Goal: Task Accomplishment & Management: Complete application form

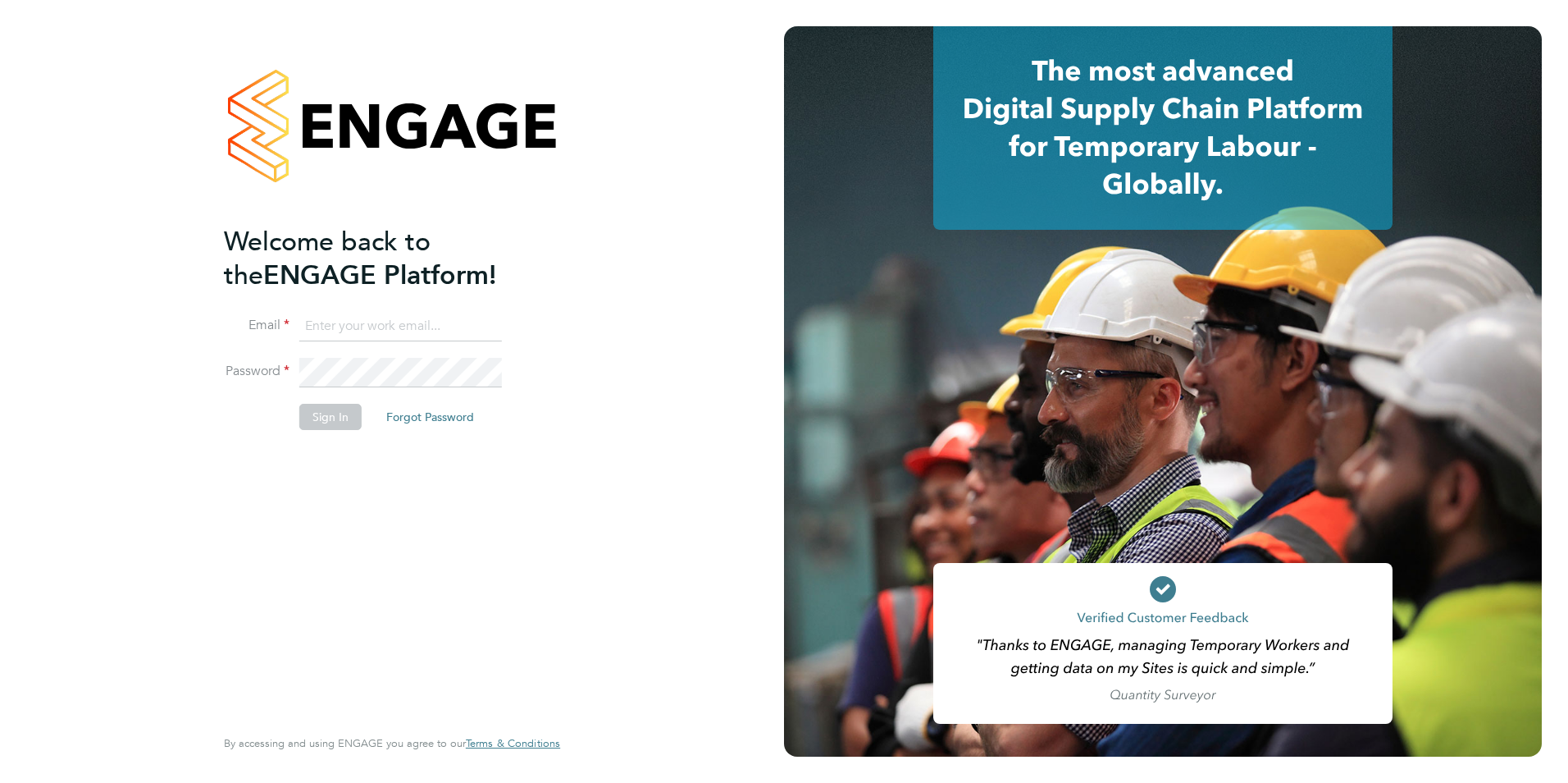
click at [432, 324] on input at bounding box center [400, 326] width 203 height 30
click at [177, 538] on div "Welcome back to the ENGAGE Platform! Email Password Sign In Forgot Password Ent…" at bounding box center [392, 391] width 784 height 783
click at [405, 330] on input at bounding box center [400, 326] width 203 height 30
click at [336, 327] on input at bounding box center [400, 326] width 203 height 30
paste input "barrie.wreford@portfoliopayroll.com"
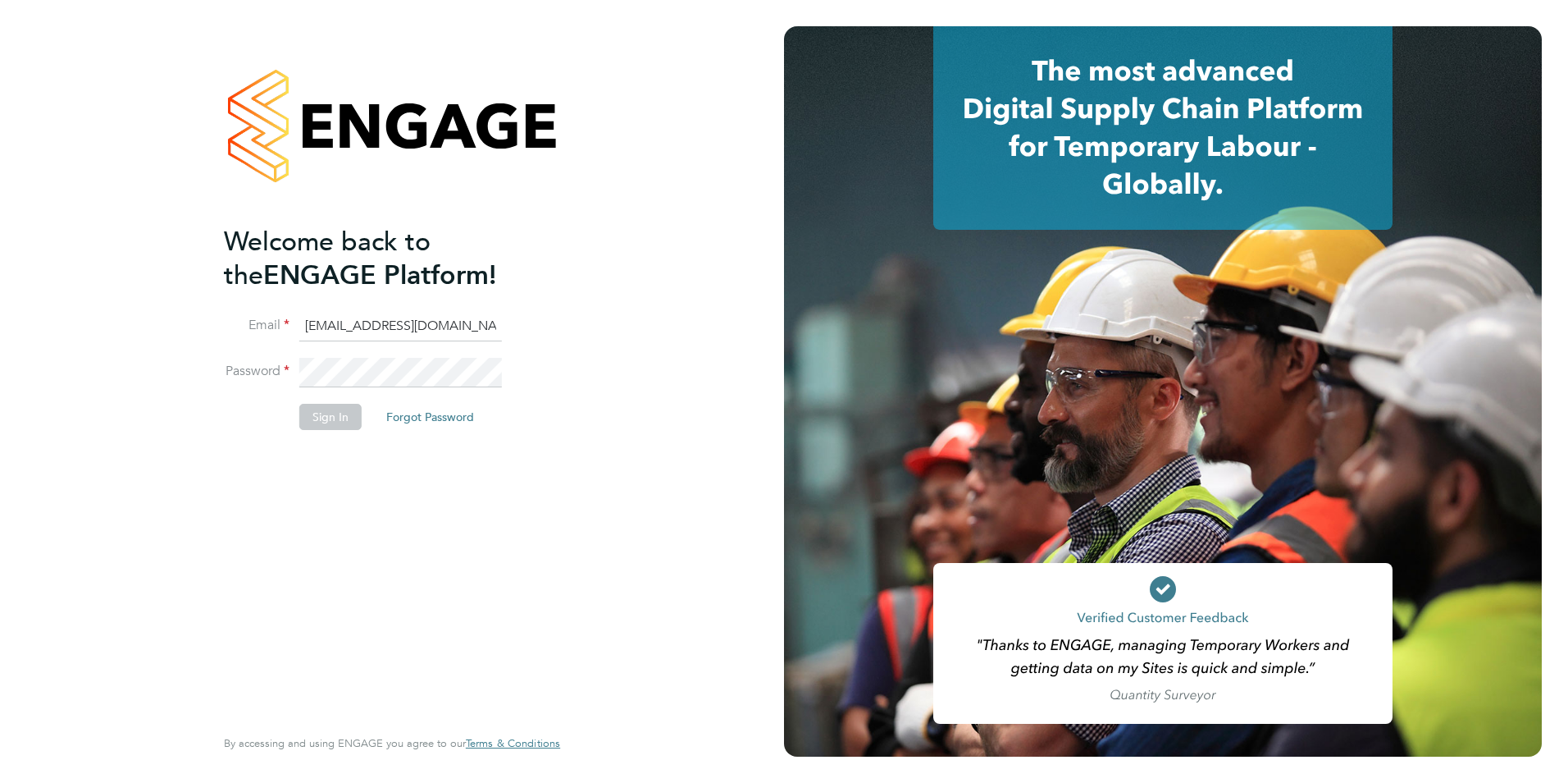
scroll to position [0, 20]
type input "barrie.wreford@portfoliopayroll.com"
click at [334, 407] on button "Sign In" at bounding box center [330, 417] width 62 height 26
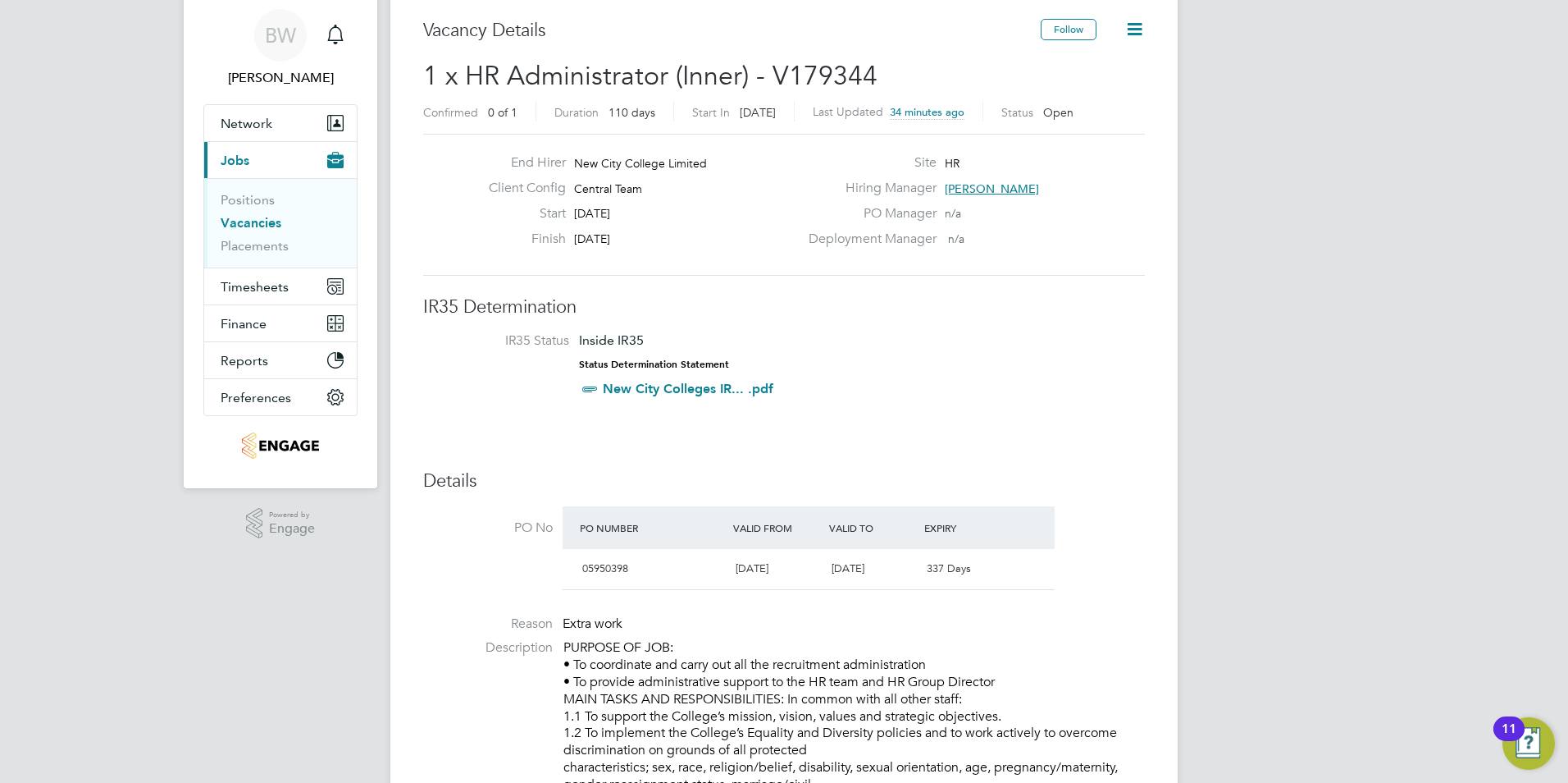
scroll to position [82, 0]
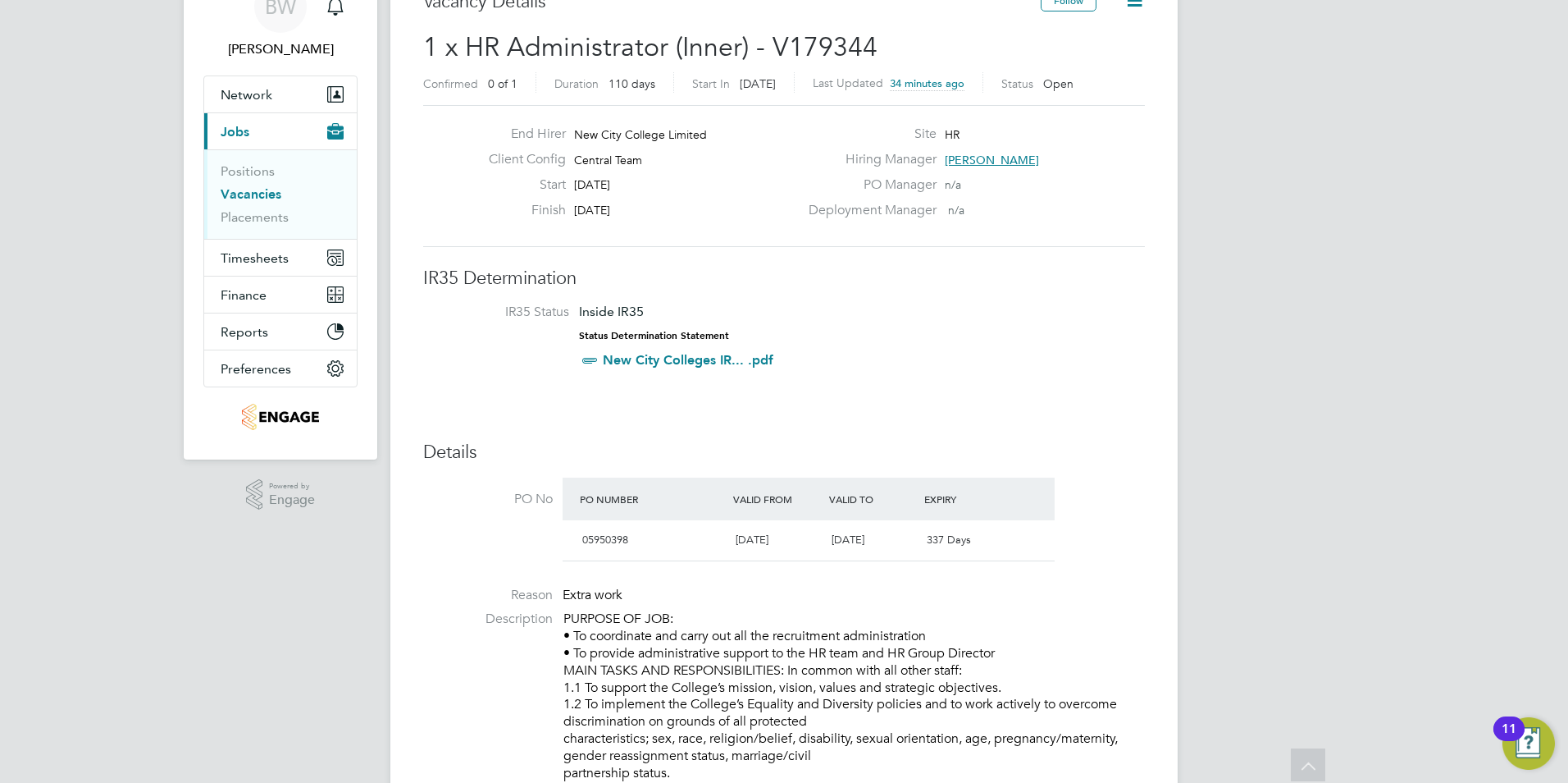
click at [644, 362] on link "New City Colleges IR... .pdf" at bounding box center [688, 360] width 170 height 15
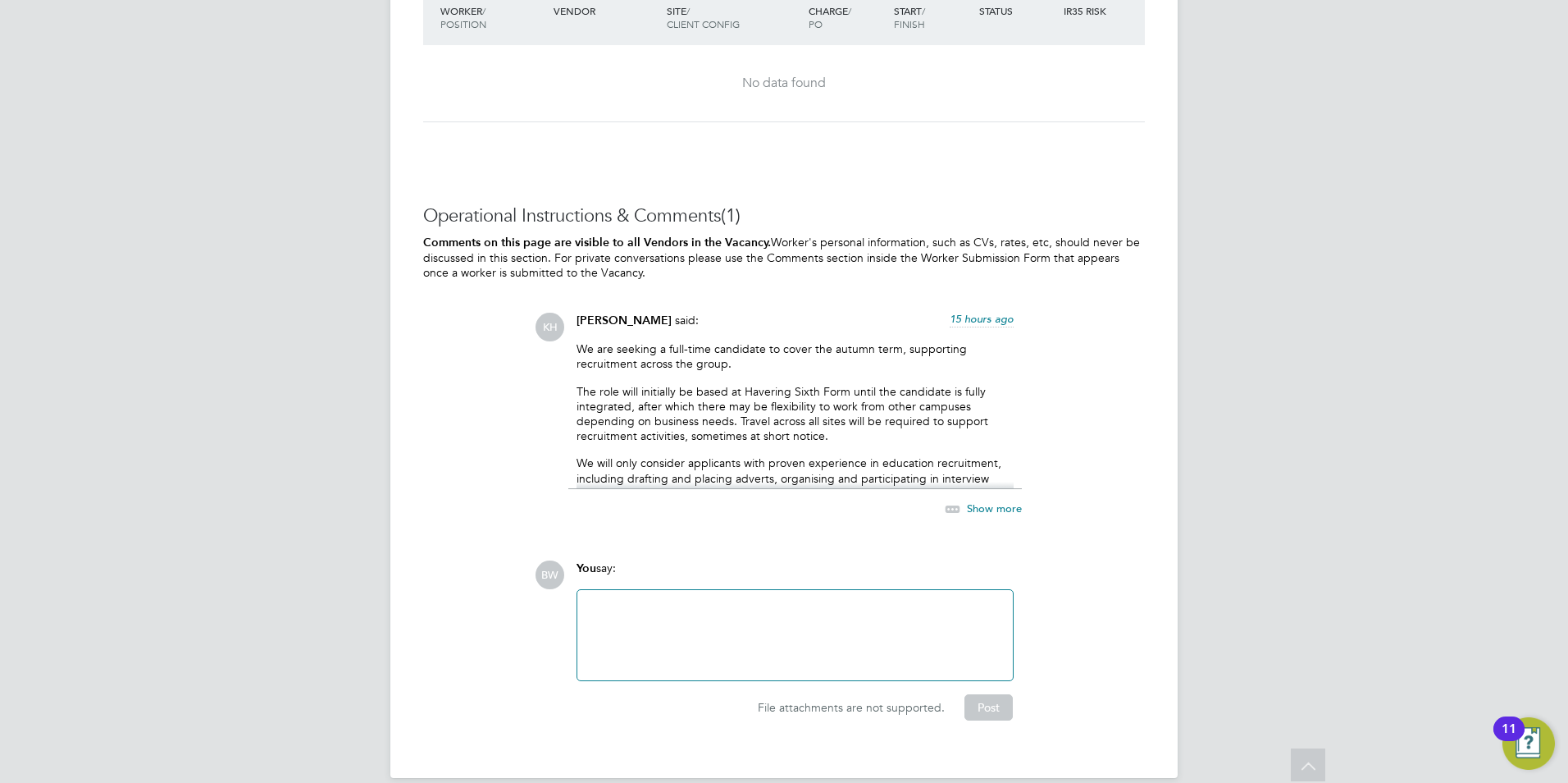
scroll to position [2855, 0]
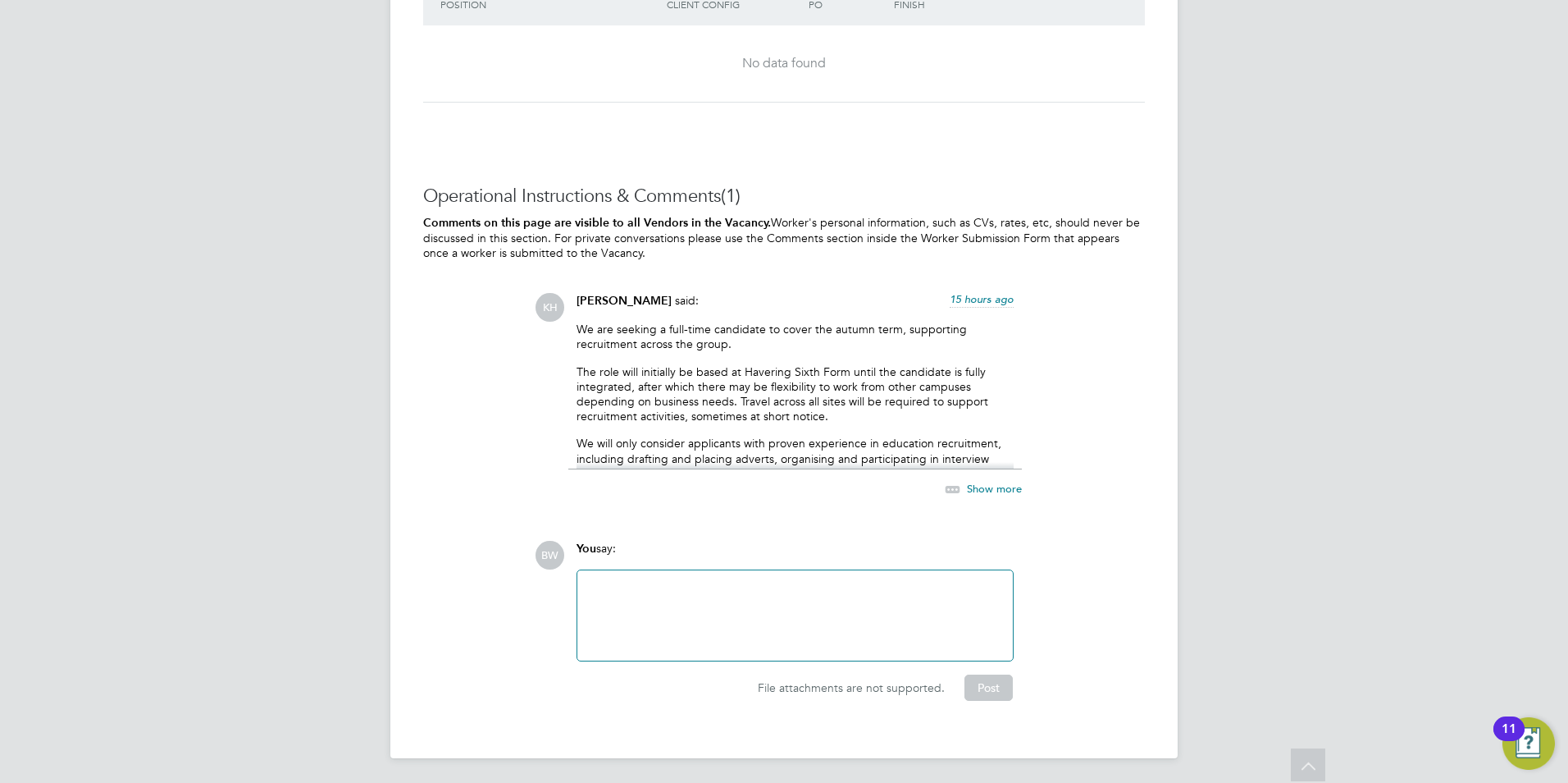
click at [805, 392] on p "The role will initially be based at Havering Sixth Form until the candidate is …" at bounding box center [795, 394] width 437 height 60
click at [685, 378] on p "The role will initially be based at Havering Sixth Form until the candidate is …" at bounding box center [795, 394] width 437 height 60
click at [625, 332] on p "We are seeking a full-time candidate to cover the autumn term, supporting recru…" at bounding box center [795, 336] width 437 height 30
click at [738, 324] on p "We are seeking a full-time candidate to cover the autumn term, supporting recru…" at bounding box center [795, 336] width 437 height 30
click at [637, 352] on div "We are seeking a full-time candidate to cover the autumn term, supporting recru…" at bounding box center [795, 394] width 437 height 147
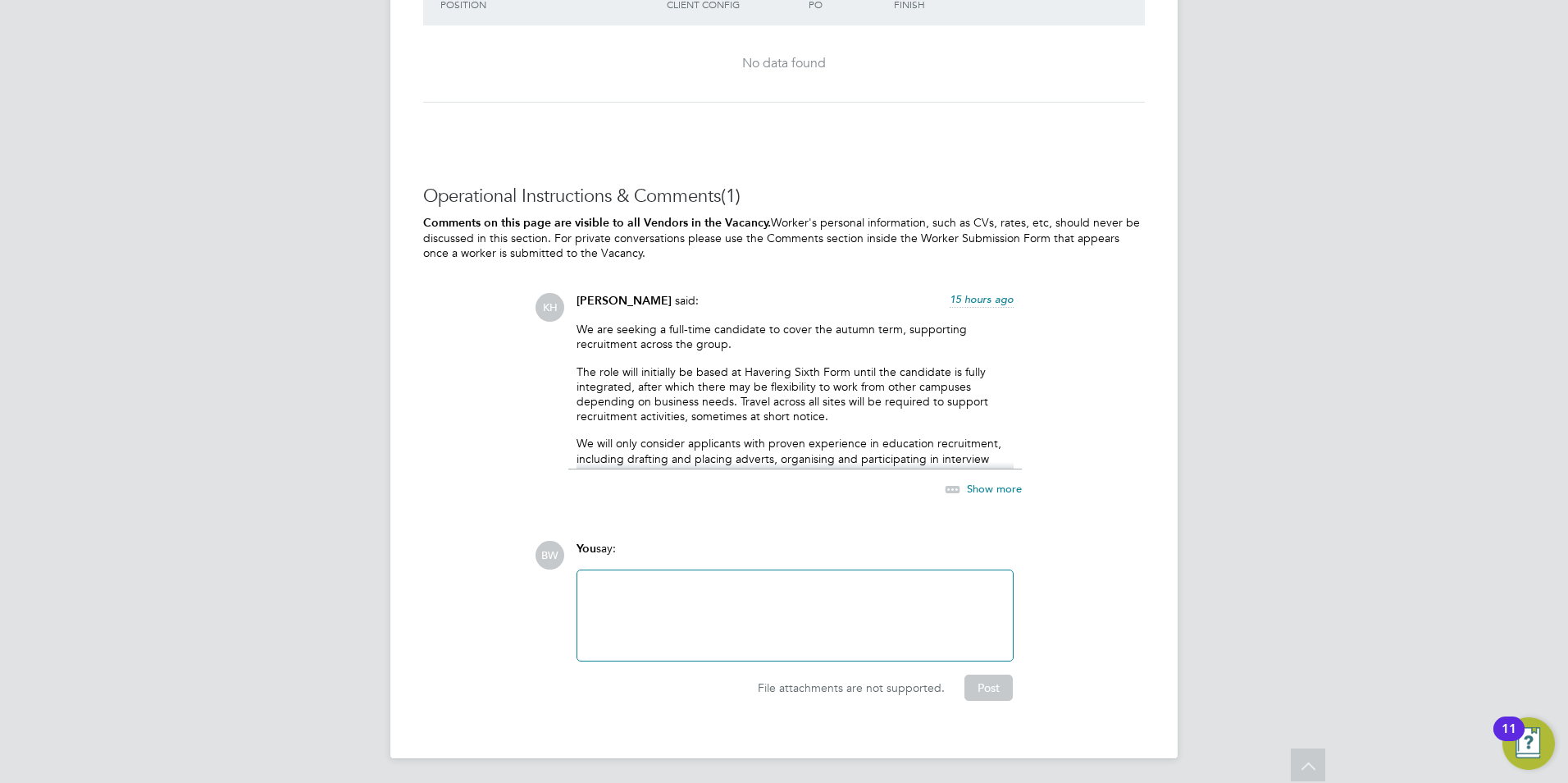
click at [644, 366] on p "The role will initially be based at Havering Sixth Form until the candidate is …" at bounding box center [795, 394] width 437 height 60
click at [805, 414] on p "The role will initially be based at Havering Sixth Form until the candidate is …" at bounding box center [795, 394] width 437 height 60
click at [849, 429] on div "We are seeking a full-time candidate to cover the autumn term, supporting recru…" at bounding box center [795, 394] width 437 height 147
click at [997, 486] on span "Show more" at bounding box center [994, 488] width 55 height 14
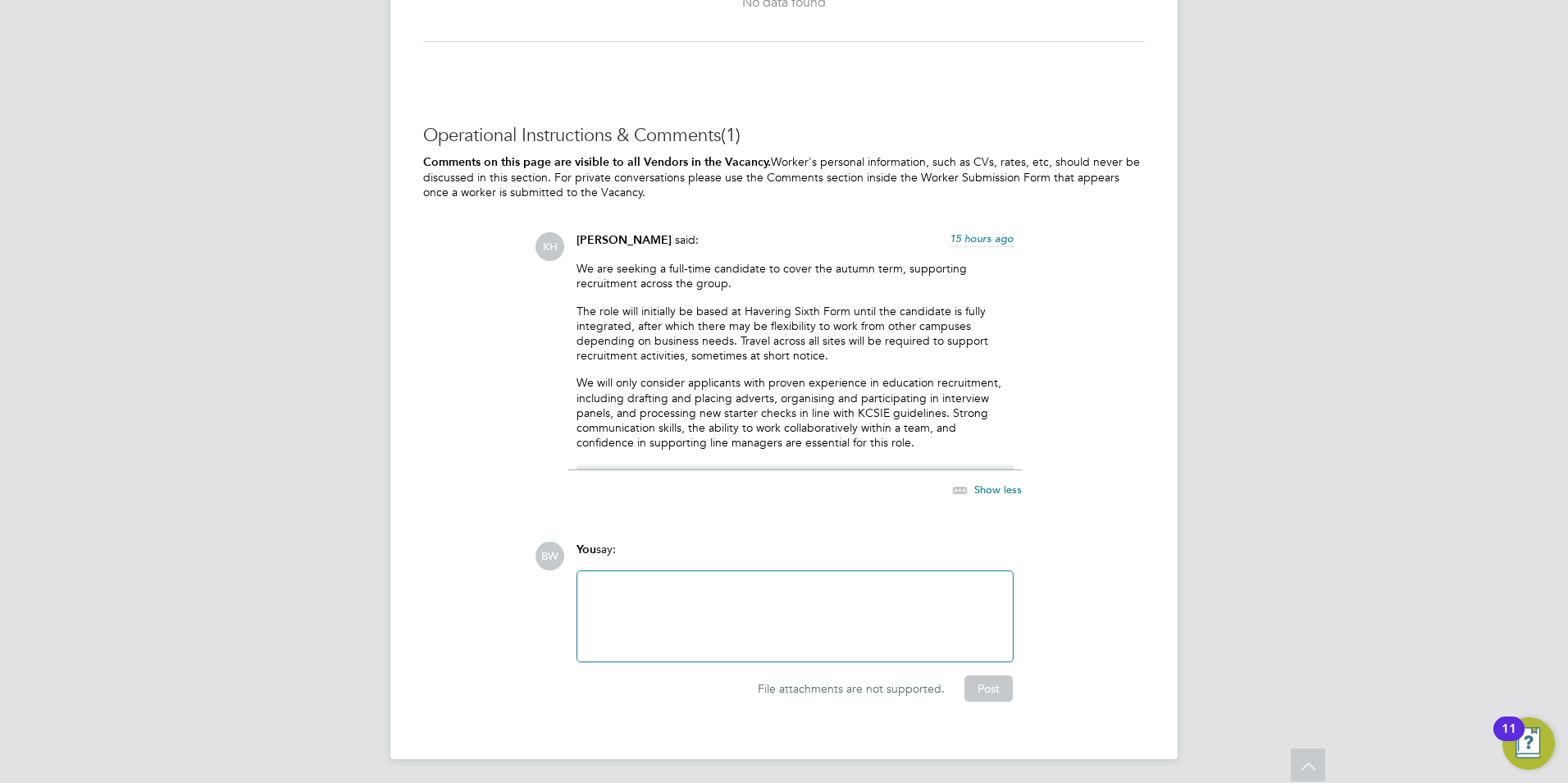
scroll to position [2916, 0]
click at [616, 603] on div at bounding box center [795, 615] width 416 height 71
click at [1000, 685] on button "Post" at bounding box center [988, 688] width 49 height 26
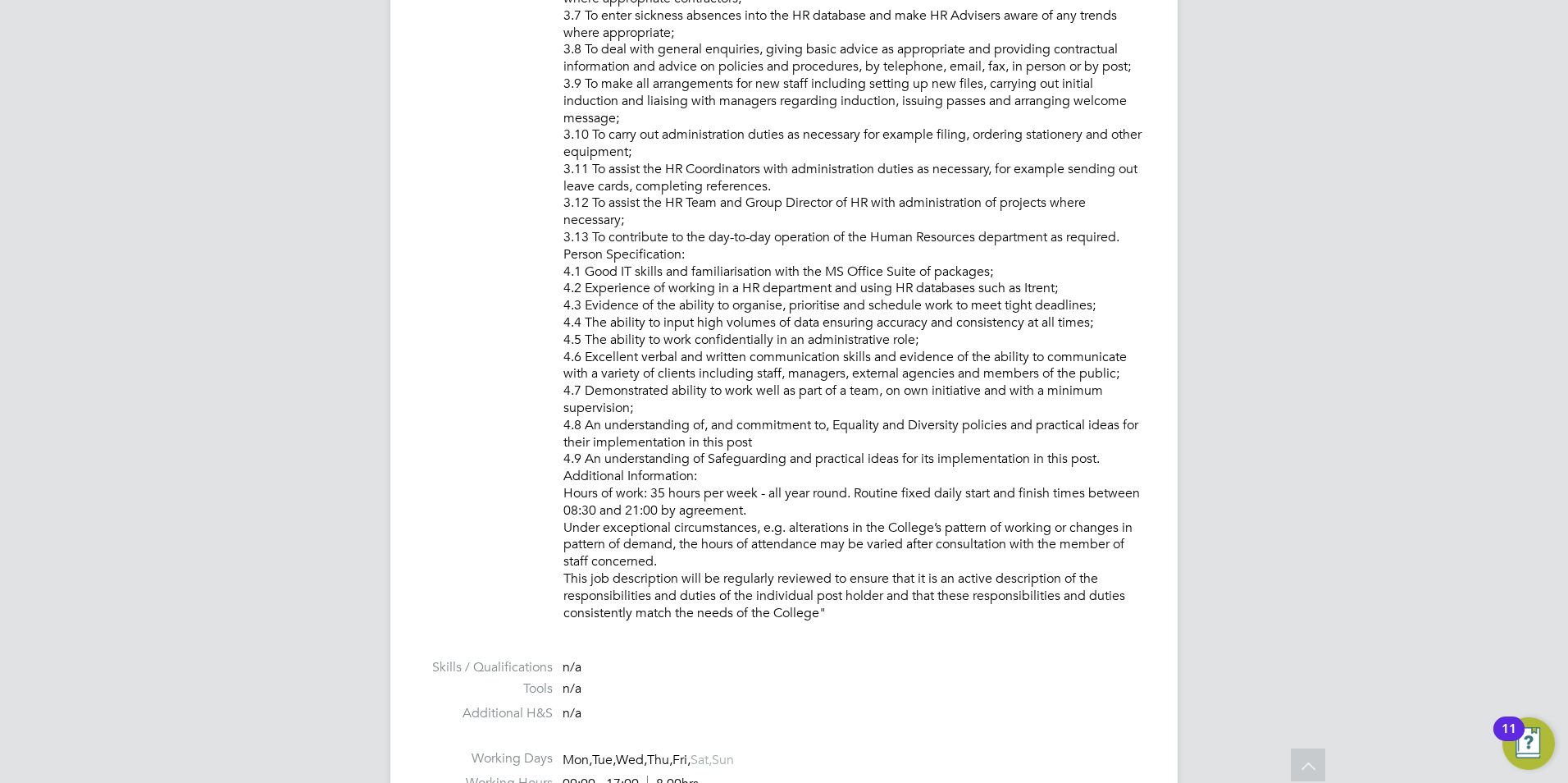
scroll to position [1477, 0]
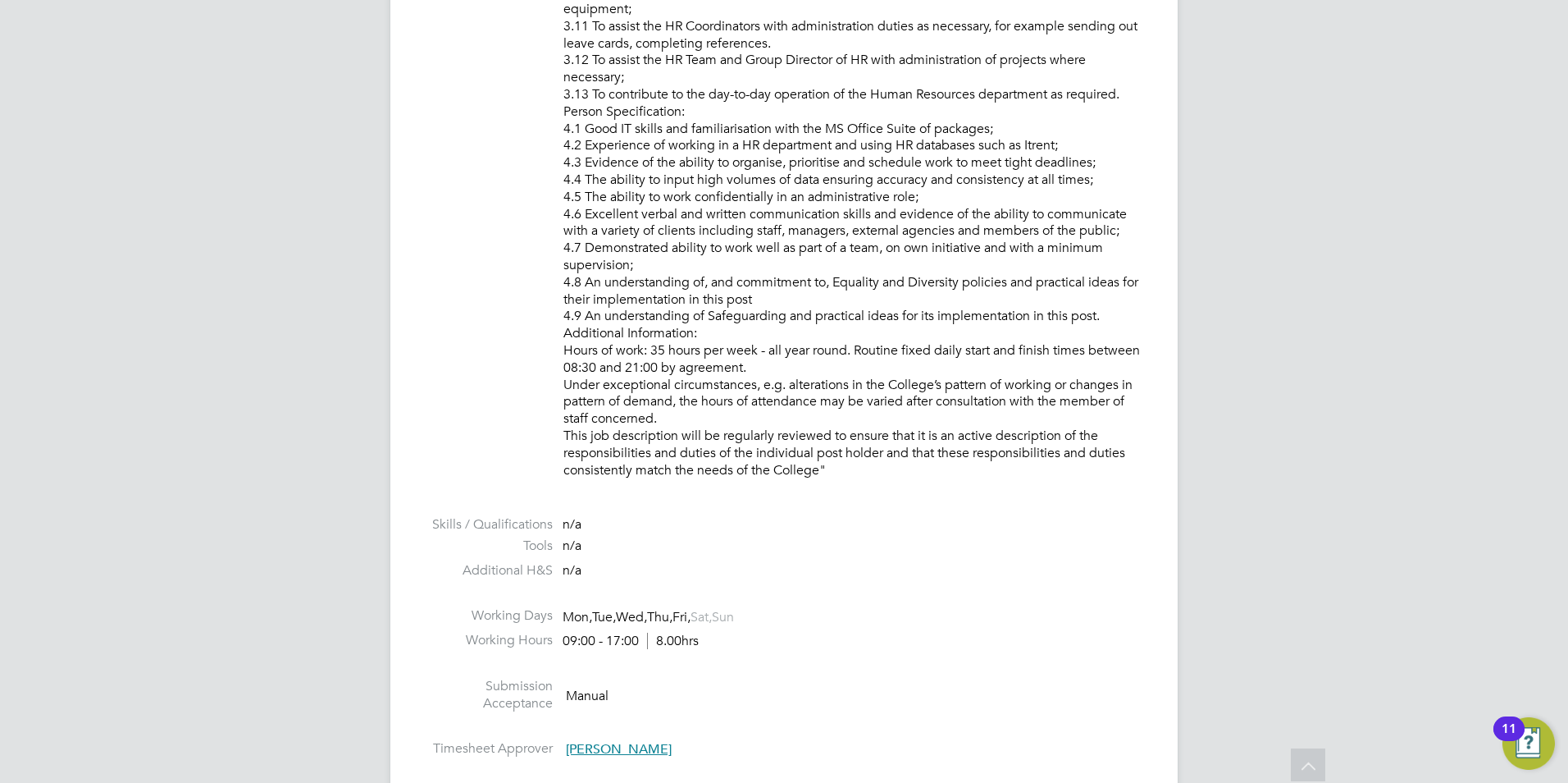
drag, startPoint x: 565, startPoint y: 111, endPoint x: 777, endPoint y: 329, distance: 304.1
drag, startPoint x: 777, startPoint y: 329, endPoint x: 718, endPoint y: 283, distance: 74.8
copy p "Person Specification: 4.1 Good IT skills and familiarisation with the MS Office…"
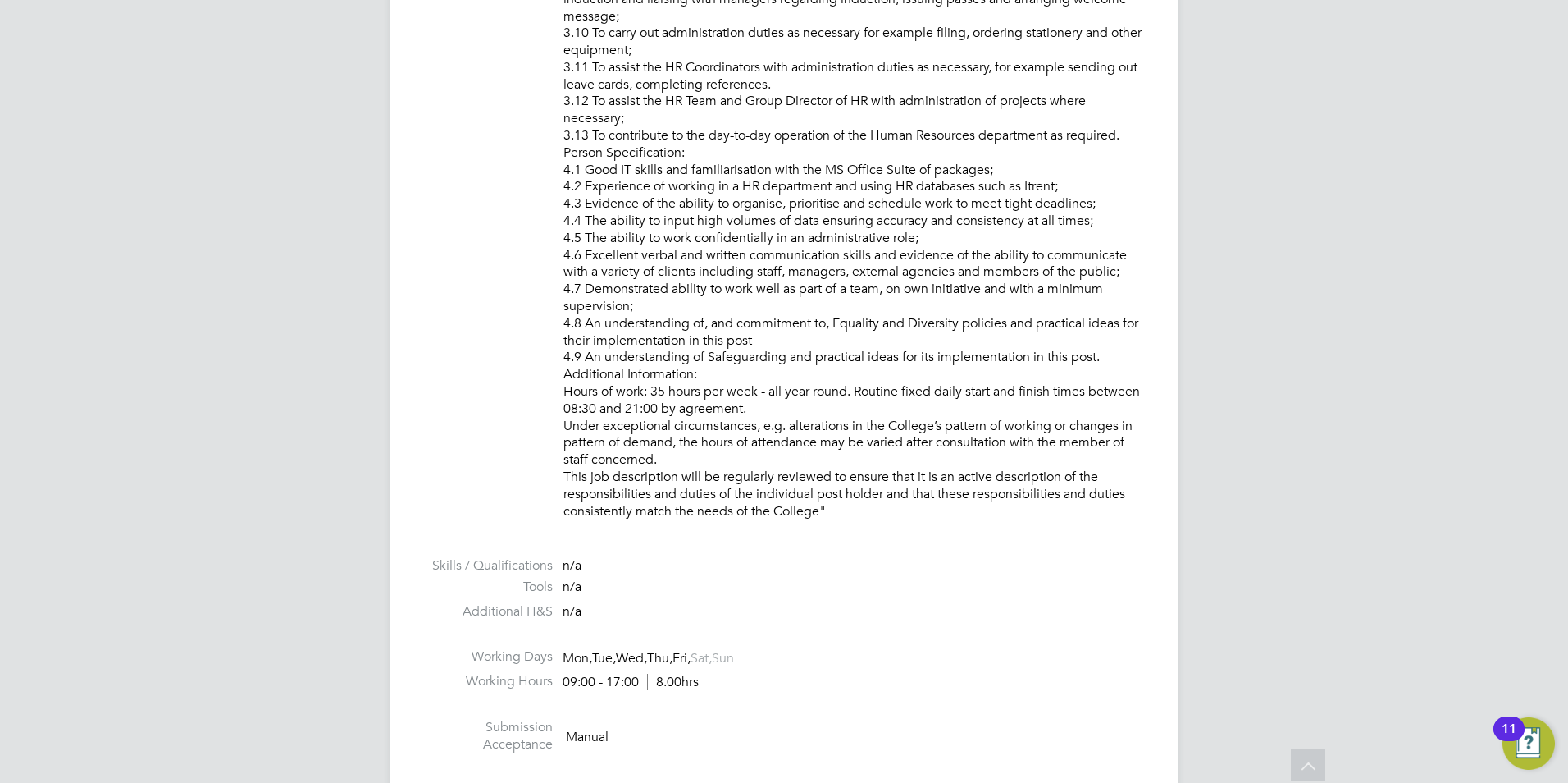
scroll to position [1559, 0]
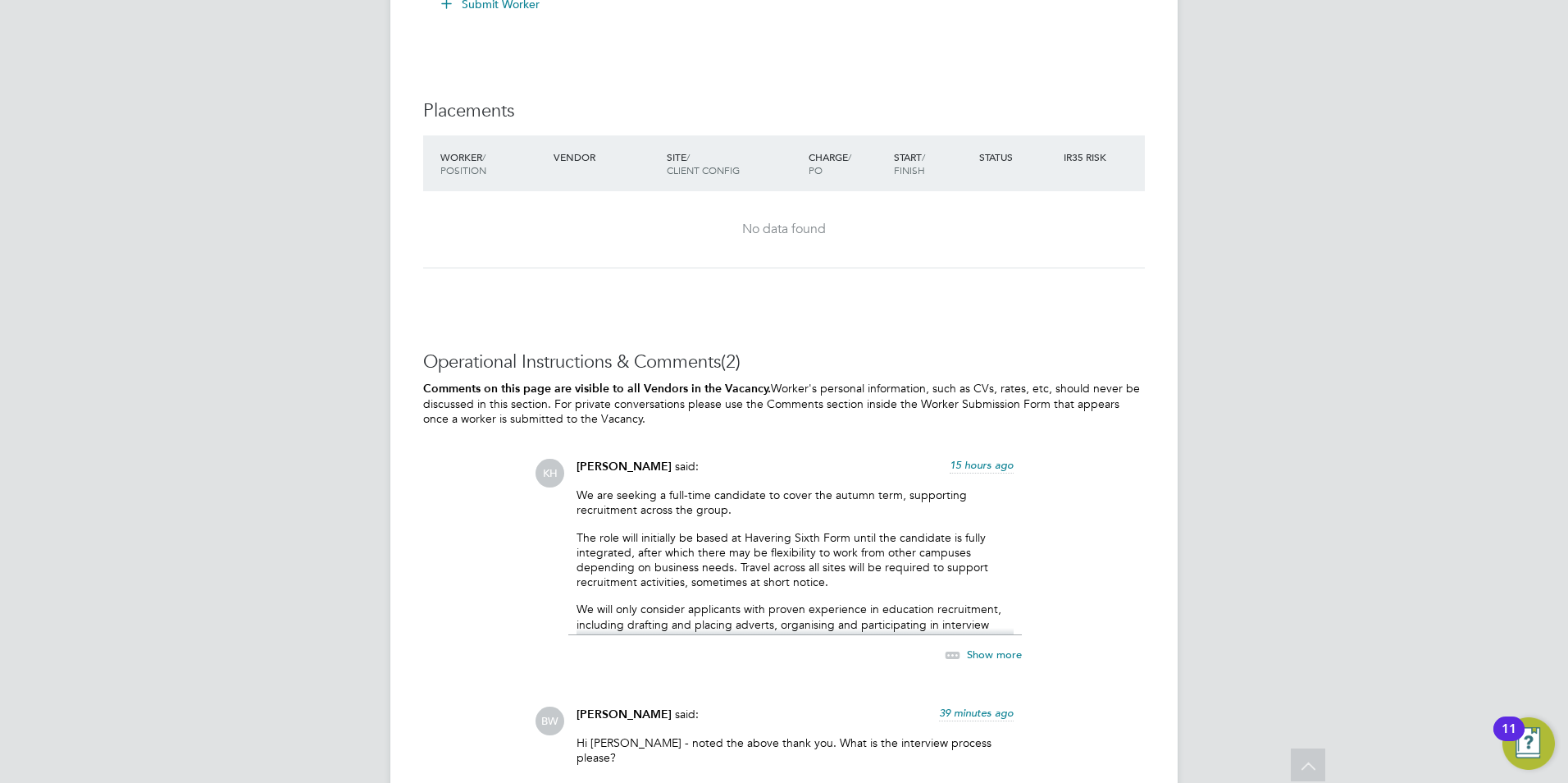
scroll to position [2871, 0]
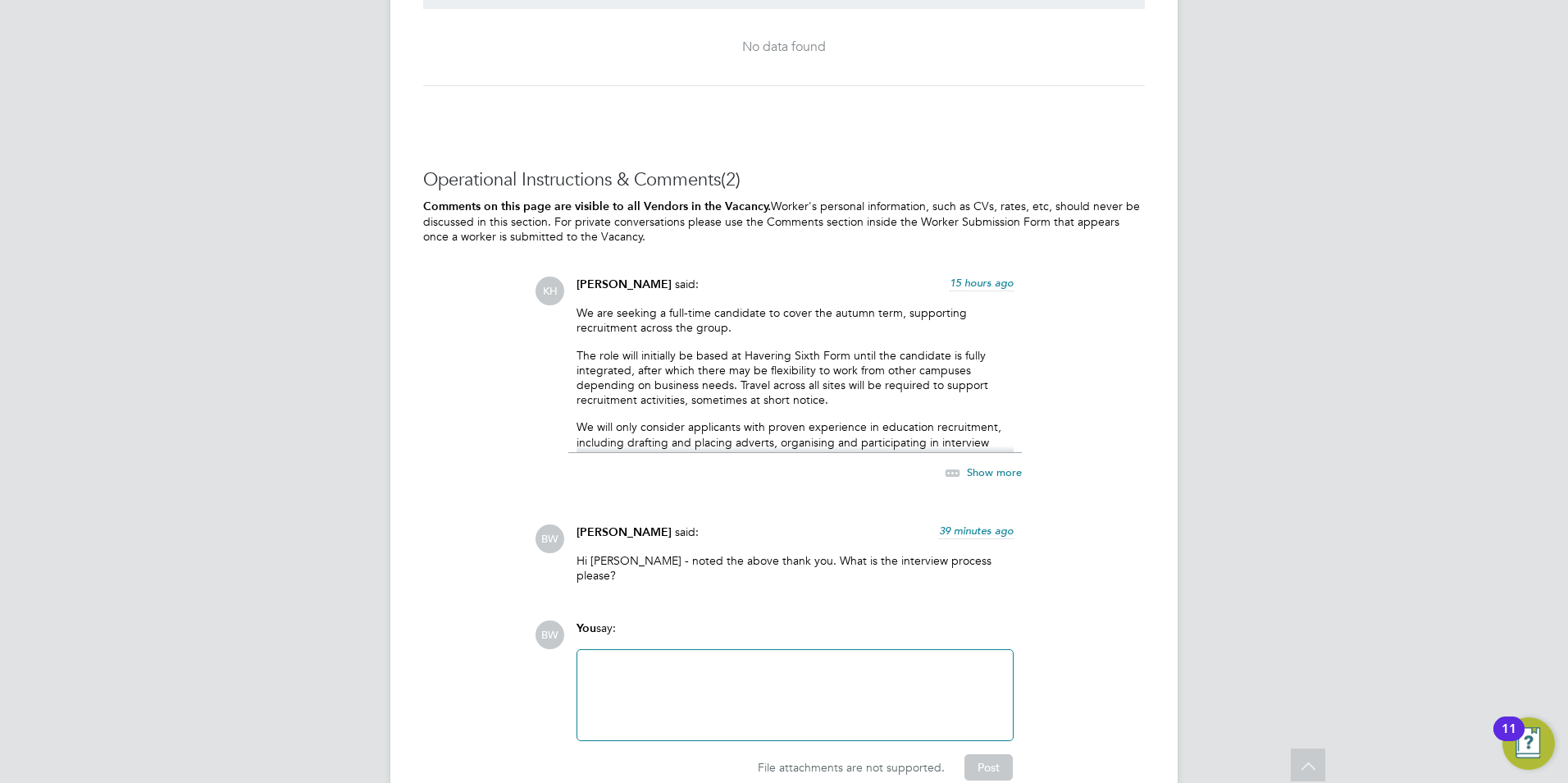
click at [833, 388] on p "The role will initially be based at Havering Sixth Form until the candidate is …" at bounding box center [795, 377] width 437 height 60
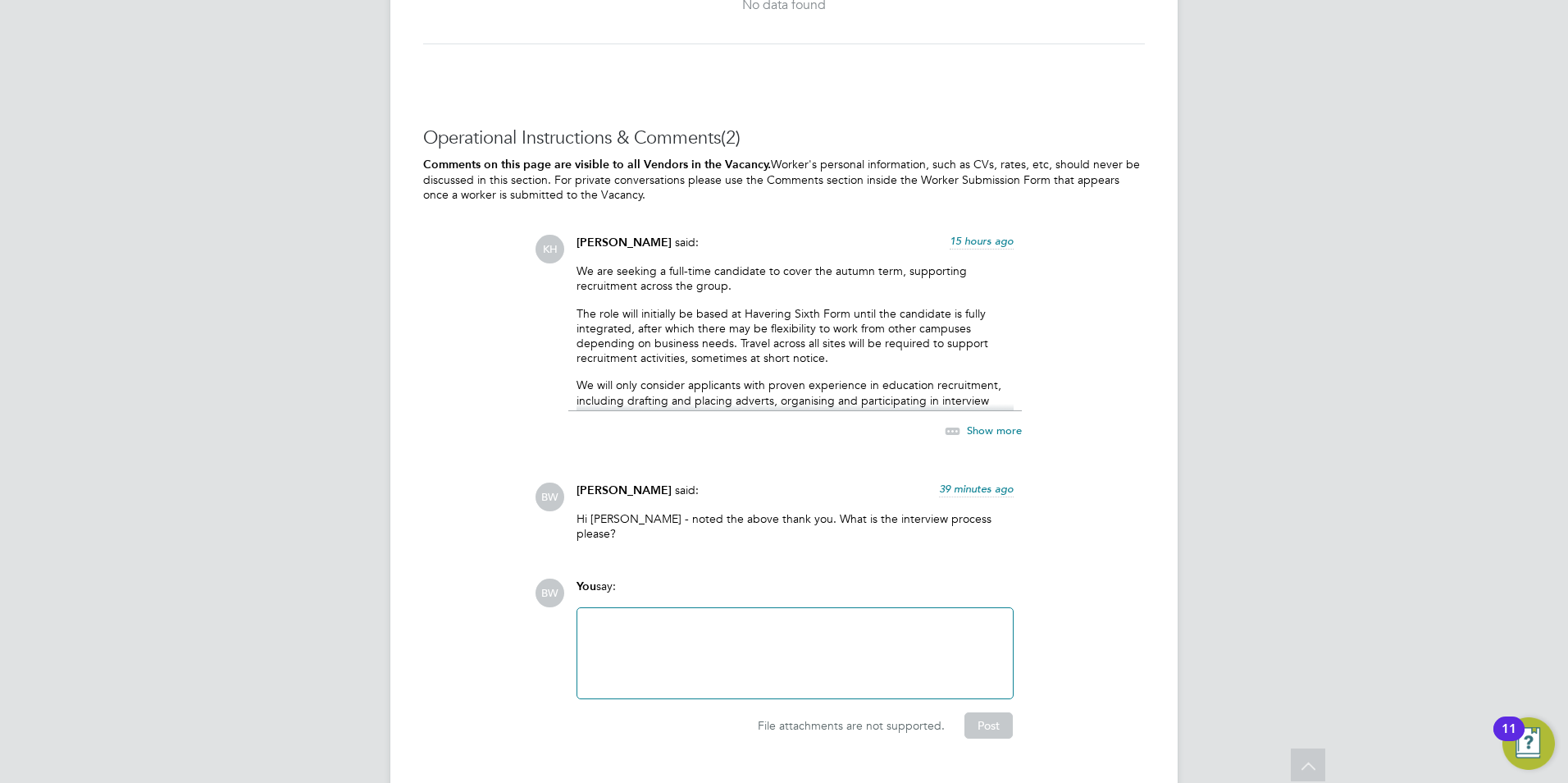
scroll to position [2936, 0]
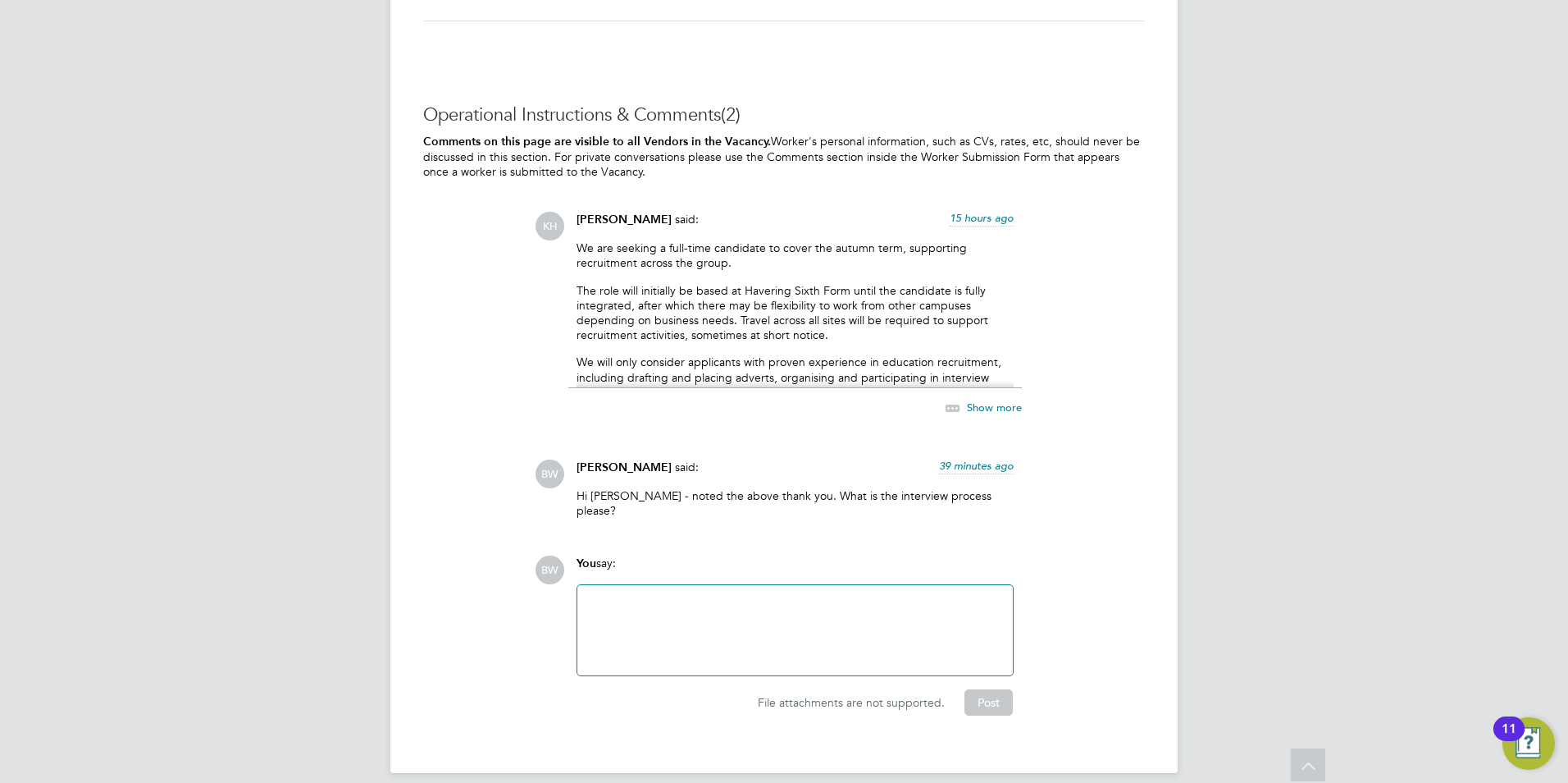
click at [791, 285] on p "The role will initially be based at Havering Sixth Form until the candidate is …" at bounding box center [795, 313] width 437 height 60
click at [1008, 400] on span "Show more" at bounding box center [994, 407] width 55 height 14
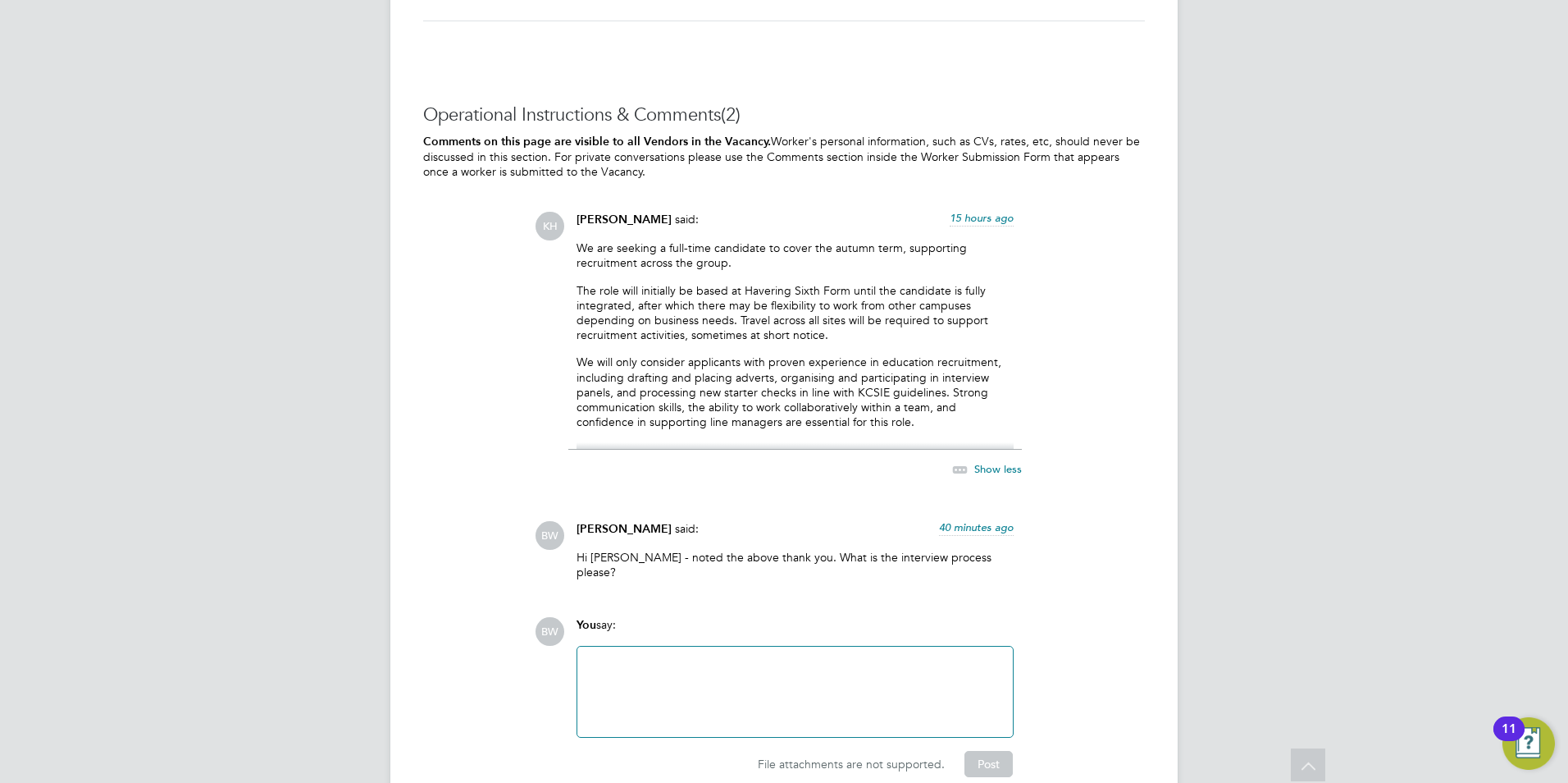
click at [689, 309] on p "The role will initially be based at Havering Sixth Form until the candidate is …" at bounding box center [795, 313] width 437 height 60
click at [791, 308] on p "The role will initially be based at Havering Sixth Form until the candidate is …" at bounding box center [795, 313] width 437 height 60
click at [746, 329] on p "The role will initially be based at Havering Sixth Form until the candidate is …" at bounding box center [795, 313] width 437 height 60
click at [826, 323] on p "The role will initially be based at Havering Sixth Form until the candidate is …" at bounding box center [795, 313] width 437 height 60
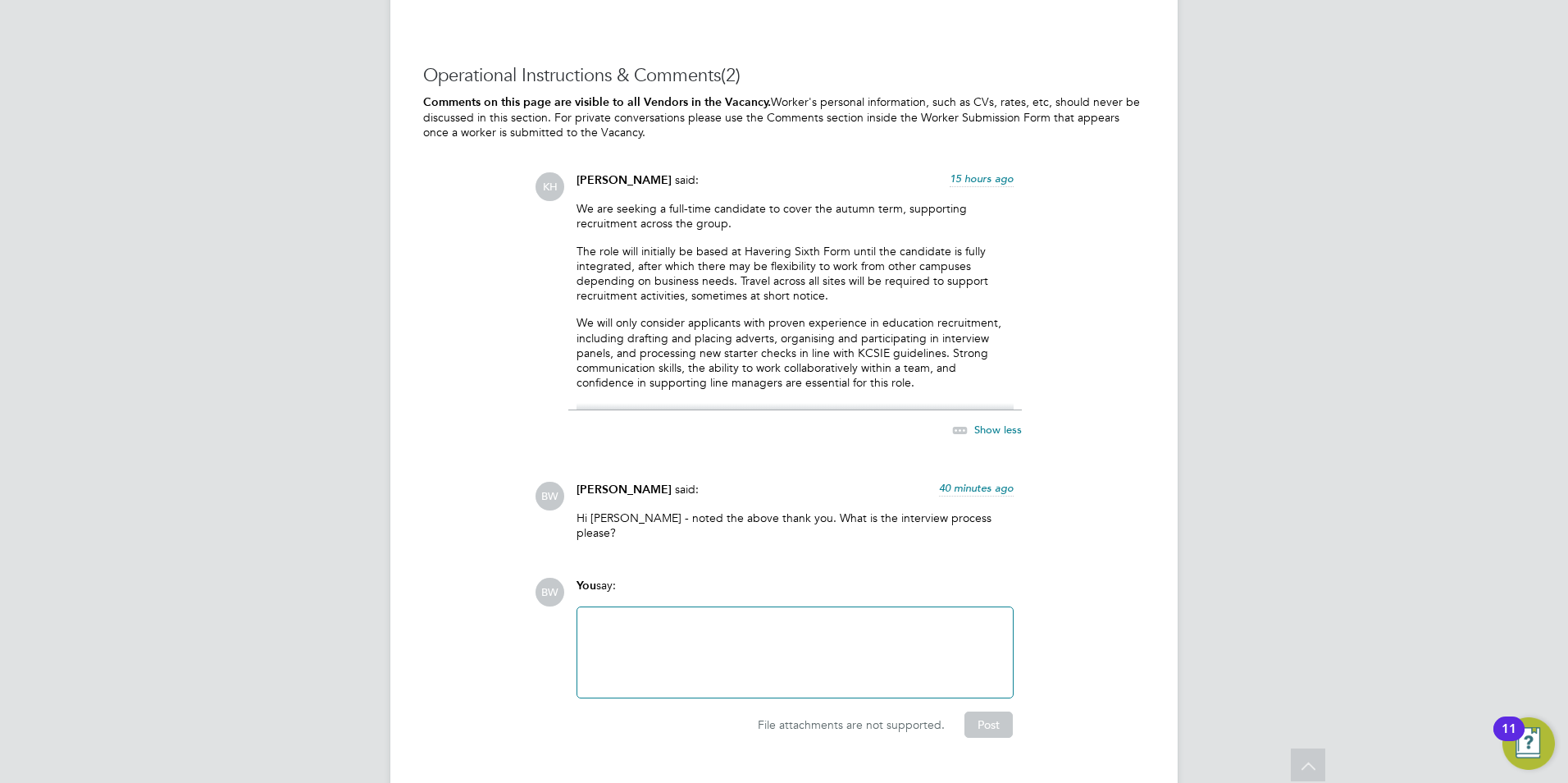
scroll to position [2998, 0]
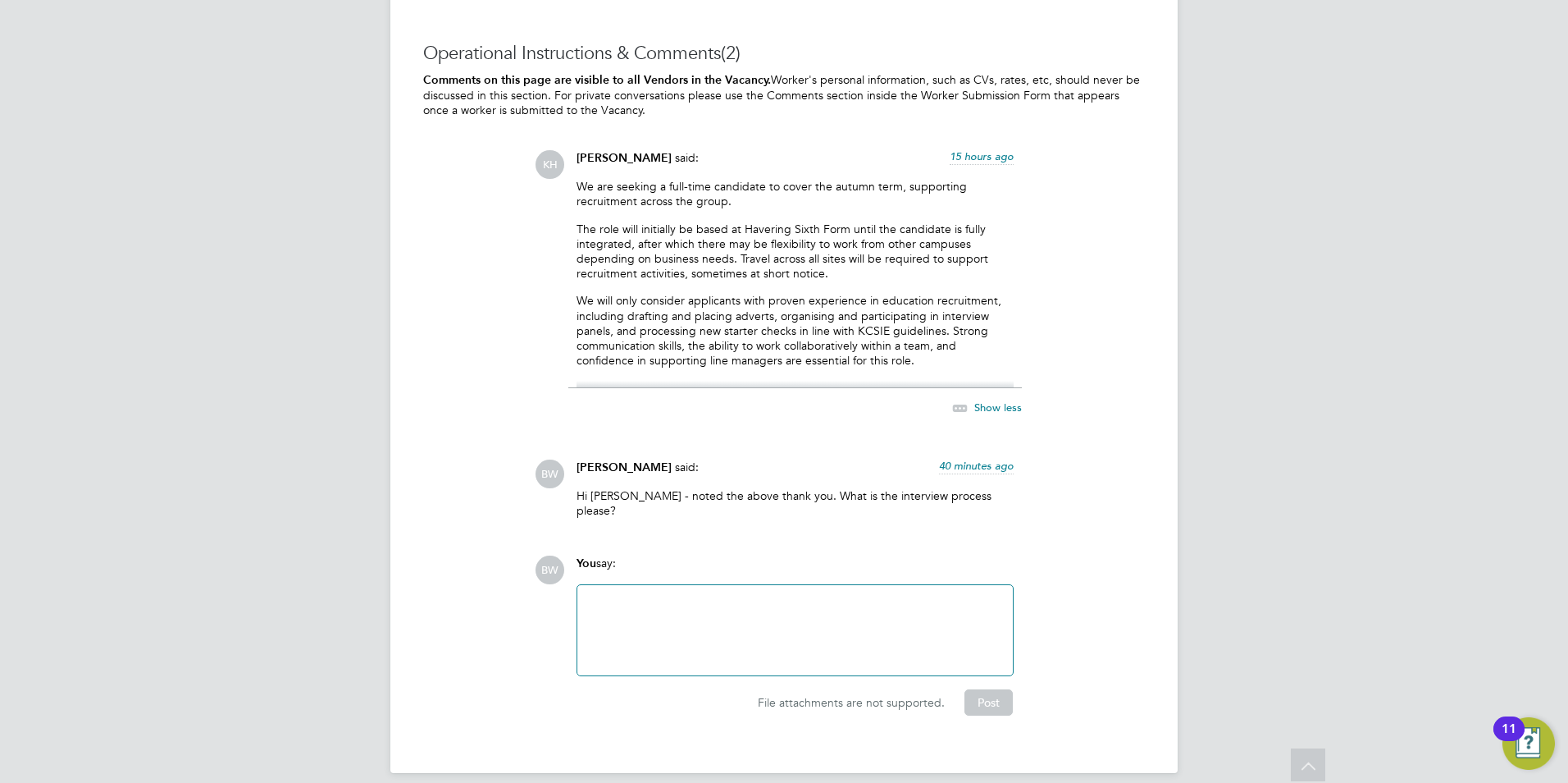
click at [692, 301] on p "We will only consider applicants with proven experience in education recruitmen…" at bounding box center [795, 331] width 437 height 75
click at [608, 325] on p "We will only consider applicants with proven experience in education recruitmen…" at bounding box center [795, 331] width 437 height 75
click at [646, 331] on p "We will only consider applicants with proven experience in education recruitmen…" at bounding box center [795, 331] width 437 height 75
click at [868, 328] on p "We will only consider applicants with proven experience in education recruitmen…" at bounding box center [795, 331] width 437 height 75
click at [853, 325] on p "We will only consider applicants with proven experience in education recruitmen…" at bounding box center [795, 331] width 437 height 75
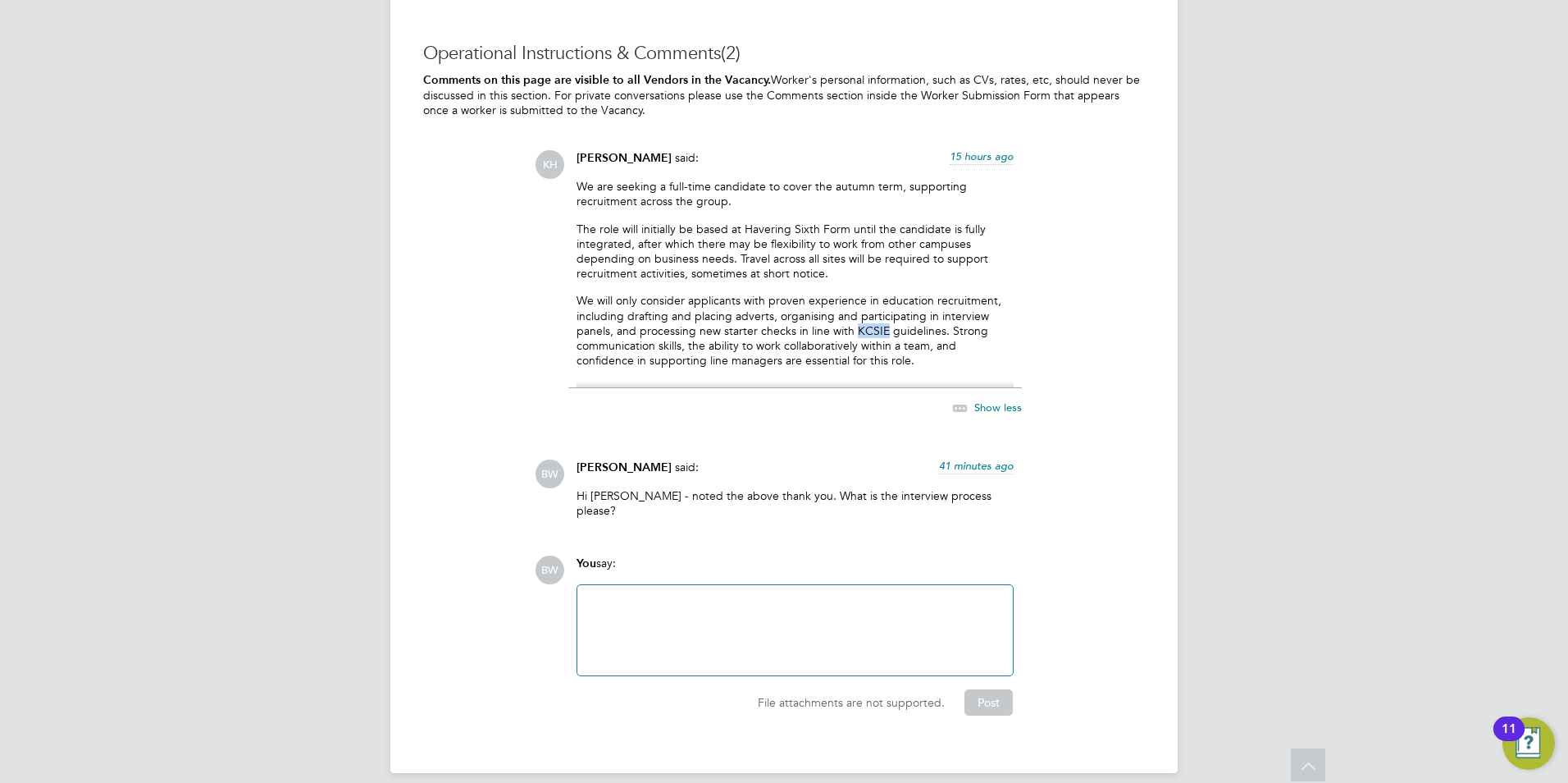
drag, startPoint x: 853, startPoint y: 325, endPoint x: 883, endPoint y: 330, distance: 30.4
click at [883, 330] on p "We will only consider applicants with proven experience in education recruitmen…" at bounding box center [795, 331] width 437 height 75
drag, startPoint x: 883, startPoint y: 330, endPoint x: 817, endPoint y: 336, distance: 66.3
click at [817, 336] on p "We will only consider applicants with proven experience in education recruitmen…" at bounding box center [795, 331] width 437 height 75
click at [816, 335] on p "We will only consider applicants with proven experience in education recruitmen…" at bounding box center [795, 331] width 437 height 75
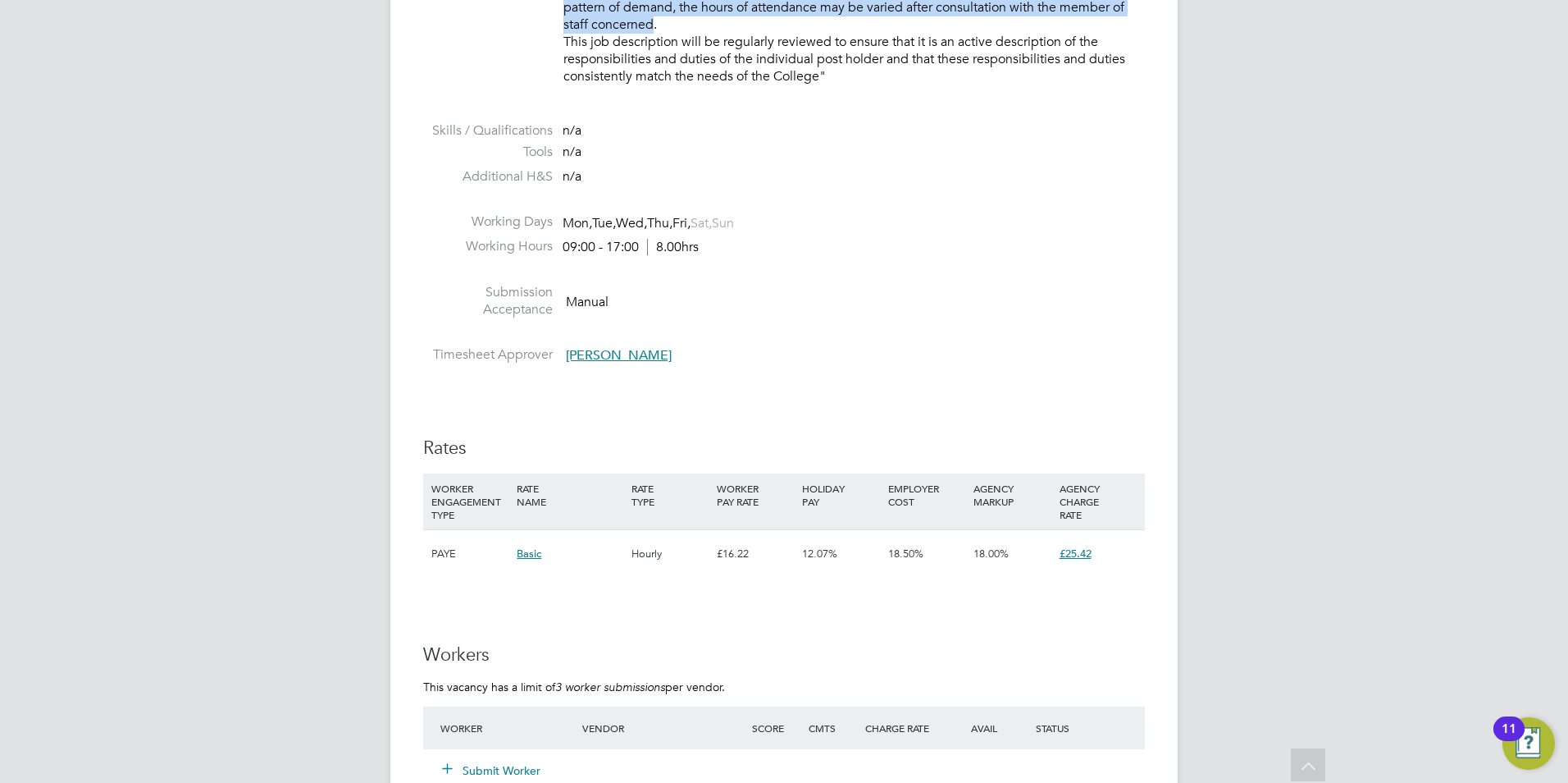
scroll to position [1856, 0]
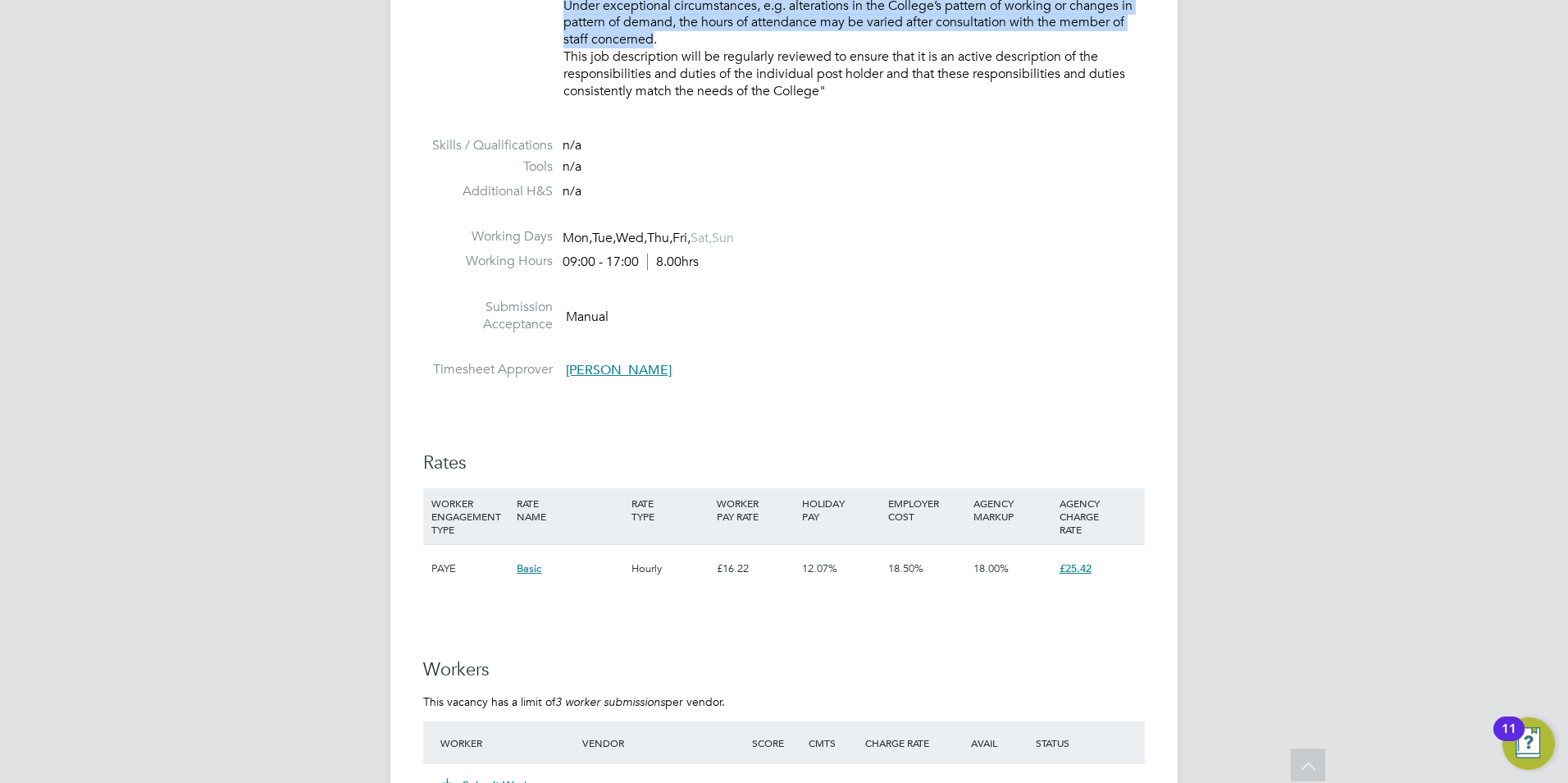
drag, startPoint x: 560, startPoint y: 610, endPoint x: 859, endPoint y: 101, distance: 590.3
drag, startPoint x: 859, startPoint y: 101, endPoint x: 805, endPoint y: 90, distance: 55.1
copy p "PURPOSE OF JOB: • To coordinate and carry out all the recruitment administratio…"
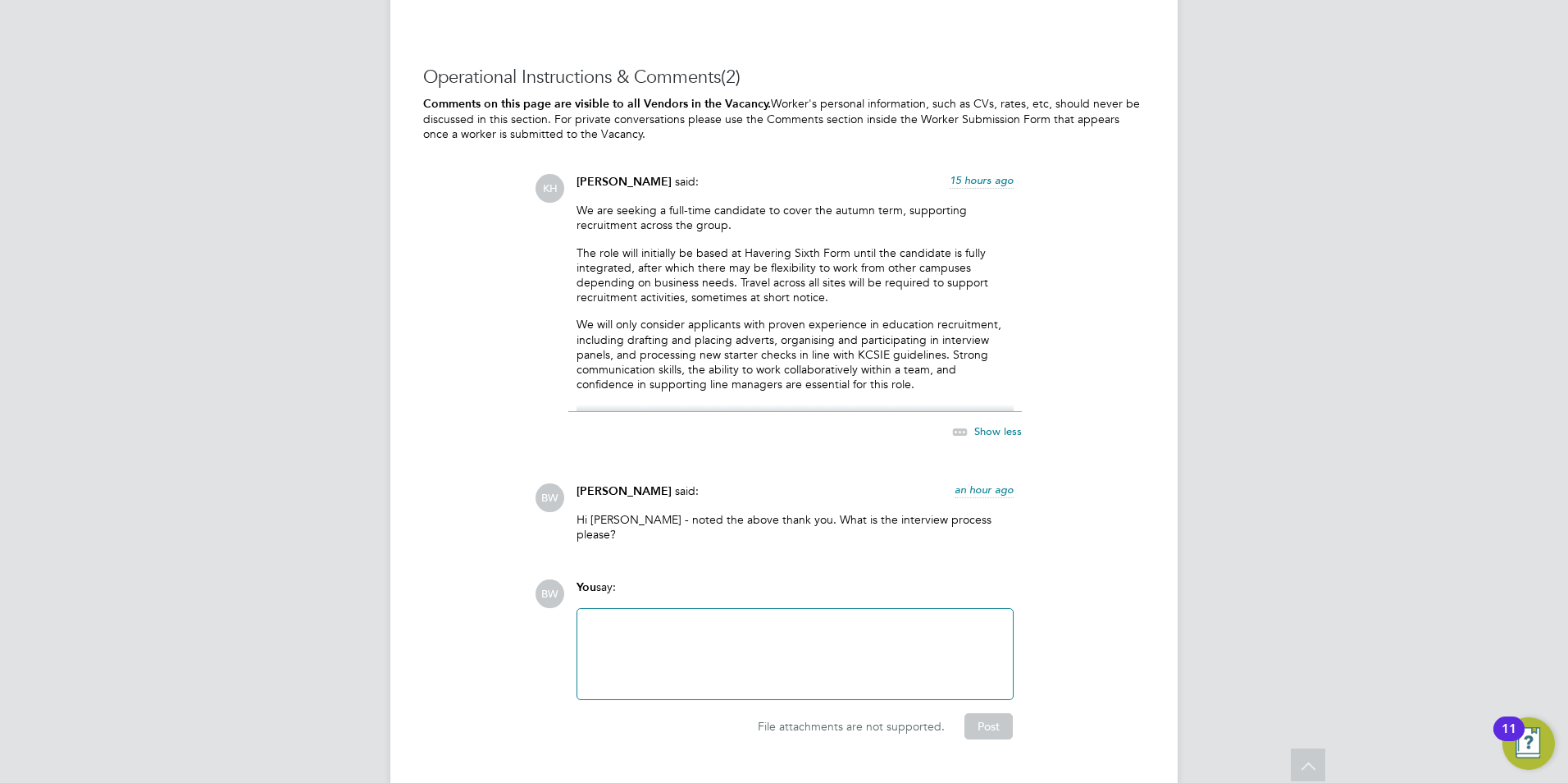
scroll to position [2998, 0]
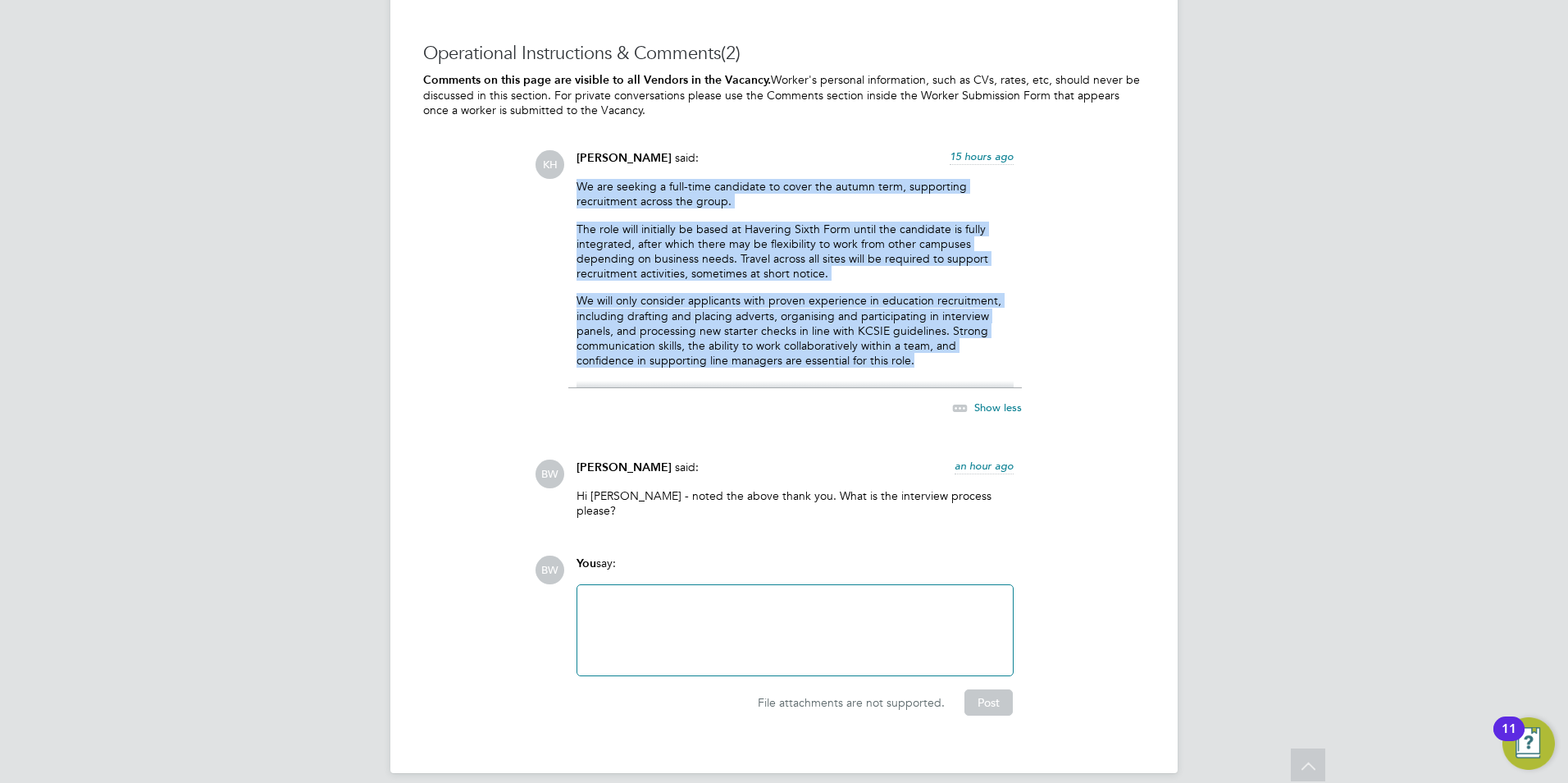
drag, startPoint x: 580, startPoint y: 184, endPoint x: 986, endPoint y: 355, distance: 440.5
click at [986, 355] on div "We are seeking a full-time candidate to cover the autumn term, supporting recru…" at bounding box center [795, 284] width 437 height 210
drag, startPoint x: 986, startPoint y: 355, endPoint x: 837, endPoint y: 313, distance: 154.8
copy div "We are seeking a full-time candidate to cover the autumn term, supporting recru…"
click at [618, 280] on div "We are seeking a full-time candidate to cover the autumn term, supporting recru…" at bounding box center [795, 284] width 437 height 210
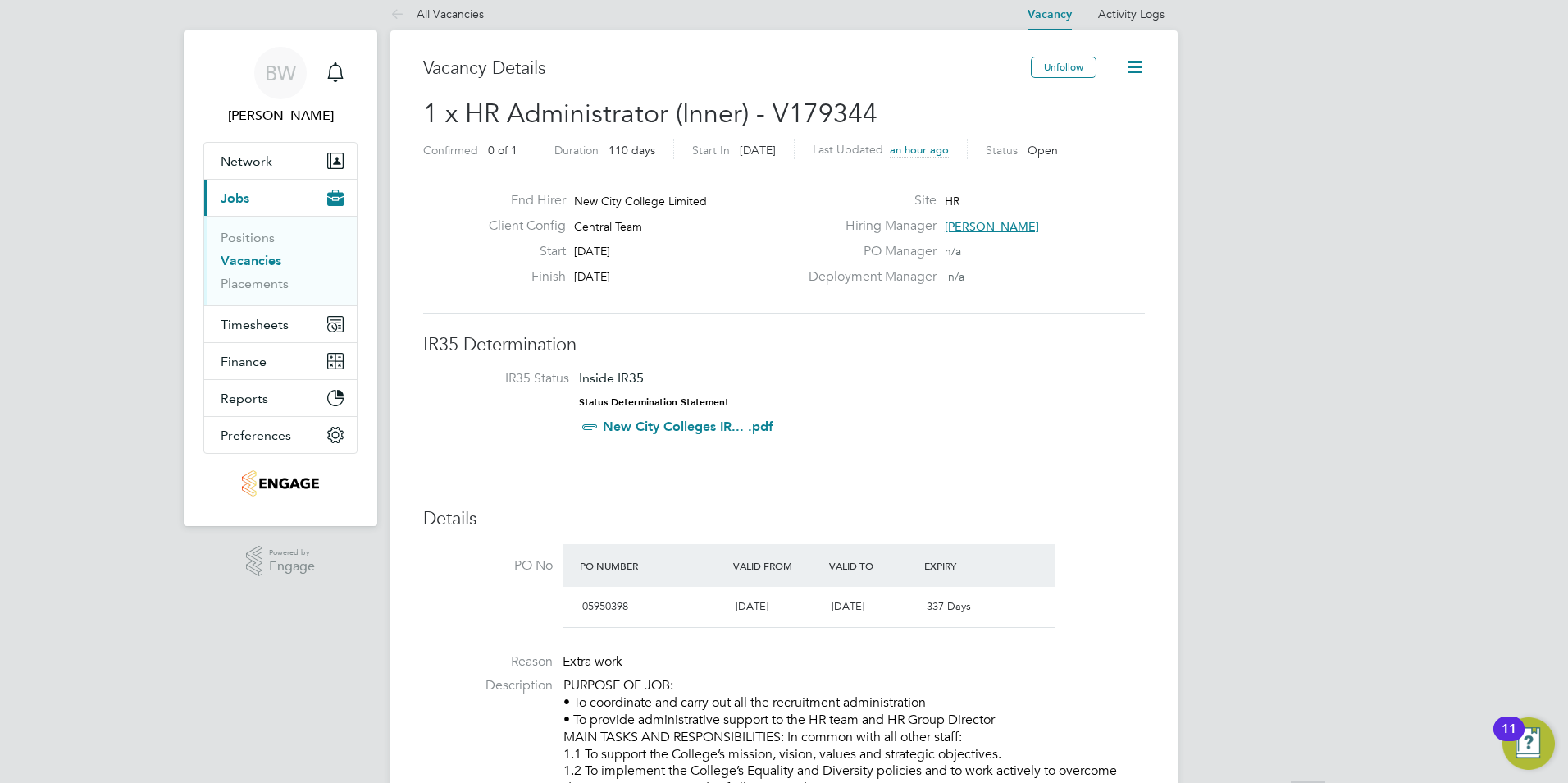
scroll to position [0, 0]
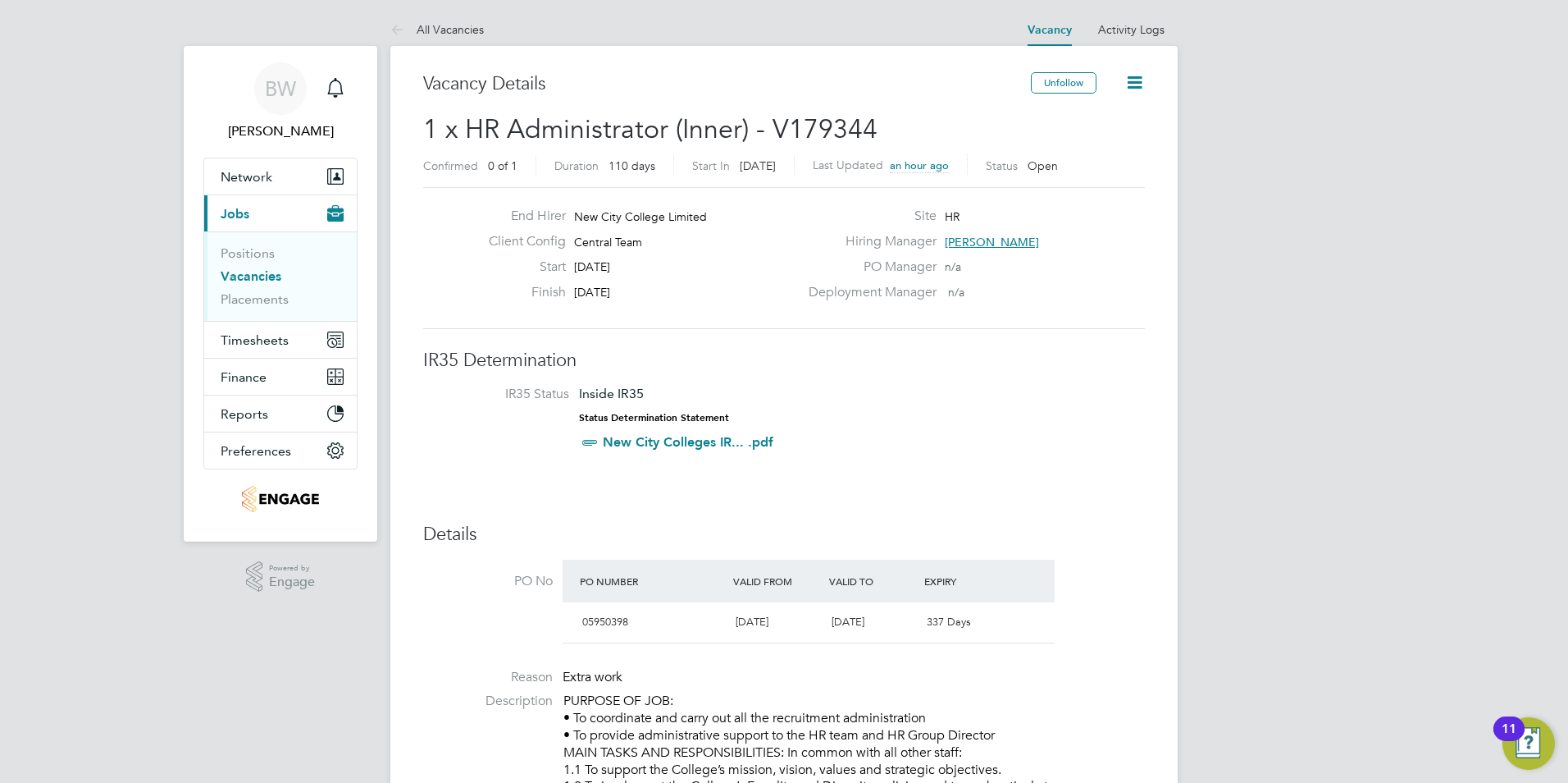
click at [891, 329] on div "End Hirer New City College Limited Client Config Central Team Start 01 Sep 2025…" at bounding box center [784, 258] width 721 height 142
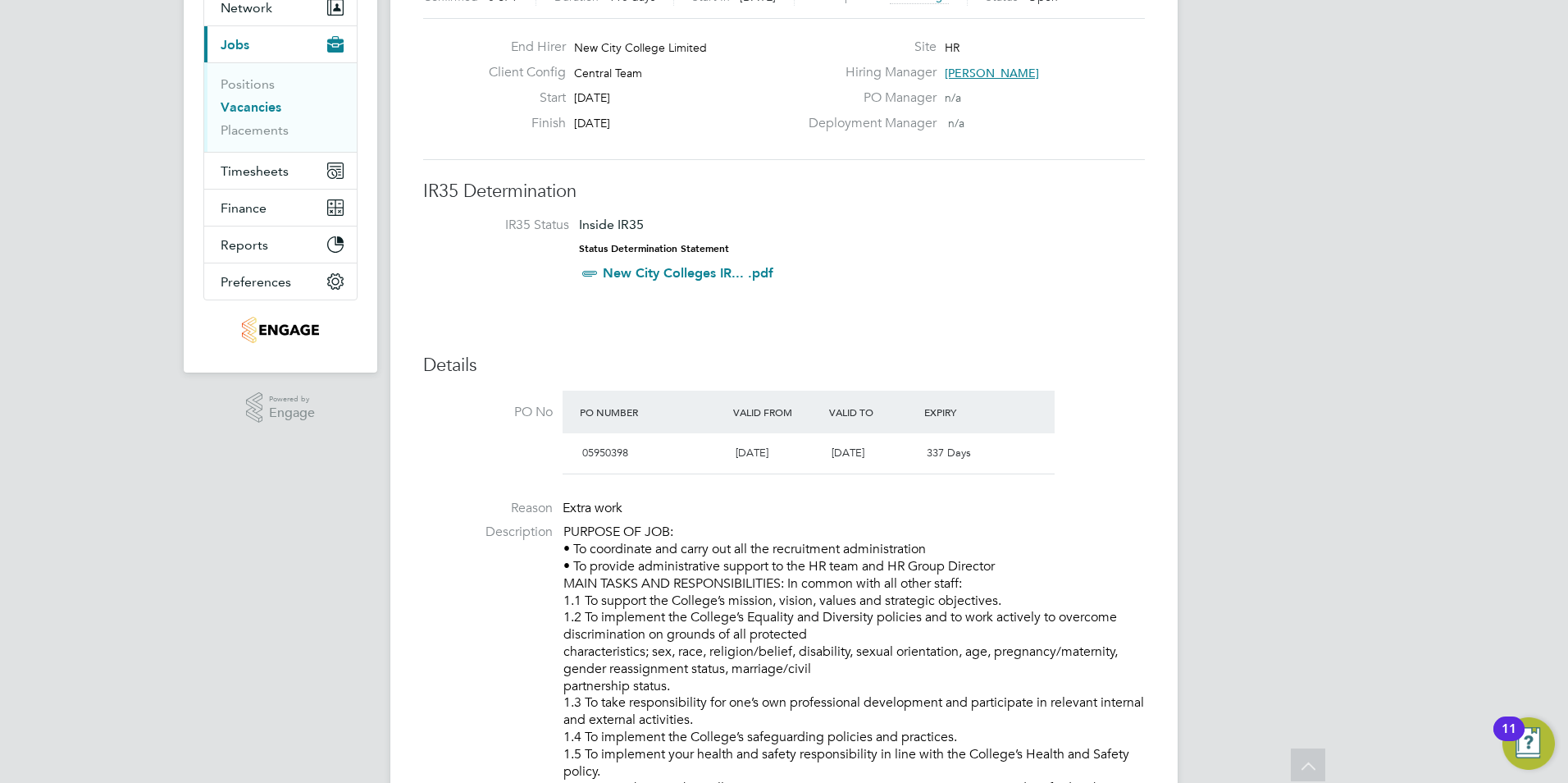
scroll to position [164, 0]
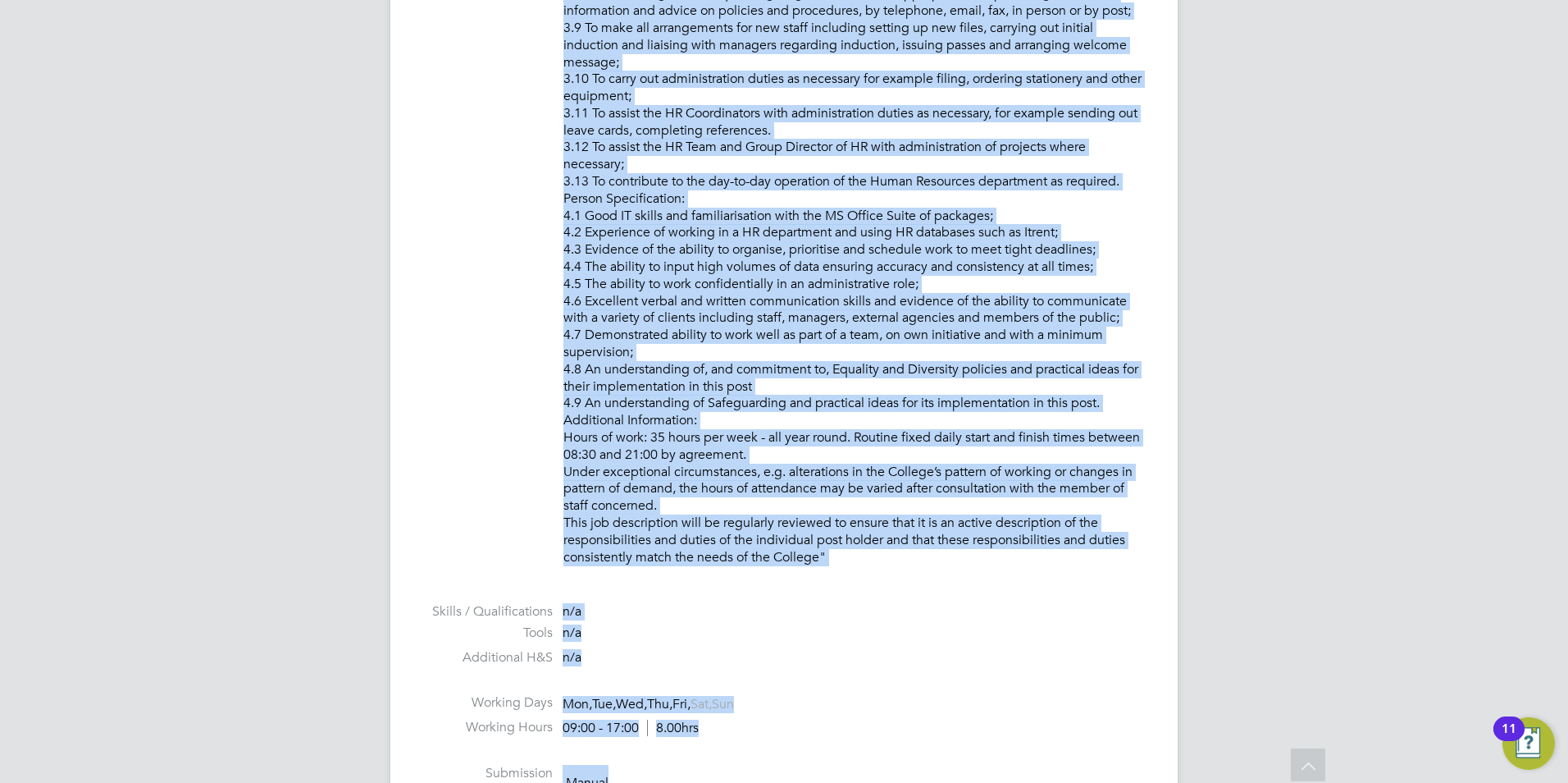
scroll to position [1455, 0]
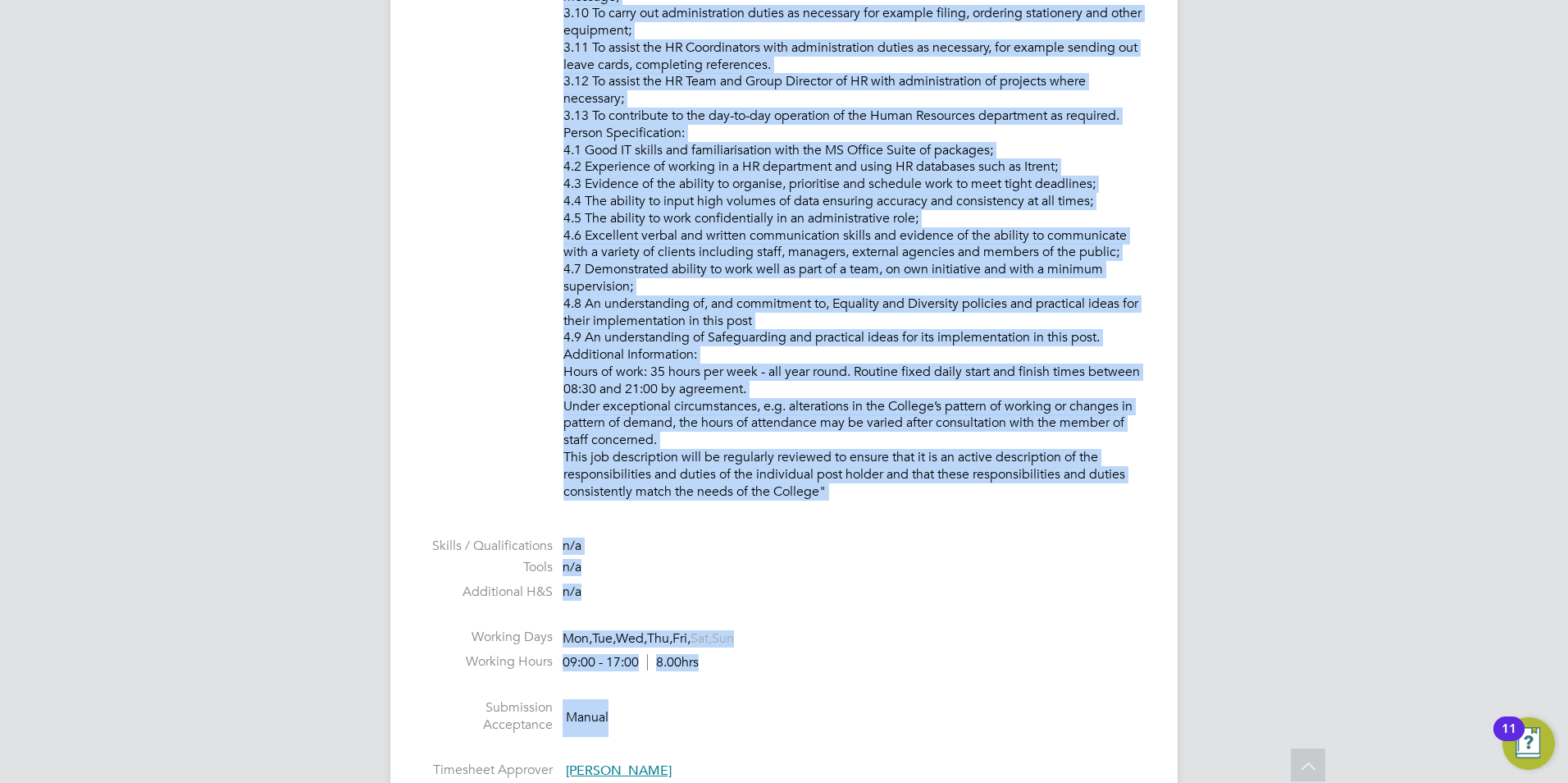
drag, startPoint x: 566, startPoint y: 570, endPoint x: 847, endPoint y: 487, distance: 293.0
drag, startPoint x: 847, startPoint y: 487, endPoint x: 801, endPoint y: 481, distance: 46.4
copy p "PURPOSE OF JOB: • To coordinate and carry out all the recruitment administratio…"
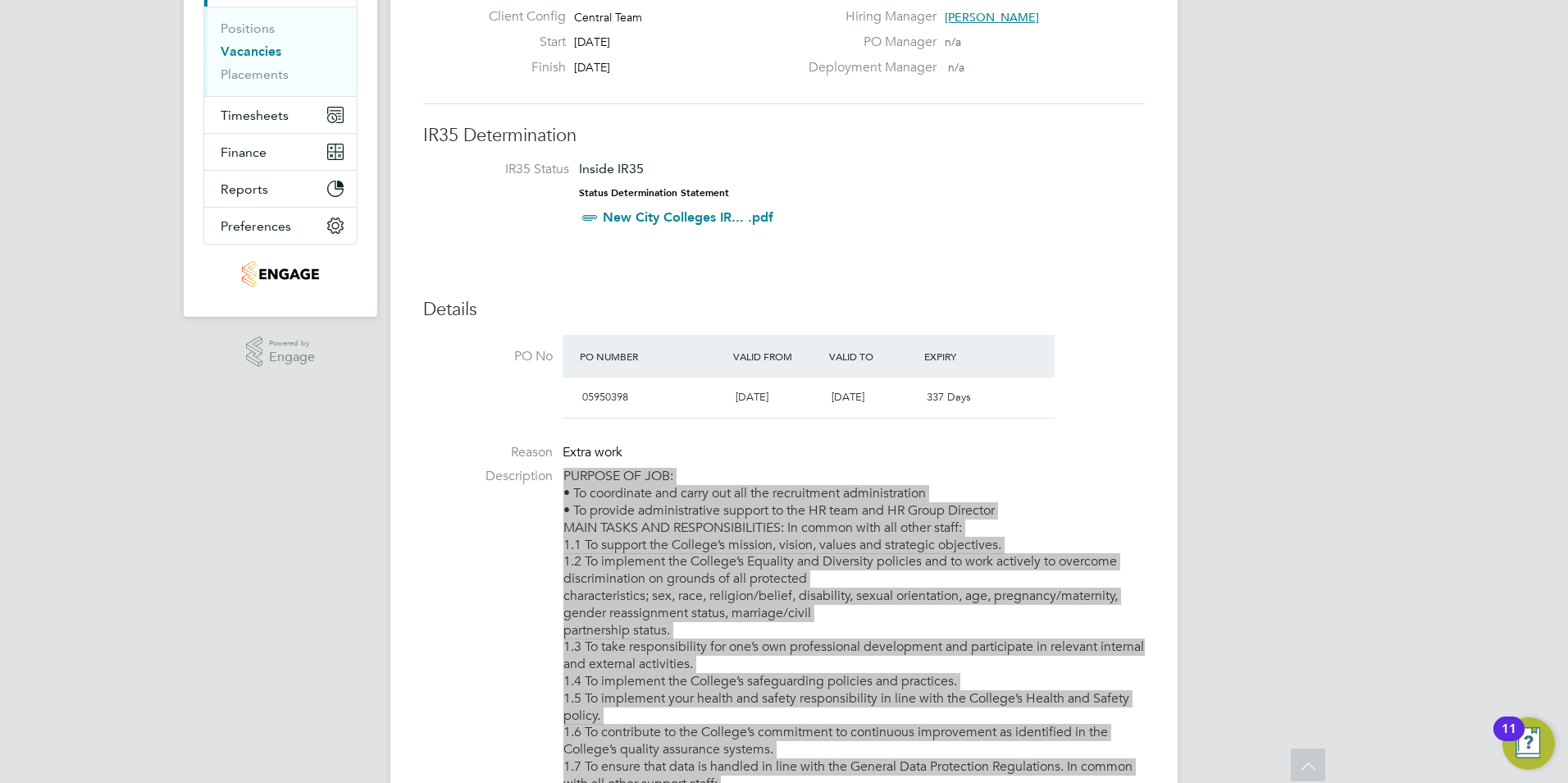
scroll to position [0, 0]
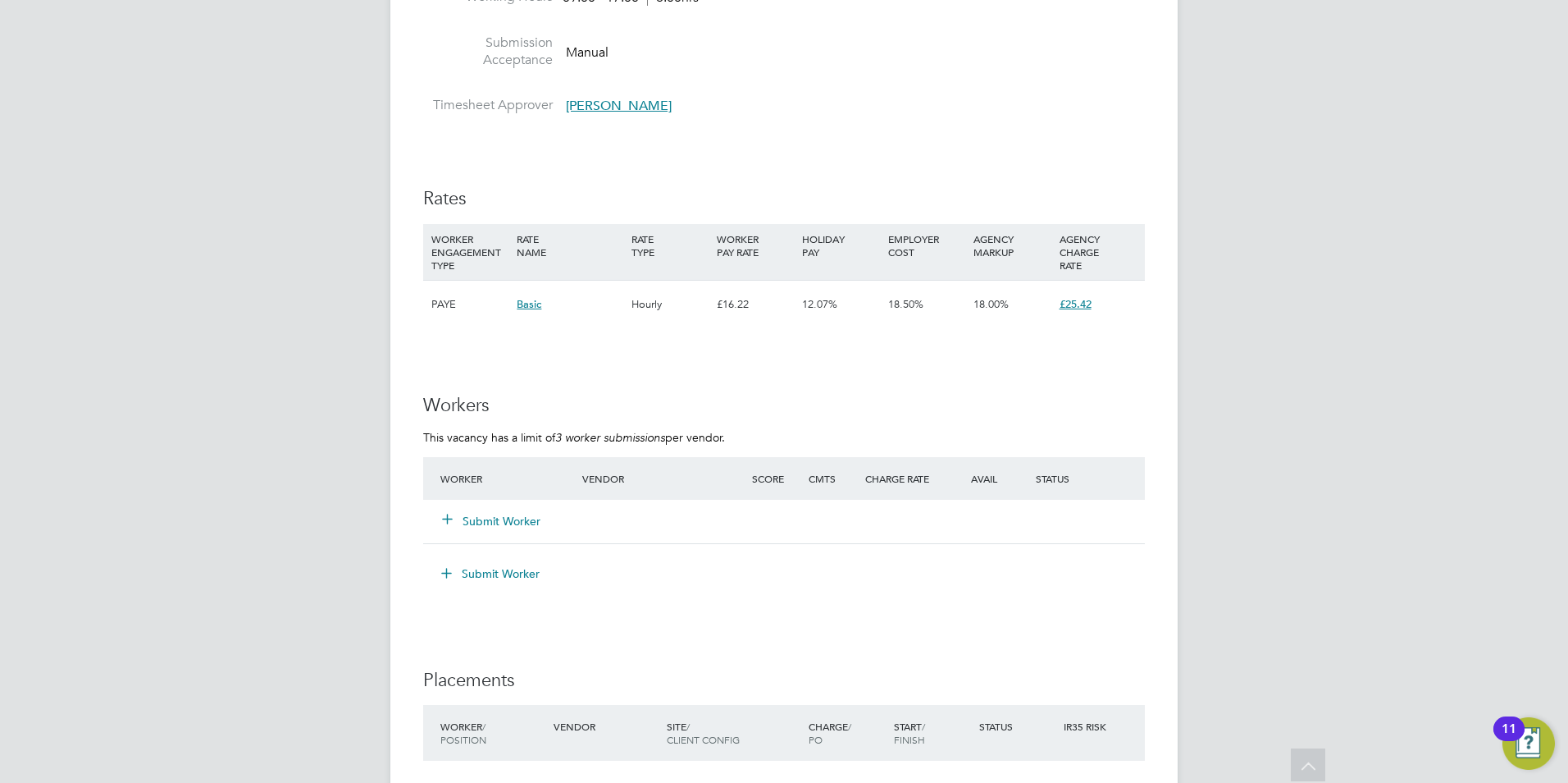
scroll to position [2215, 0]
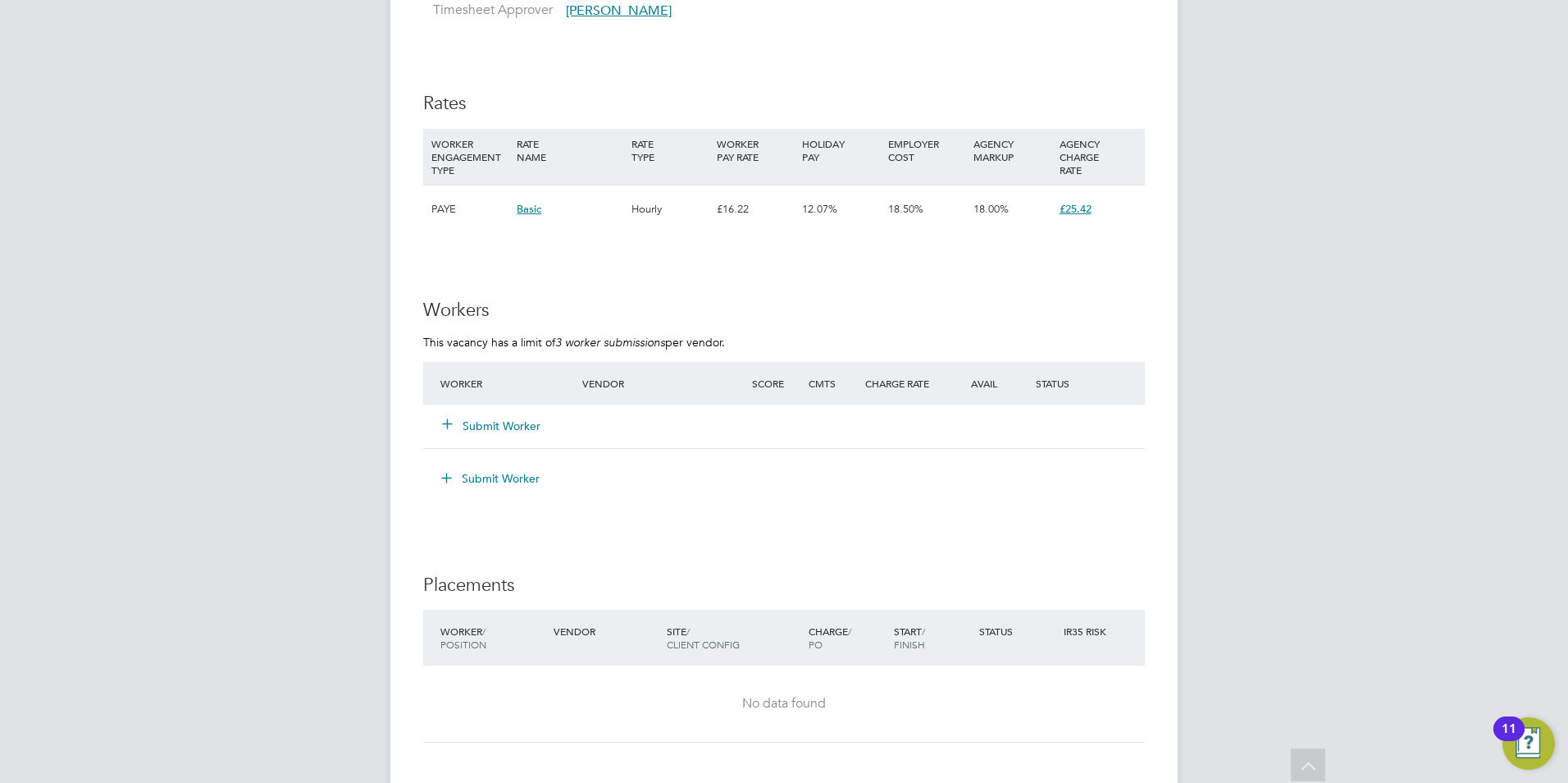
click at [482, 424] on button "Submit Worker" at bounding box center [492, 425] width 99 height 16
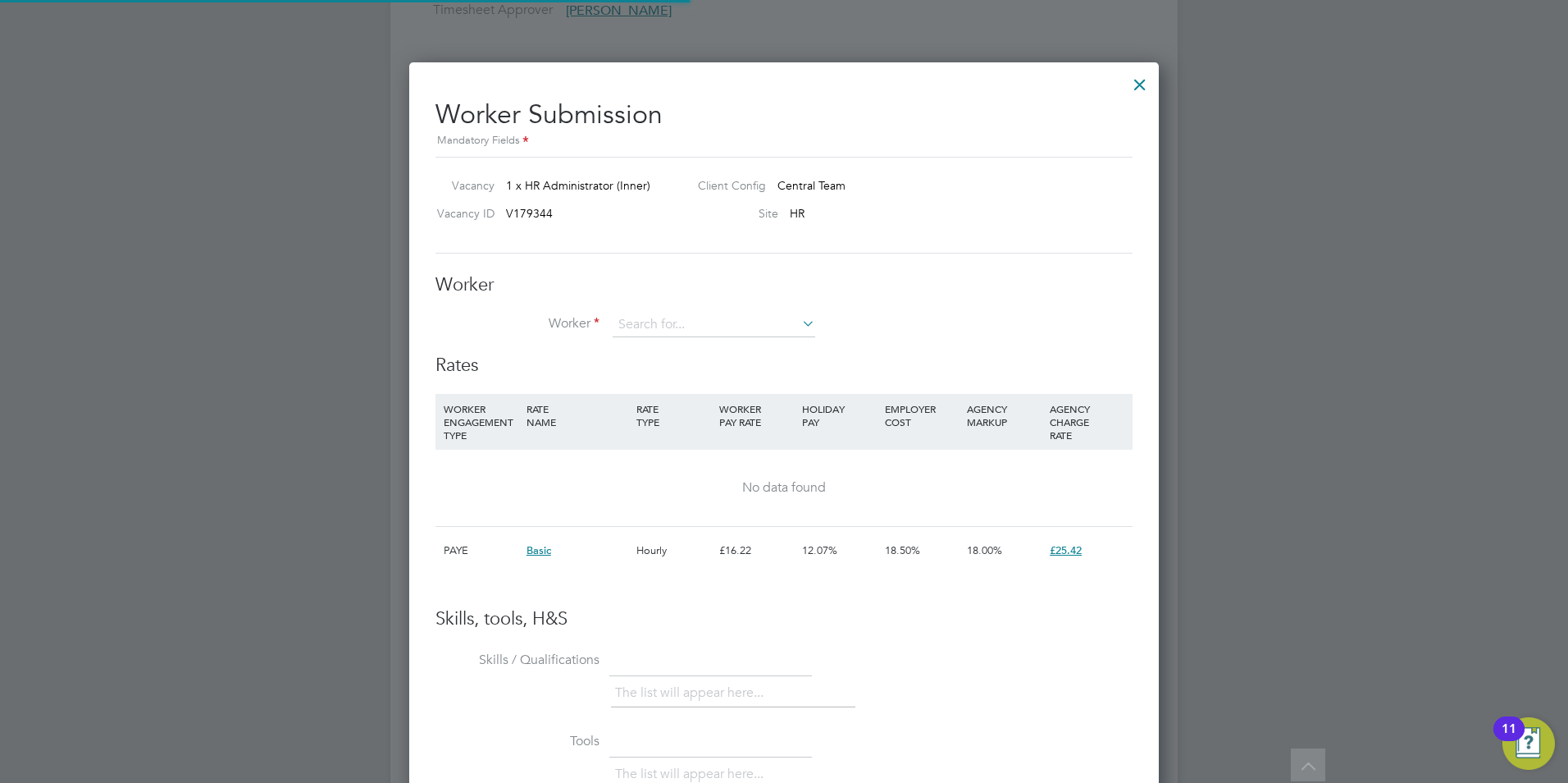
scroll to position [25, 427]
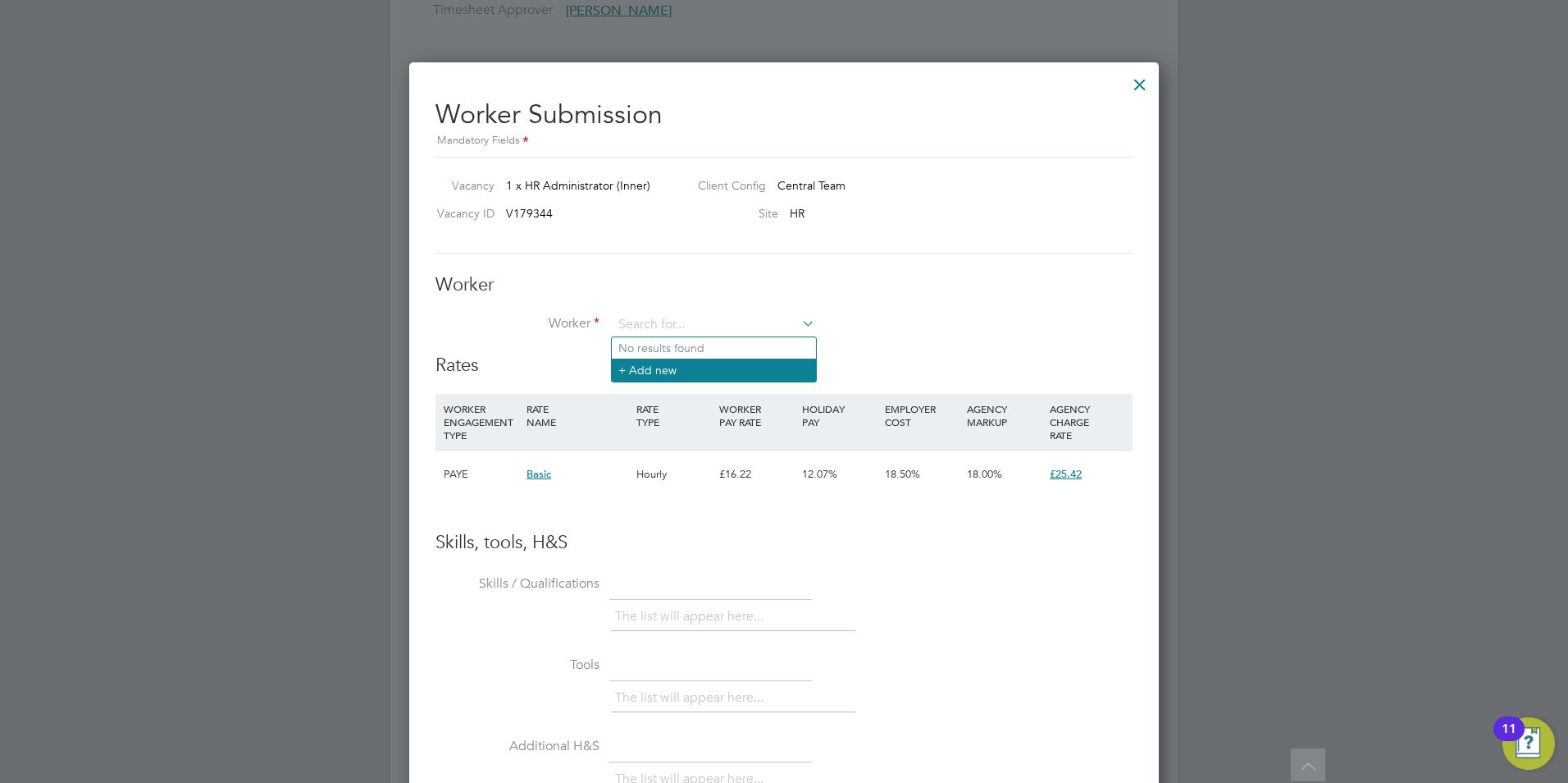
click at [652, 367] on li "+ Add new" at bounding box center [714, 370] width 204 height 22
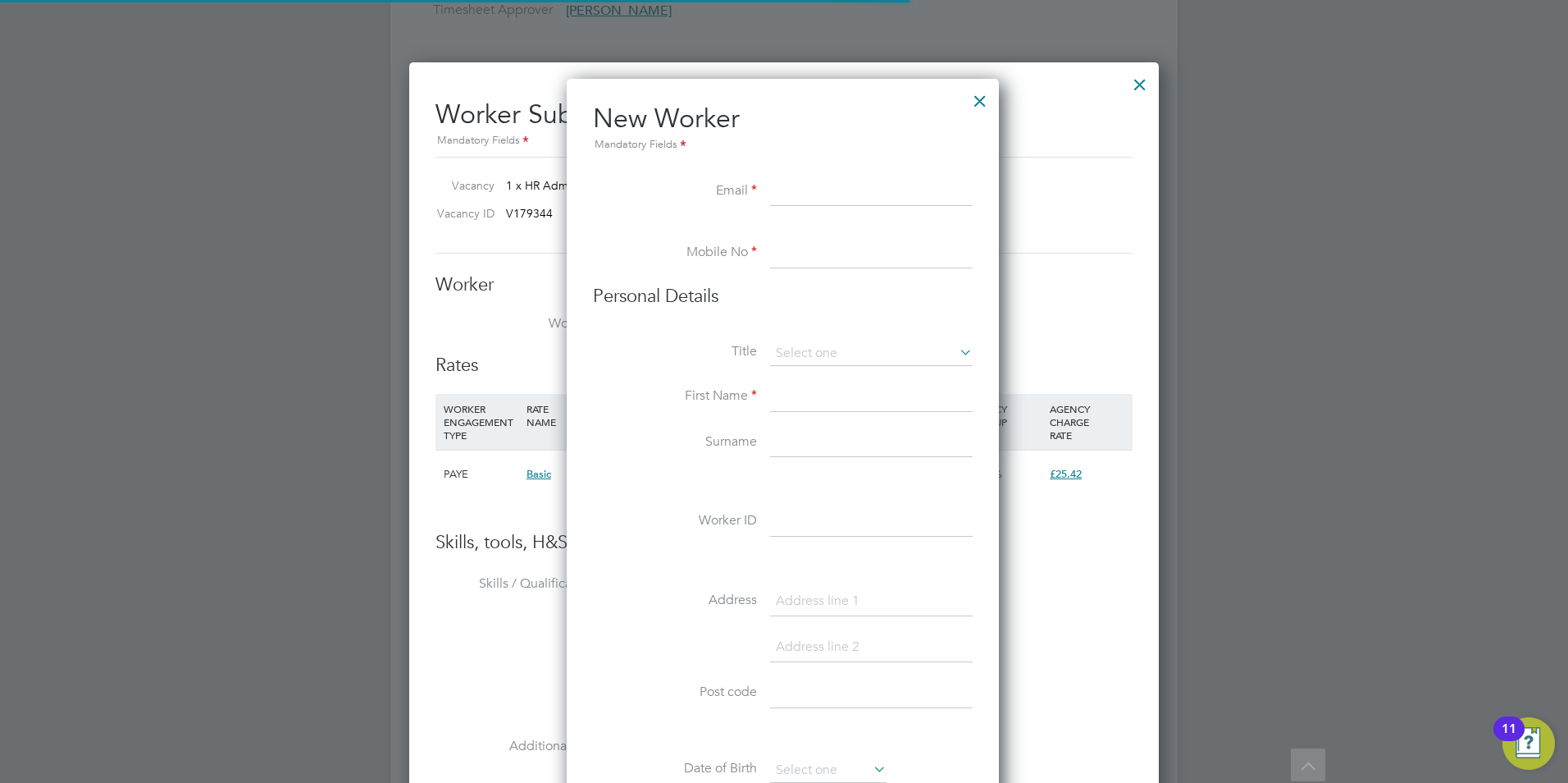
scroll to position [1396, 434]
click at [986, 90] on div at bounding box center [979, 96] width 30 height 30
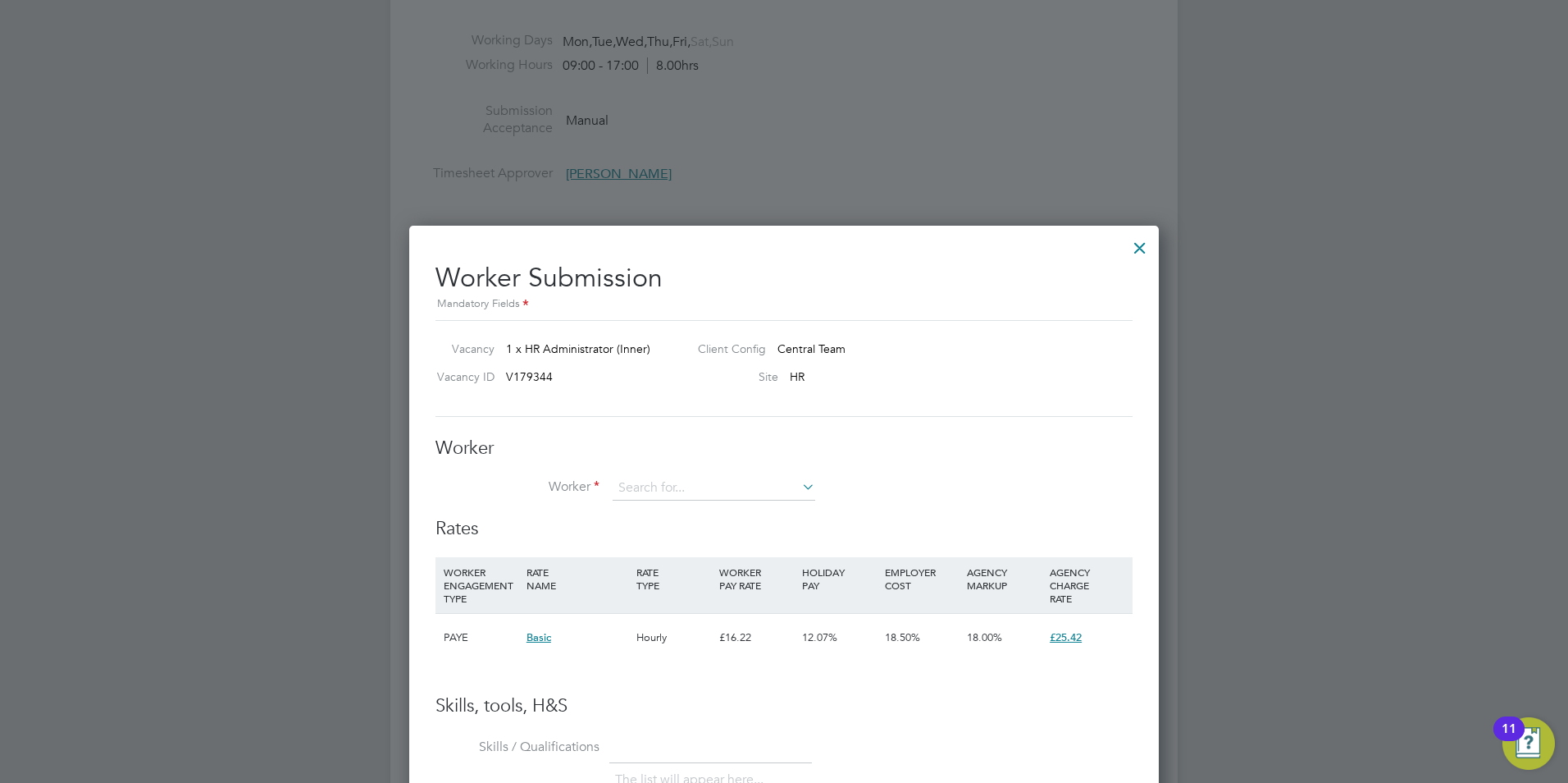
scroll to position [2051, 0]
click at [799, 488] on icon at bounding box center [799, 487] width 0 height 23
click at [702, 542] on li "+ Add new" at bounding box center [714, 533] width 204 height 22
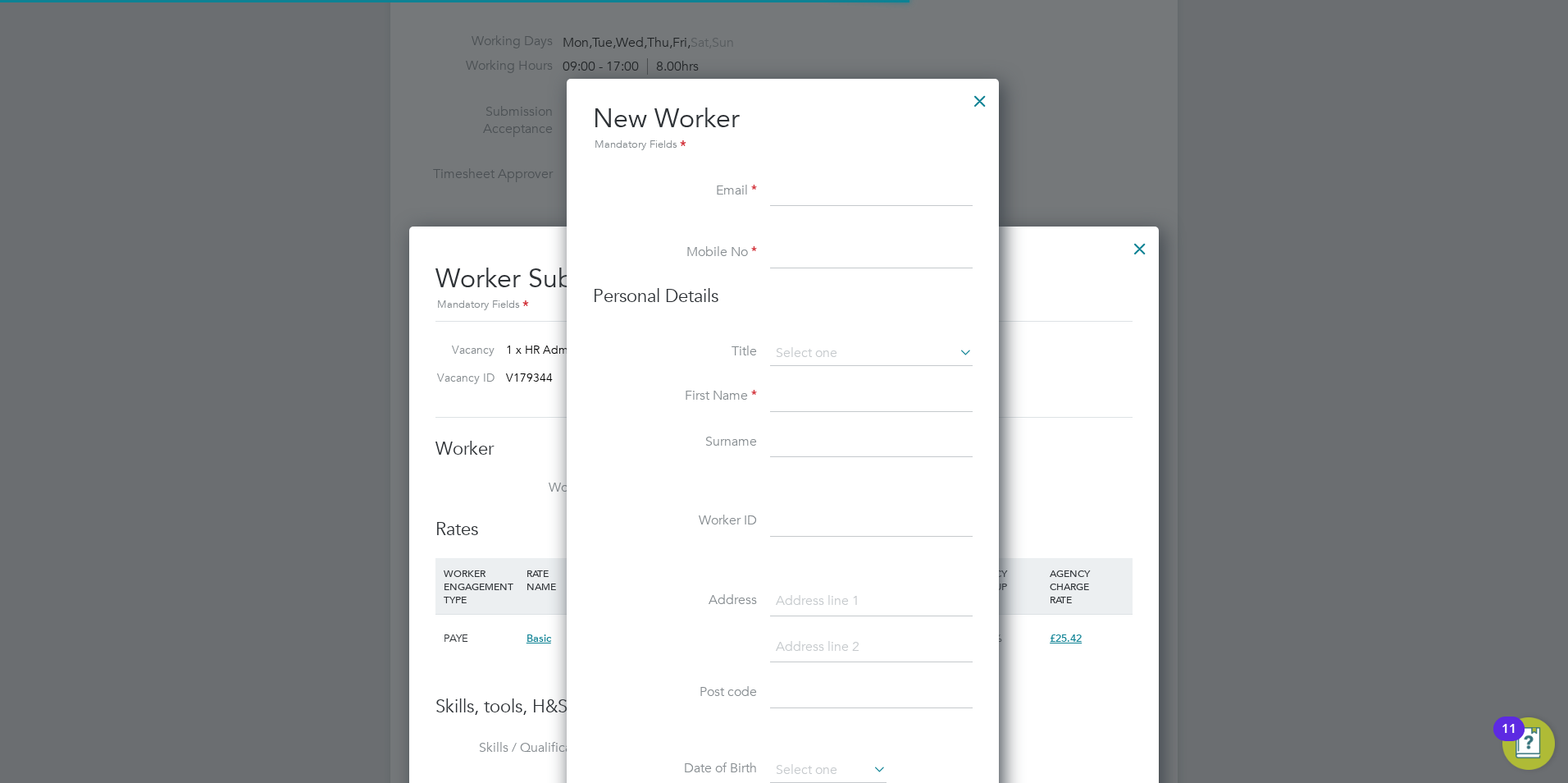
scroll to position [1396, 434]
click at [795, 193] on input at bounding box center [871, 192] width 203 height 30
paste input "Lee Chapman <chappers28@gmail.com>;"
click at [812, 187] on input "Lee Chapman <chappers28@gmail.com>;" at bounding box center [871, 192] width 203 height 30
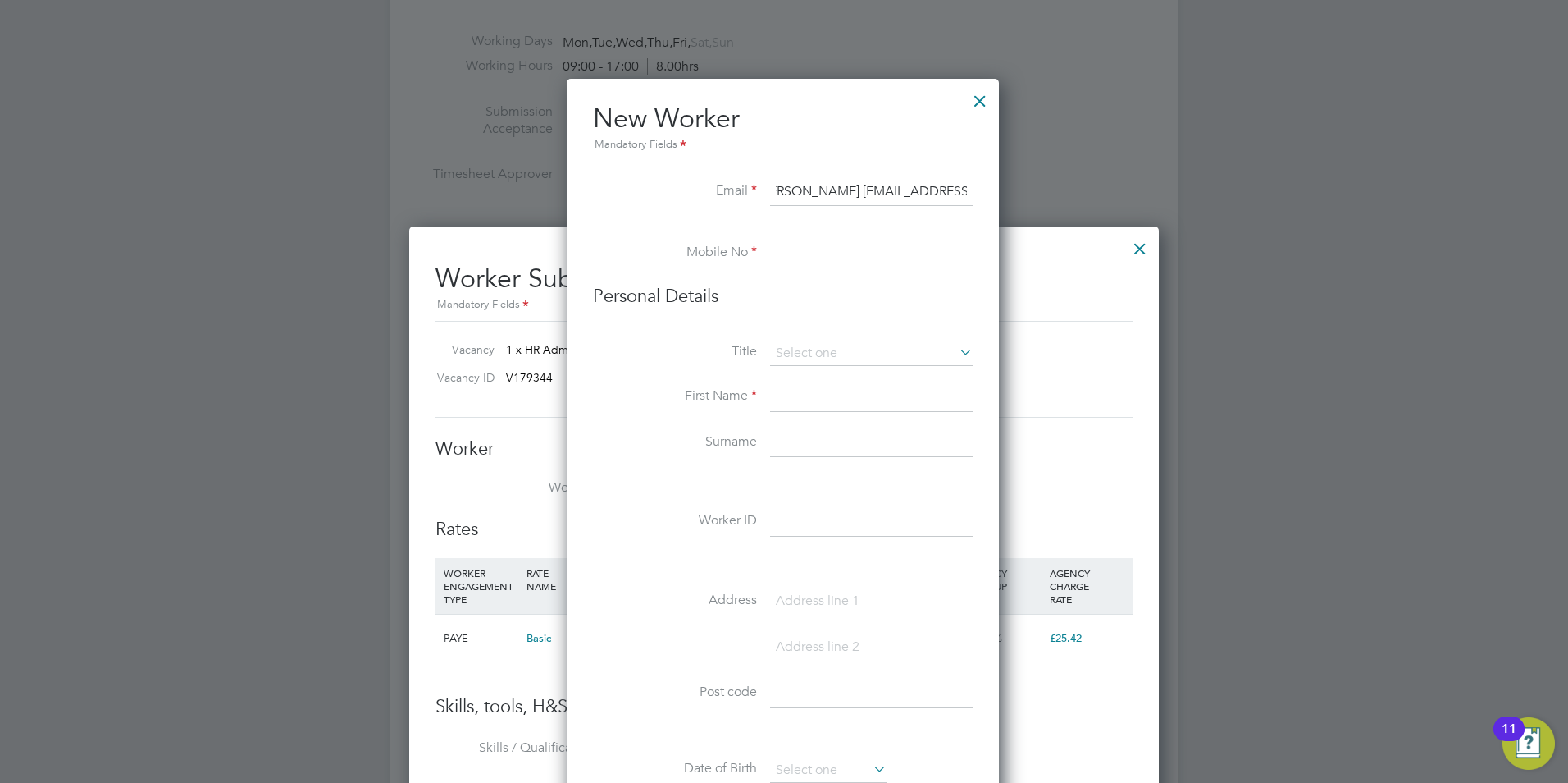
scroll to position [0, 0]
click at [925, 193] on input "chappers28@gmail.com>;" at bounding box center [871, 192] width 203 height 30
type input "[EMAIL_ADDRESS][DOMAIN_NAME]"
click at [812, 255] on input at bounding box center [871, 253] width 203 height 30
click at [810, 249] on input at bounding box center [871, 253] width 203 height 30
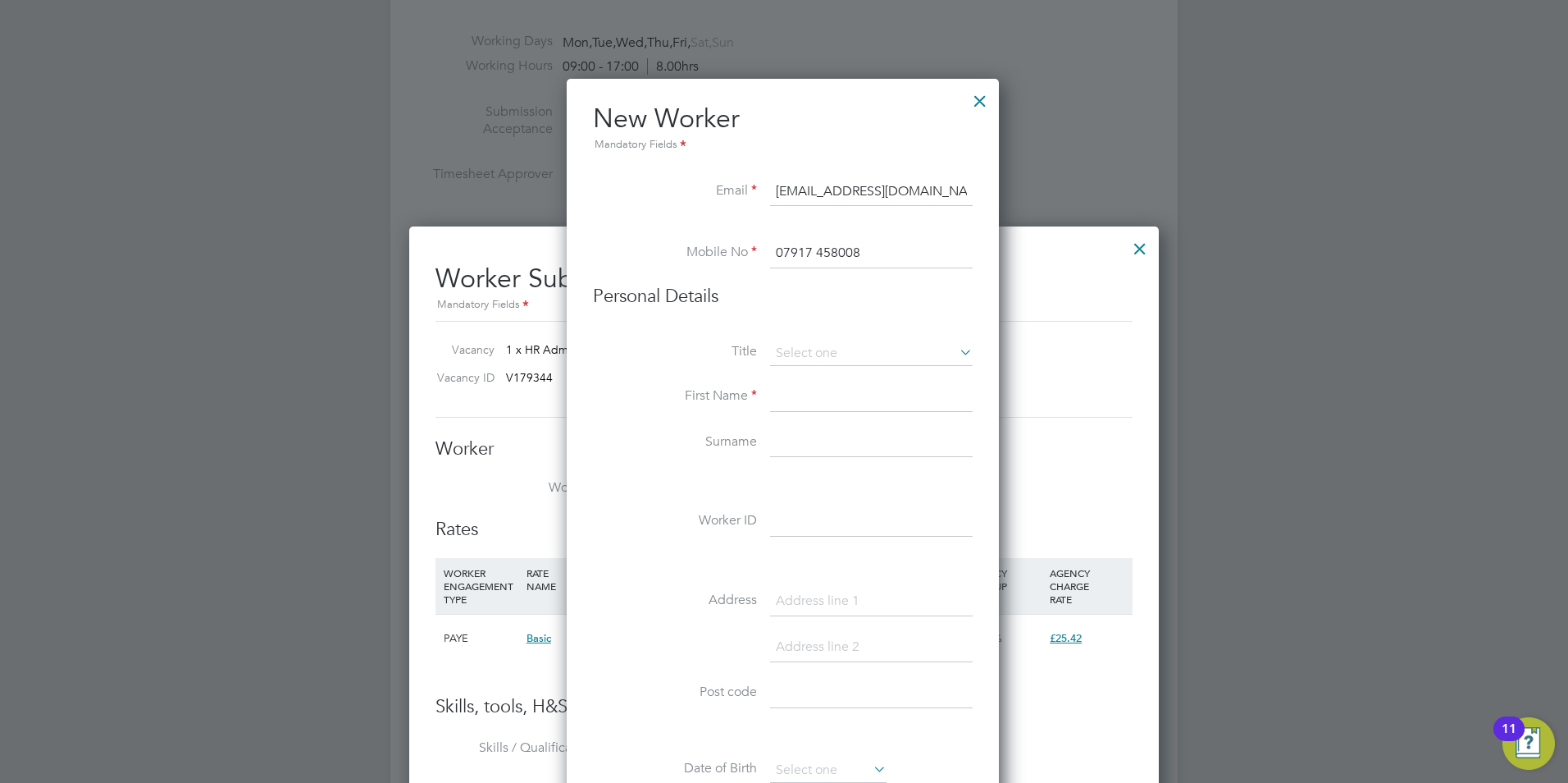
type input "07917 458008"
click at [956, 352] on icon at bounding box center [956, 352] width 0 height 23
click at [956, 350] on icon at bounding box center [956, 352] width 0 height 23
click at [956, 348] on icon at bounding box center [956, 352] width 0 height 23
click at [956, 349] on icon at bounding box center [956, 352] width 0 height 23
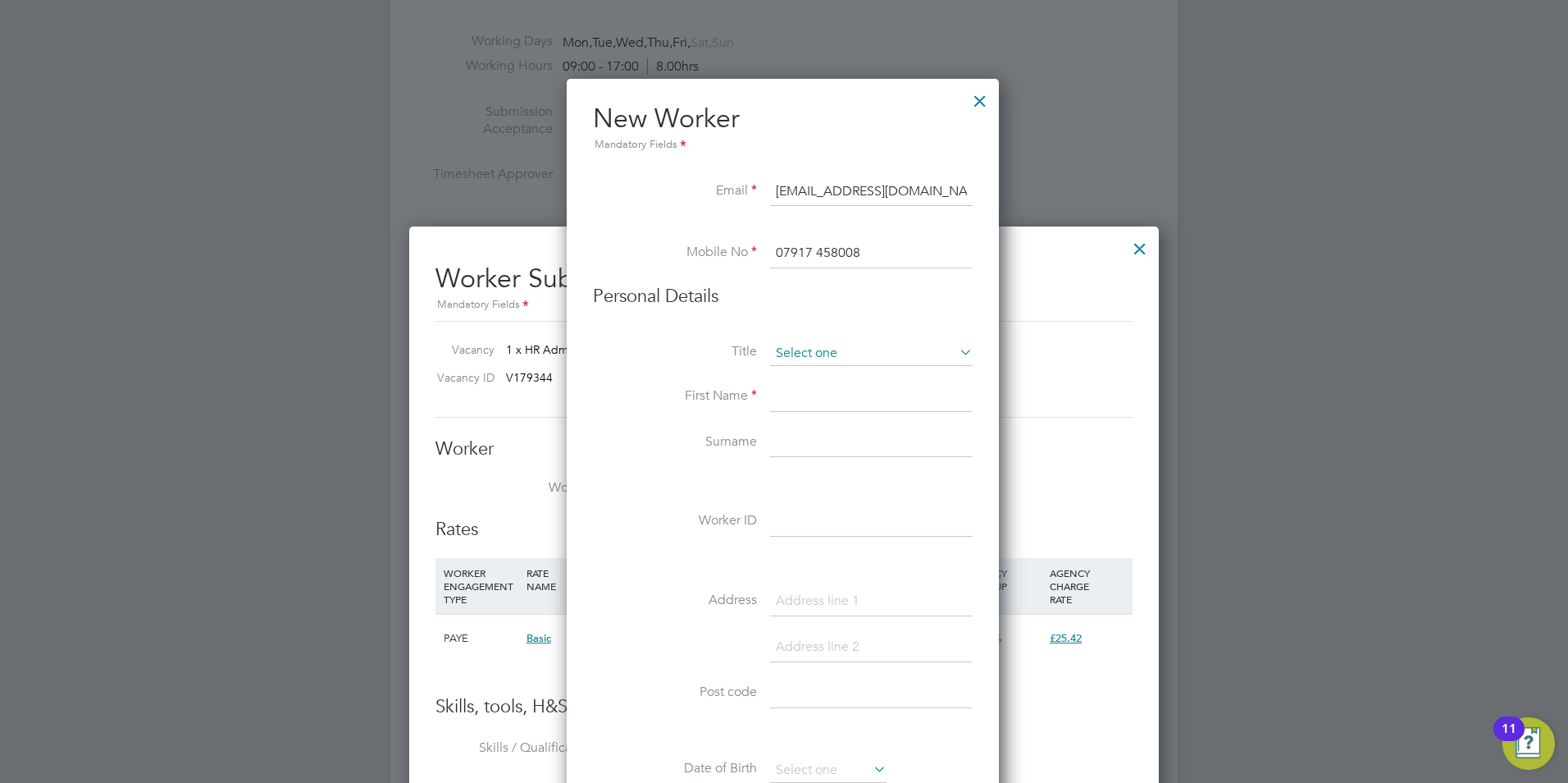
click at [851, 363] on input at bounding box center [871, 354] width 203 height 25
click at [803, 371] on li "Mr" at bounding box center [871, 376] width 204 height 21
type input "Mr"
click at [801, 397] on input at bounding box center [871, 397] width 203 height 30
type input "[PERSON_NAME]"
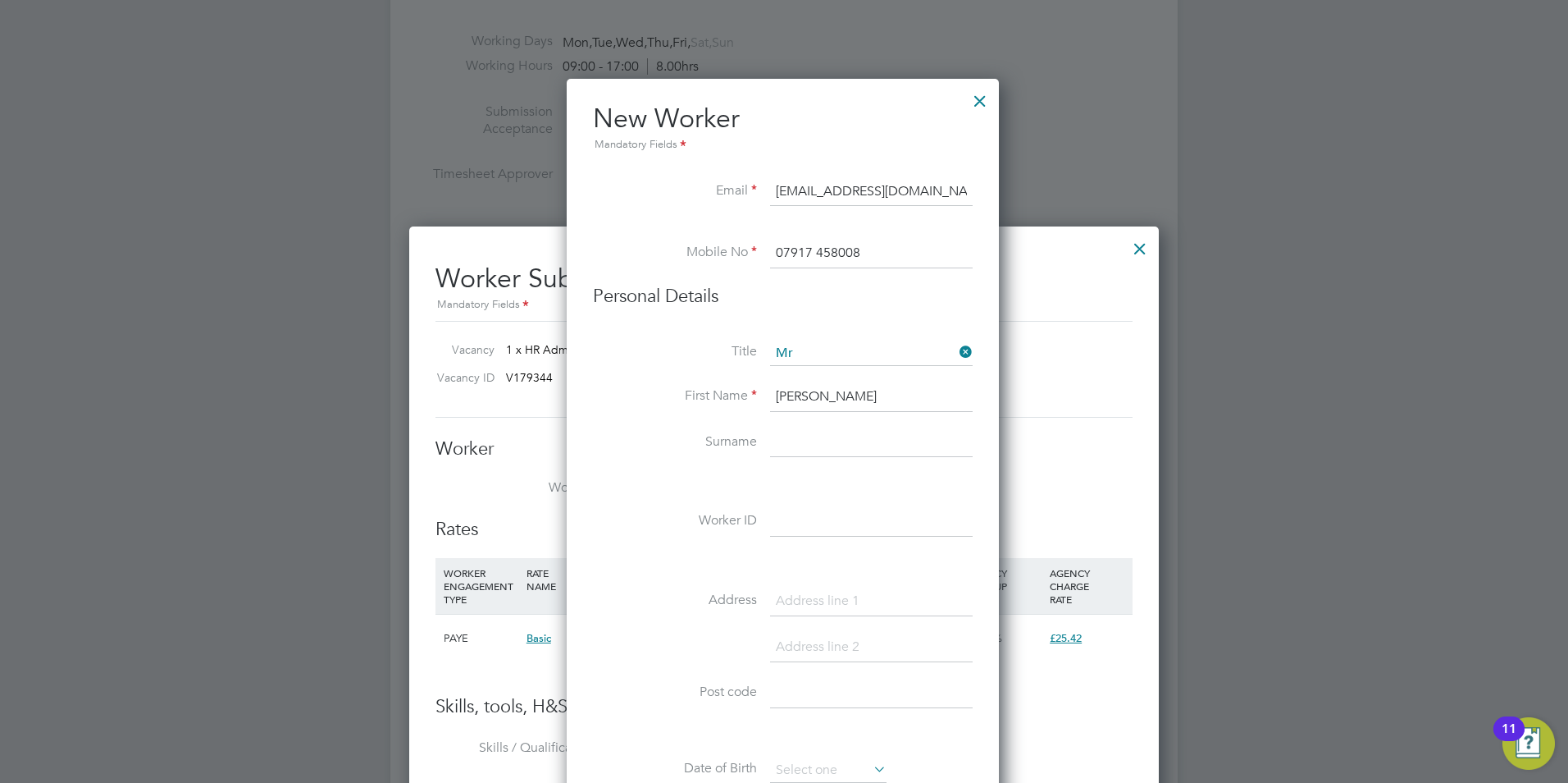
click at [806, 429] on input at bounding box center [871, 443] width 203 height 30
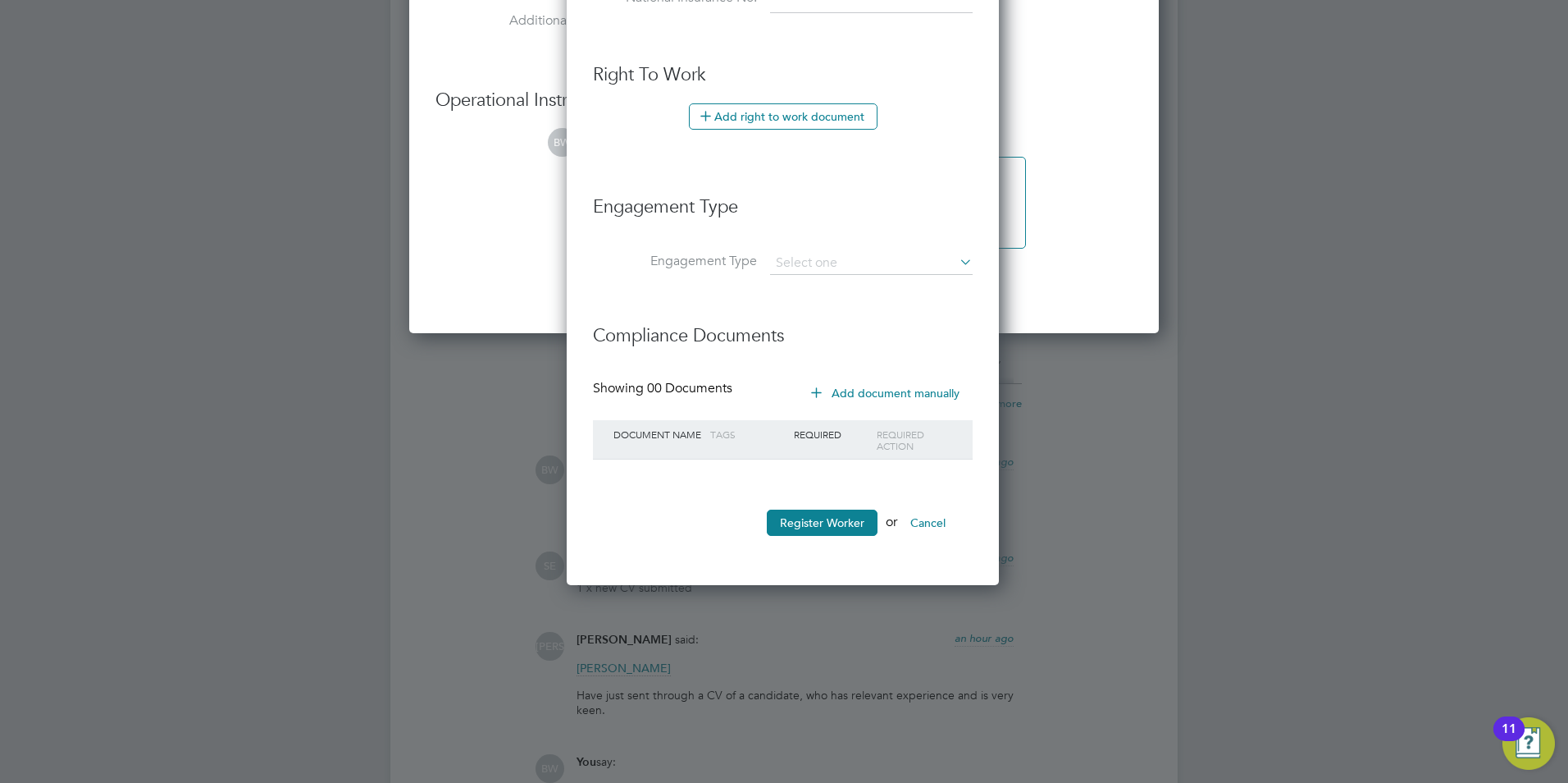
scroll to position [3036, 0]
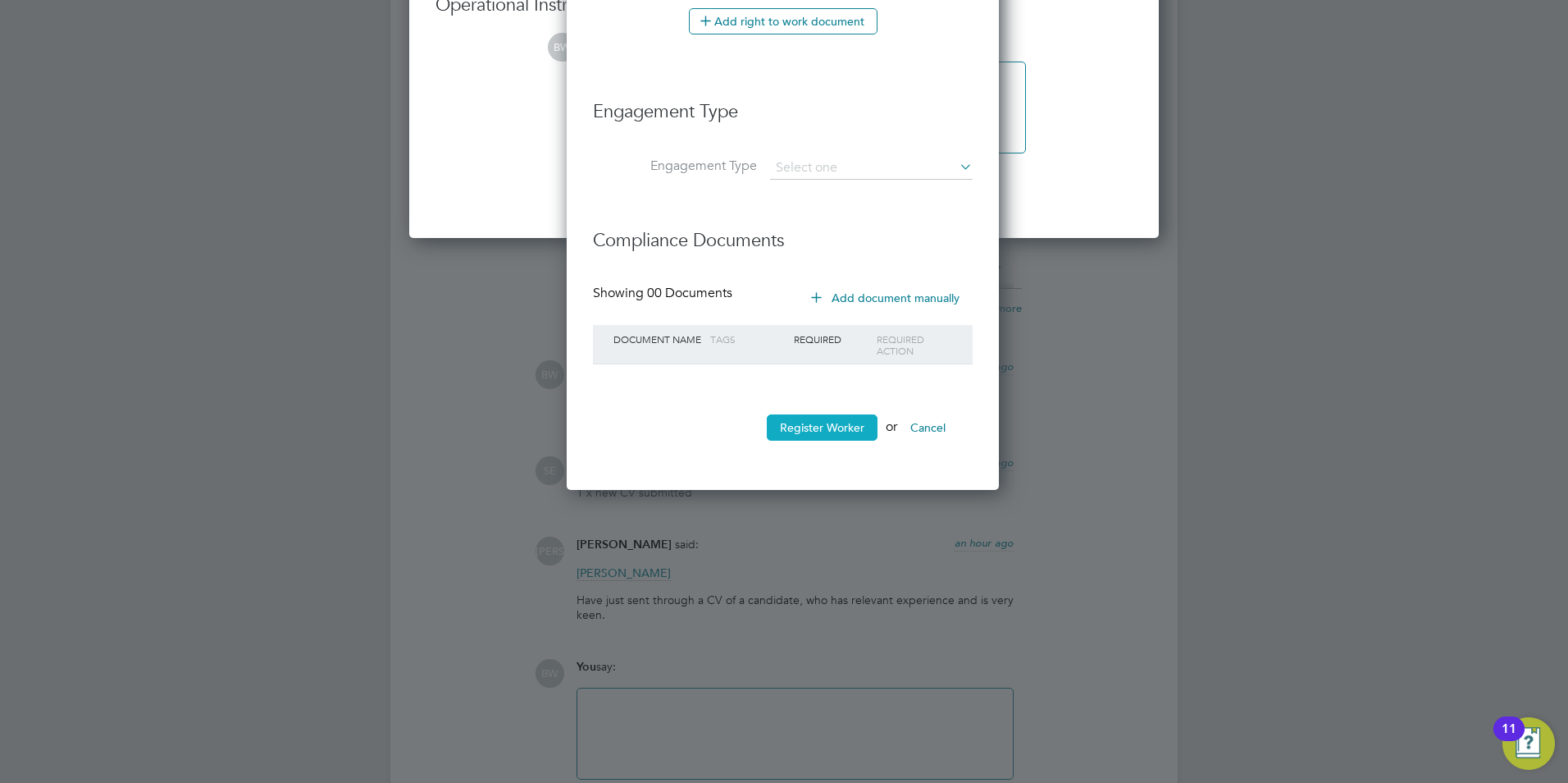
type input "[PERSON_NAME]"
click at [818, 429] on button "Register Worker" at bounding box center [822, 427] width 111 height 26
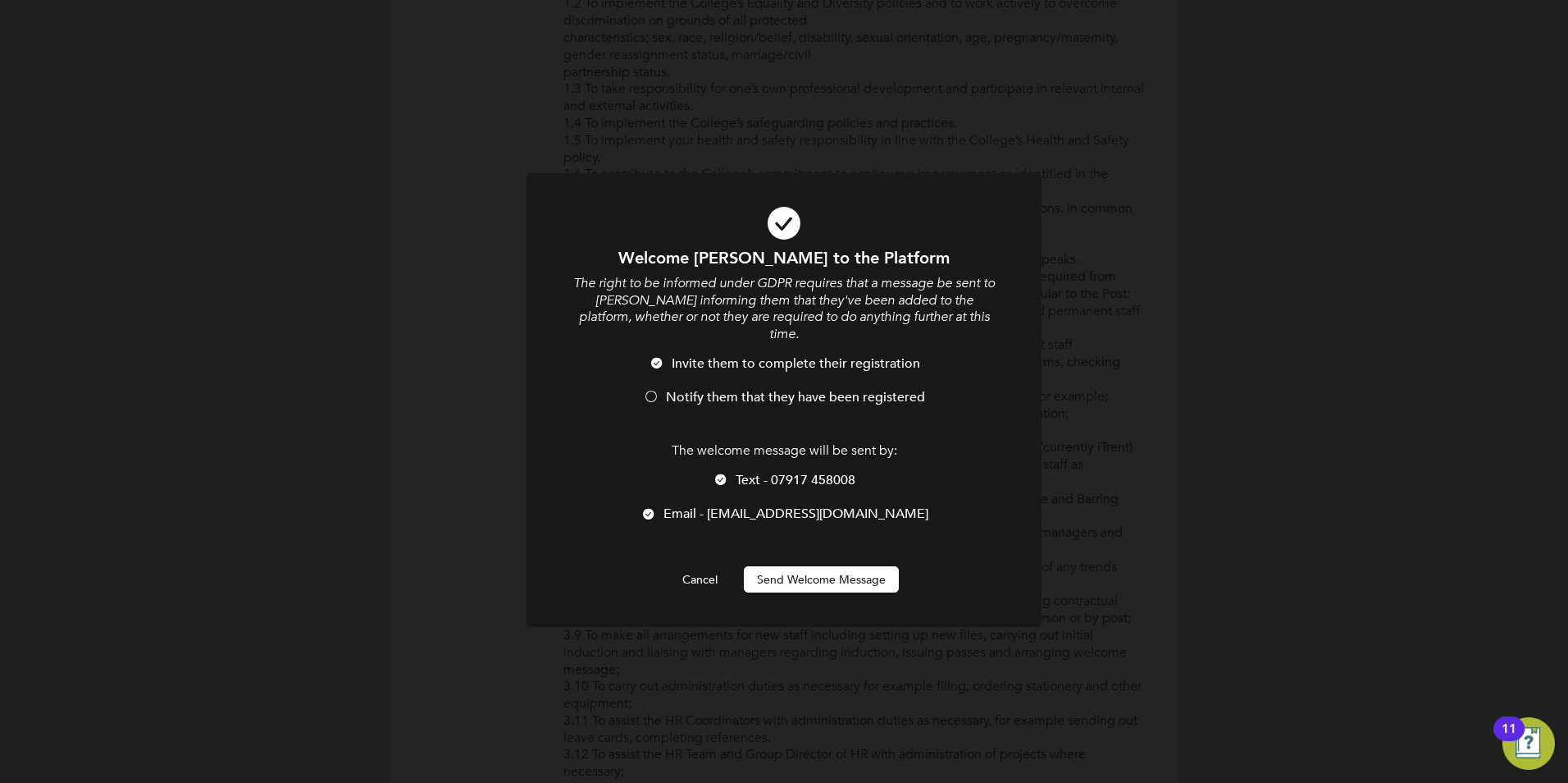
scroll to position [1396, 434]
click at [785, 566] on button "Send Welcome Message" at bounding box center [821, 579] width 155 height 26
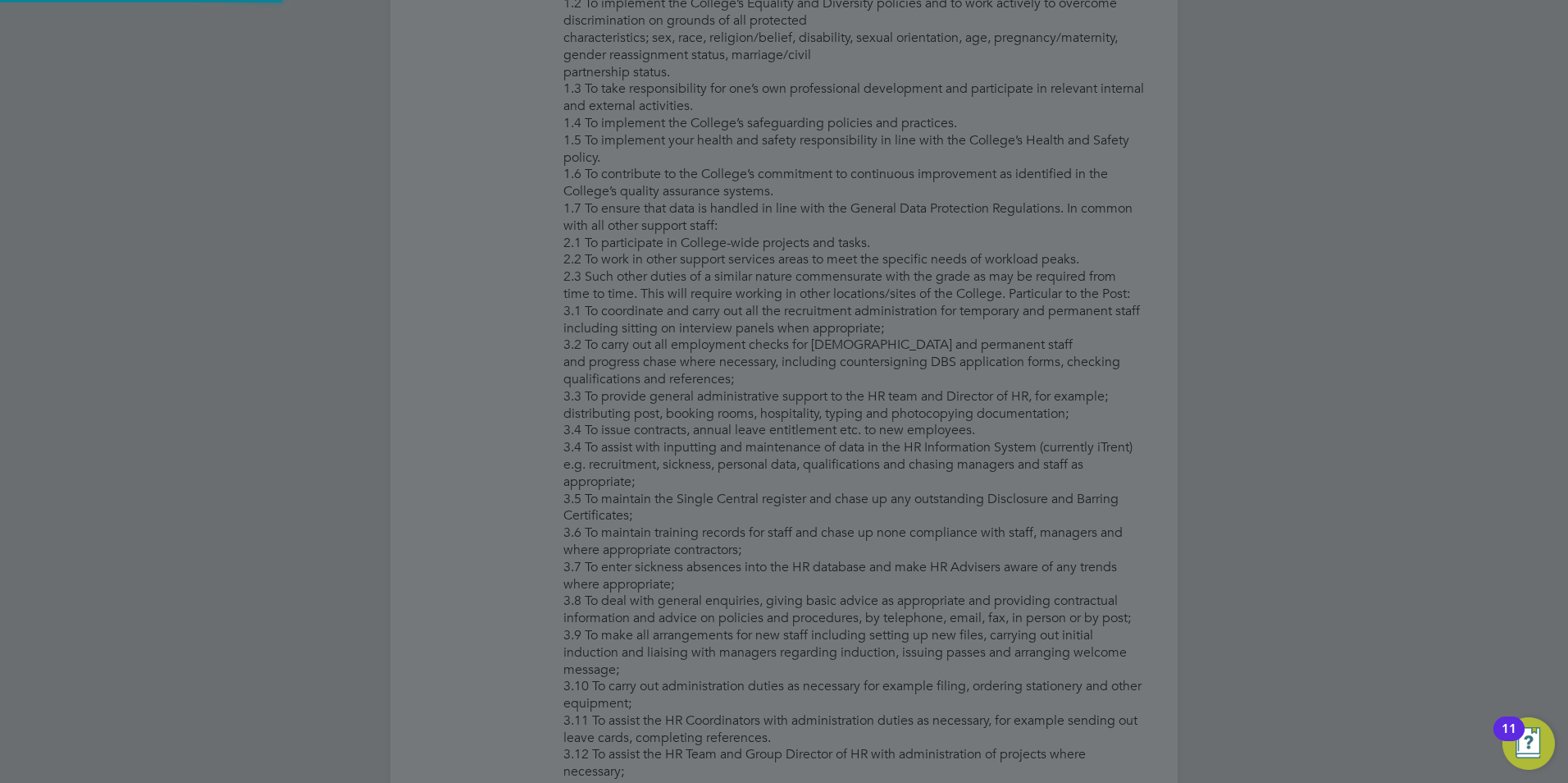
type input "[PERSON_NAME]"
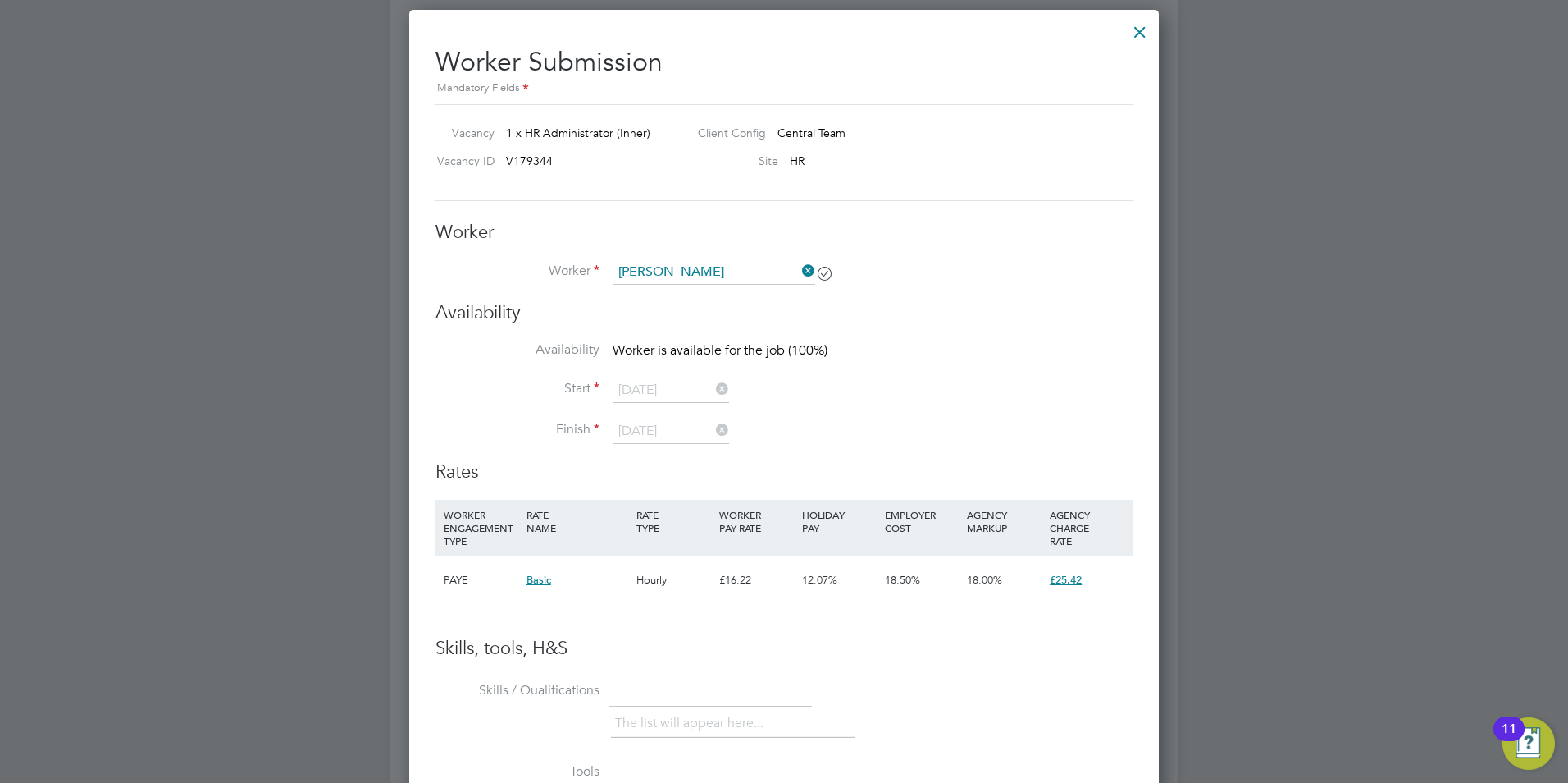
scroll to position [2297, 0]
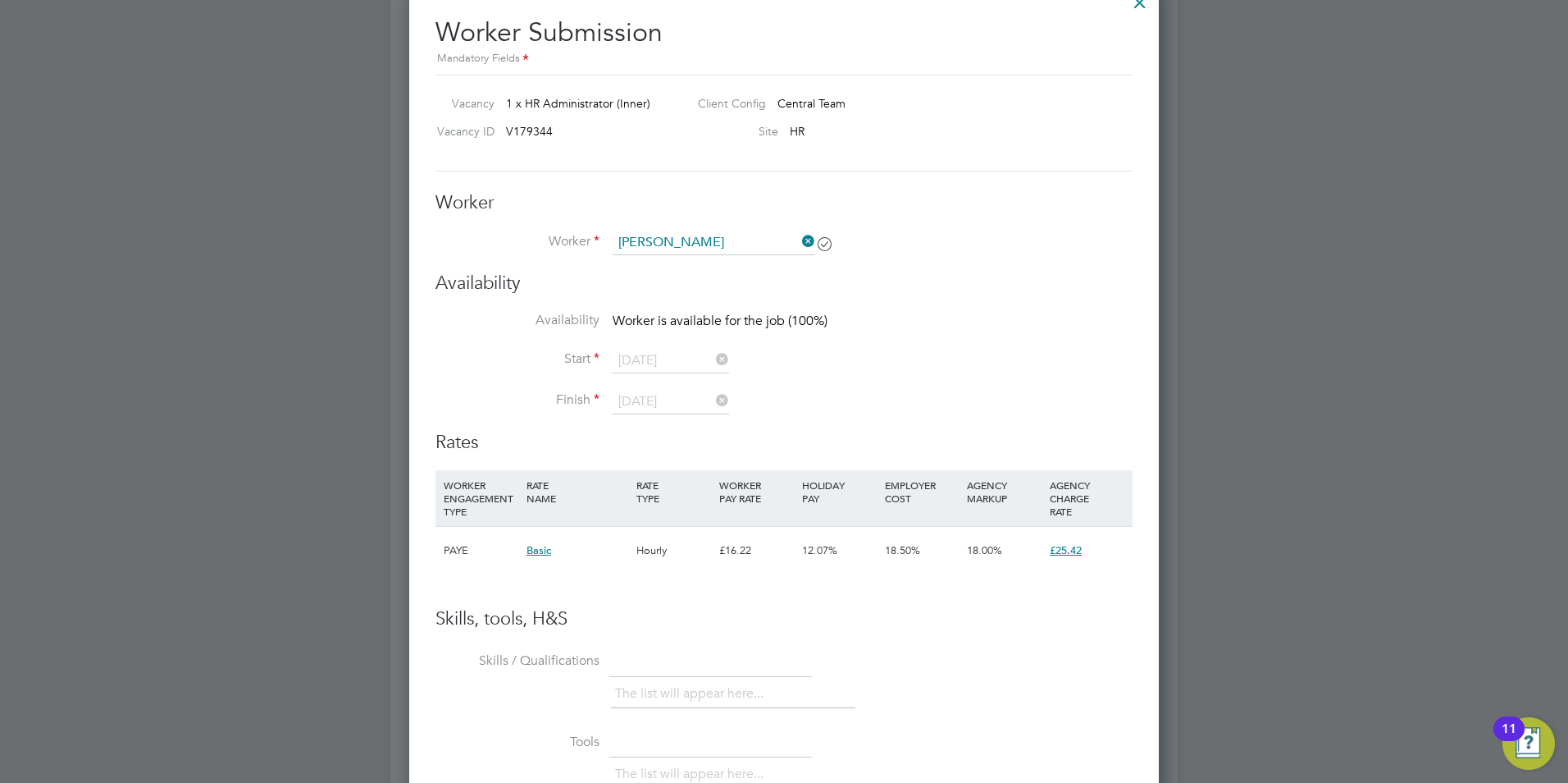
click at [713, 366] on icon at bounding box center [713, 359] width 0 height 23
click at [604, 361] on li "Start" at bounding box center [784, 369] width 698 height 41
click at [713, 366] on icon at bounding box center [713, 359] width 0 height 23
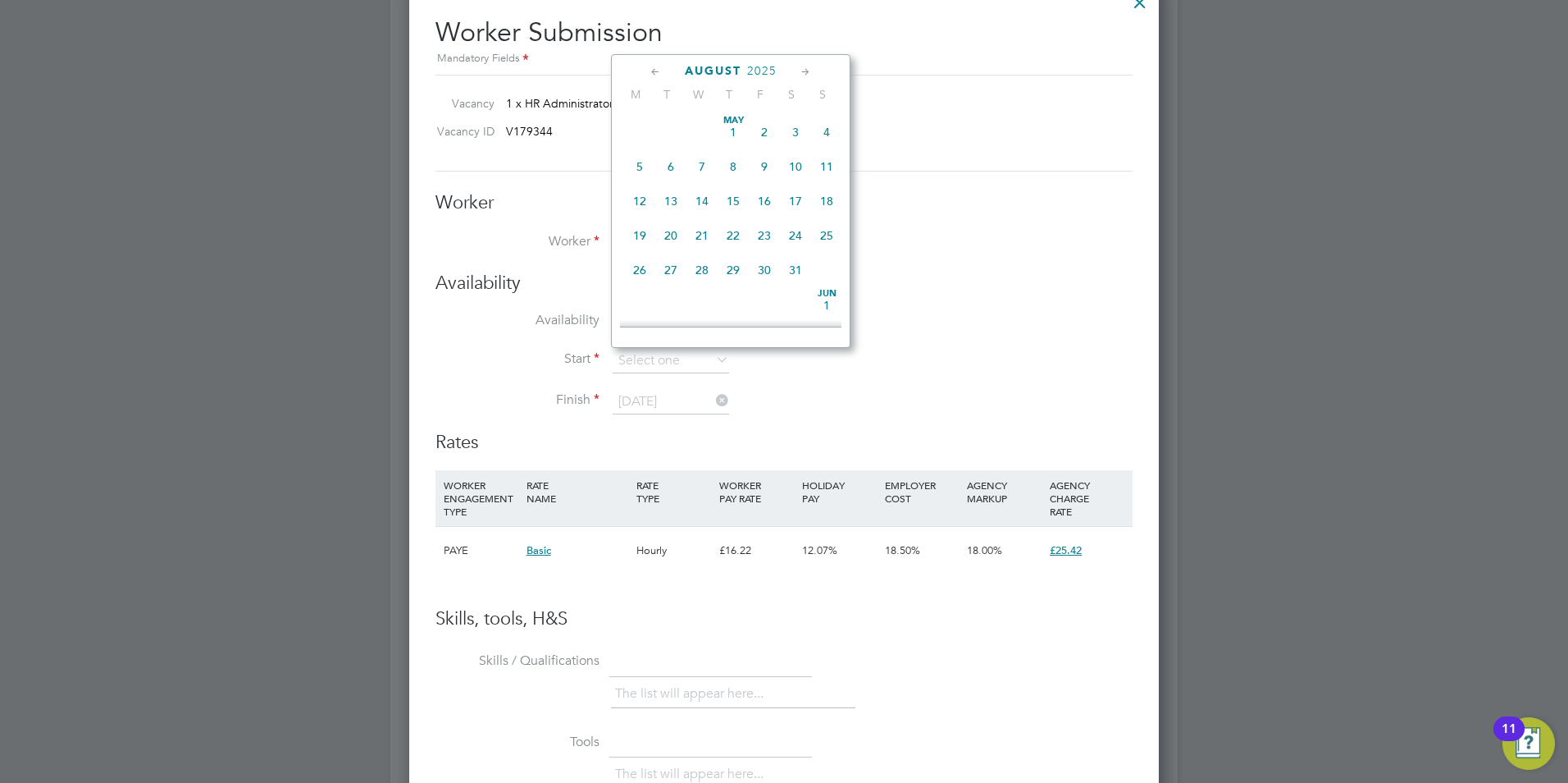
scroll to position [639, 0]
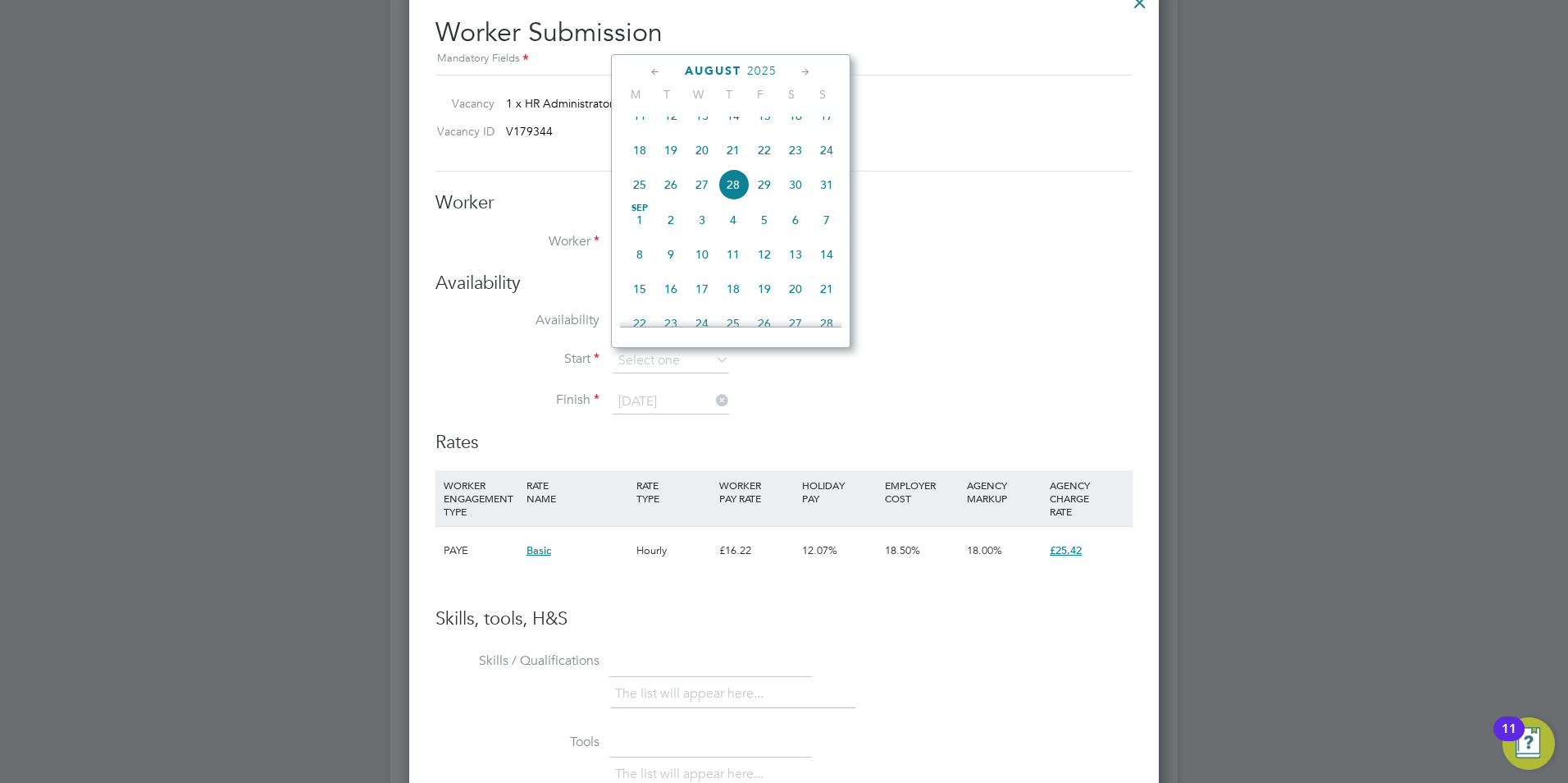
click at [810, 74] on icon at bounding box center [806, 72] width 15 height 18
click at [639, 127] on span "Sep 1" at bounding box center [640, 115] width 32 height 32
type input "[DATE]"
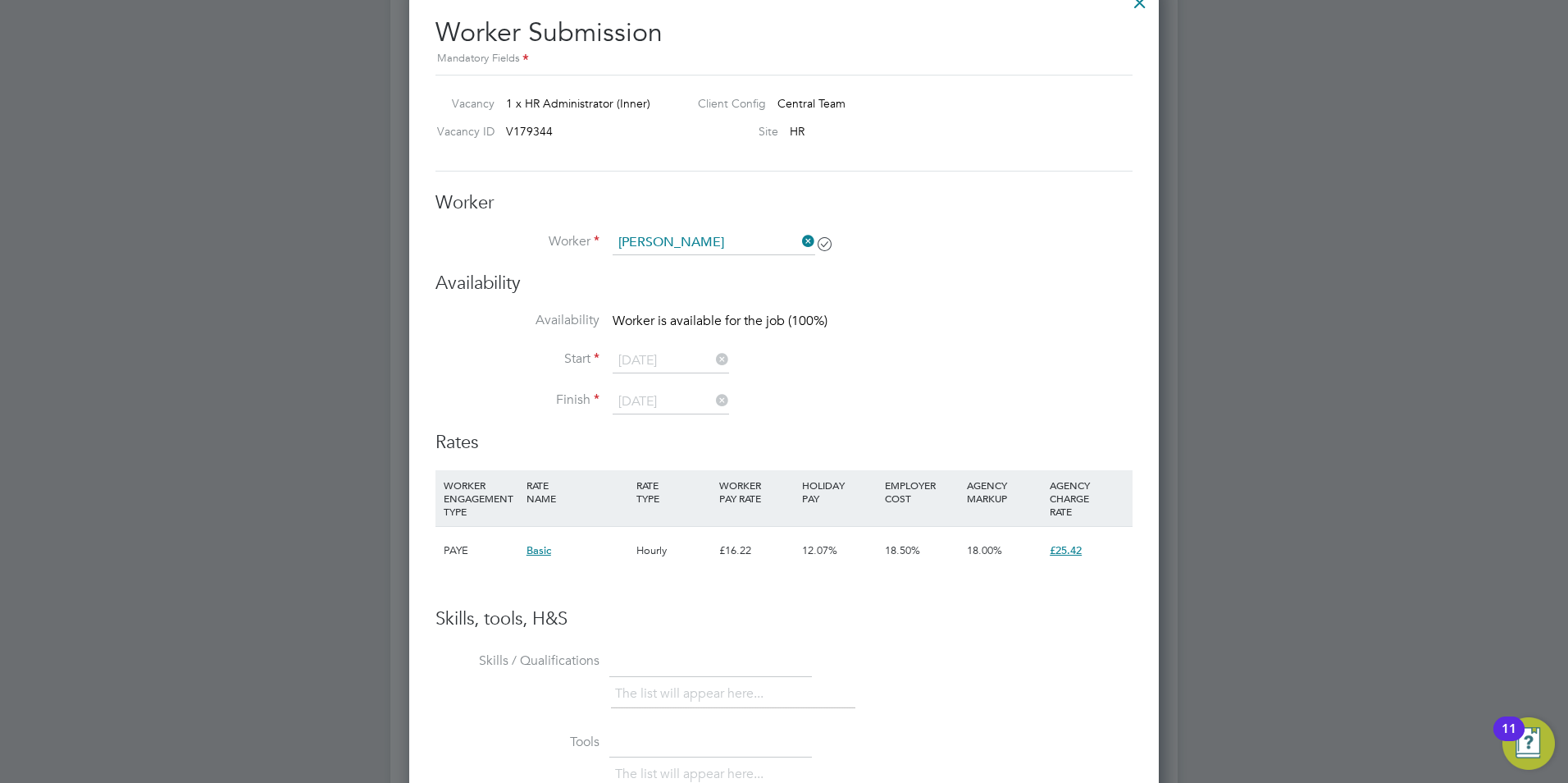
click at [713, 400] on icon at bounding box center [713, 400] width 0 height 23
click at [713, 405] on icon at bounding box center [713, 400] width 0 height 23
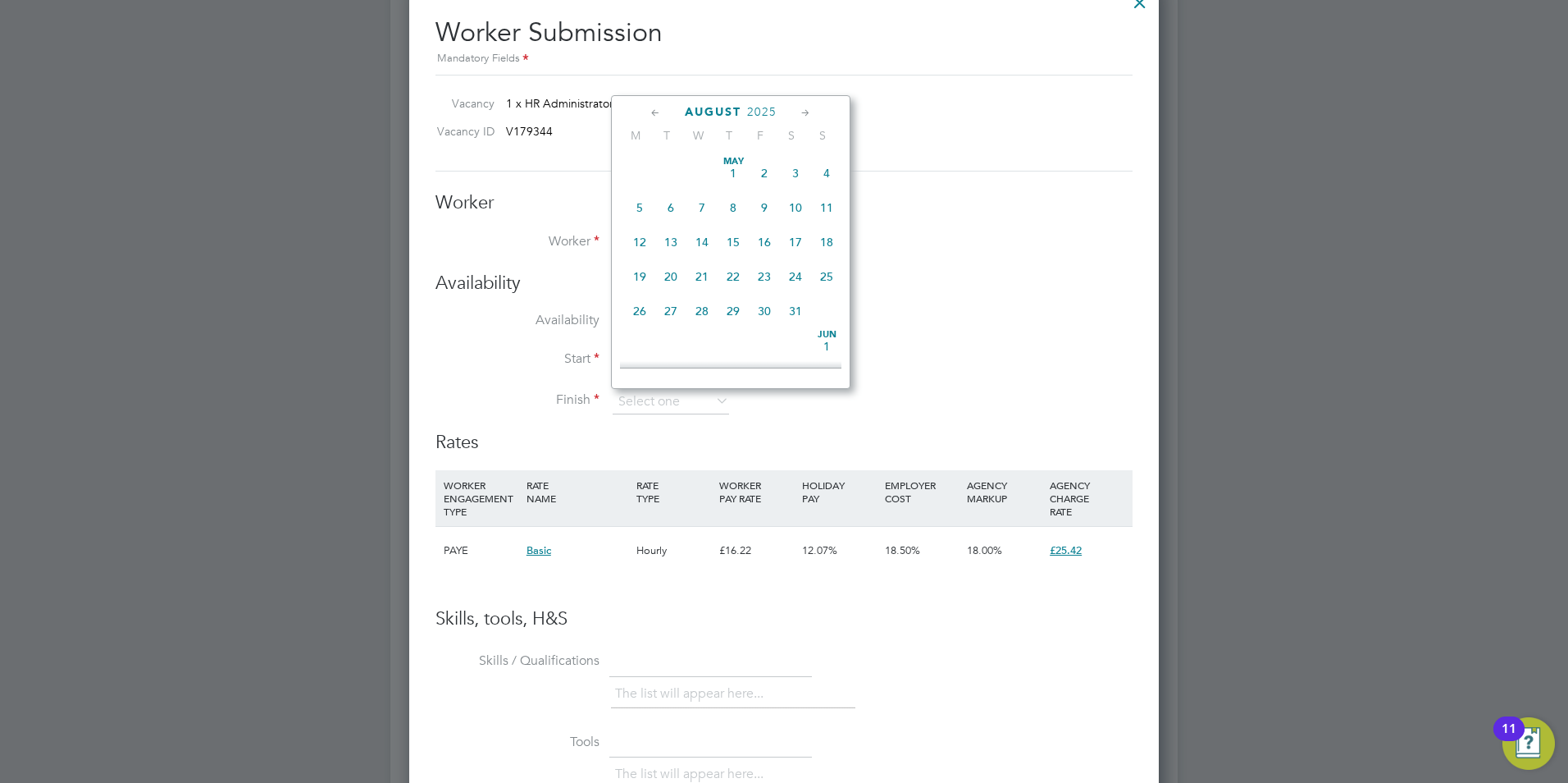
scroll to position [639, 0]
click at [806, 110] on icon at bounding box center [806, 112] width 15 height 18
click at [806, 109] on icon at bounding box center [806, 112] width 15 height 18
click at [807, 112] on icon at bounding box center [806, 112] width 15 height 18
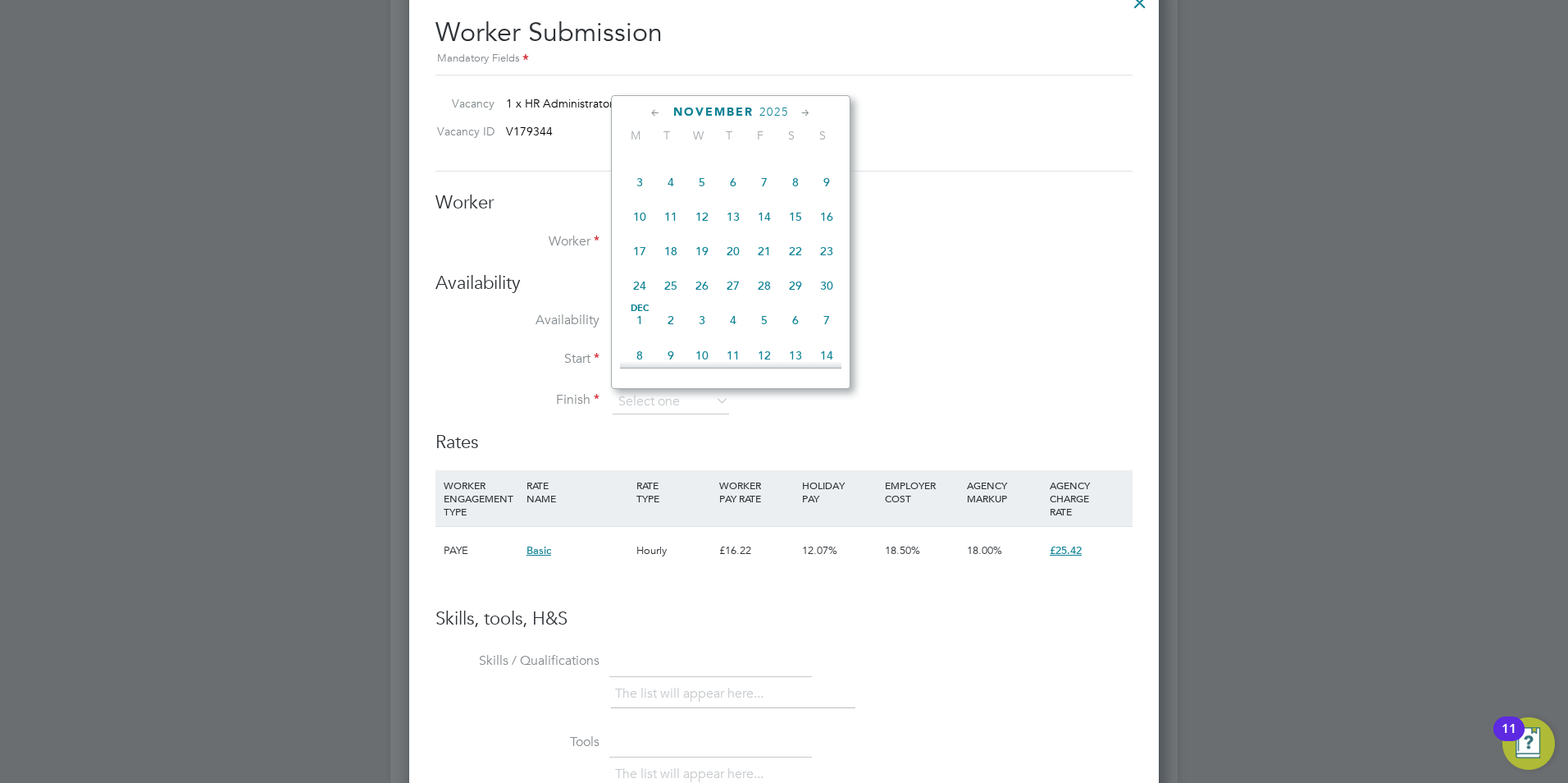
click at [807, 112] on icon at bounding box center [806, 112] width 15 height 18
click at [768, 228] on span "19" at bounding box center [764, 212] width 32 height 32
type input "[DATE]"
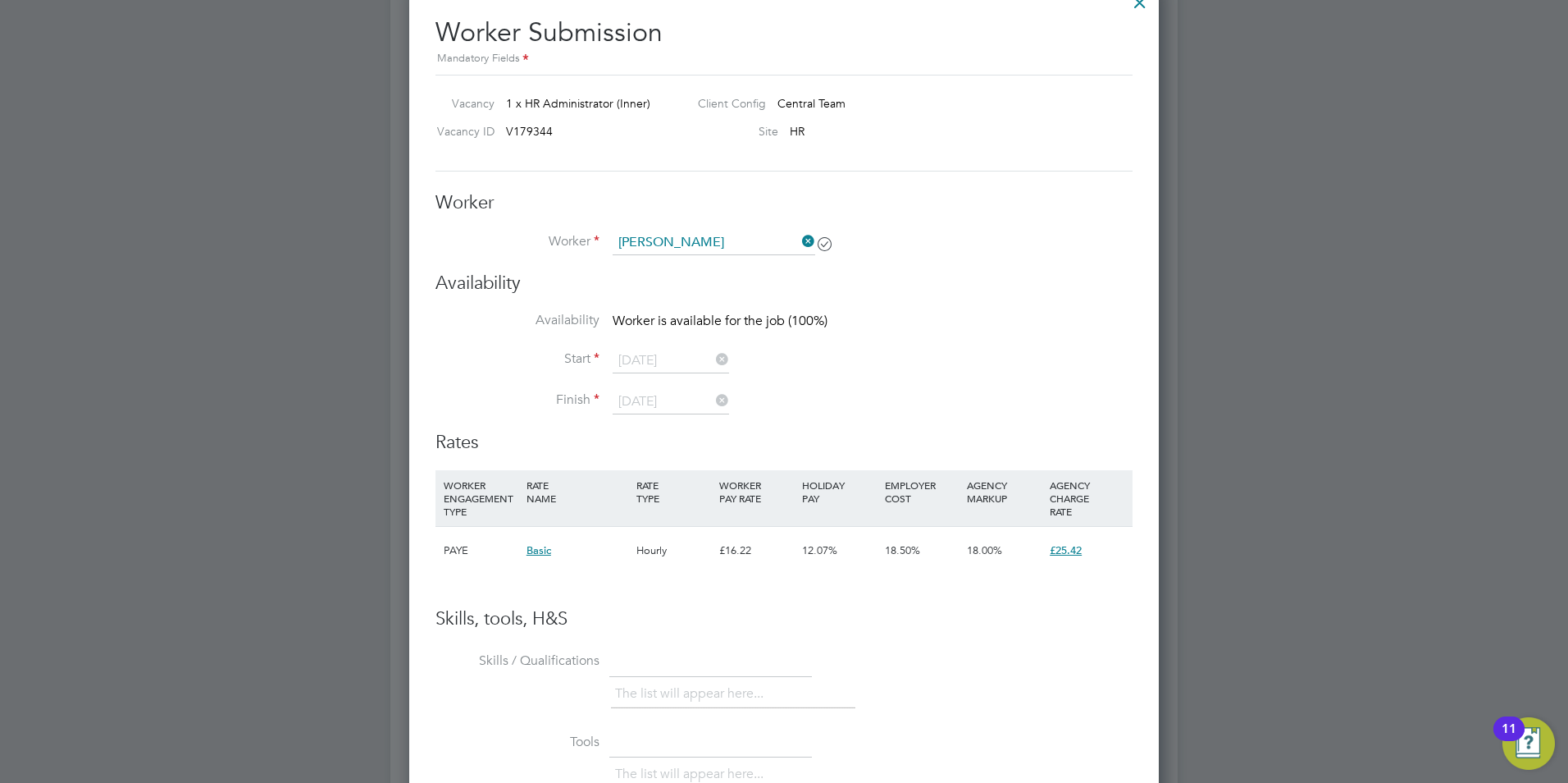
click at [986, 366] on li "Start 01 Sep 2025" at bounding box center [784, 369] width 698 height 41
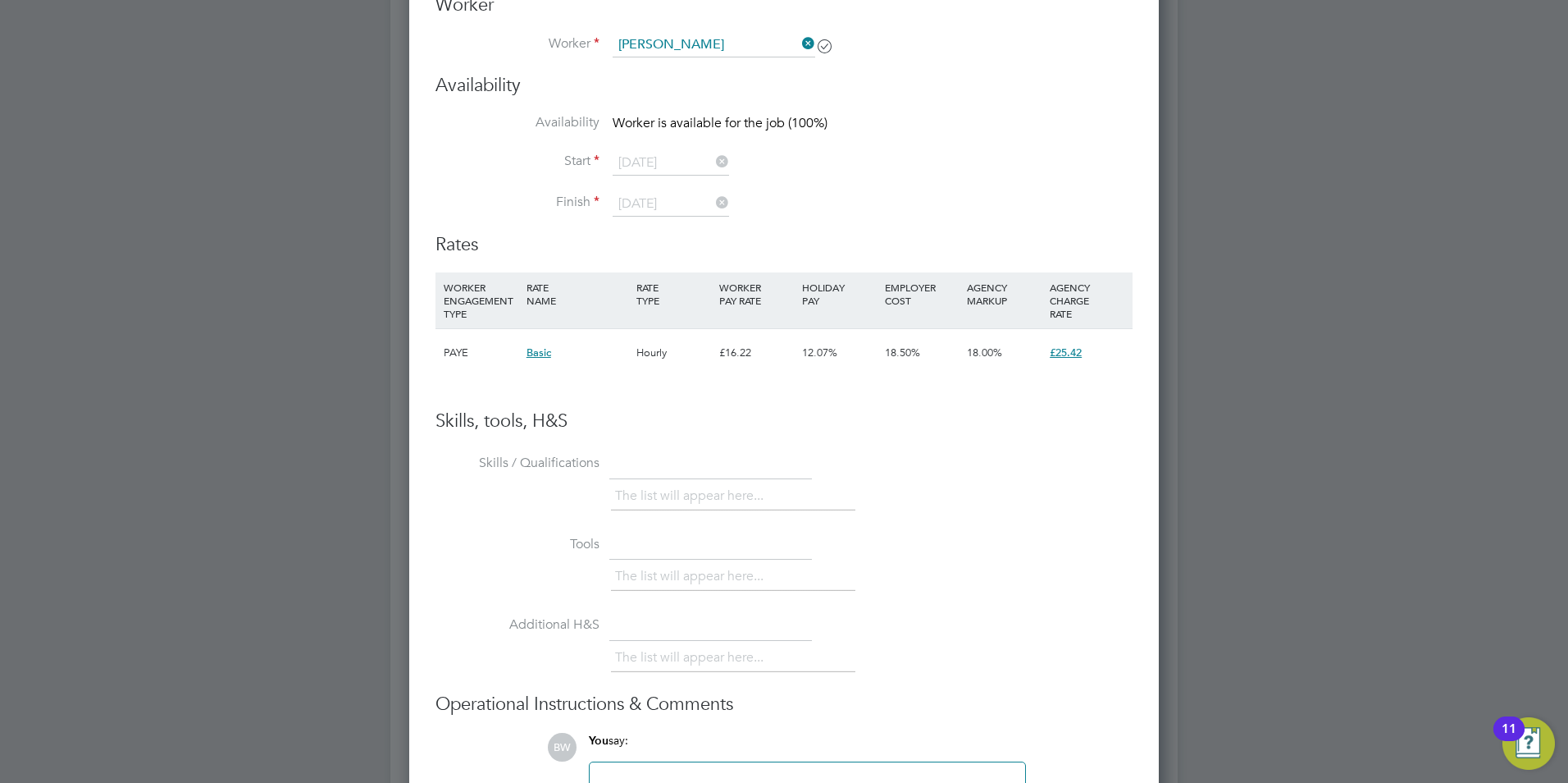
scroll to position [2543, 0]
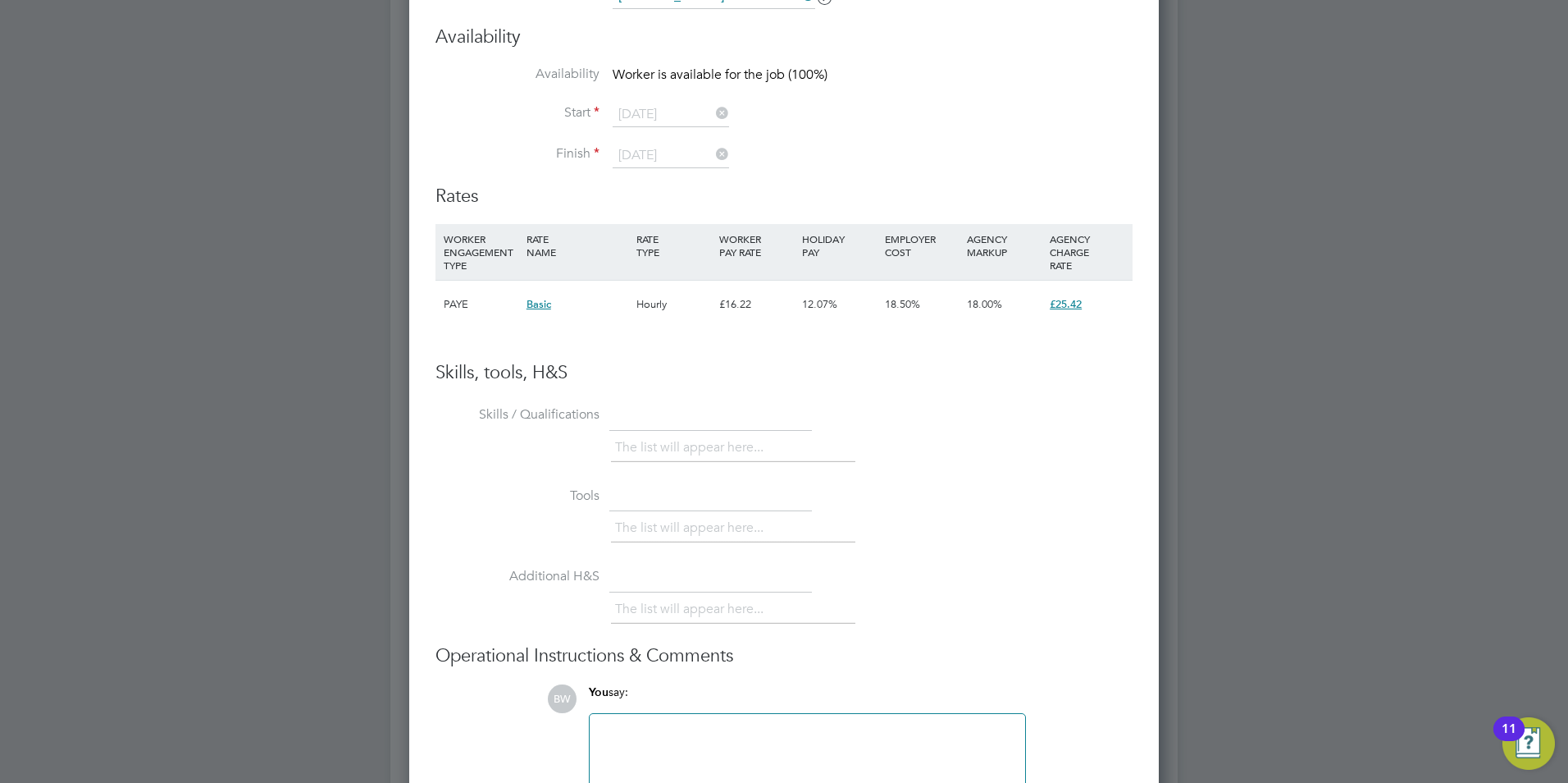
click at [717, 443] on li "The list will appear here..." at bounding box center [692, 447] width 155 height 22
drag, startPoint x: 659, startPoint y: 432, endPoint x: 643, endPoint y: 435, distance: 16.3
click at [652, 433] on ul "The list will appear here..." at bounding box center [732, 447] width 244 height 30
click at [627, 447] on li "The list will appear here..." at bounding box center [692, 447] width 155 height 22
click at [627, 453] on li "The list will appear here..." at bounding box center [692, 447] width 155 height 22
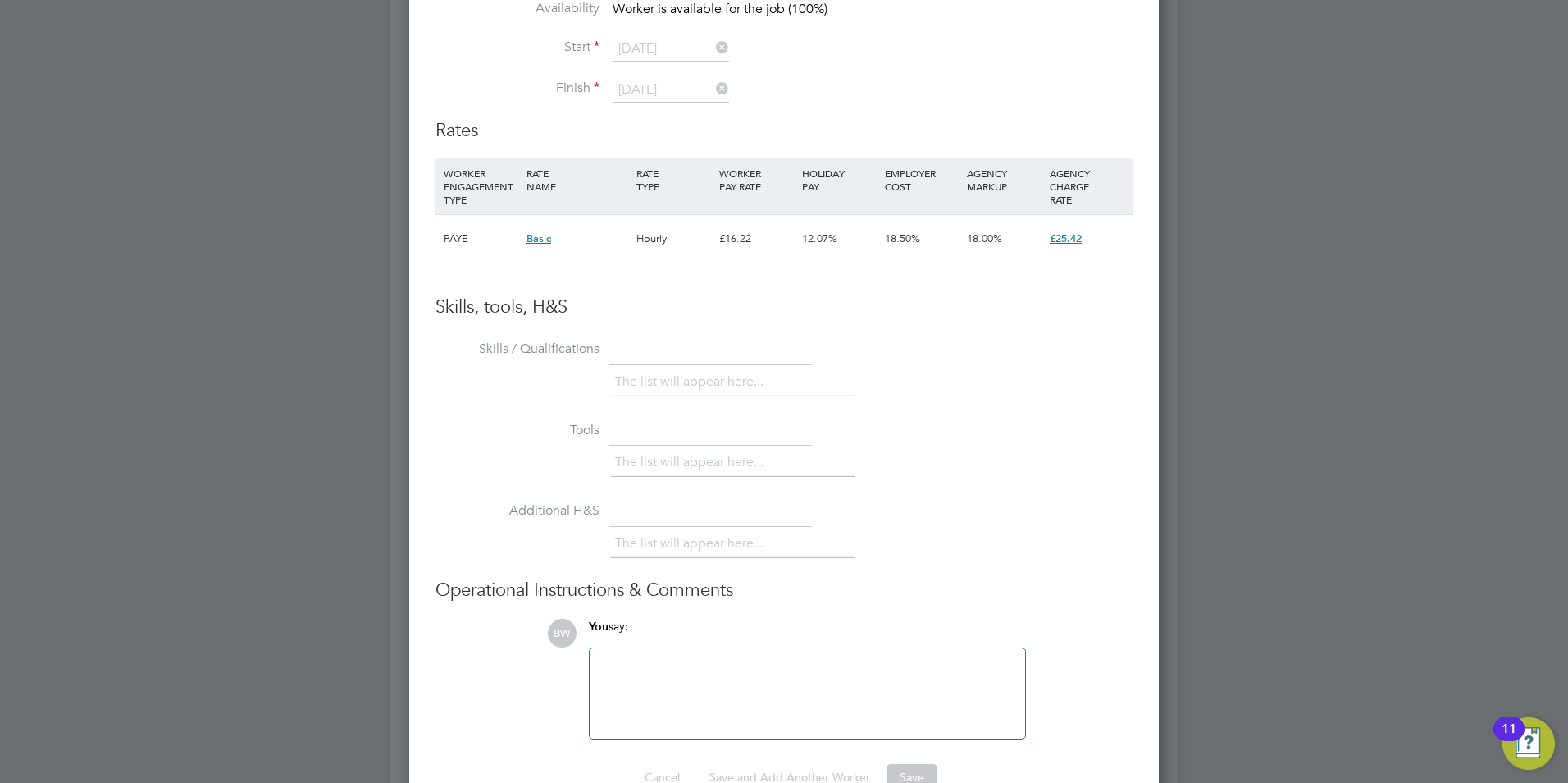
scroll to position [2626, 0]
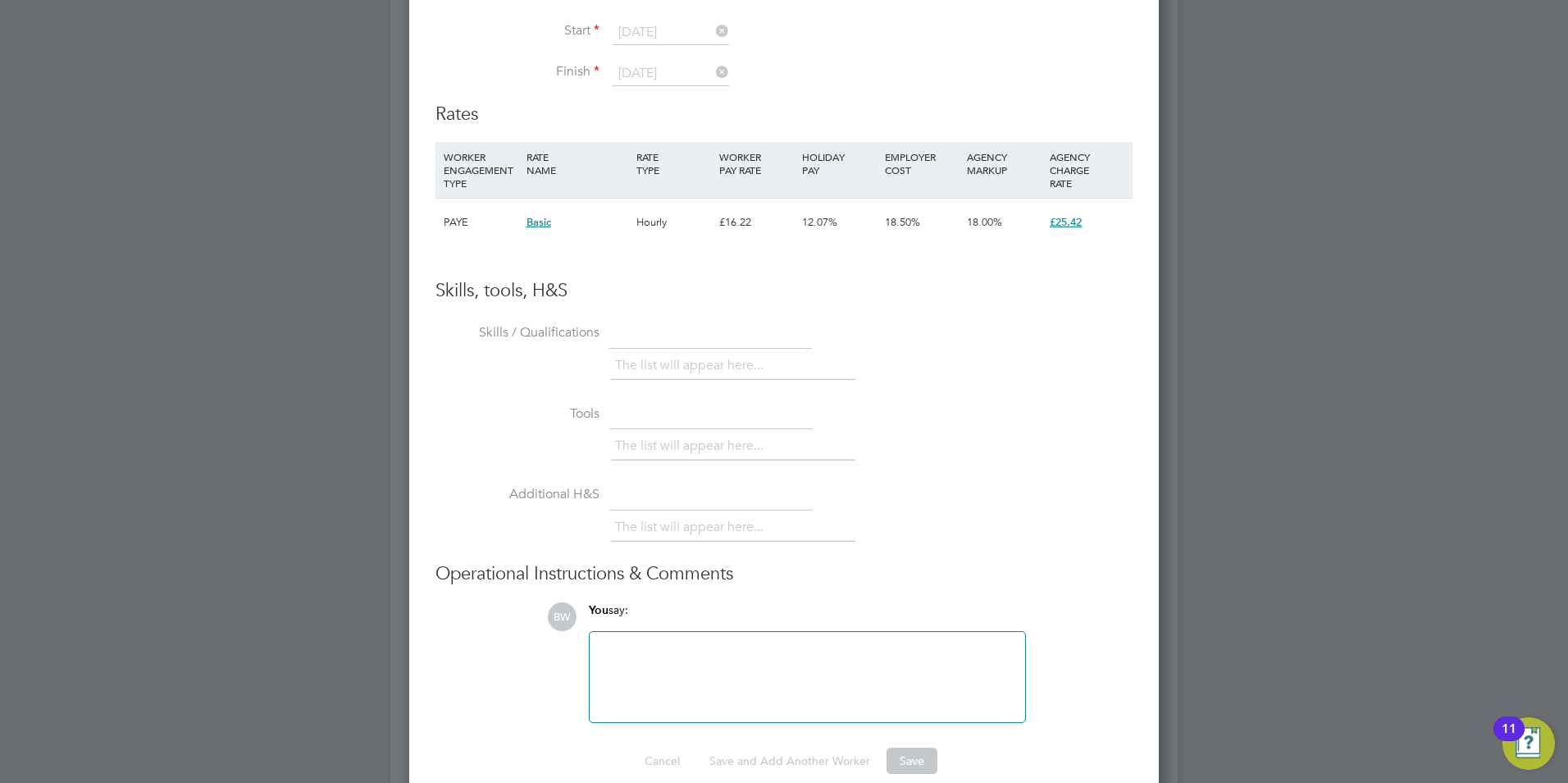
click at [650, 462] on div "The list will appear here..." at bounding box center [732, 448] width 244 height 33
click at [707, 628] on div "You say:" at bounding box center [807, 617] width 437 height 29
click at [715, 658] on div at bounding box center [807, 676] width 416 height 71
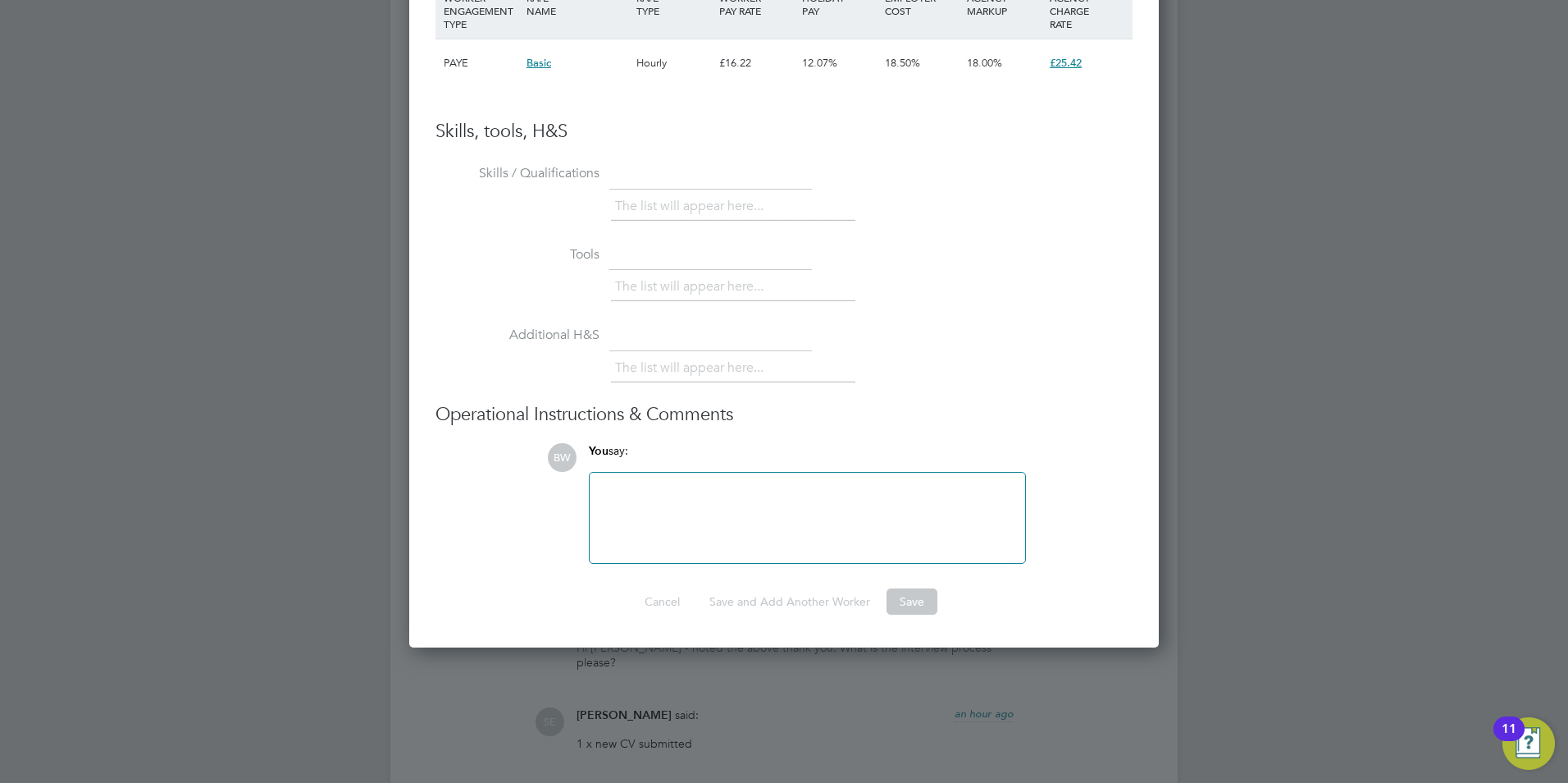
scroll to position [2543, 0]
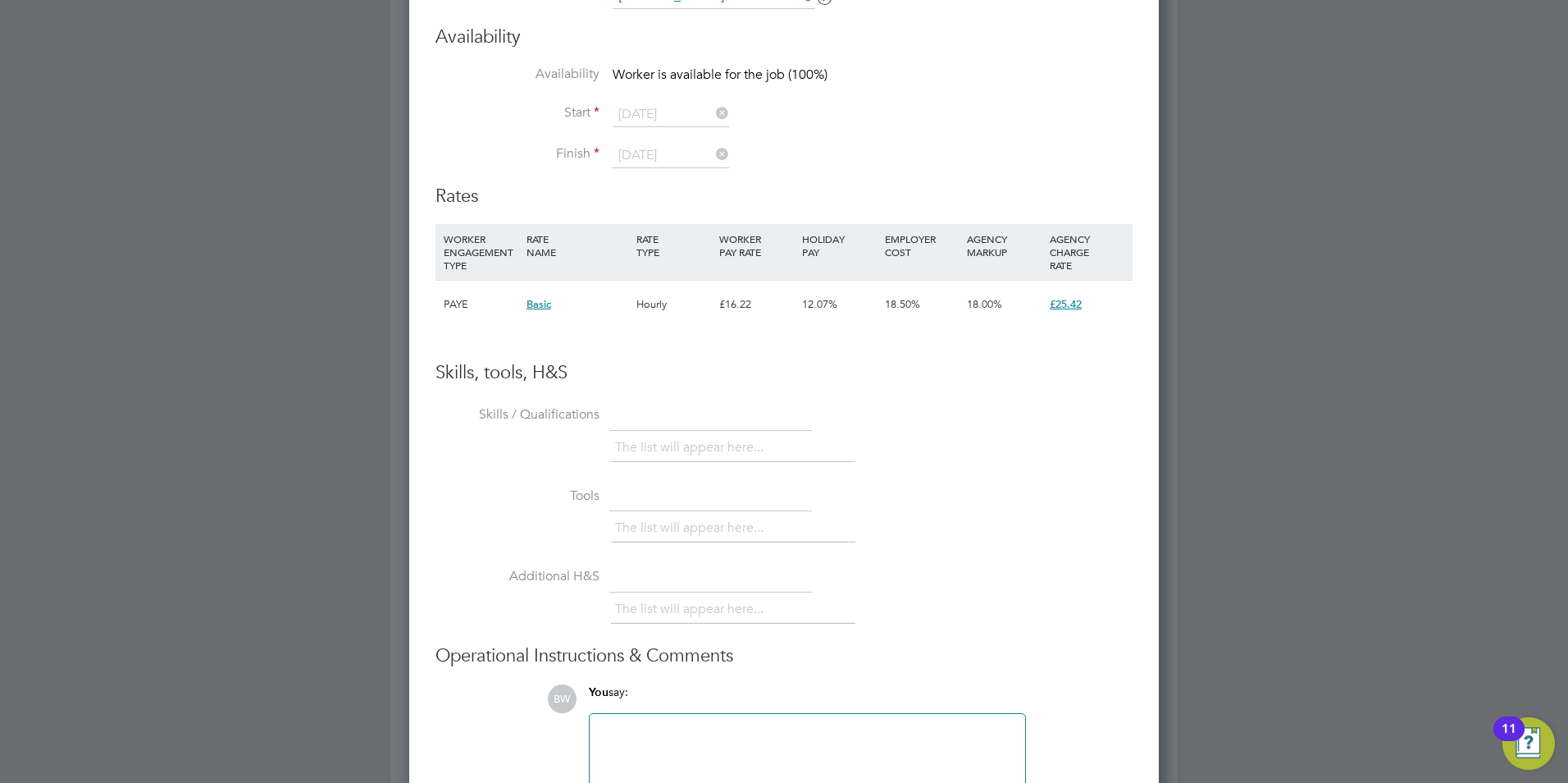
click at [642, 446] on li "The list will appear here..." at bounding box center [692, 447] width 155 height 22
click at [693, 451] on li "The list will appear here..." at bounding box center [692, 447] width 155 height 22
drag, startPoint x: 693, startPoint y: 451, endPoint x: 772, endPoint y: 475, distance: 82.6
click at [699, 442] on li "The list will appear here..." at bounding box center [692, 447] width 155 height 22
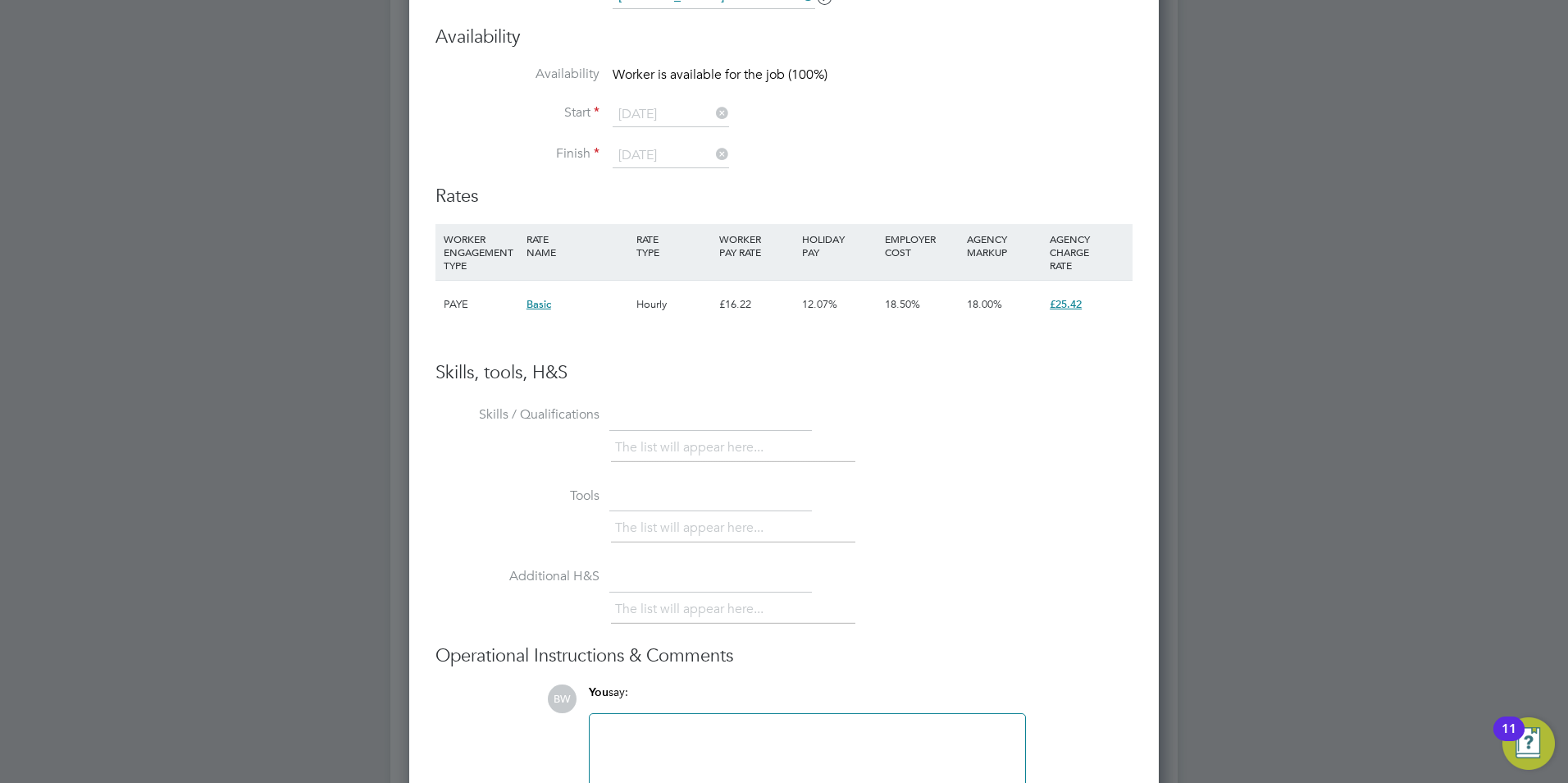
click at [818, 455] on ul "The list will appear here..." at bounding box center [732, 447] width 244 height 30
click at [670, 452] on li "The list will appear here..." at bounding box center [692, 447] width 155 height 22
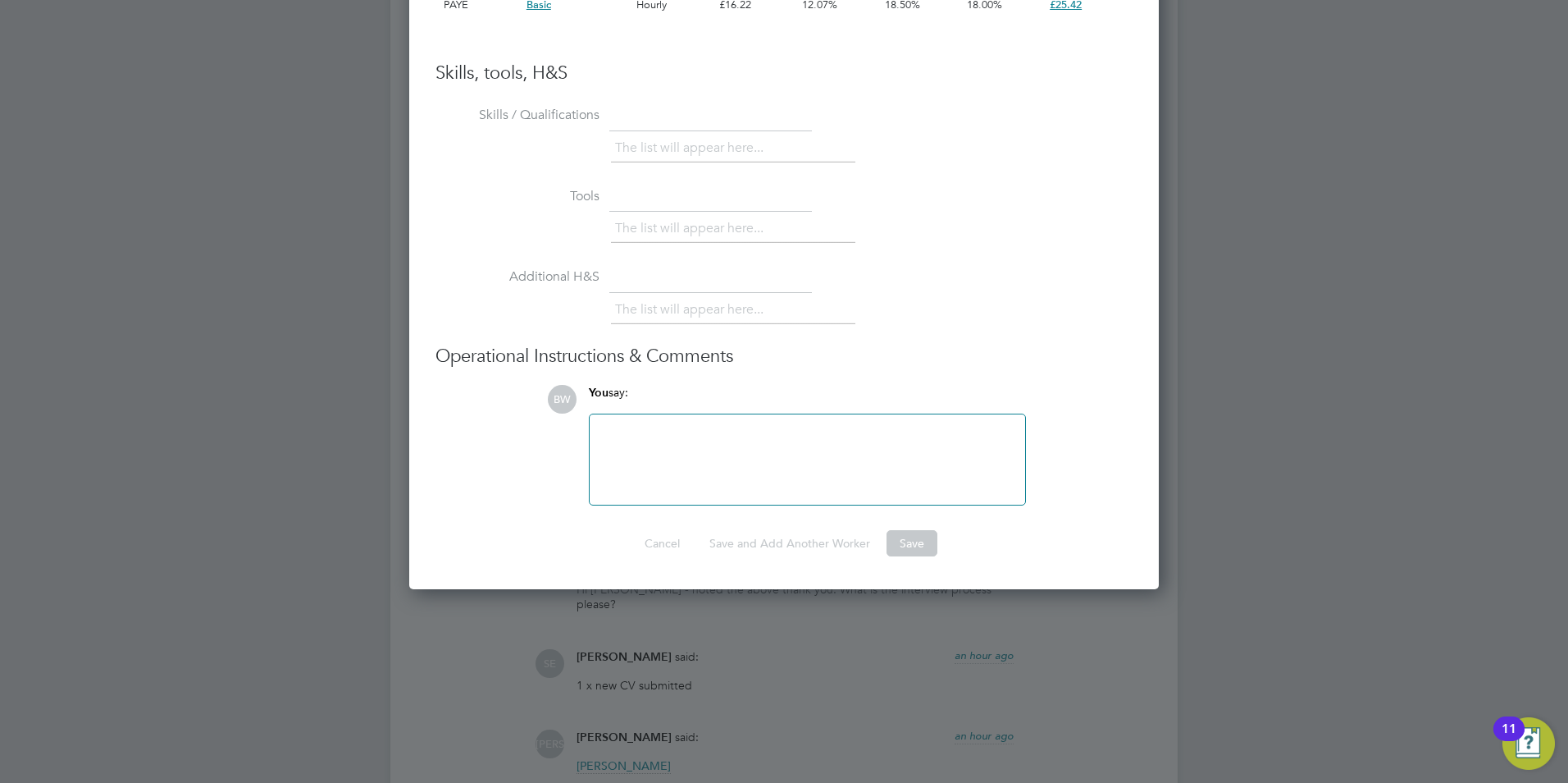
scroll to position [2871, 0]
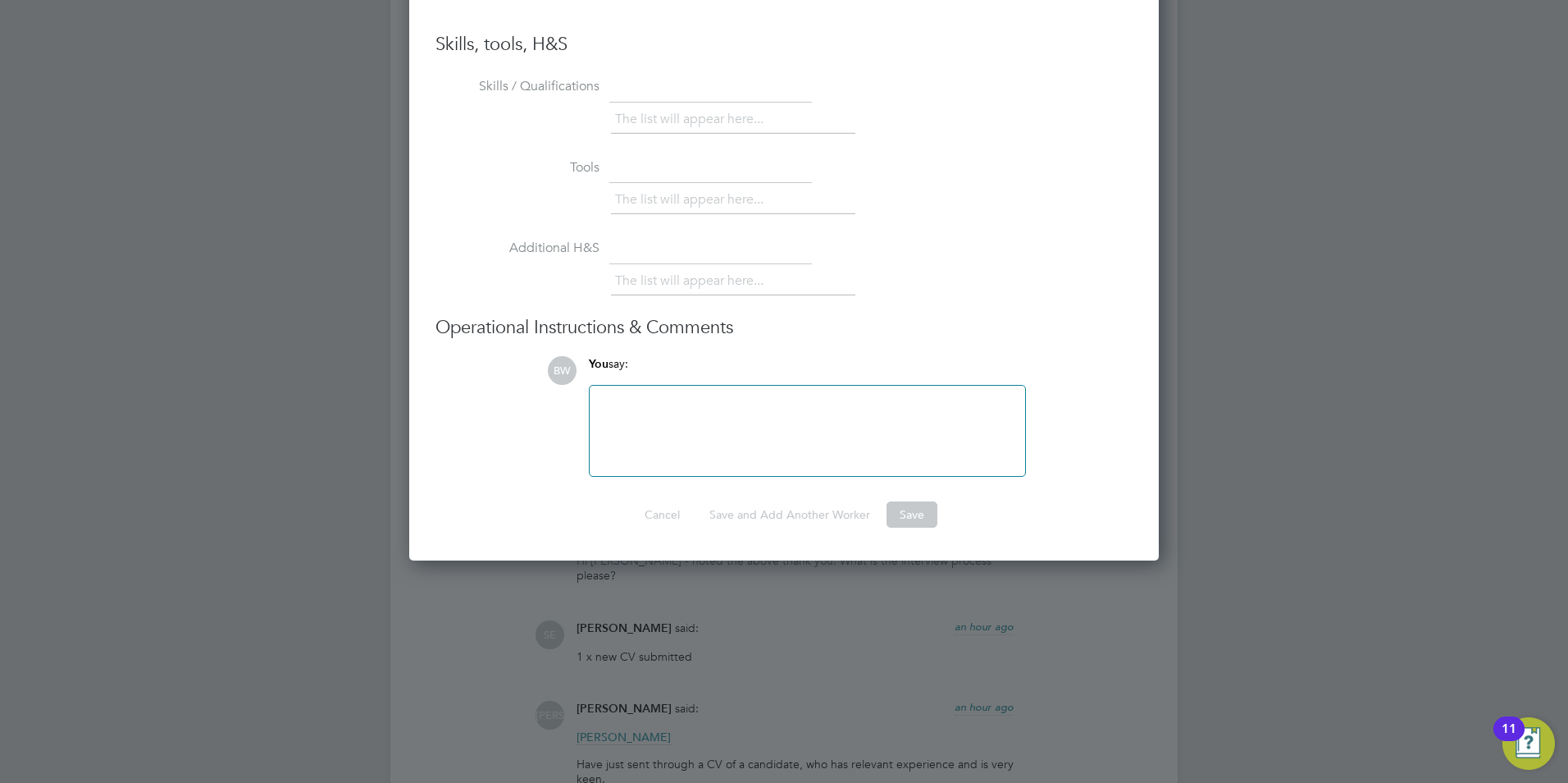
click at [675, 420] on div at bounding box center [807, 430] width 416 height 71
click at [847, 406] on div "Candidate added regarding the role. Available, within the right location" at bounding box center [807, 430] width 416 height 71
click at [665, 414] on div "Candidate added regarding the role. Available immediately and within the right …" at bounding box center [807, 430] width 416 height 71
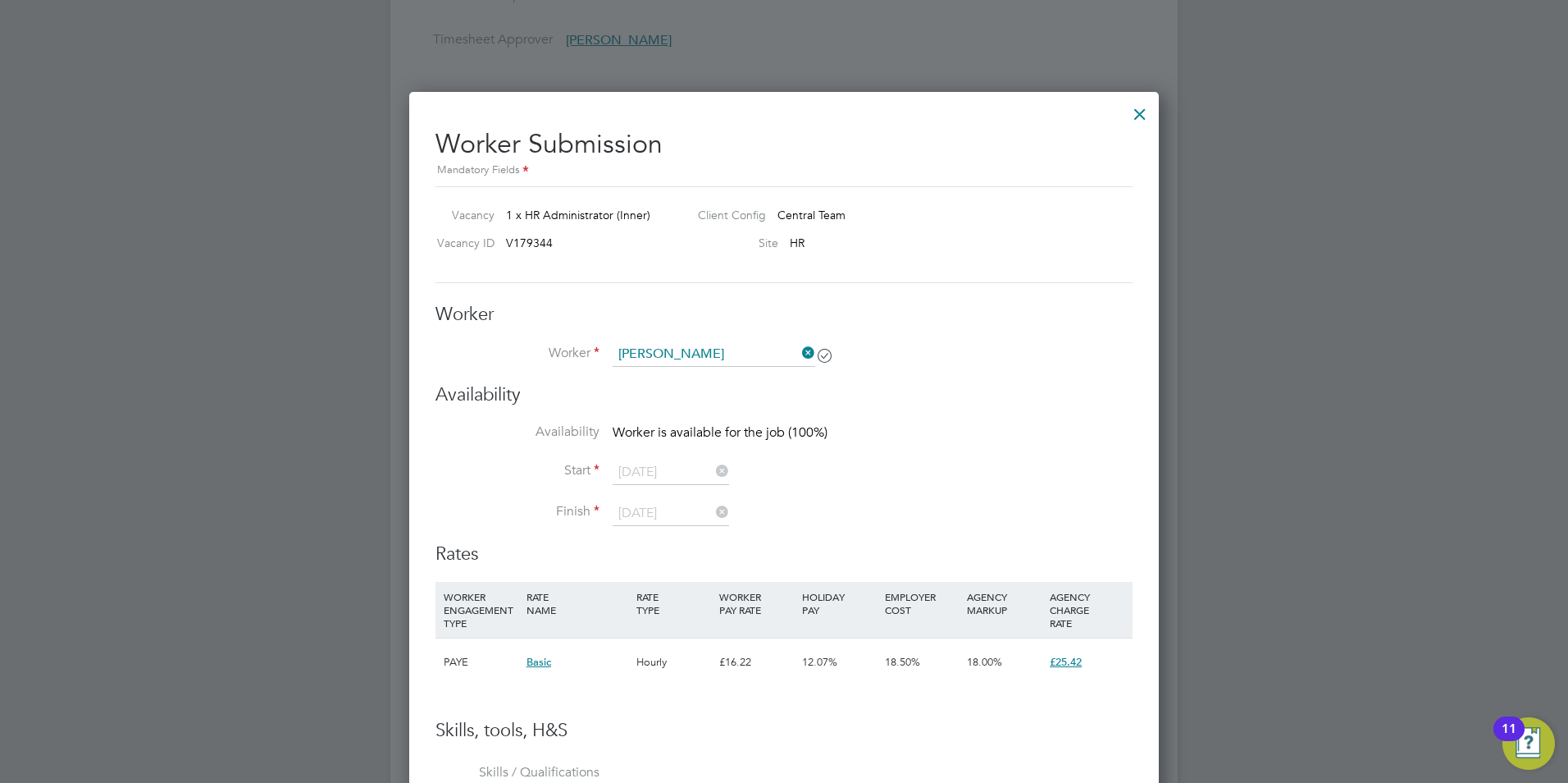
scroll to position [2215, 0]
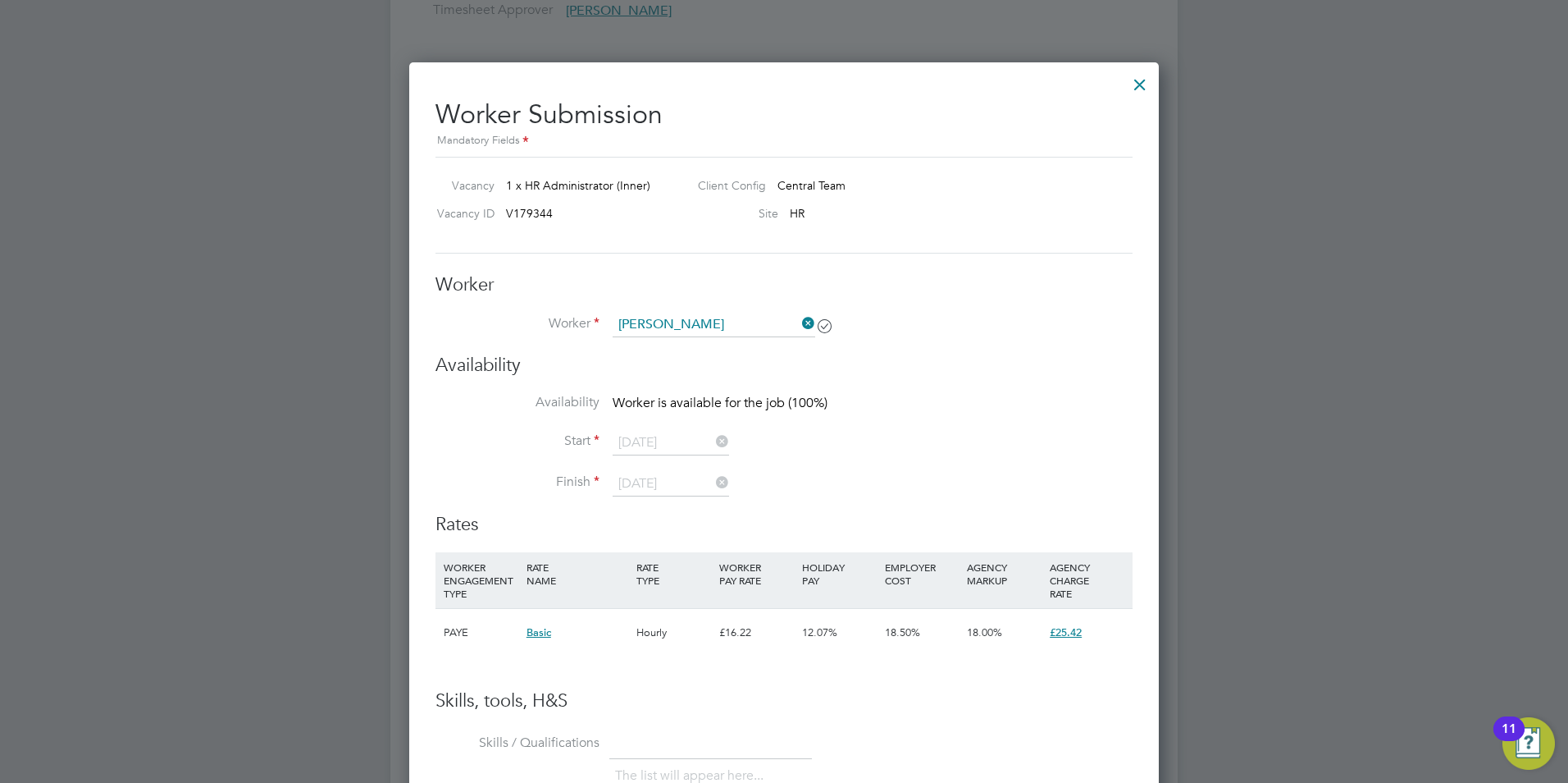
click at [713, 441] on icon at bounding box center [713, 441] width 0 height 23
click at [713, 440] on icon at bounding box center [713, 441] width 0 height 23
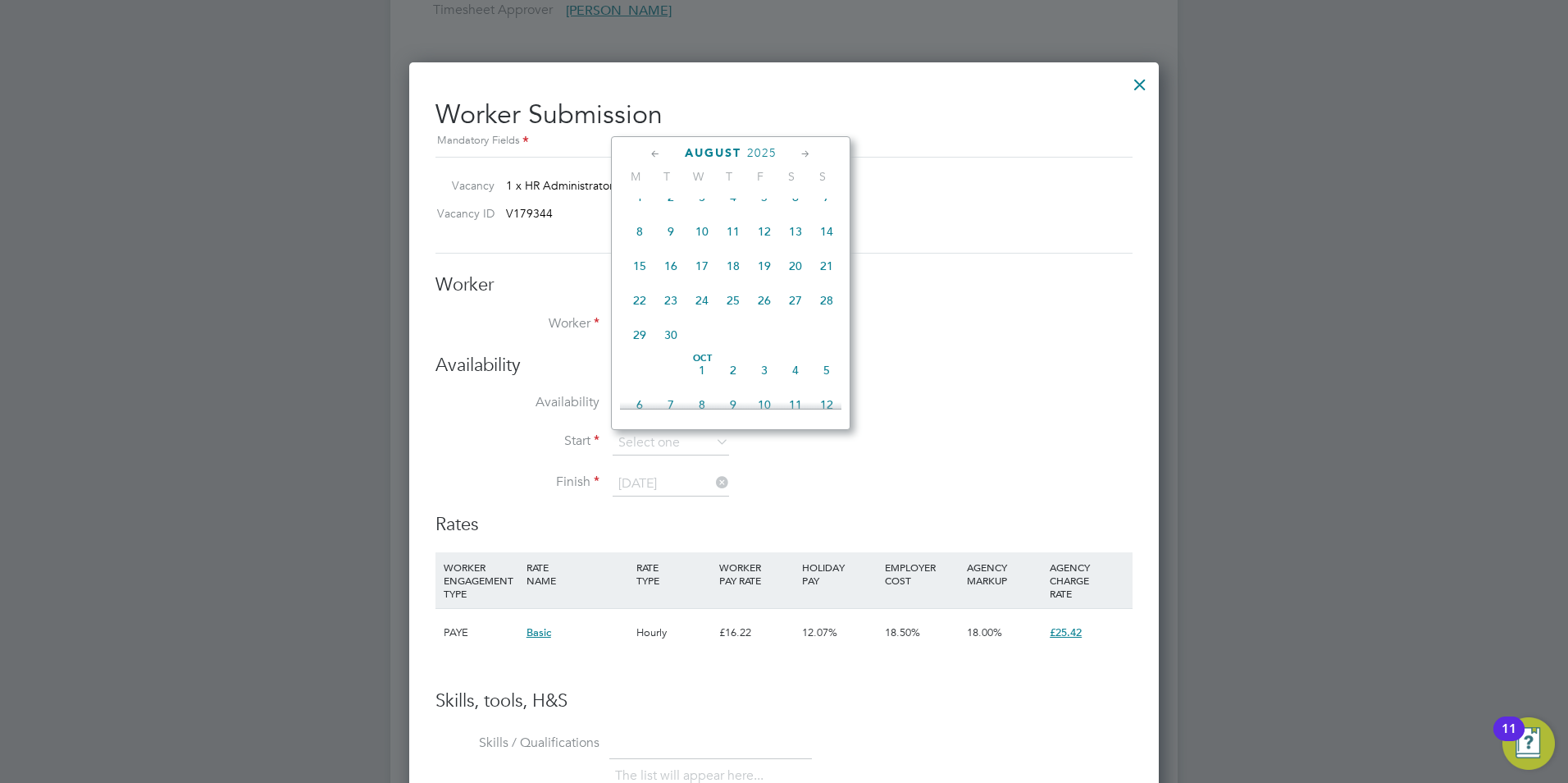
scroll to position [639, 0]
click at [807, 146] on icon at bounding box center [806, 153] width 15 height 18
click at [648, 212] on span "Sep 1" at bounding box center [640, 197] width 32 height 32
type input "[DATE]"
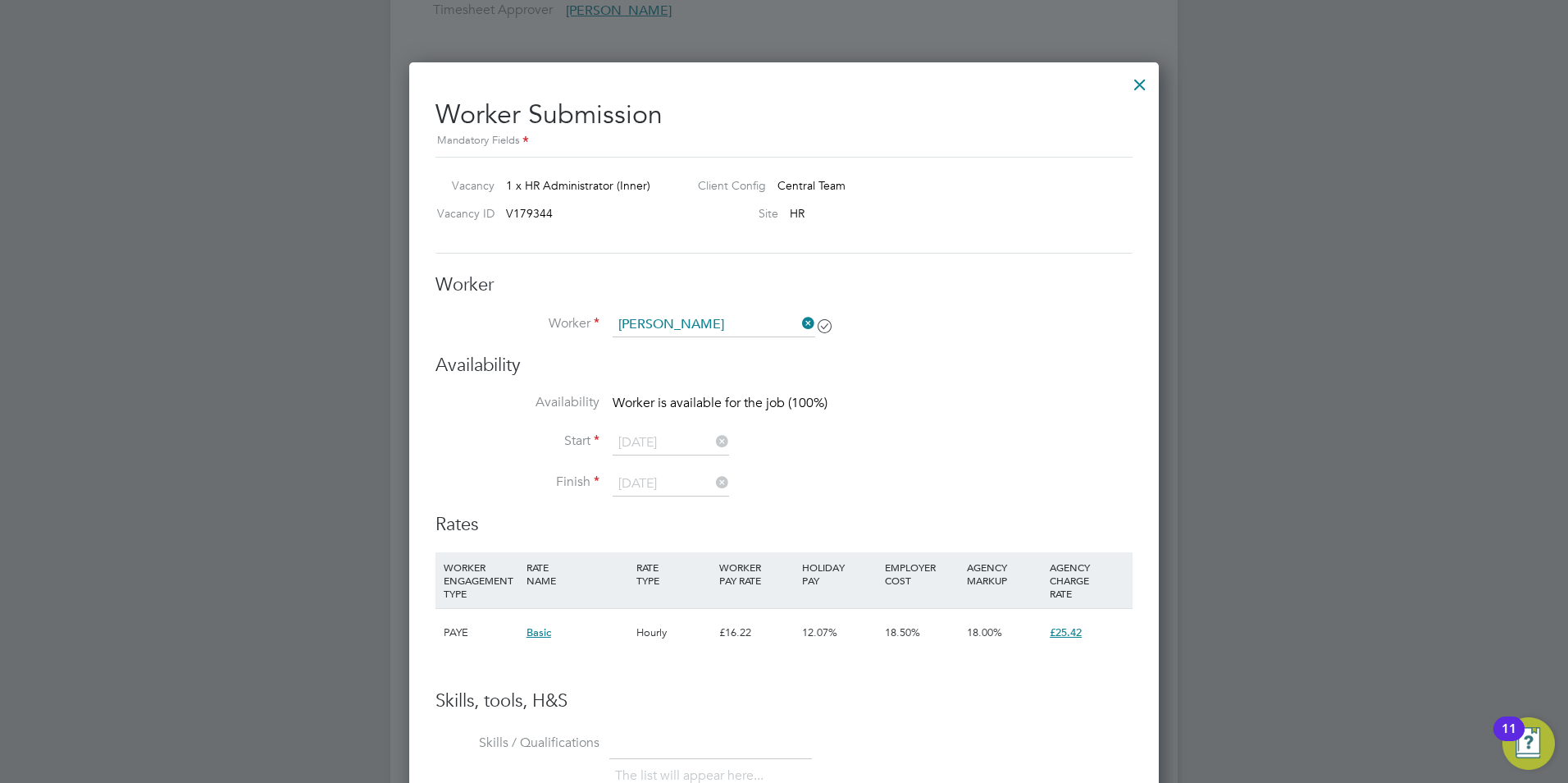
click at [713, 450] on icon at bounding box center [713, 441] width 0 height 23
click at [713, 441] on icon at bounding box center [713, 441] width 0 height 23
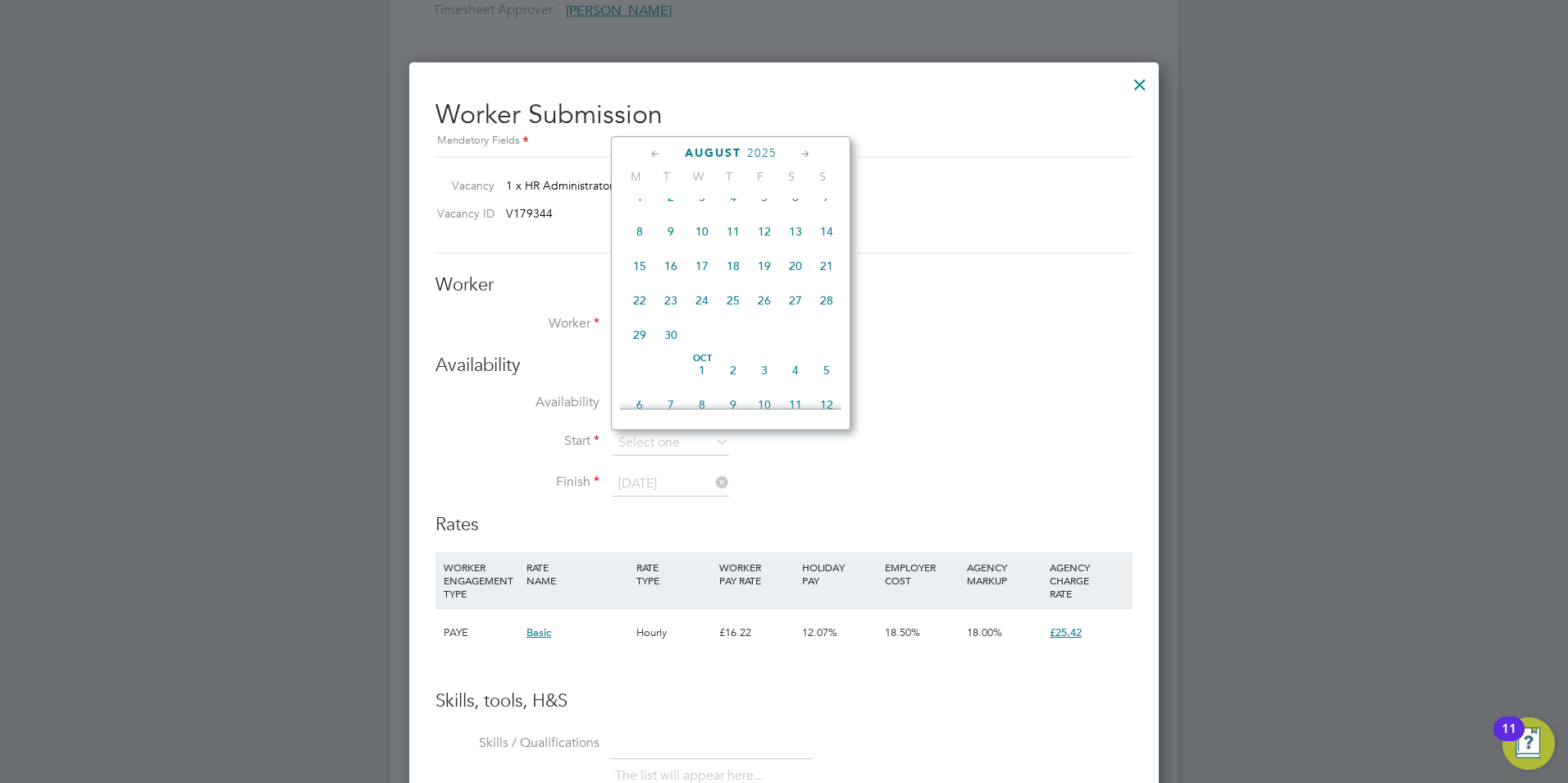
scroll to position [639, 0]
click at [808, 153] on icon at bounding box center [806, 153] width 15 height 18
click at [638, 210] on span "Sep 1" at bounding box center [640, 197] width 32 height 32
type input "[DATE]"
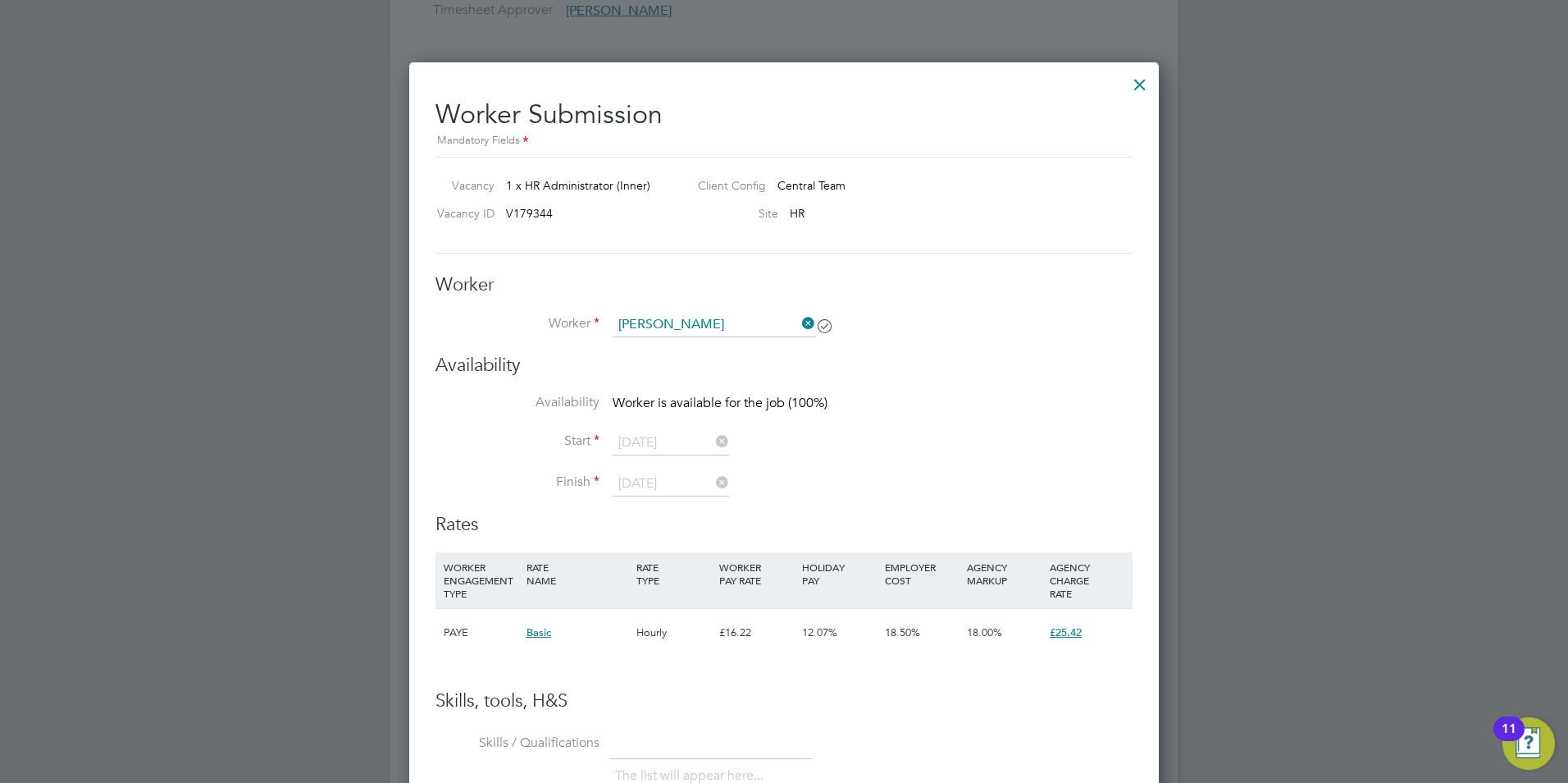
click at [713, 476] on icon at bounding box center [713, 482] width 0 height 23
click at [713, 440] on icon at bounding box center [713, 441] width 0 height 23
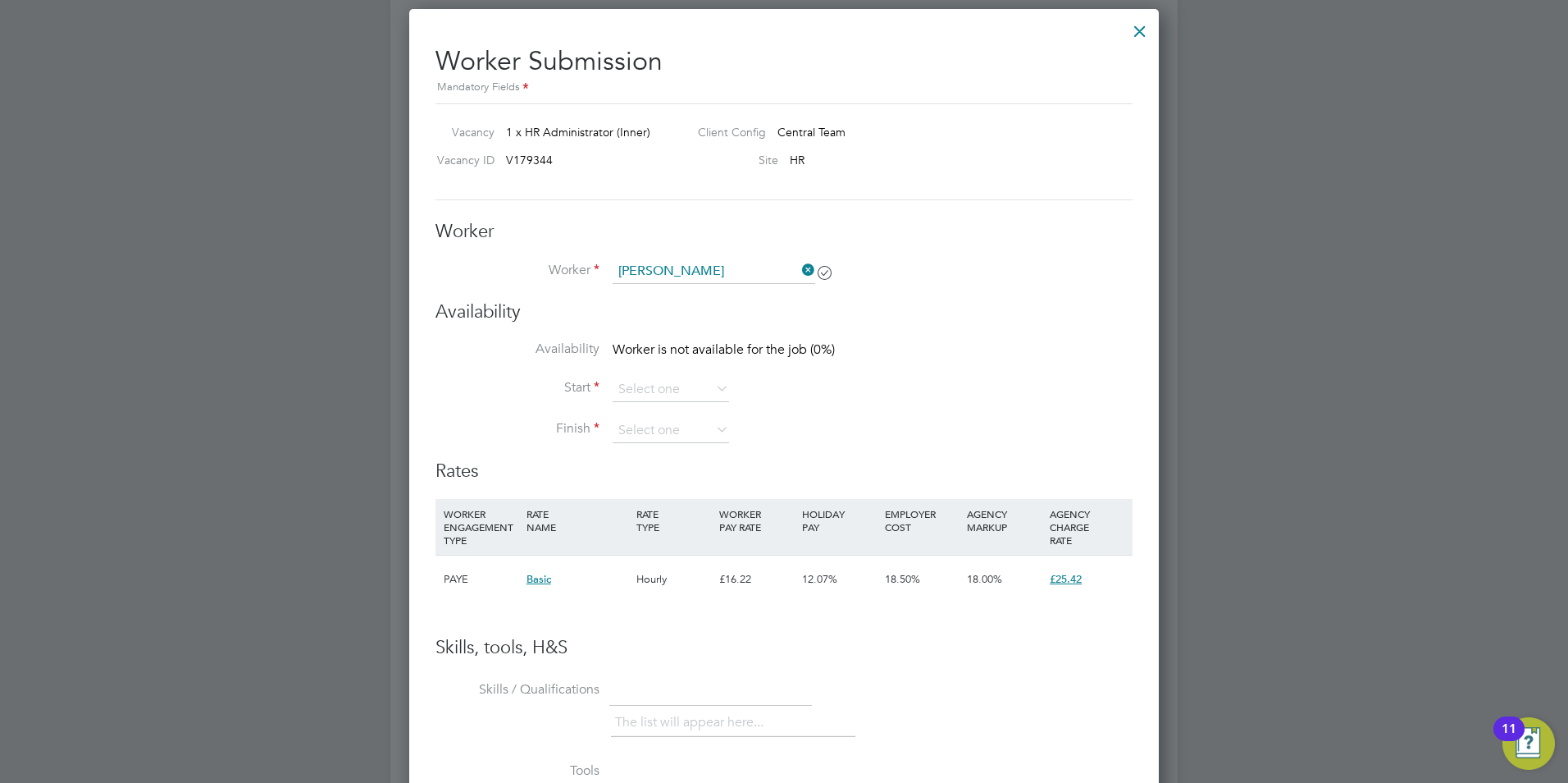
scroll to position [2297, 0]
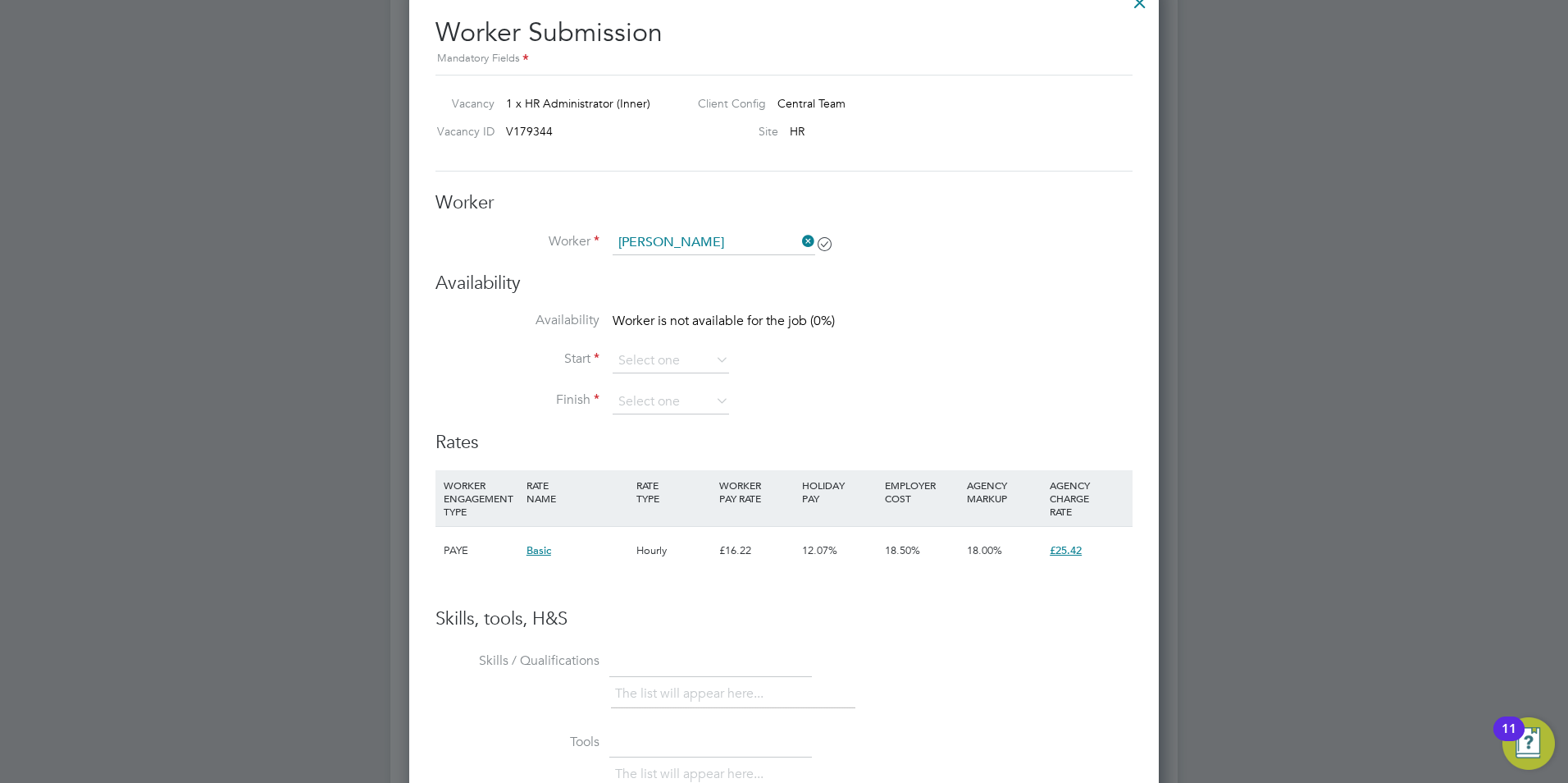
click at [736, 439] on h3 "Rates" at bounding box center [784, 443] width 698 height 24
click at [713, 365] on icon at bounding box center [713, 359] width 0 height 23
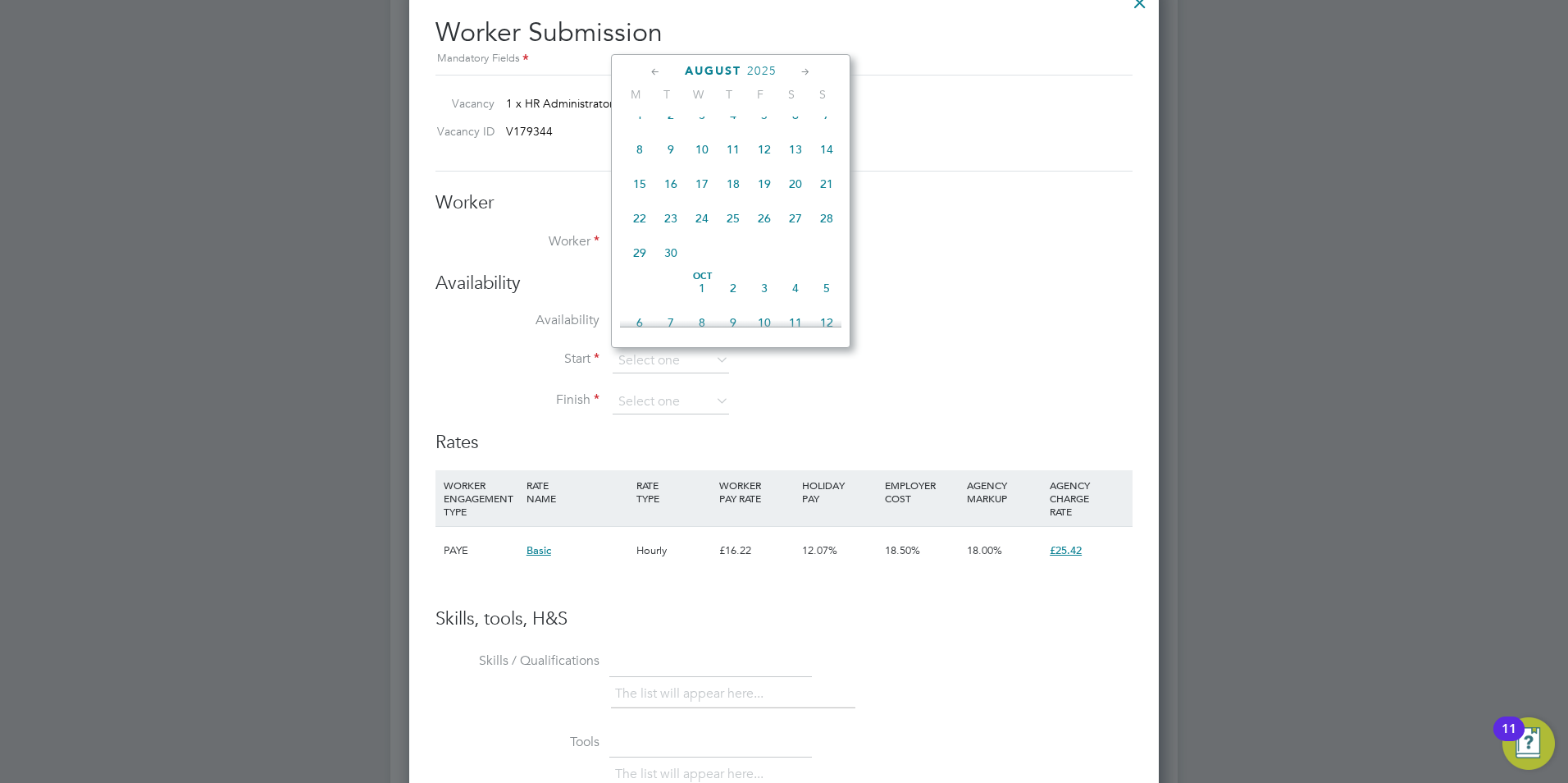
scroll to position [639, 0]
click at [806, 74] on icon at bounding box center [806, 72] width 15 height 18
click at [669, 165] on span "9" at bounding box center [670, 149] width 32 height 32
type input "09 Sep 2025"
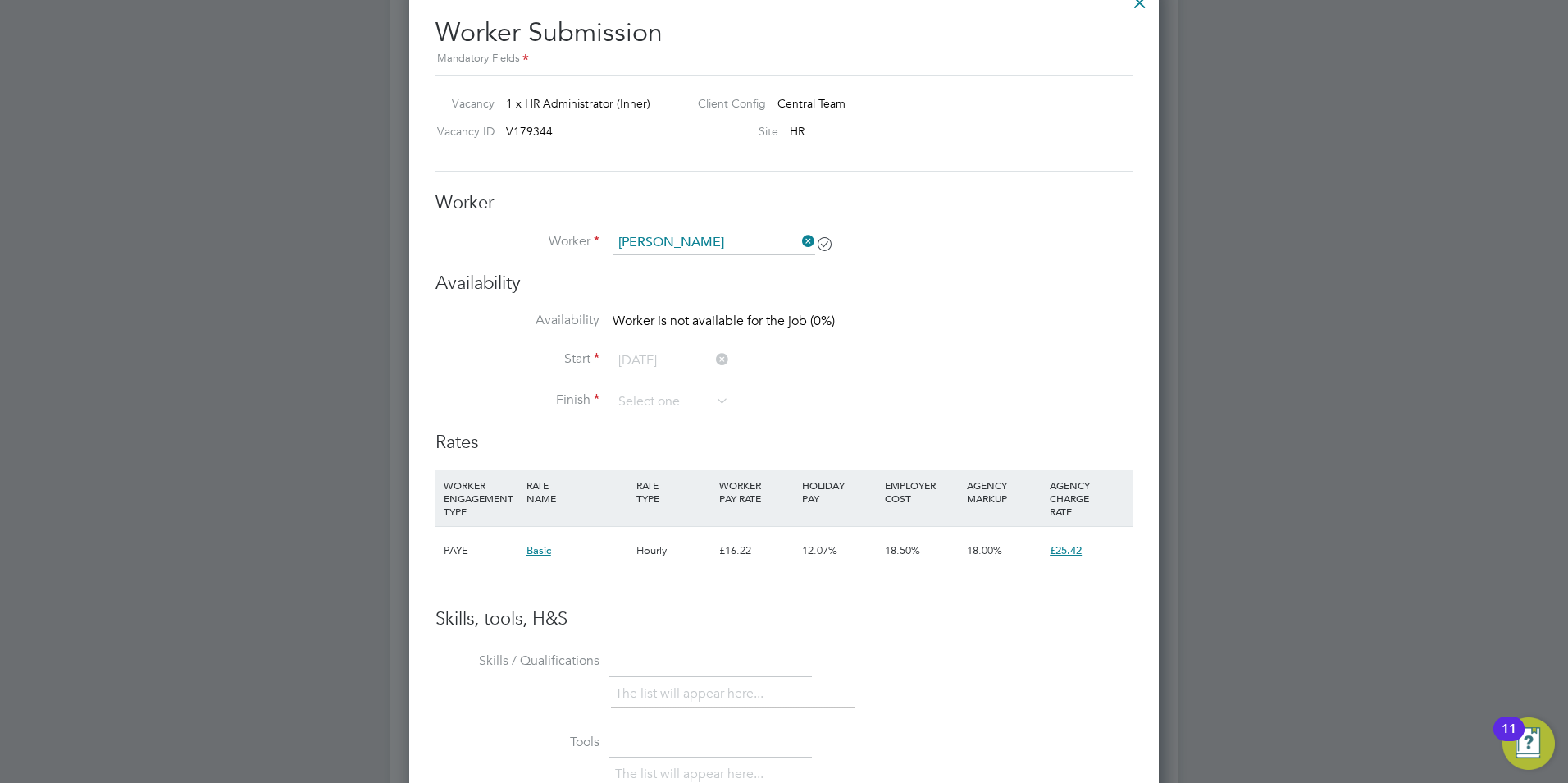
click at [713, 406] on icon at bounding box center [713, 400] width 0 height 23
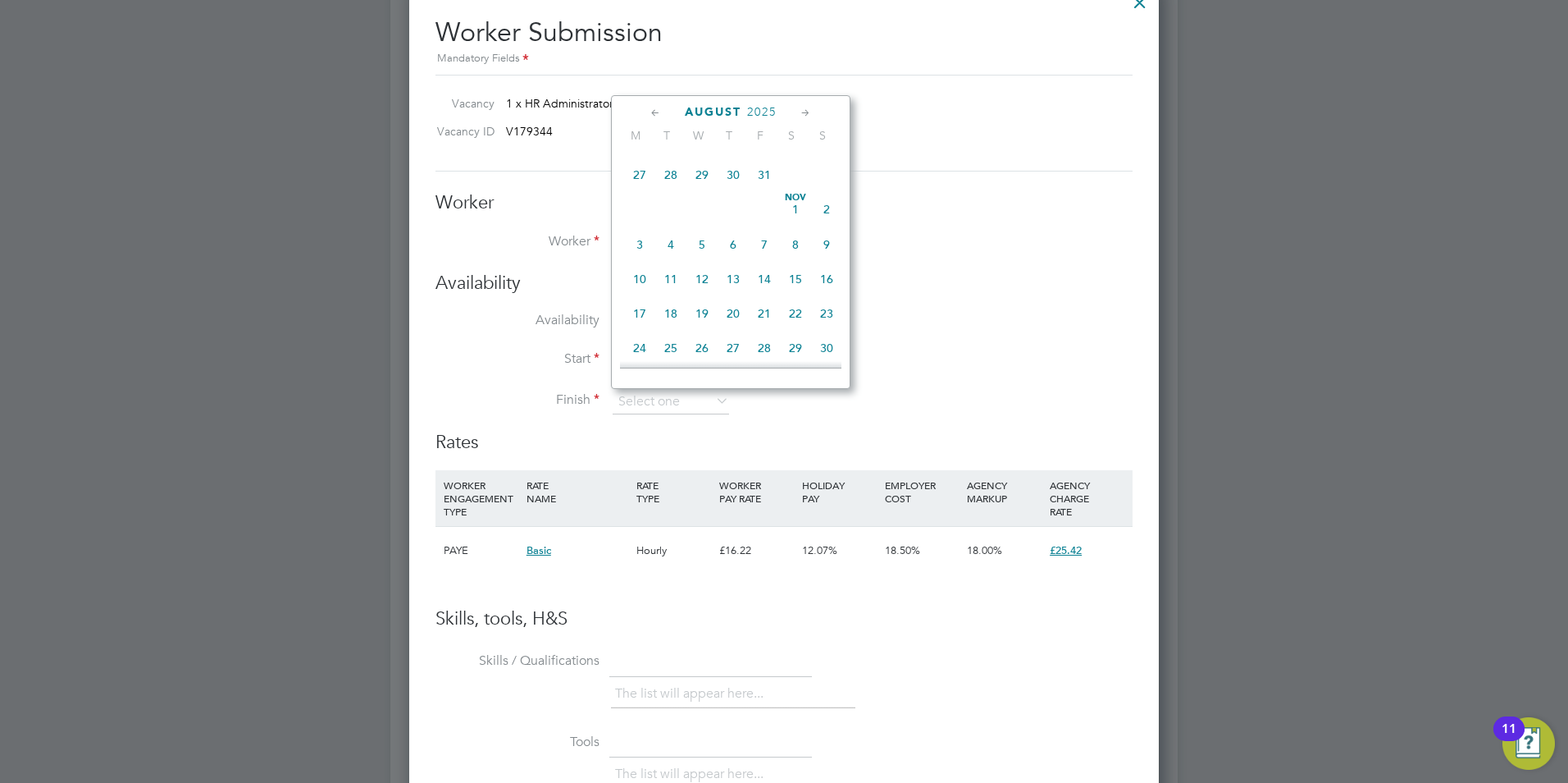
scroll to position [639, 0]
click at [803, 116] on icon at bounding box center [806, 112] width 15 height 18
click at [802, 115] on icon at bounding box center [806, 112] width 15 height 18
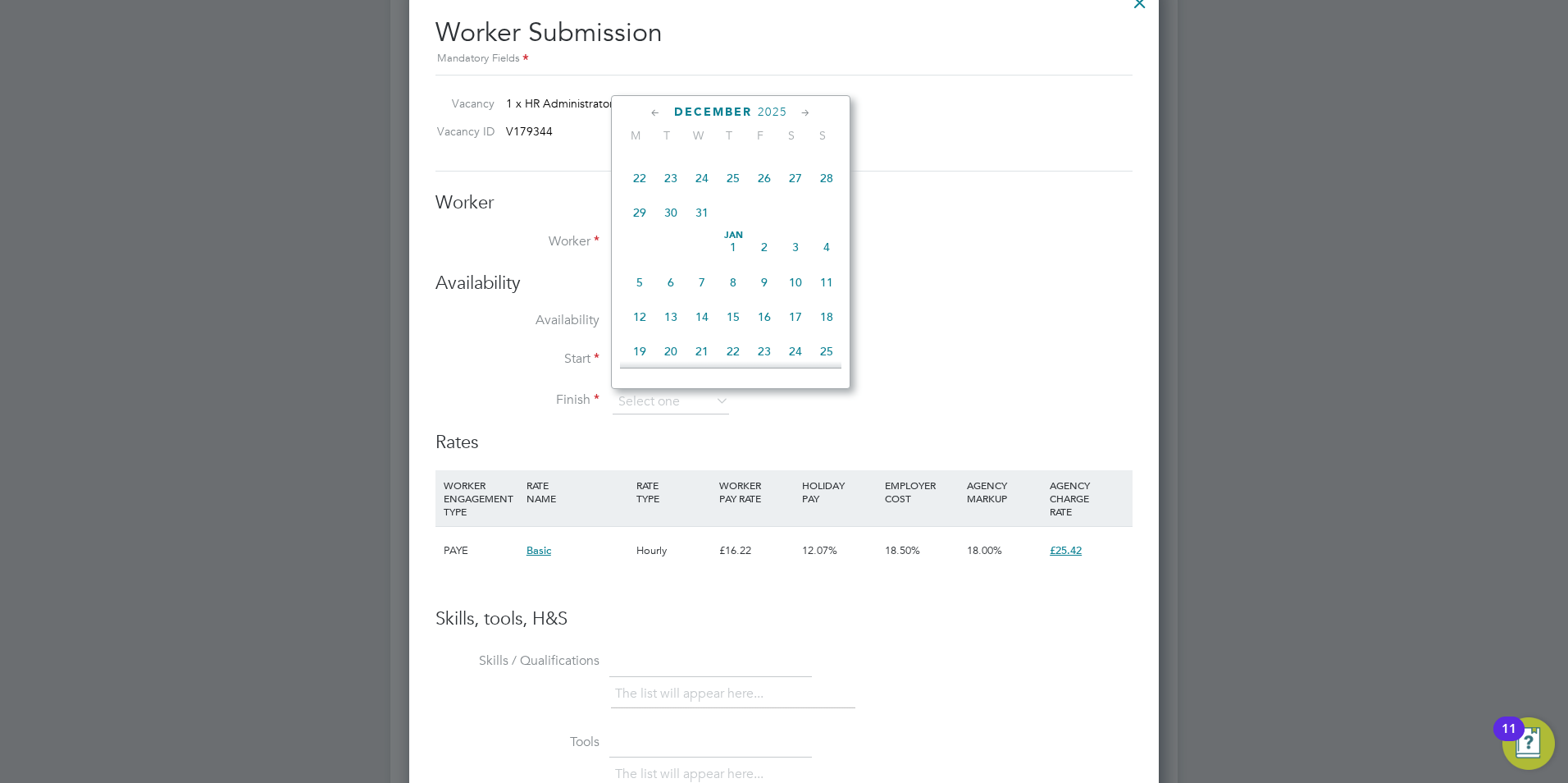
click at [771, 159] on span "19" at bounding box center [764, 143] width 32 height 32
type input "[DATE]"
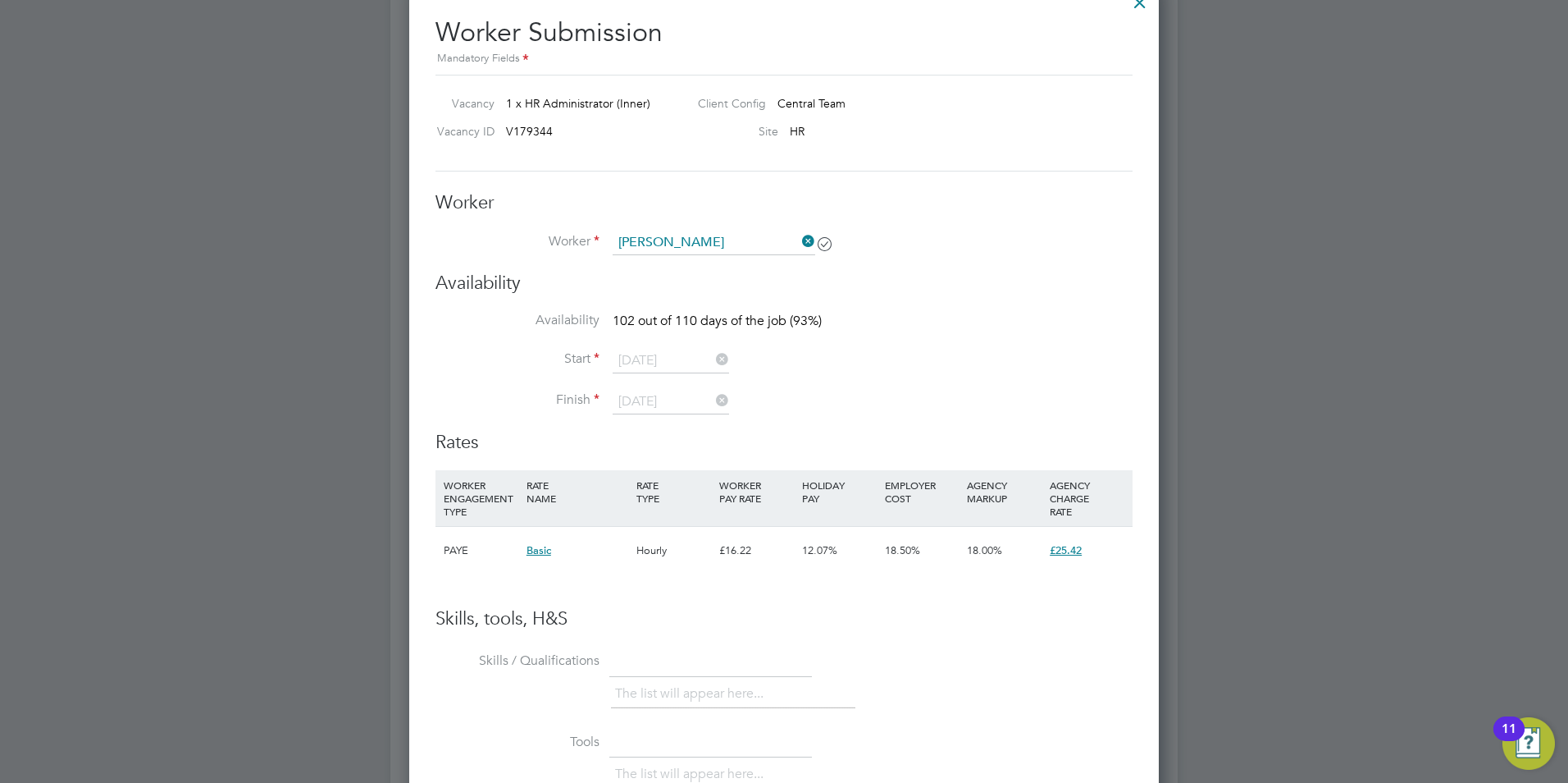
click at [713, 358] on icon at bounding box center [713, 359] width 0 height 23
click at [713, 365] on icon at bounding box center [713, 359] width 0 height 23
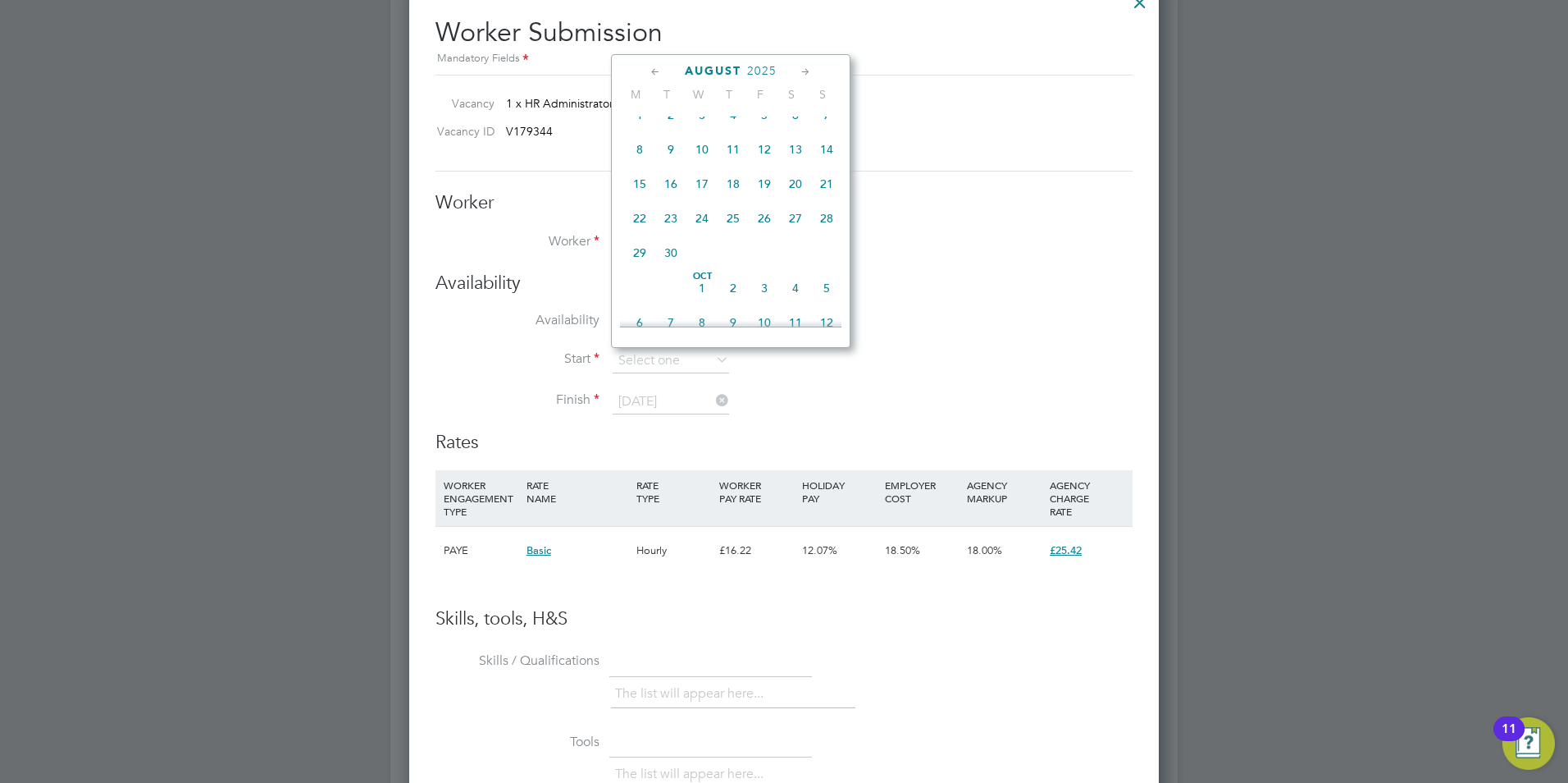
scroll to position [639, 0]
click at [651, 66] on icon at bounding box center [656, 72] width 15 height 18
click at [807, 68] on icon at bounding box center [806, 72] width 15 height 18
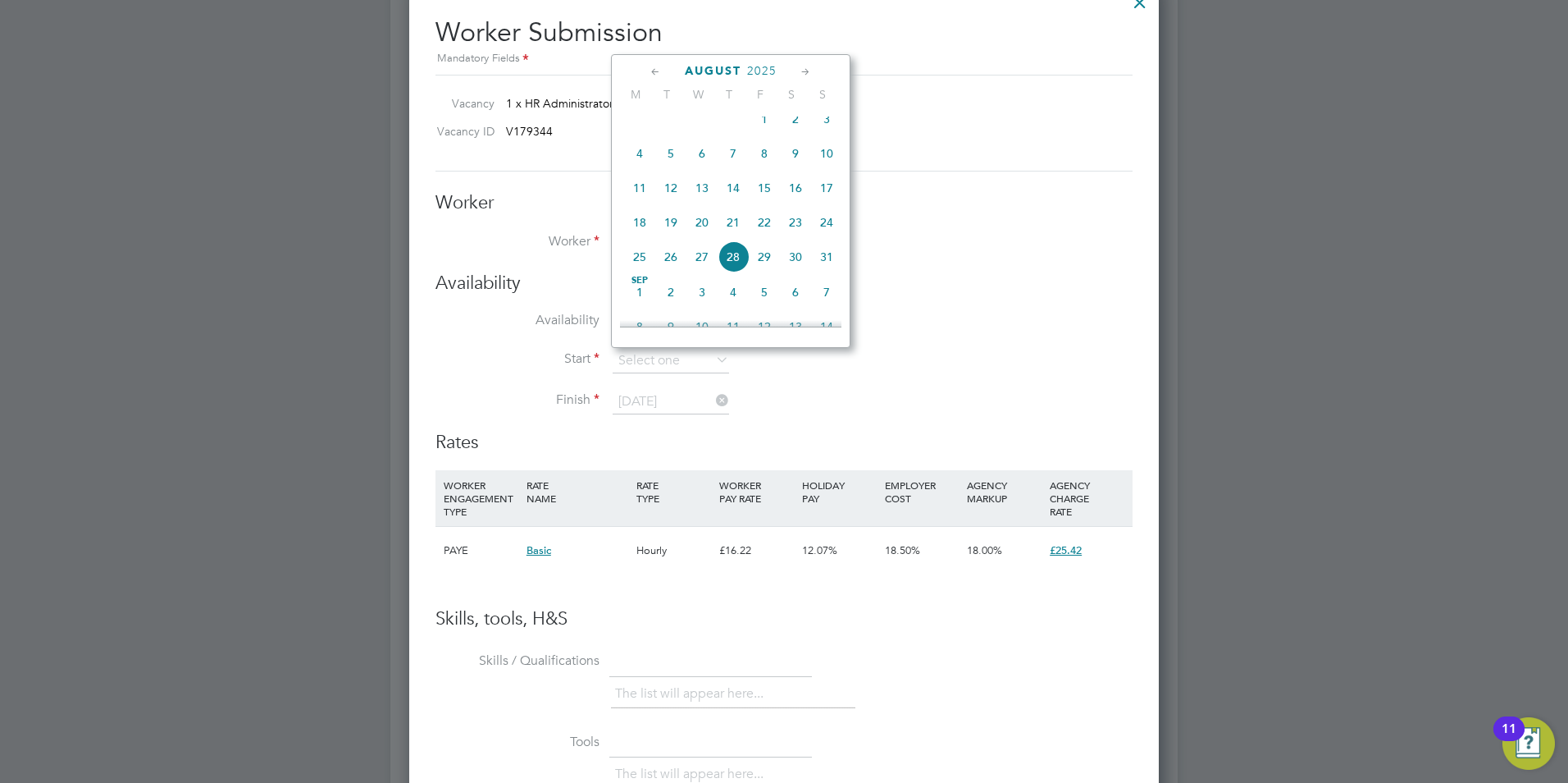
scroll to position [744, 0]
click at [639, 126] on span "Sep 1" at bounding box center [640, 115] width 32 height 32
type input "[DATE]"
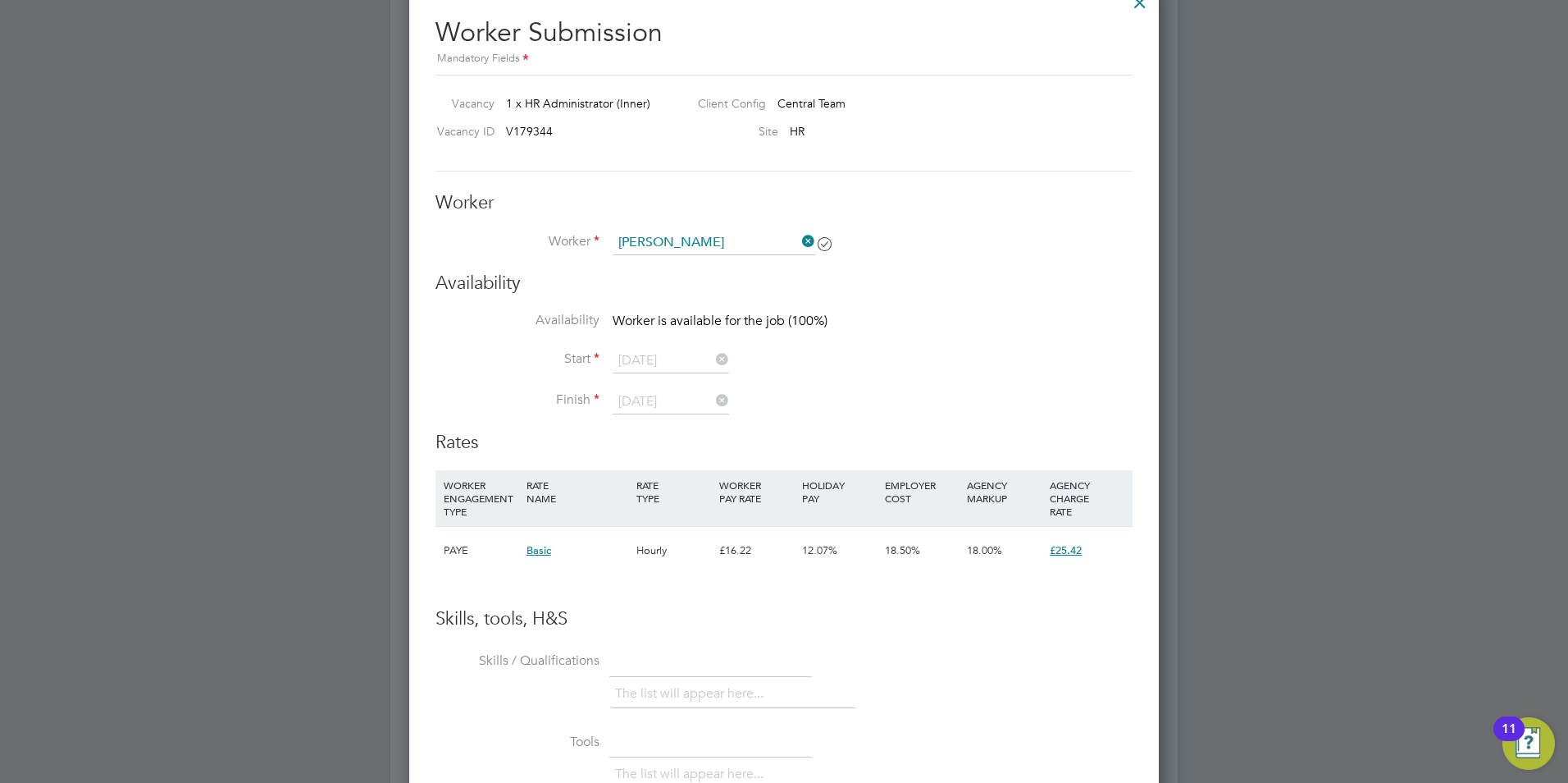
click at [1064, 330] on li "Availability Worker is available for the job (100%)" at bounding box center [784, 330] width 698 height 37
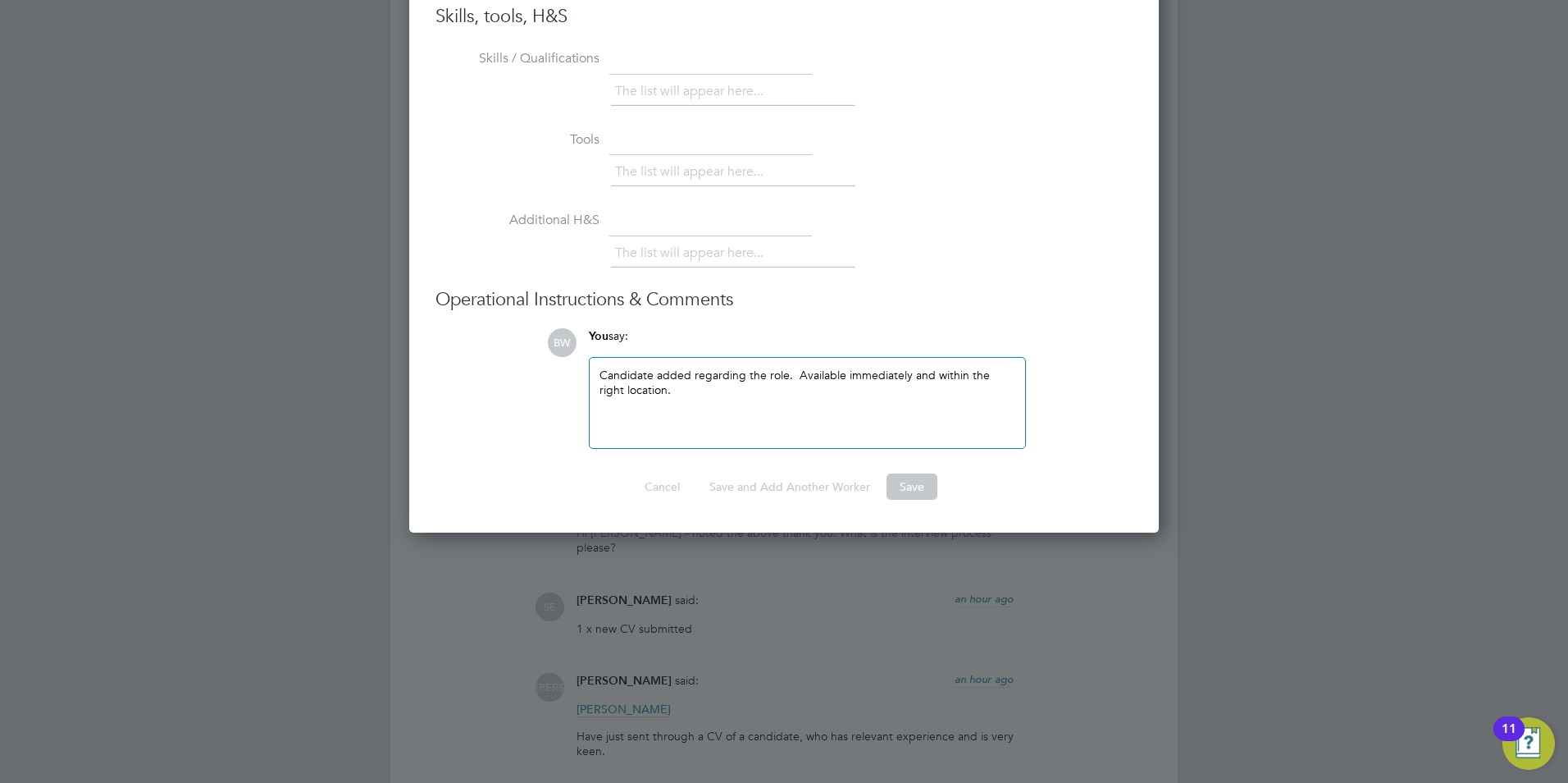
scroll to position [2871, 0]
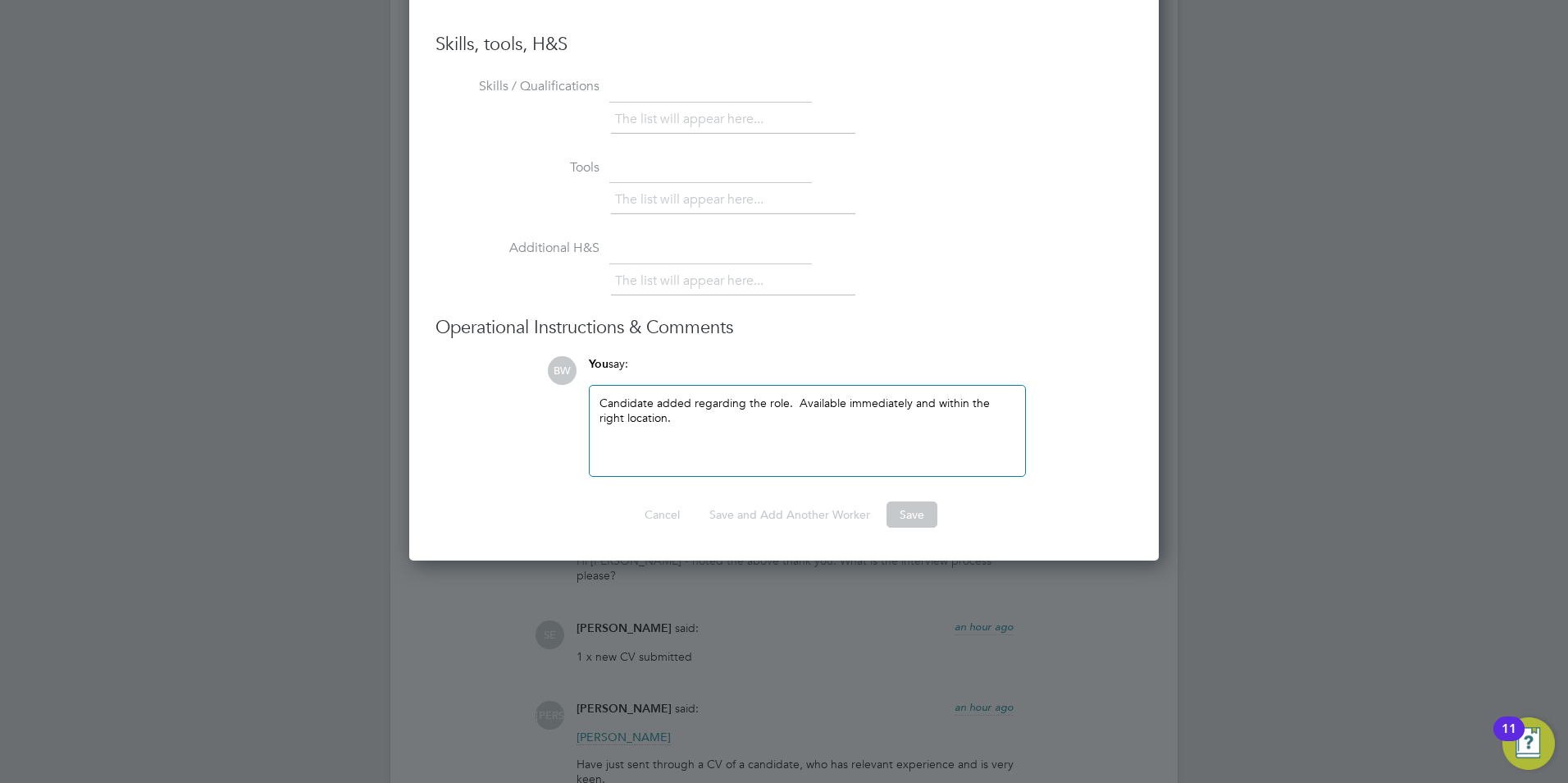
click at [757, 429] on div "Candidate added regarding the role. Available immediately and within the right …" at bounding box center [807, 430] width 416 height 71
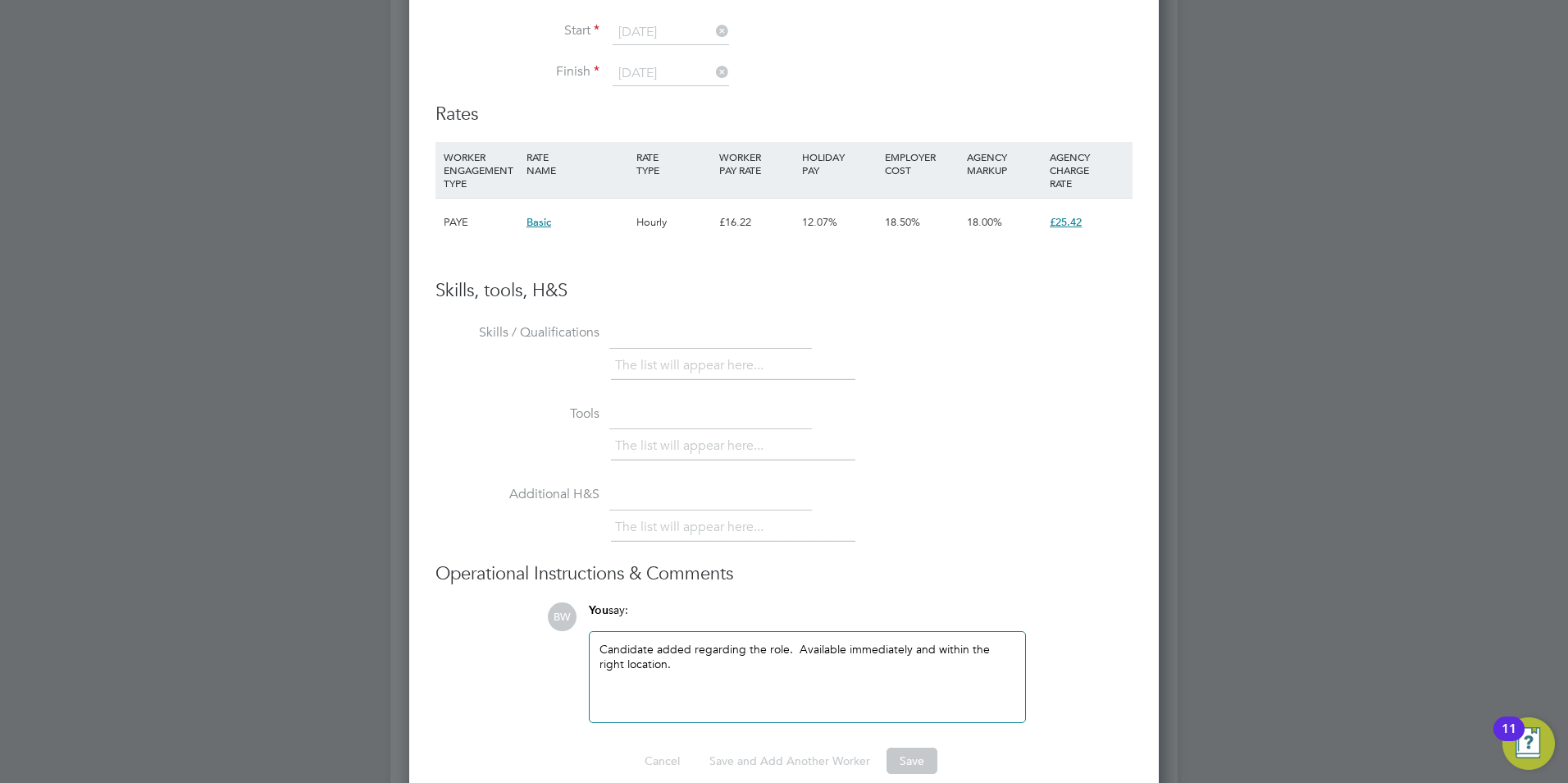
click at [567, 354] on li "Skills / Qualifications The list will appear here..." at bounding box center [784, 360] width 698 height 81
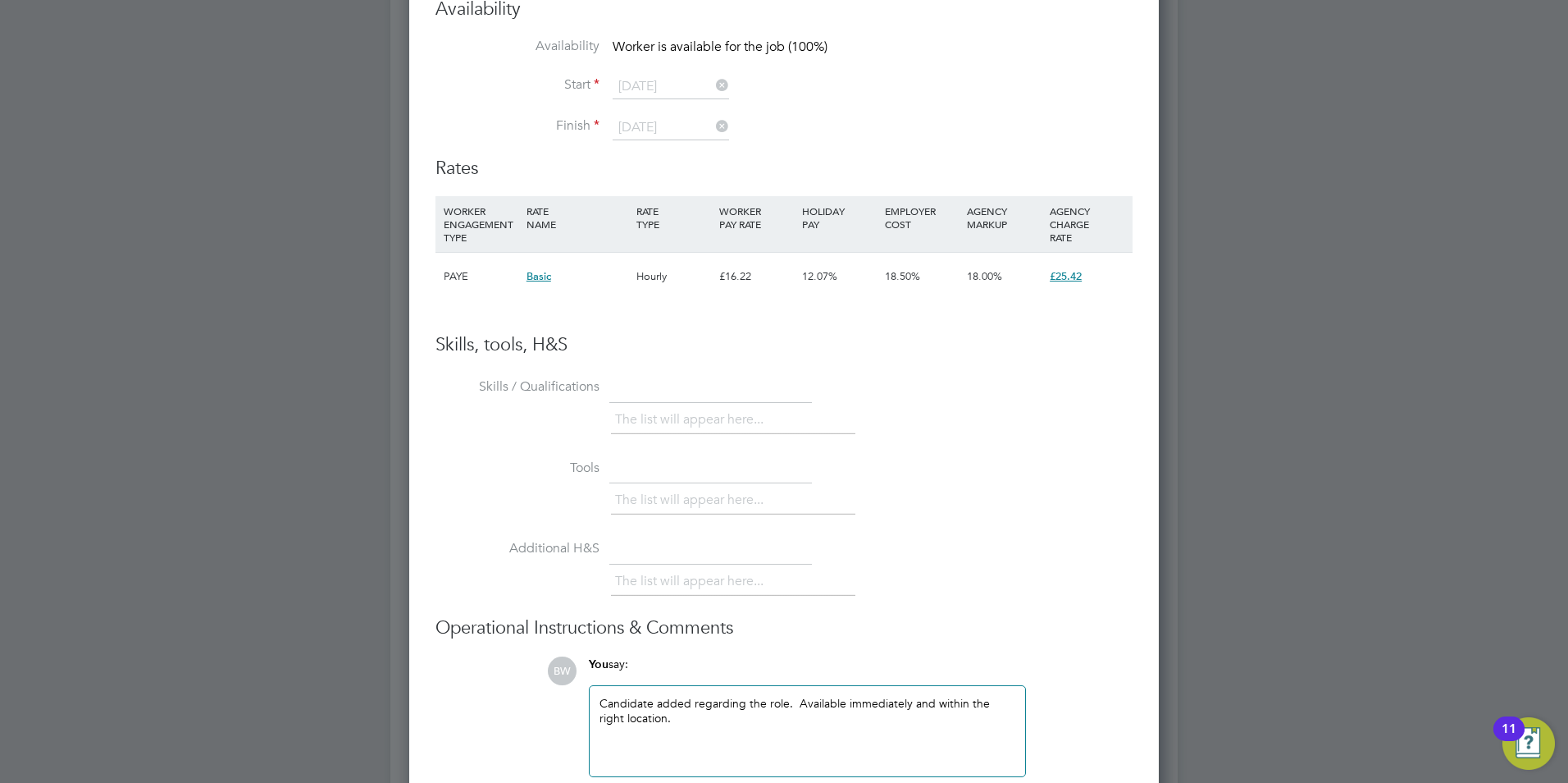
scroll to position [2626, 0]
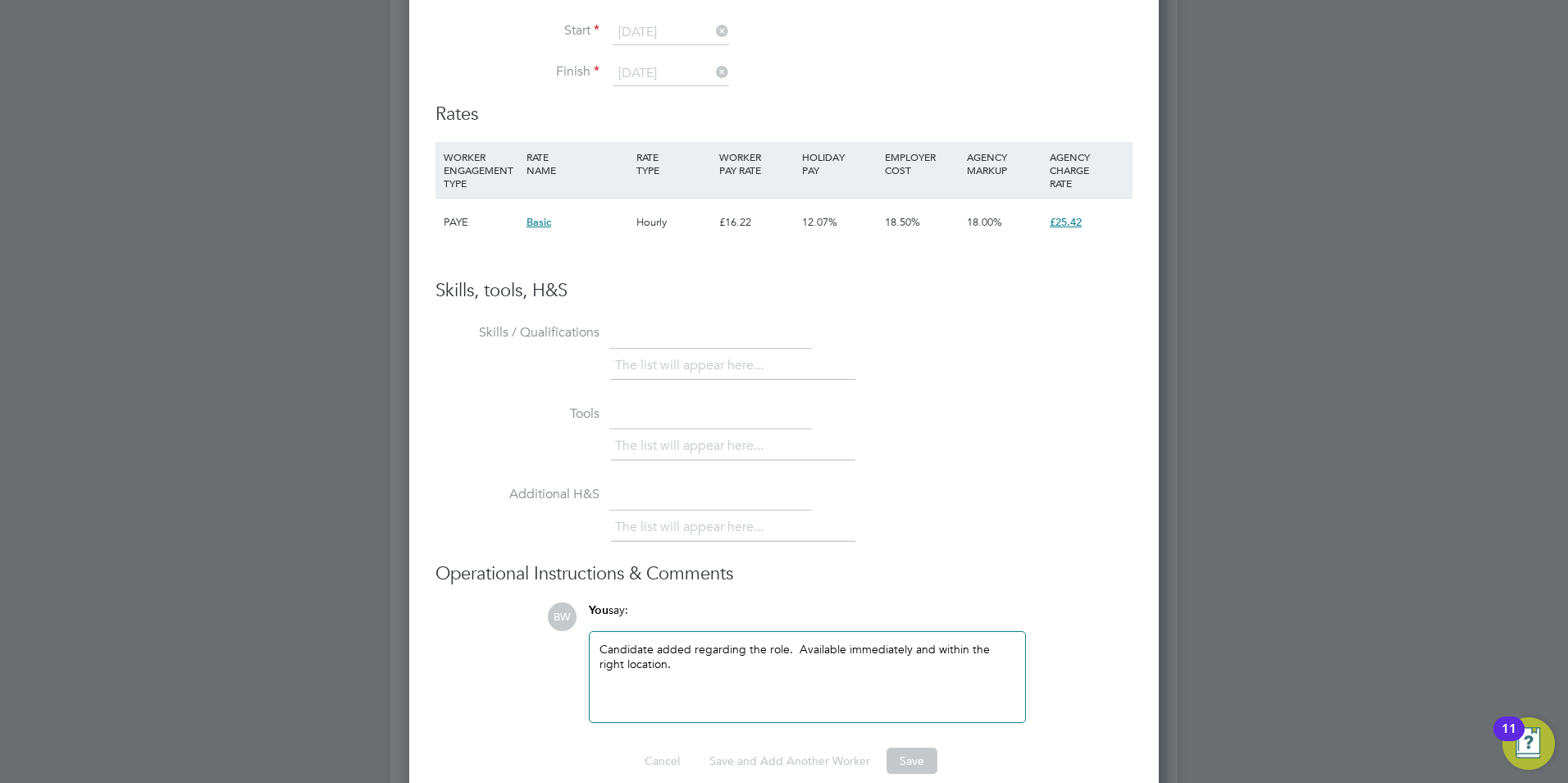
click at [753, 354] on li "The list will appear here..." at bounding box center [692, 366] width 155 height 22
click at [758, 368] on li "The list will appear here..." at bounding box center [692, 366] width 155 height 22
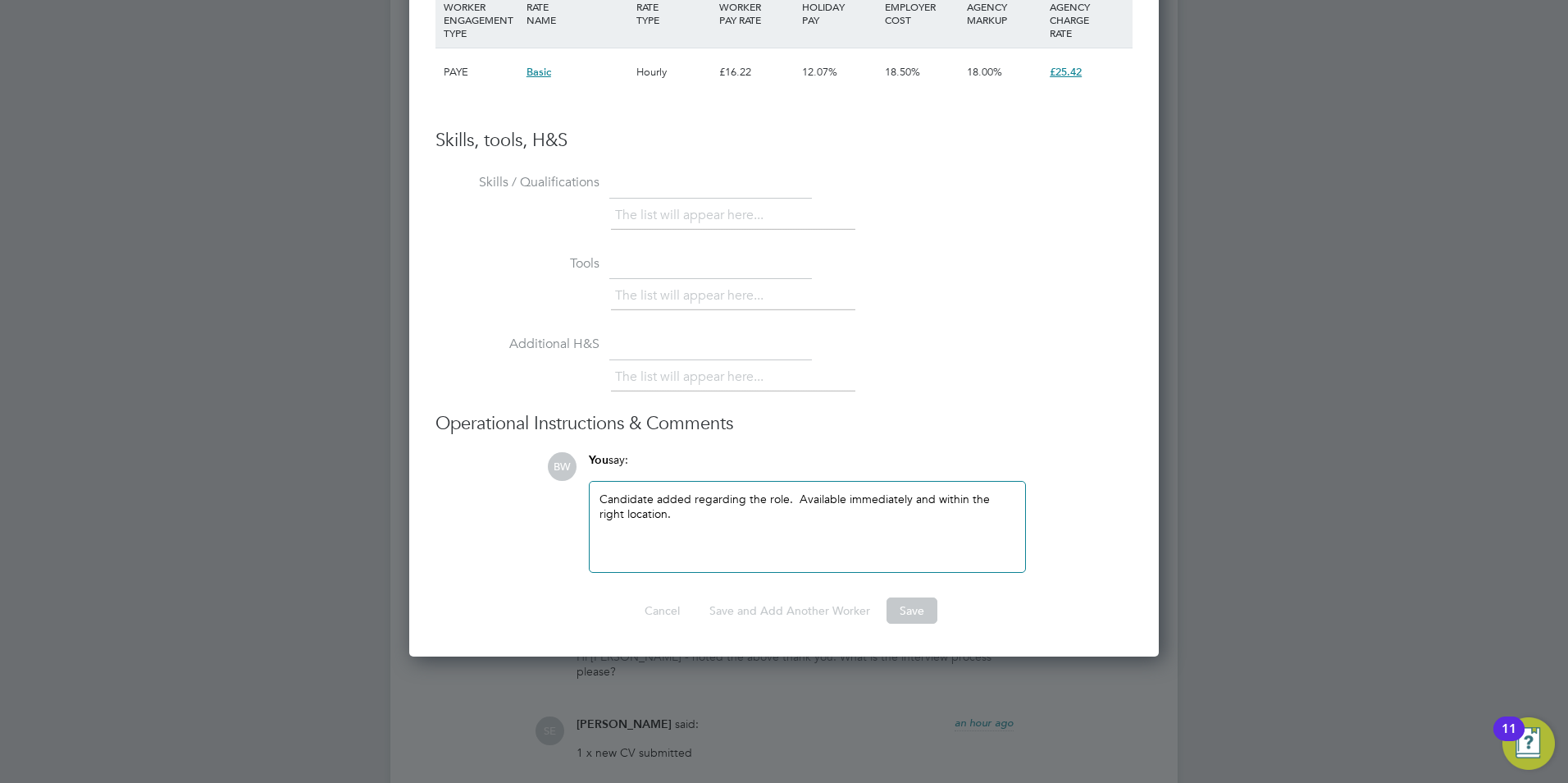
scroll to position [2789, 0]
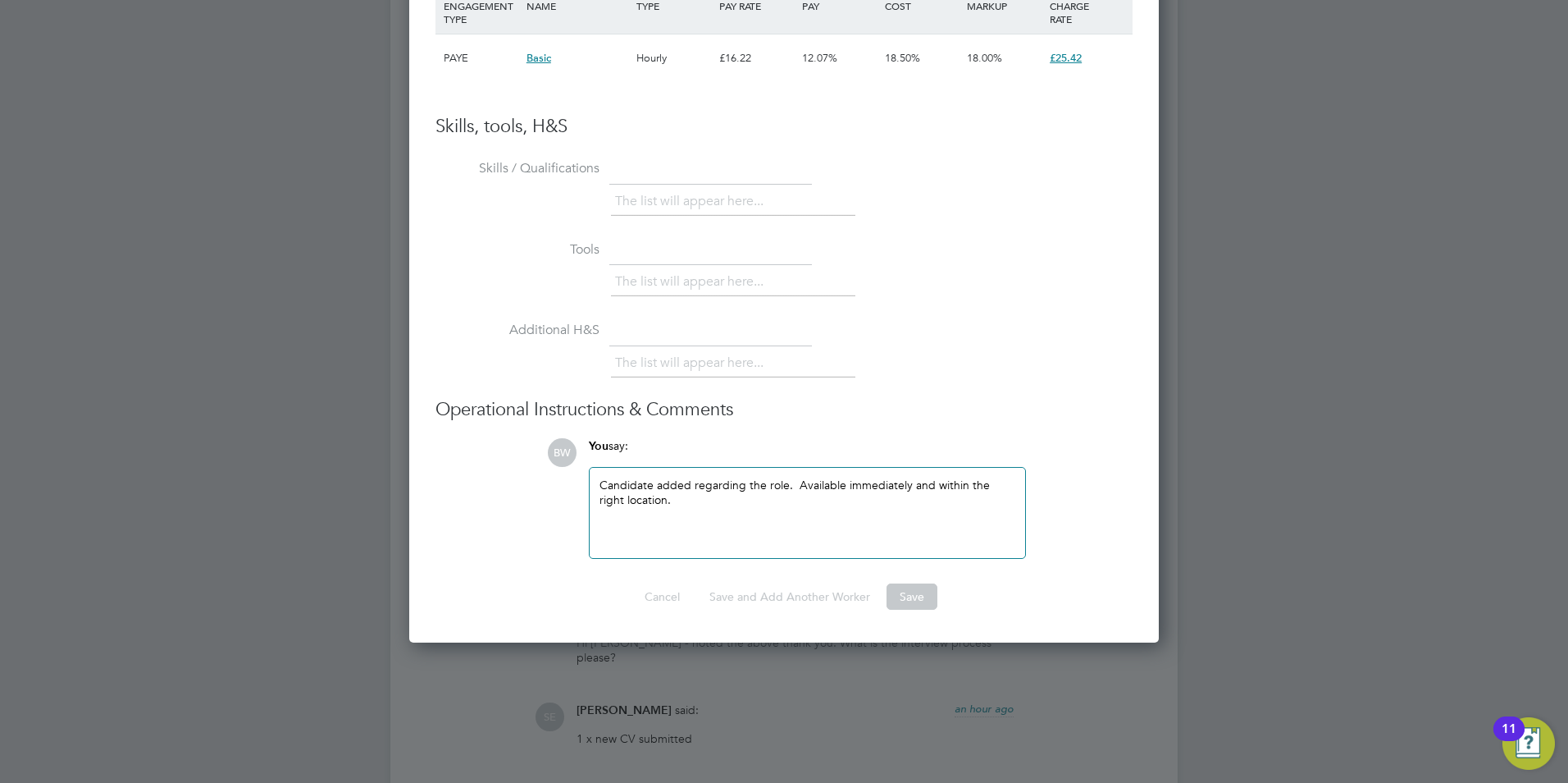
click at [739, 516] on div "Candidate added regarding the role. Available immediately and within the right …" at bounding box center [807, 512] width 416 height 71
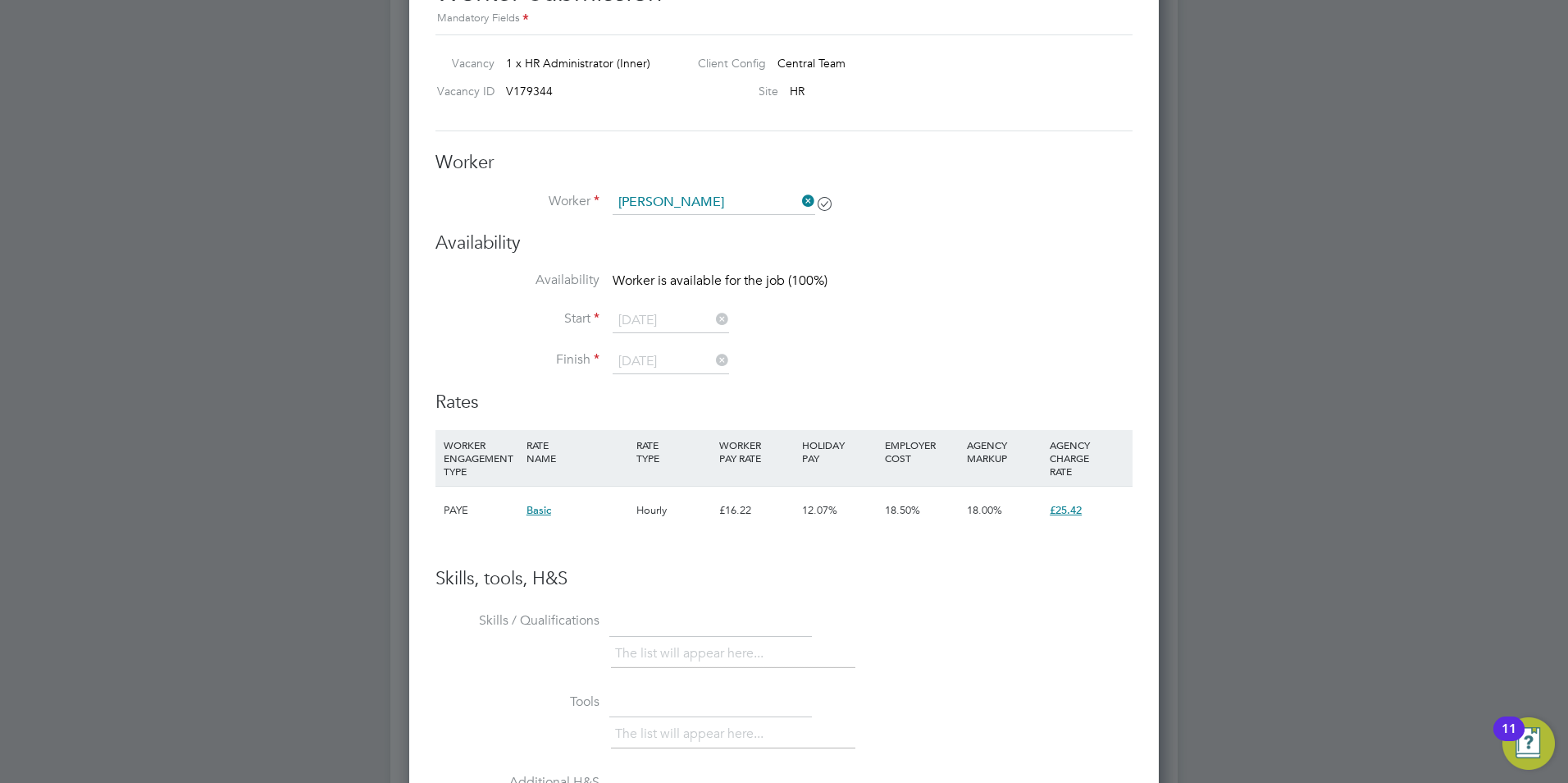
scroll to position [2380, 0]
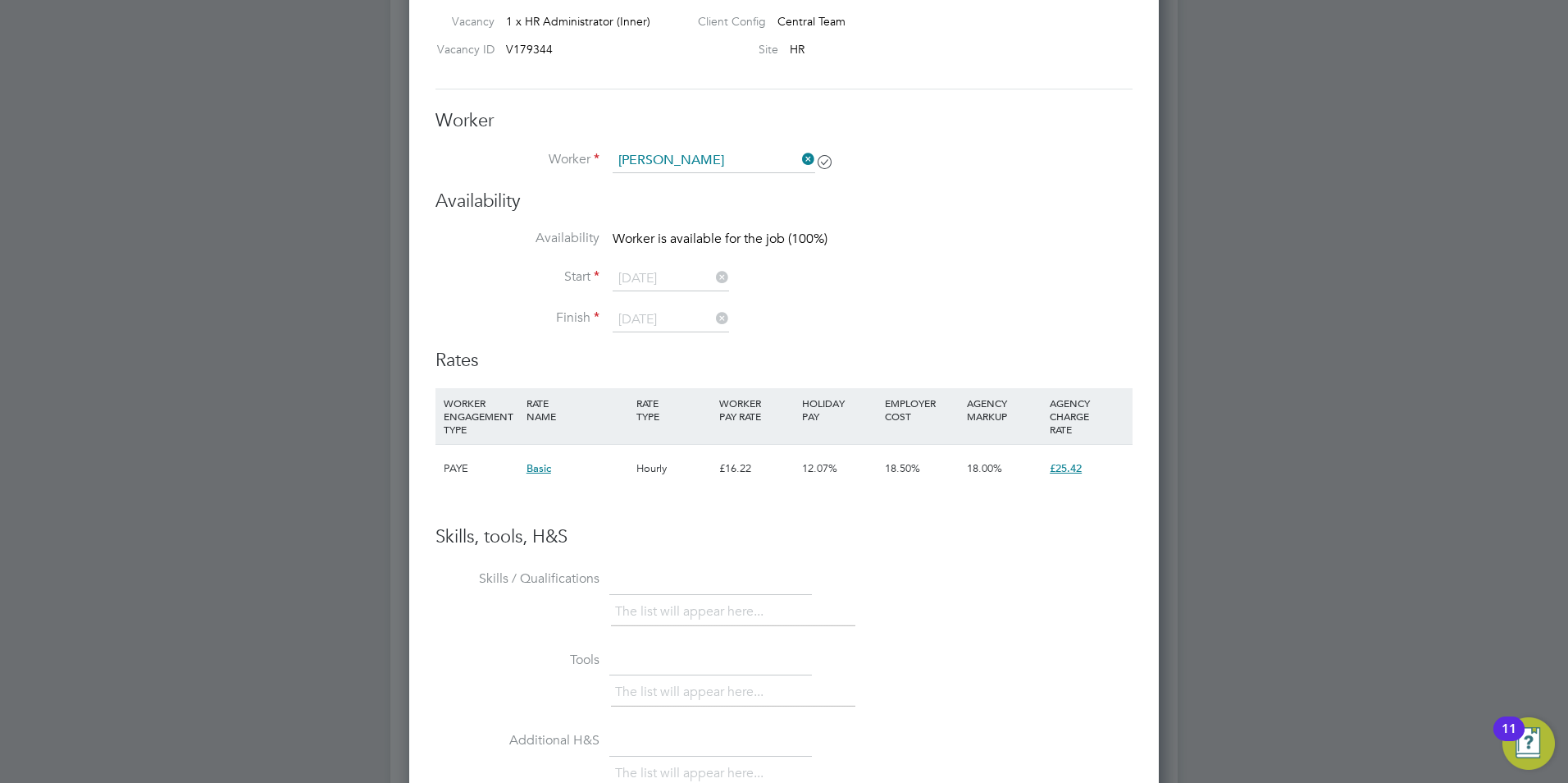
drag, startPoint x: 560, startPoint y: 571, endPoint x: 535, endPoint y: 541, distance: 39.1
click at [553, 571] on label "Skills / Qualifications" at bounding box center [517, 579] width 164 height 17
click at [550, 529] on h3 "Skills, tools, H&S" at bounding box center [784, 537] width 698 height 24
click at [755, 535] on h3 "Skills, tools, H&S" at bounding box center [784, 537] width 698 height 24
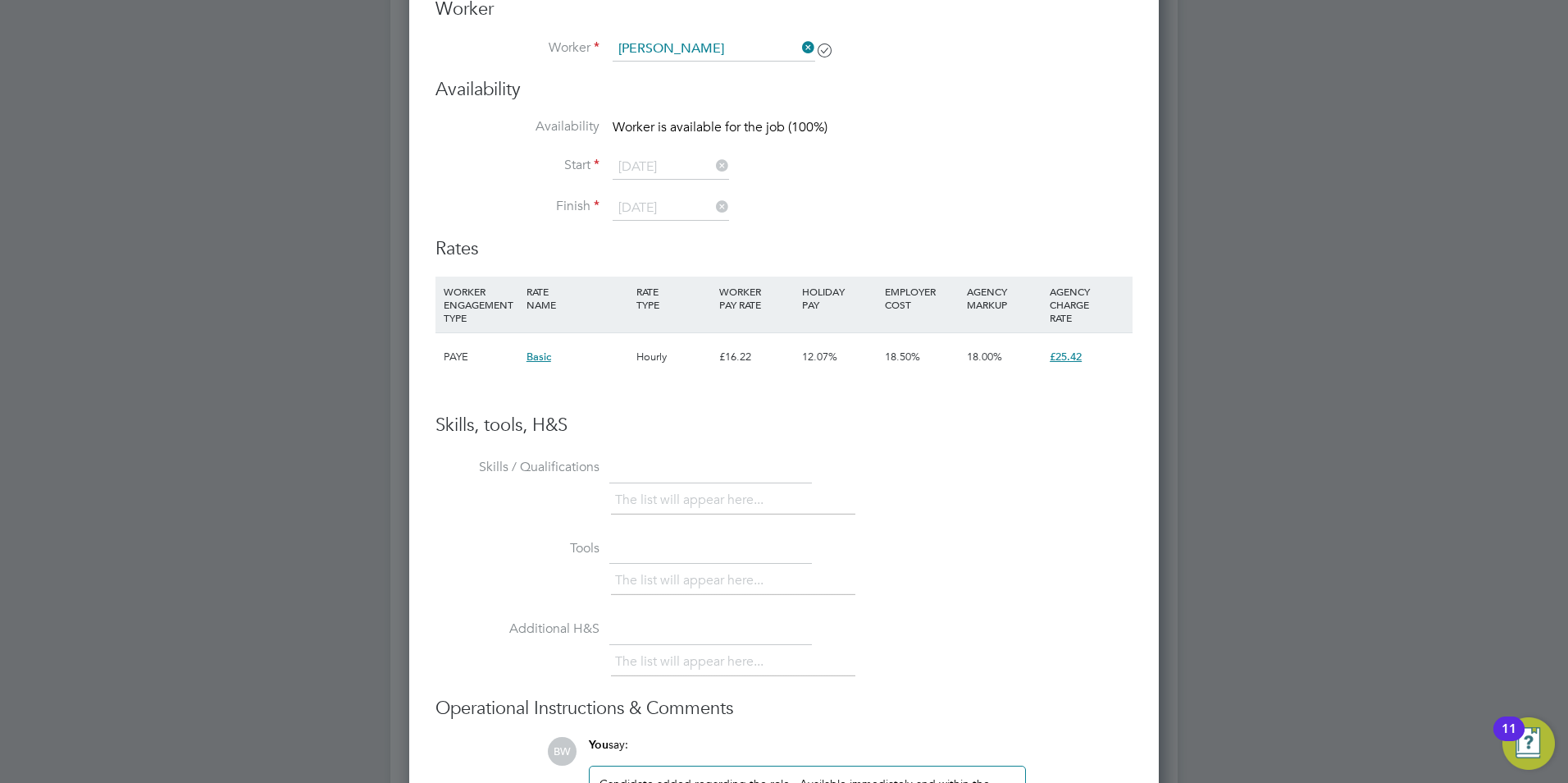
scroll to position [2543, 0]
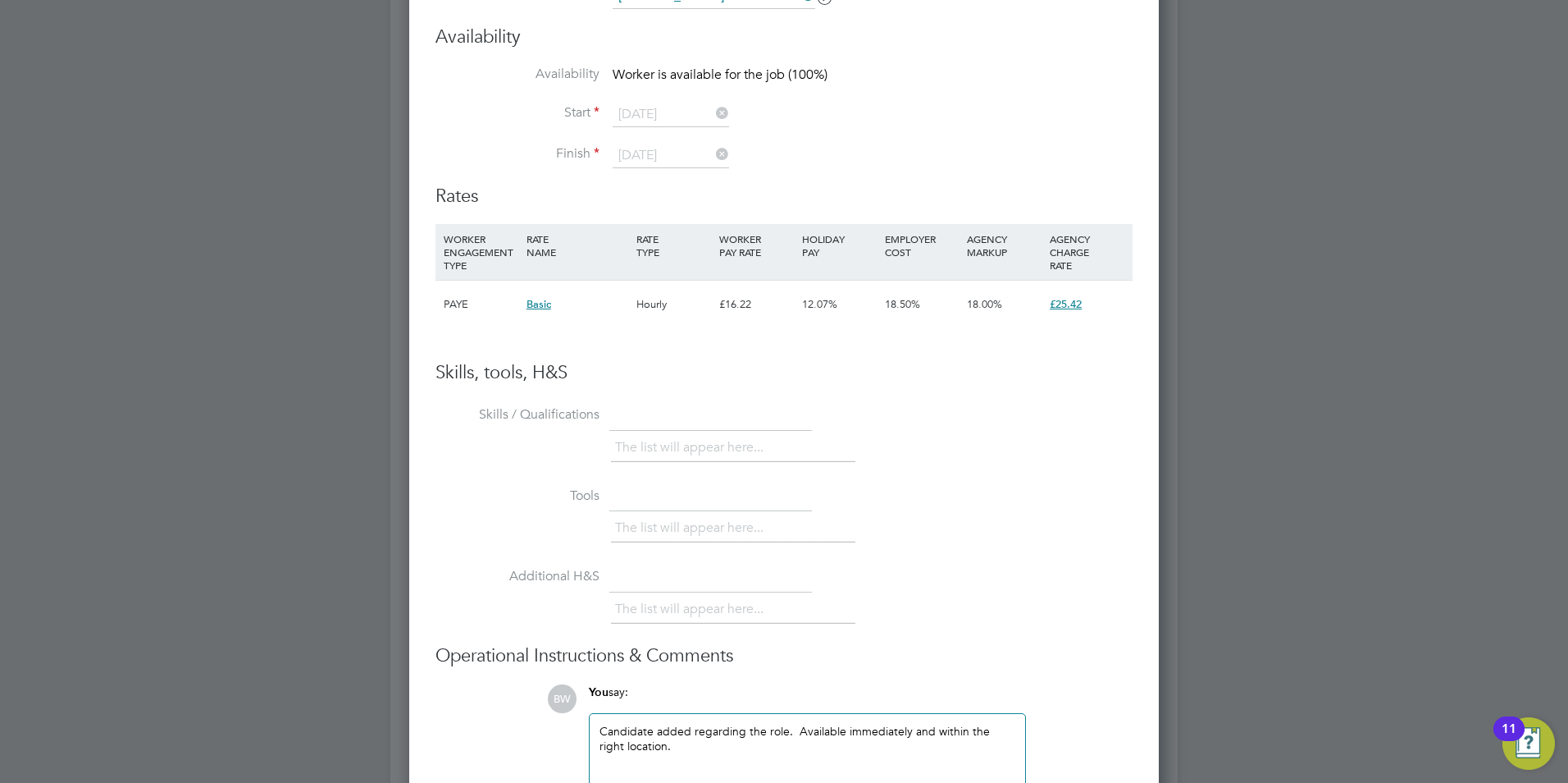
click at [708, 432] on li "Skills / Qualifications The list will appear here..." at bounding box center [784, 441] width 698 height 81
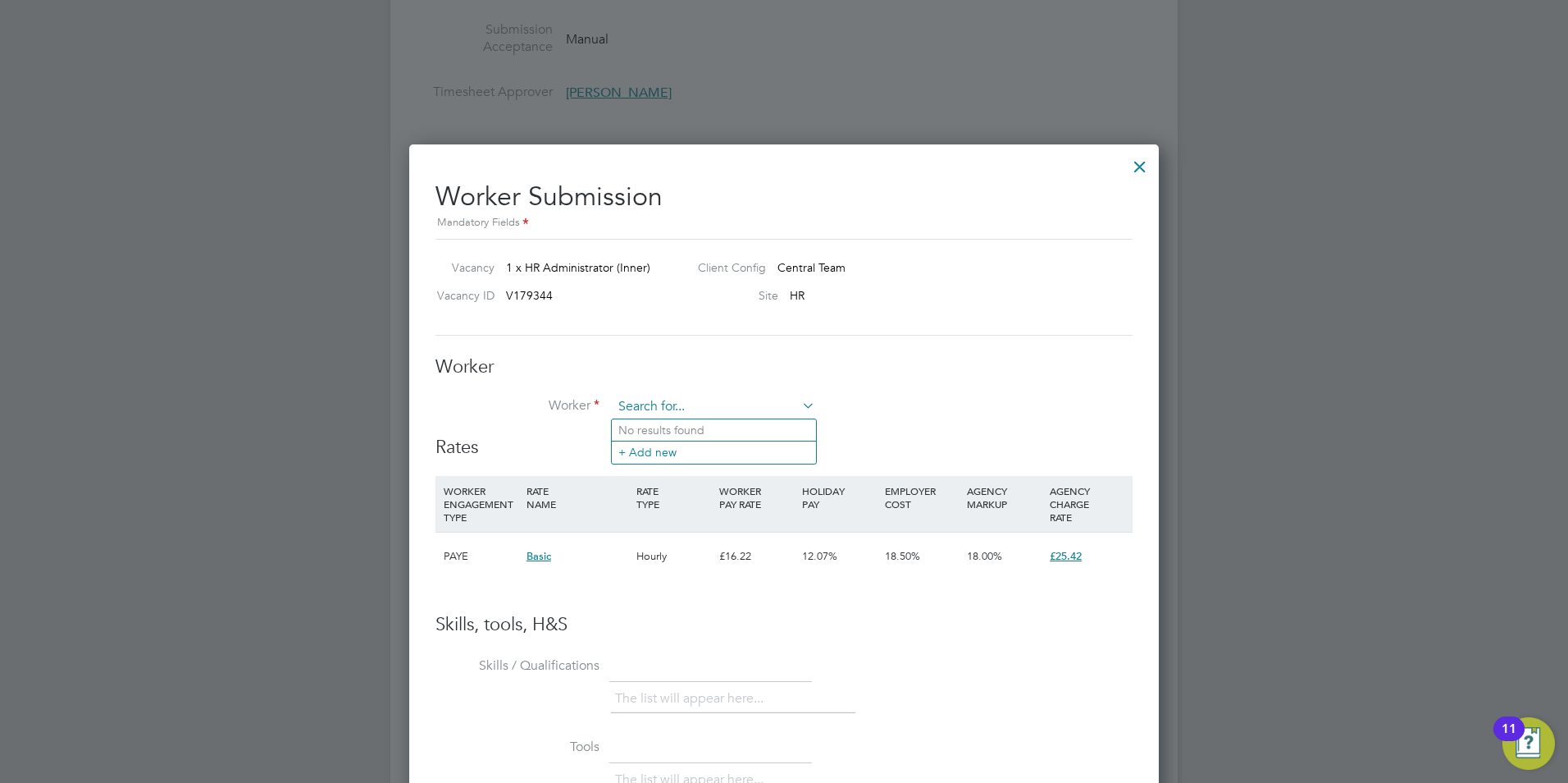
scroll to position [996, 750]
click at [721, 406] on input at bounding box center [714, 406] width 203 height 25
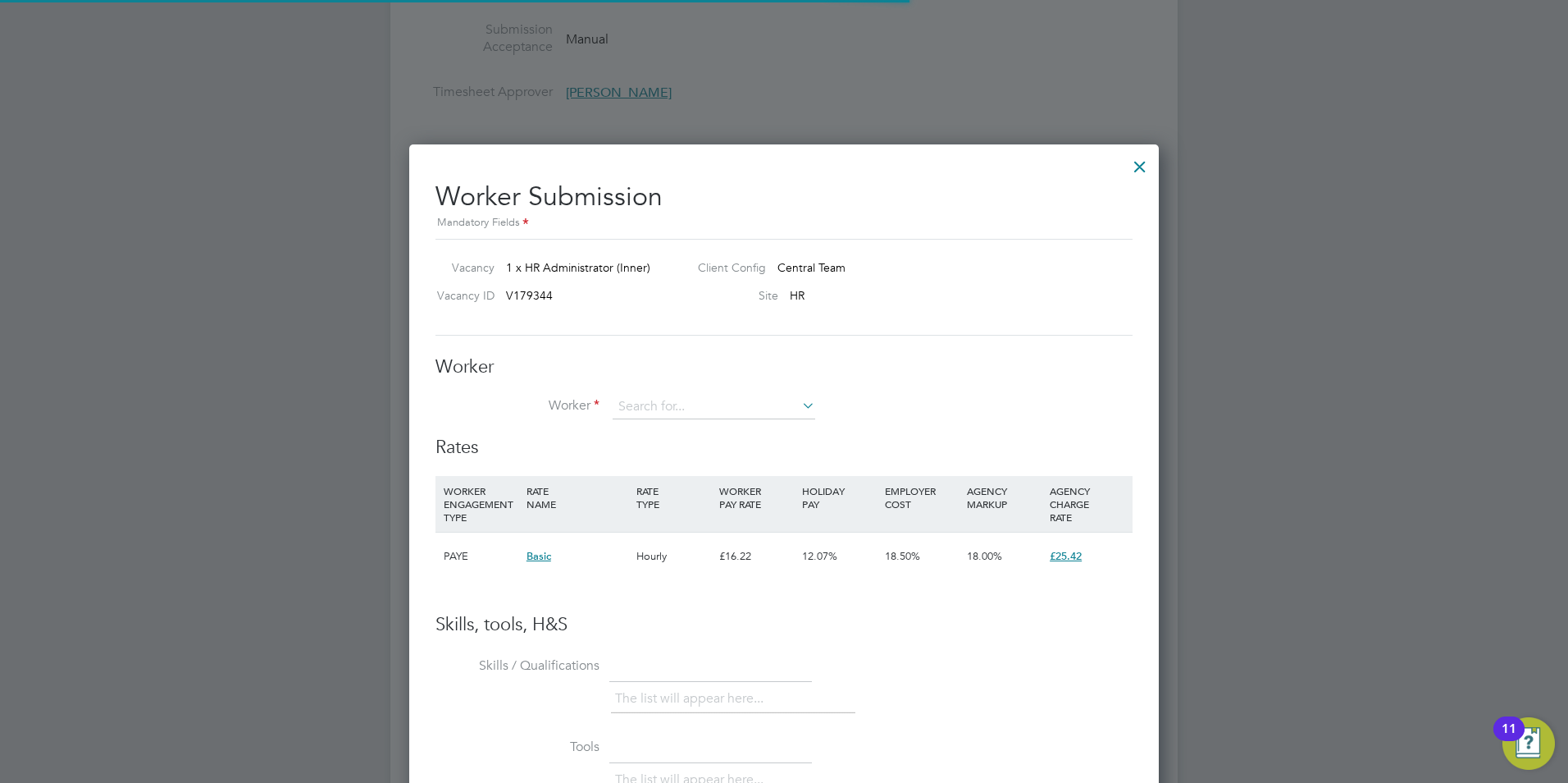
click at [675, 445] on li "+ Add new" at bounding box center [714, 452] width 204 height 22
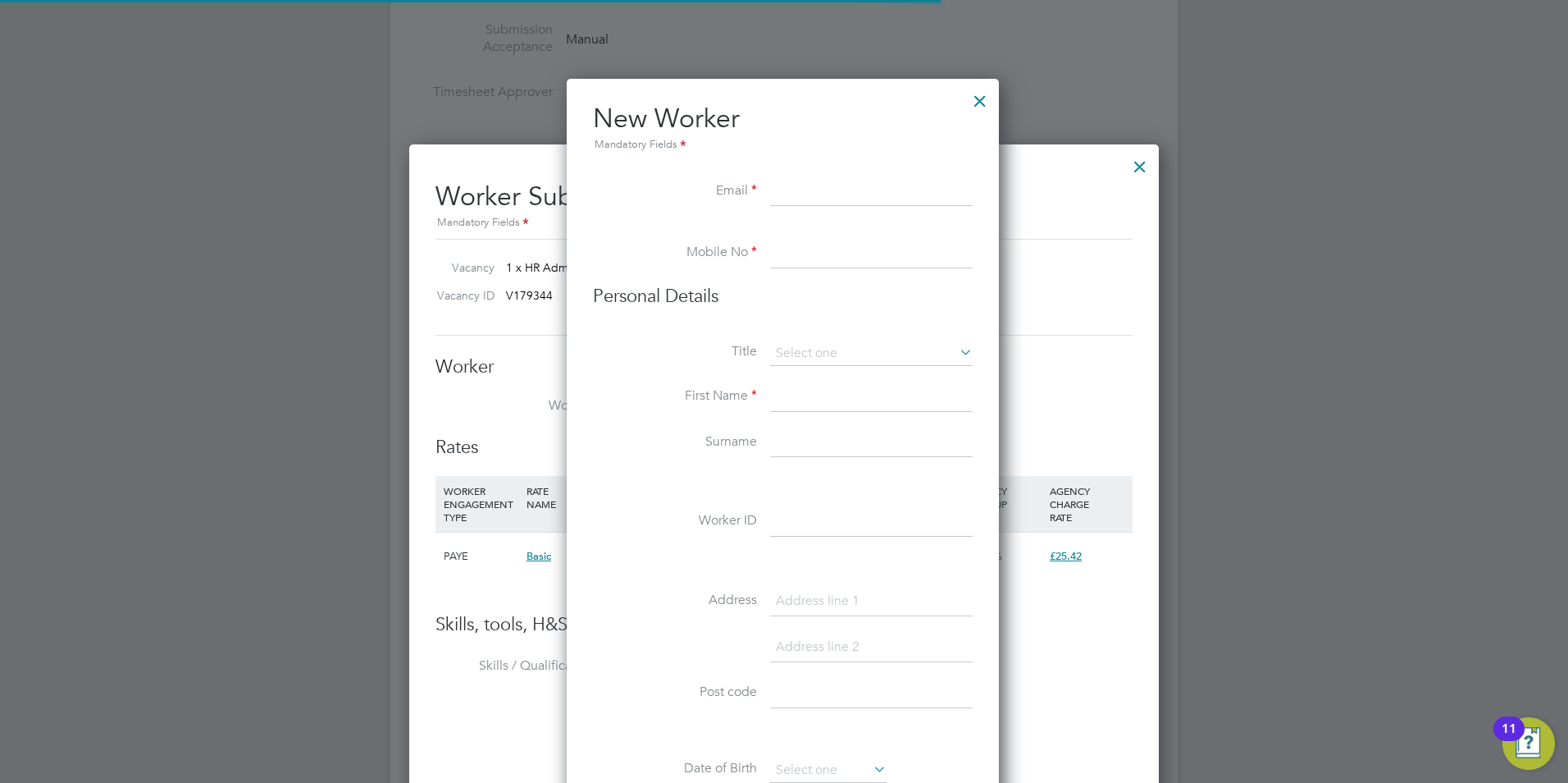
scroll to position [1396, 434]
click at [985, 100] on div at bounding box center [979, 96] width 30 height 30
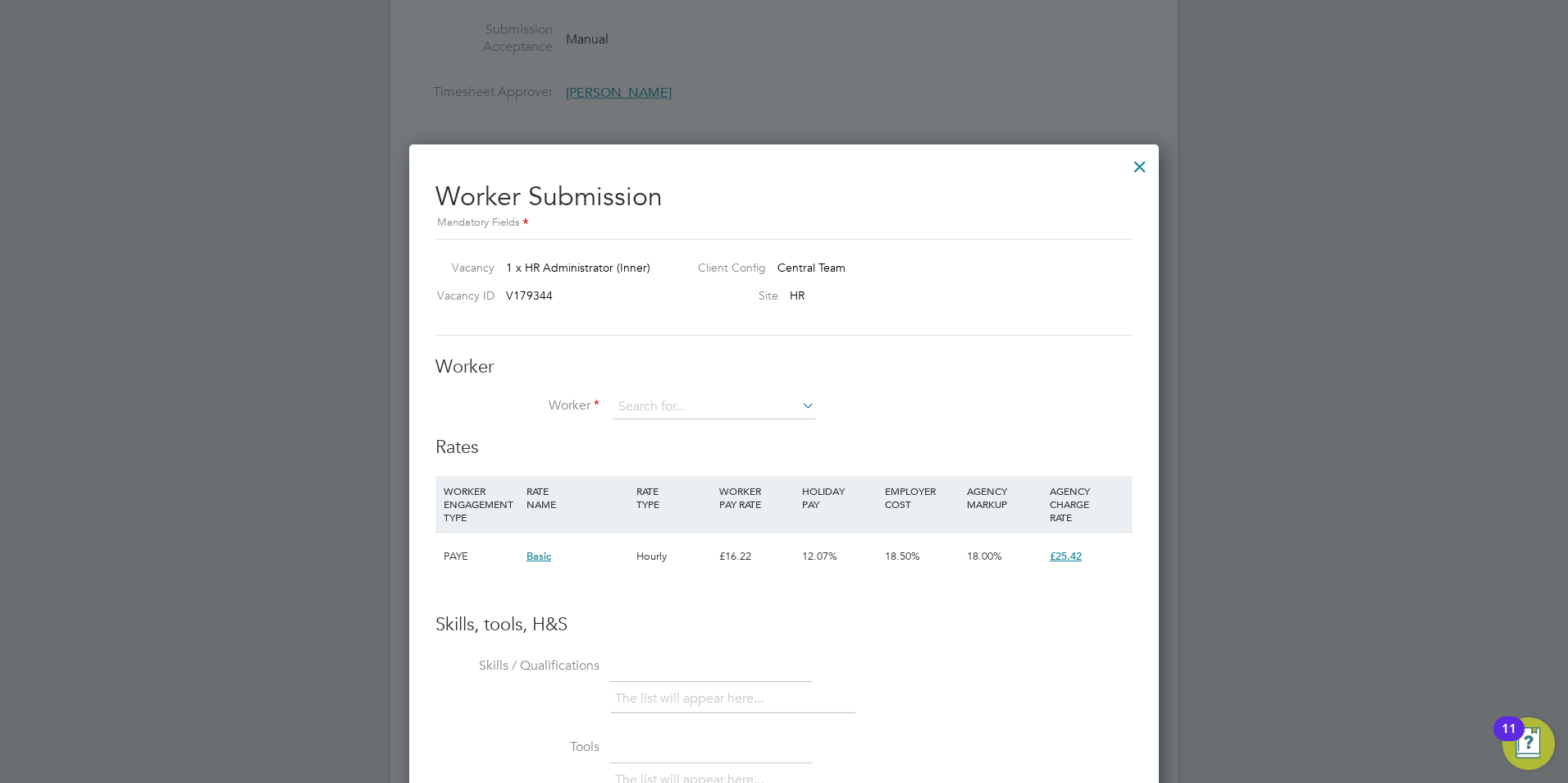
click at [822, 407] on li "Worker" at bounding box center [784, 415] width 698 height 41
click at [799, 408] on icon at bounding box center [799, 405] width 0 height 23
click at [691, 448] on li "+ Add new" at bounding box center [714, 452] width 204 height 22
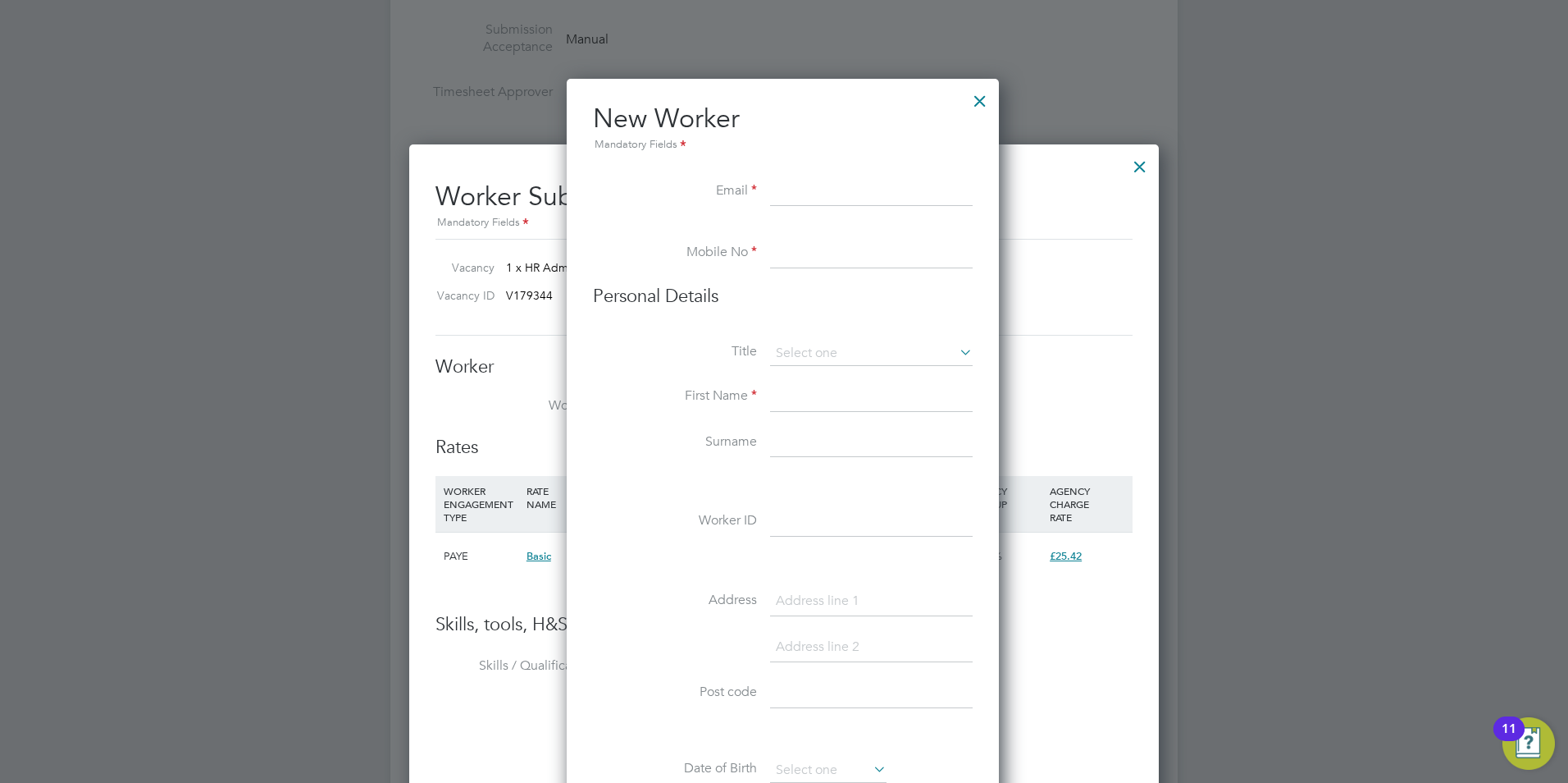
click at [817, 194] on input at bounding box center [871, 192] width 203 height 30
type input "[EMAIL_ADDRESS][DOMAIN_NAME]"
type input "07917 458008"
type input "[PERSON_NAME]"
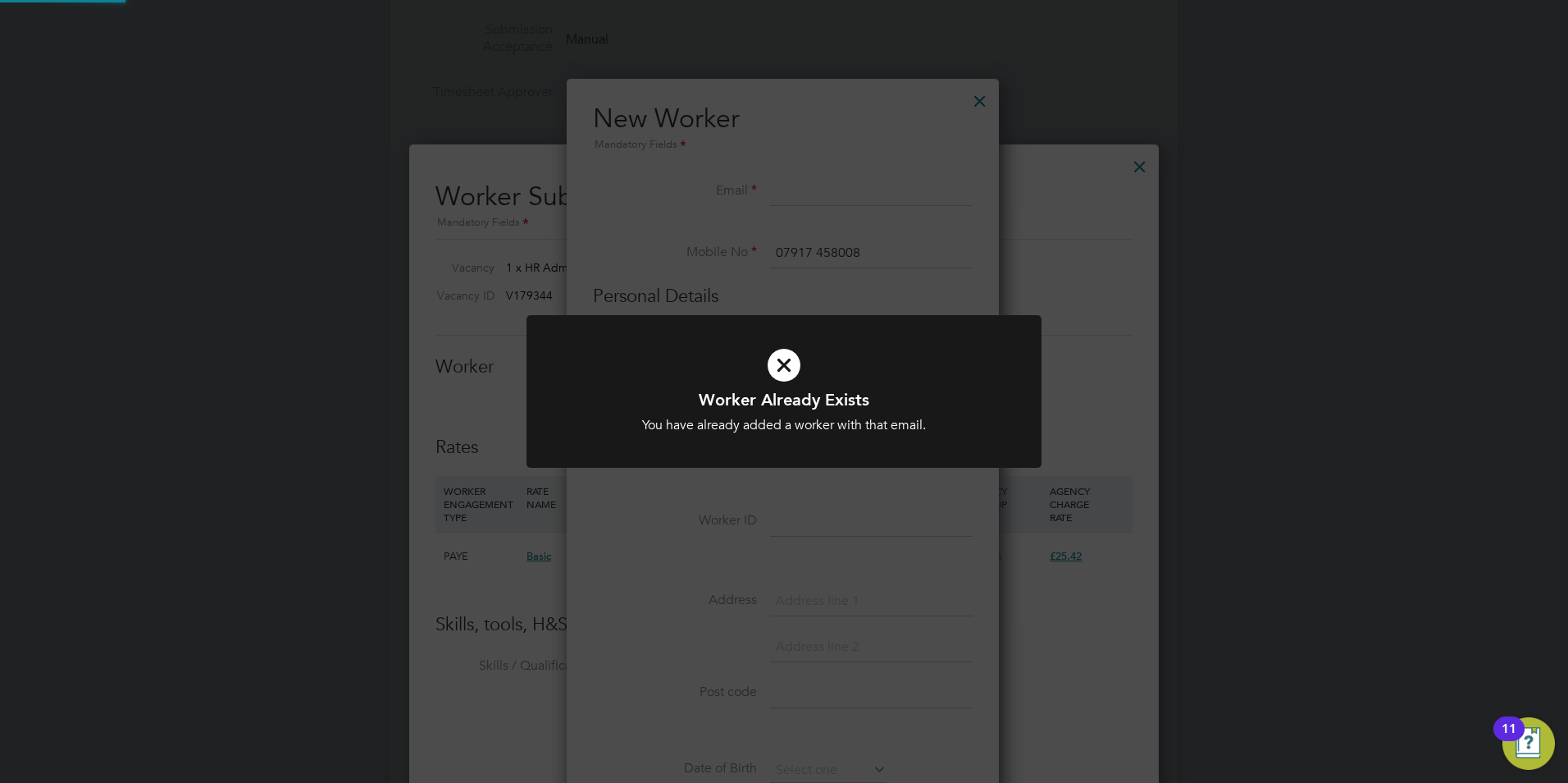
type input "[EMAIL_ADDRESS][DOMAIN_NAME]"
click at [783, 369] on icon at bounding box center [784, 365] width 427 height 64
click at [791, 383] on icon at bounding box center [784, 365] width 427 height 64
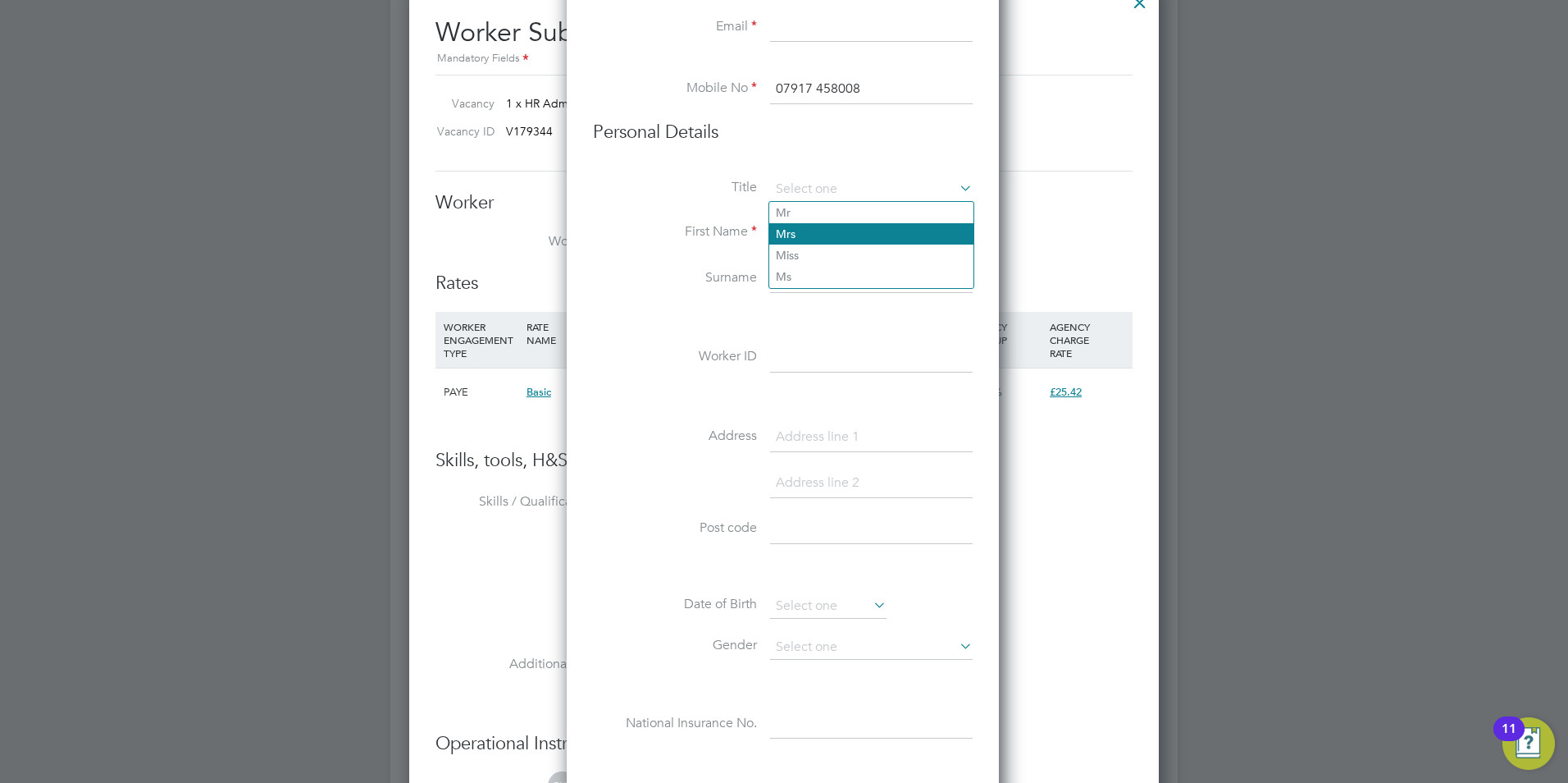
scroll to position [2380, 0]
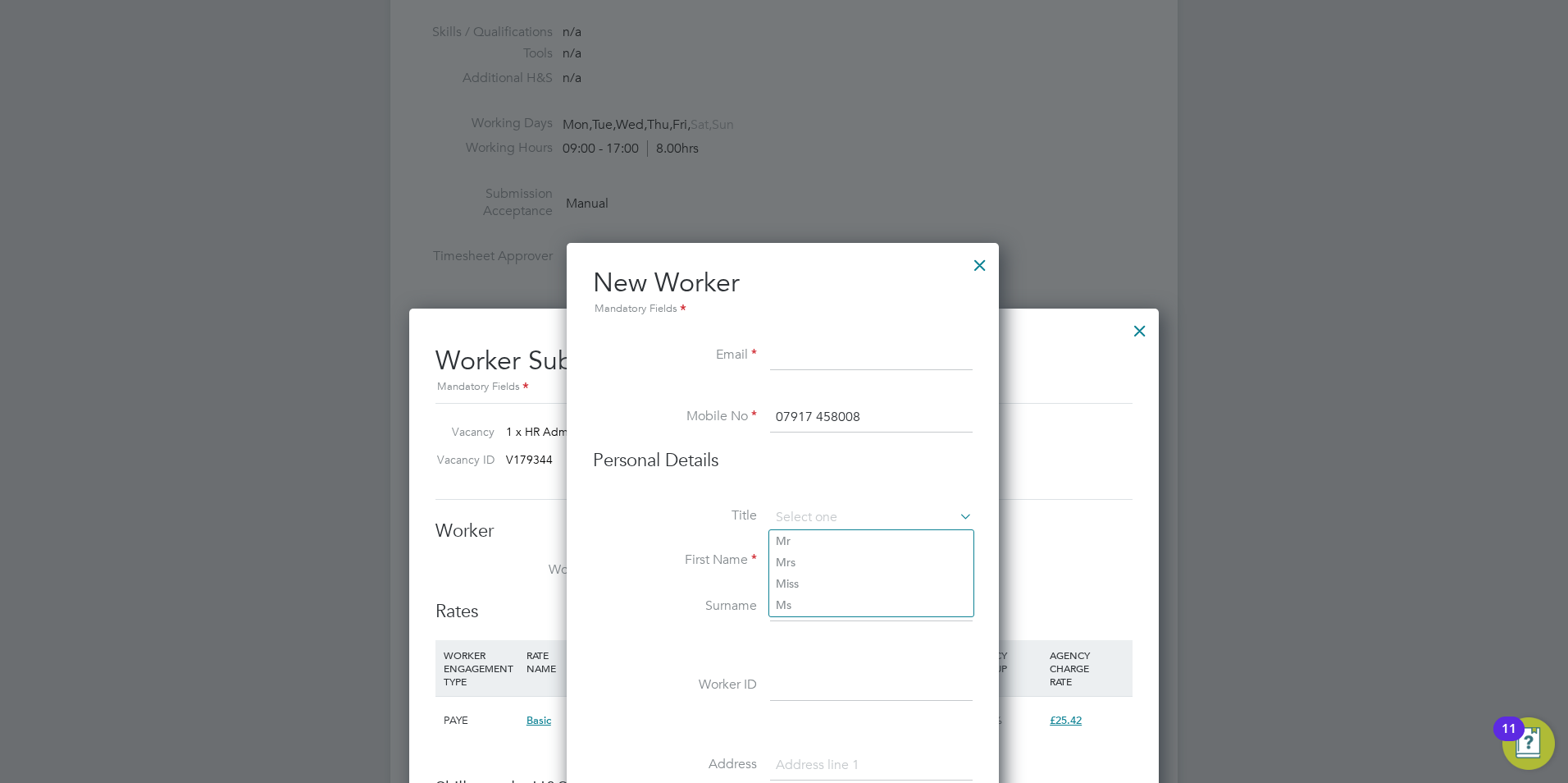
click at [985, 264] on div at bounding box center [979, 261] width 30 height 30
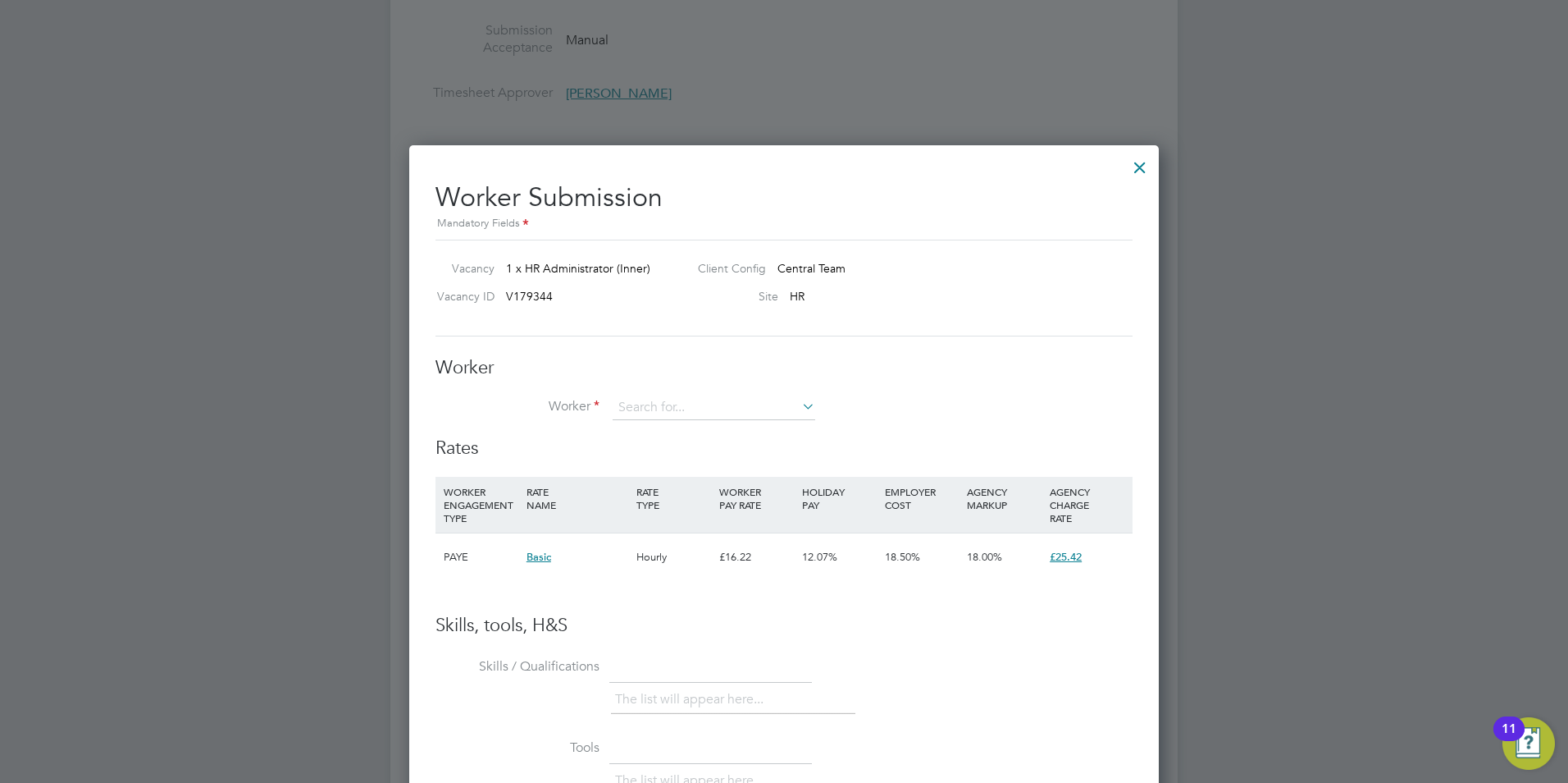
scroll to position [2133, 0]
click at [792, 410] on input at bounding box center [714, 406] width 203 height 25
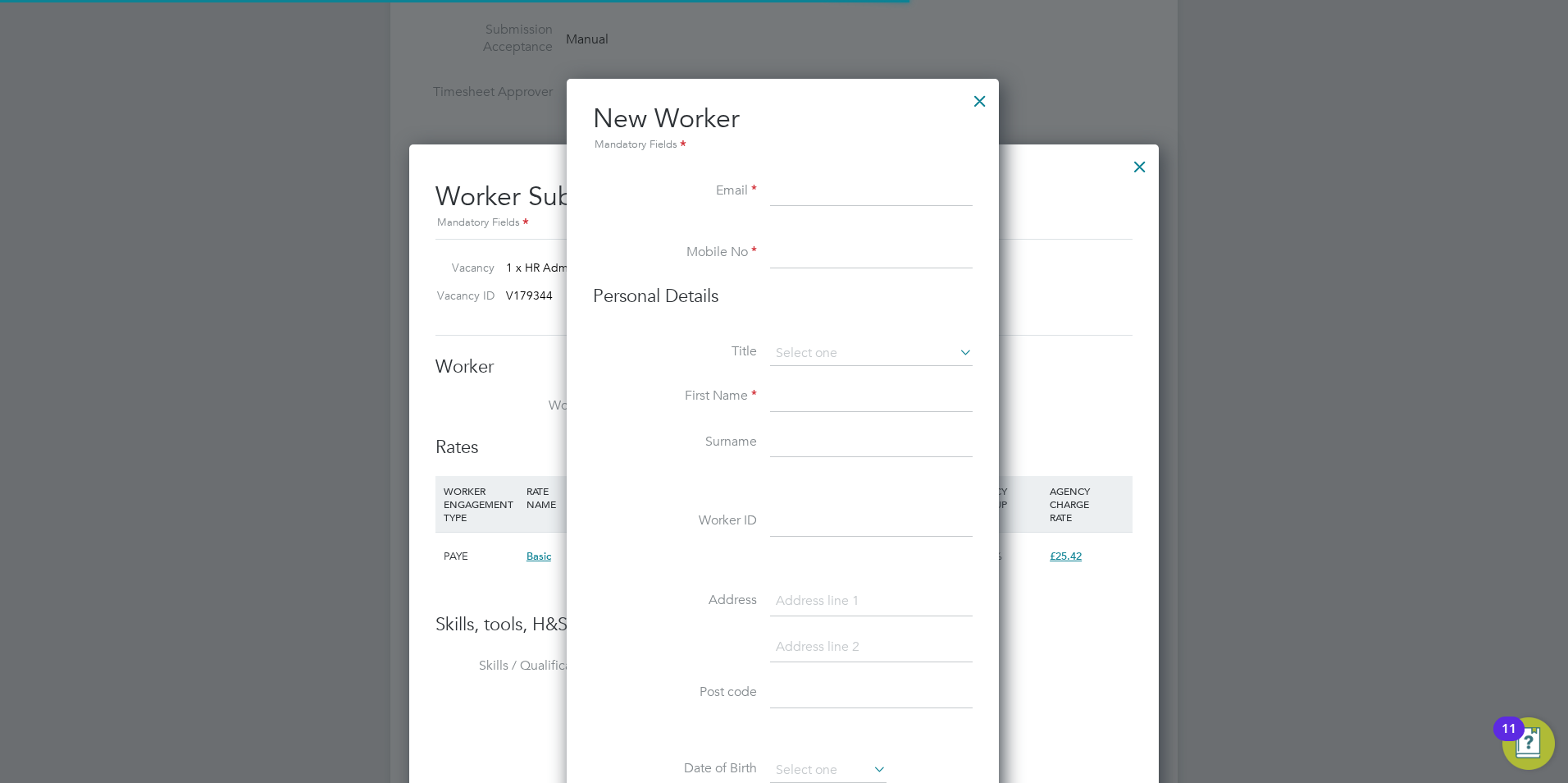
click at [639, 451] on li "+ Add new" at bounding box center [714, 452] width 204 height 22
click at [844, 183] on input at bounding box center [871, 192] width 203 height 30
type input "[EMAIL_ADDRESS][DOMAIN_NAME]"
type input "07917 458008"
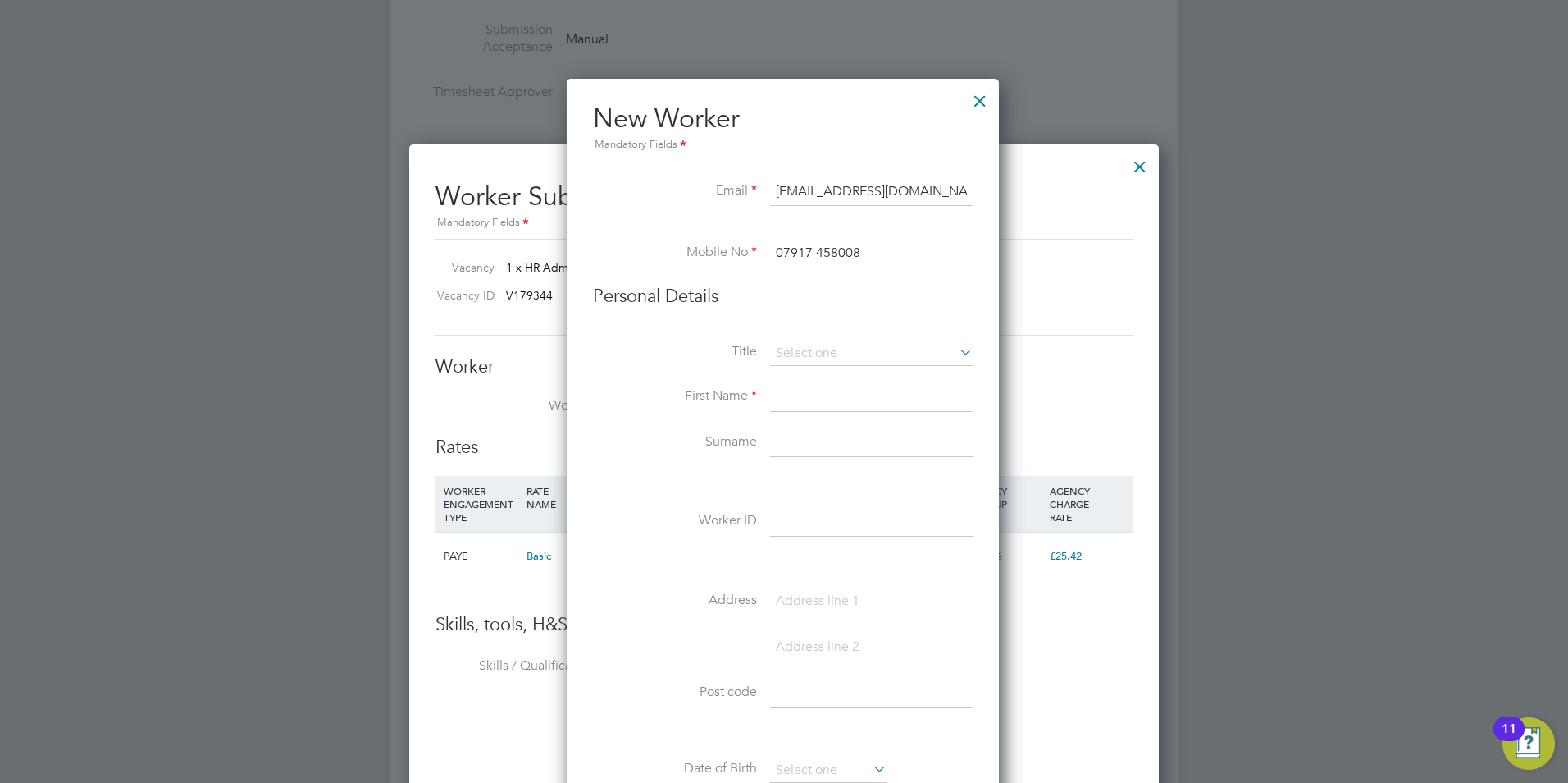
type input "[PERSON_NAME]"
type input "[EMAIL_ADDRESS][DOMAIN_NAME]"
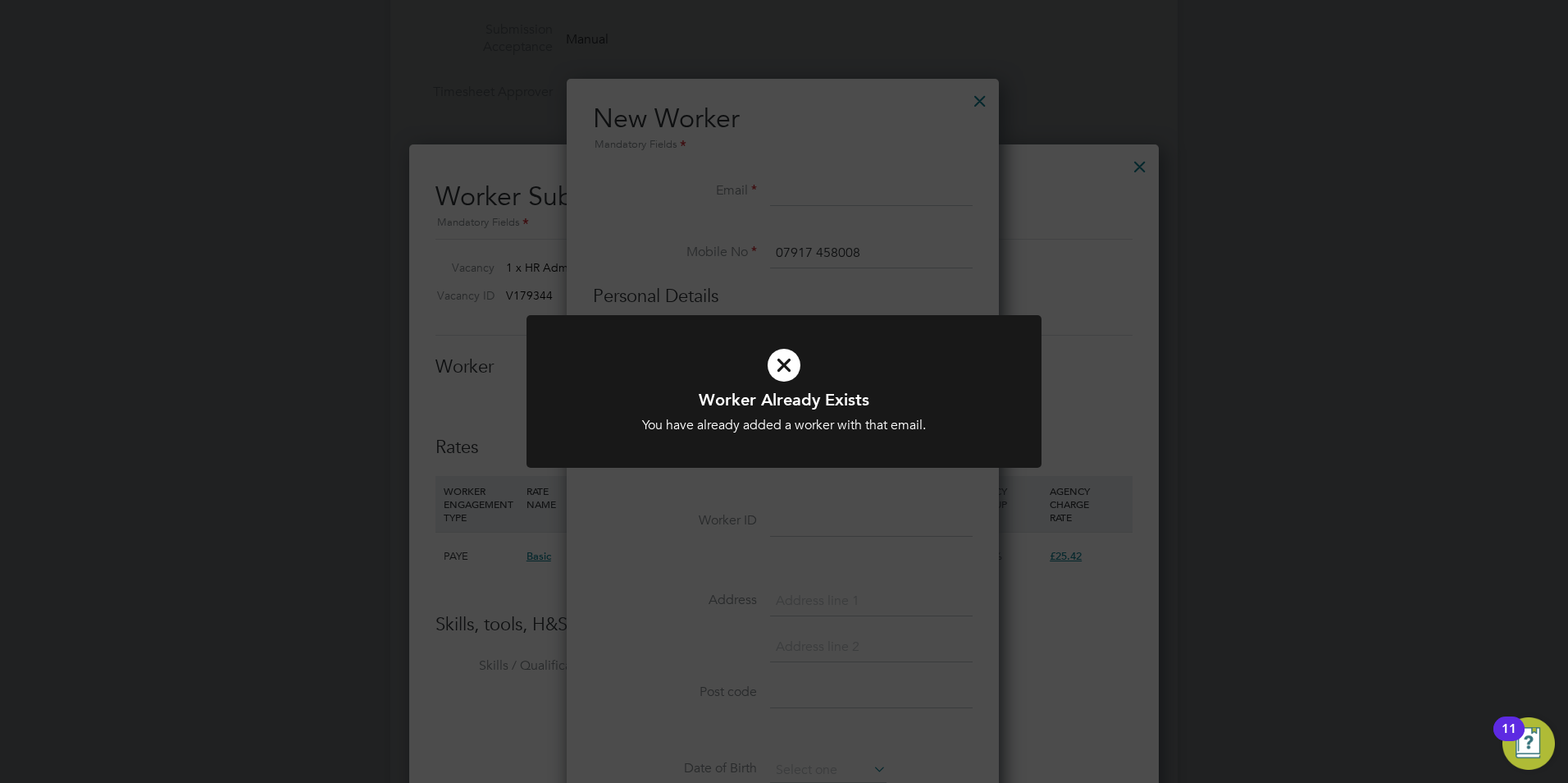
click at [779, 372] on icon at bounding box center [784, 365] width 427 height 64
click at [786, 374] on icon at bounding box center [784, 365] width 427 height 64
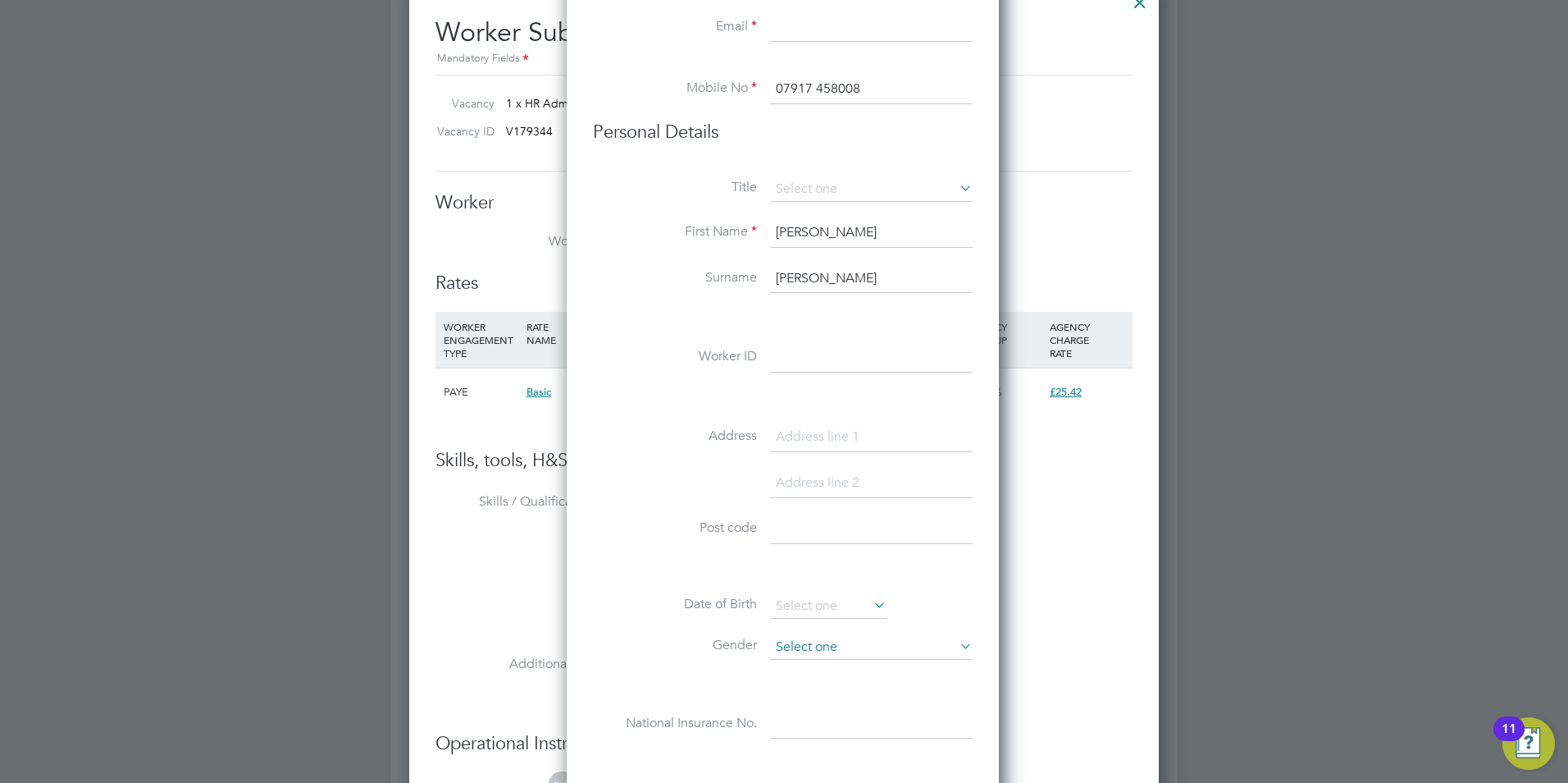
scroll to position [2461, 0]
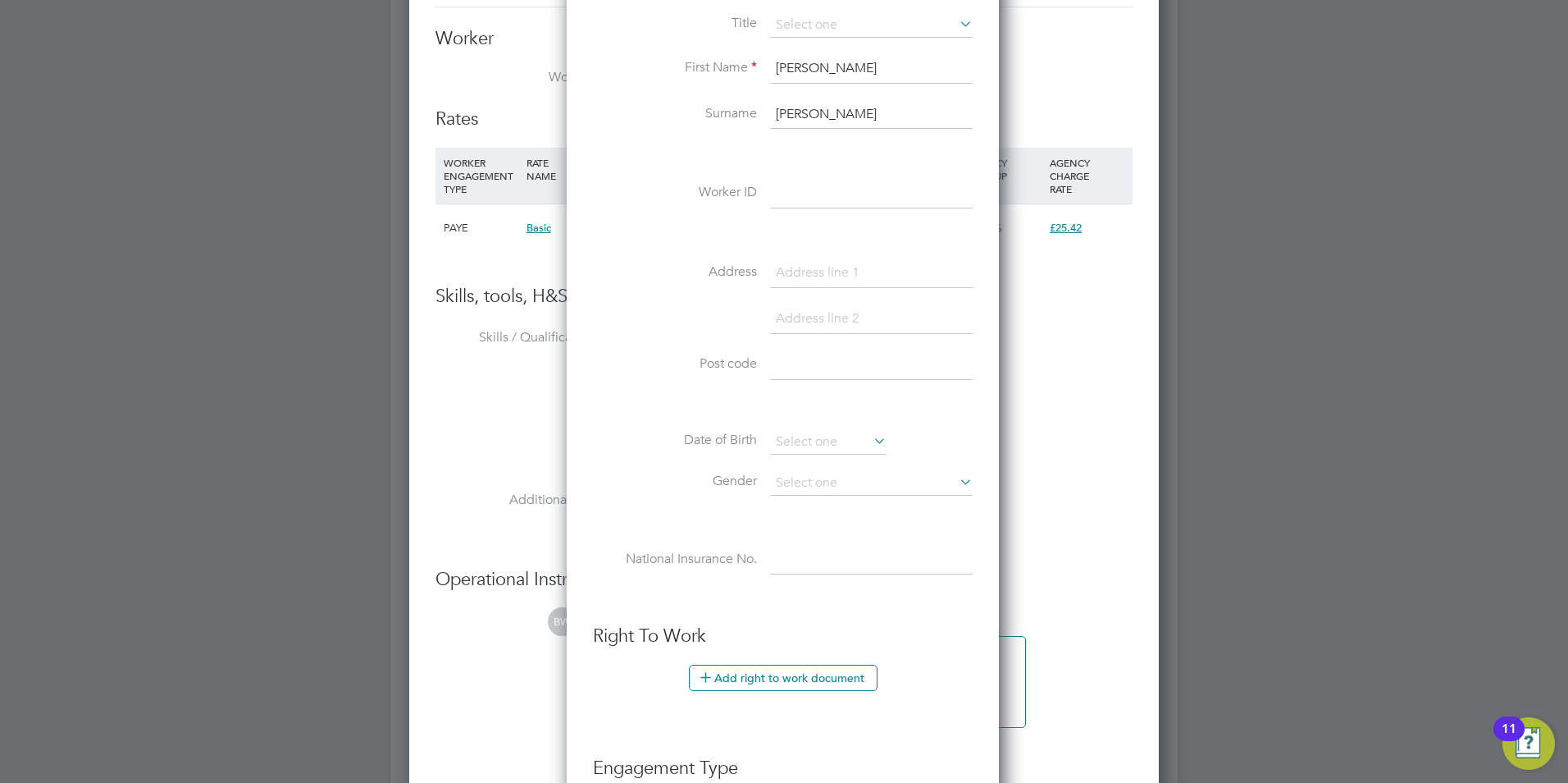
click at [870, 441] on icon at bounding box center [870, 440] width 0 height 23
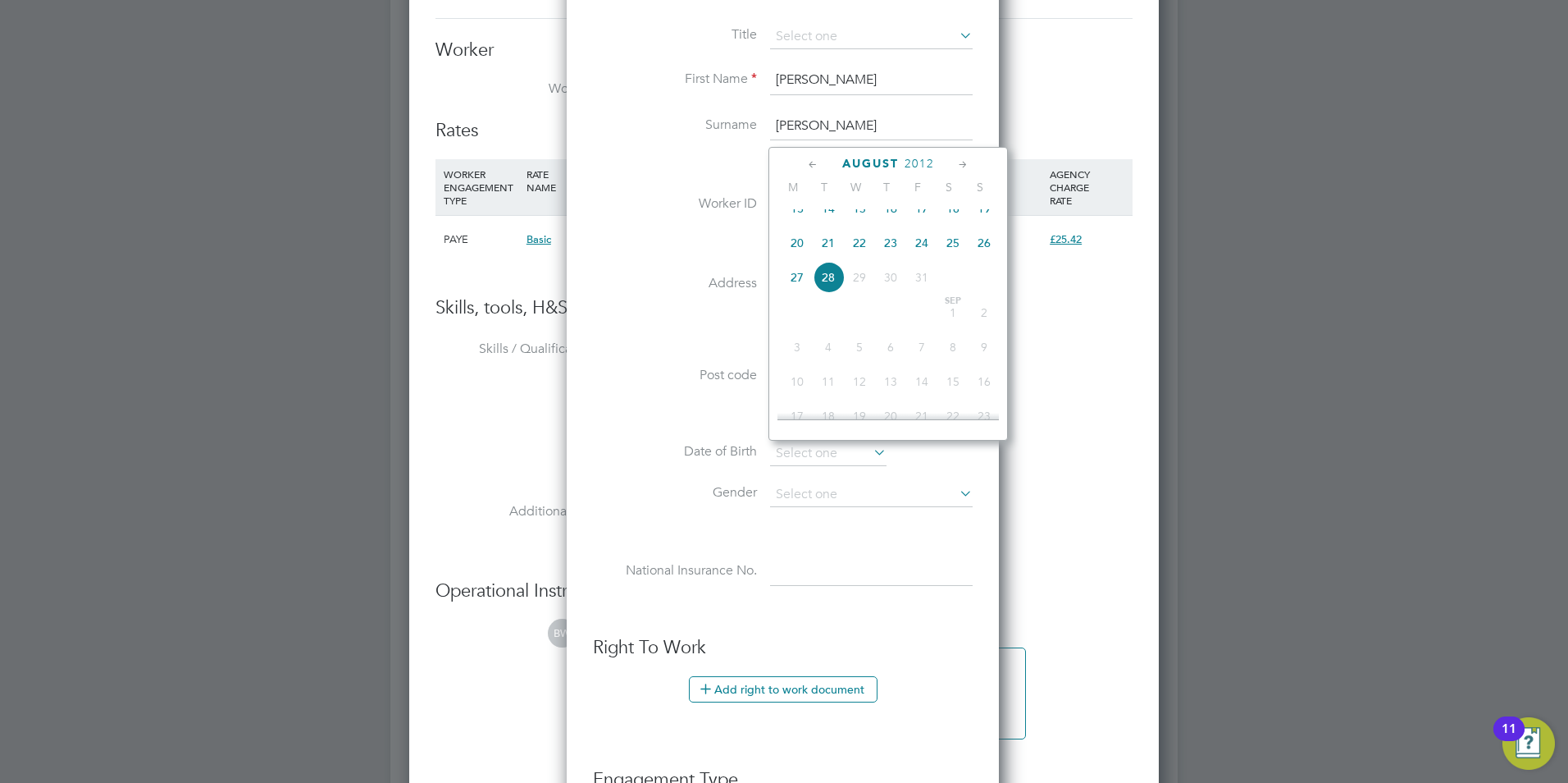
scroll to position [2297, 0]
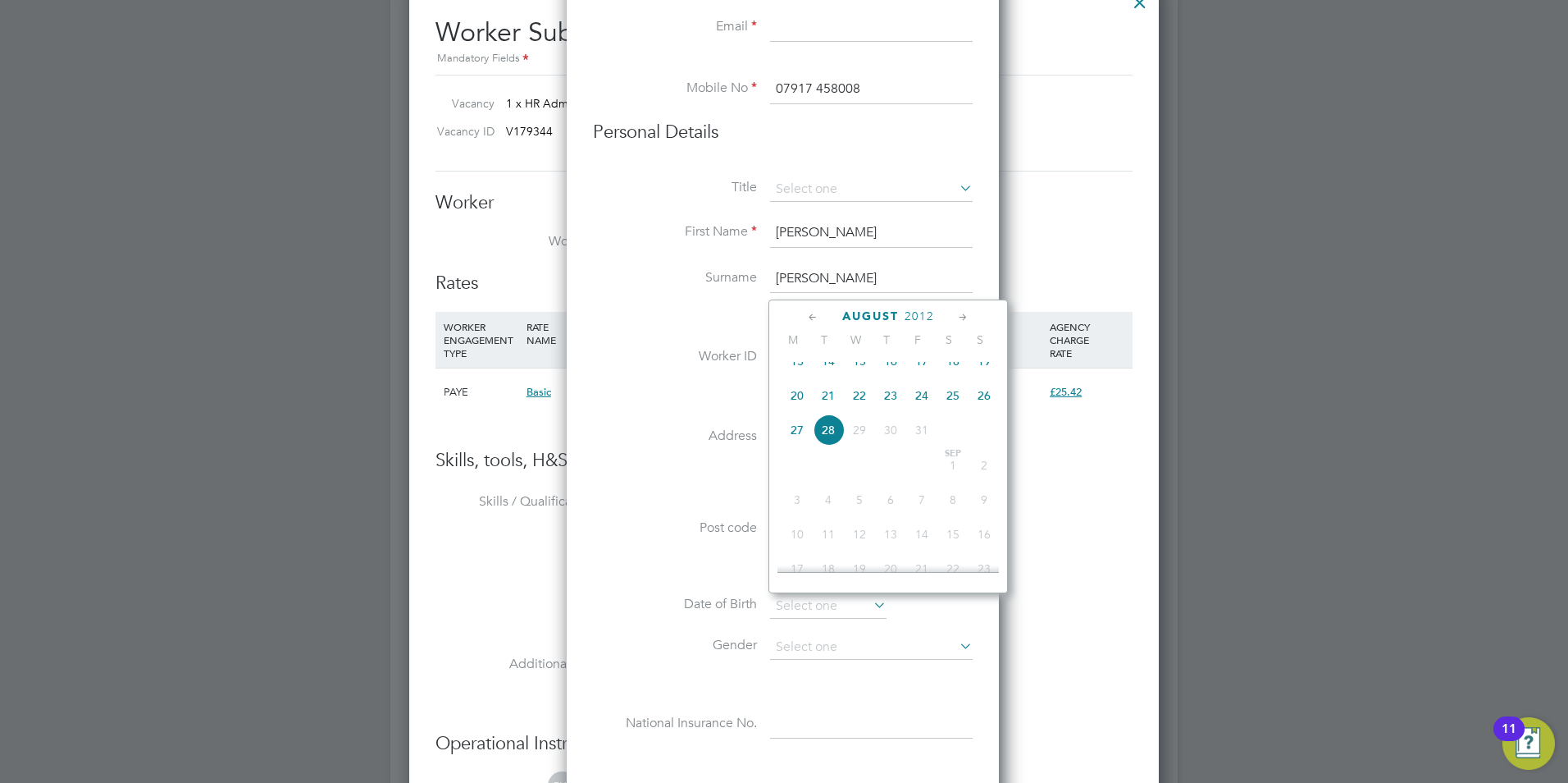
click at [691, 347] on li "Worker ID" at bounding box center [783, 366] width 380 height 46
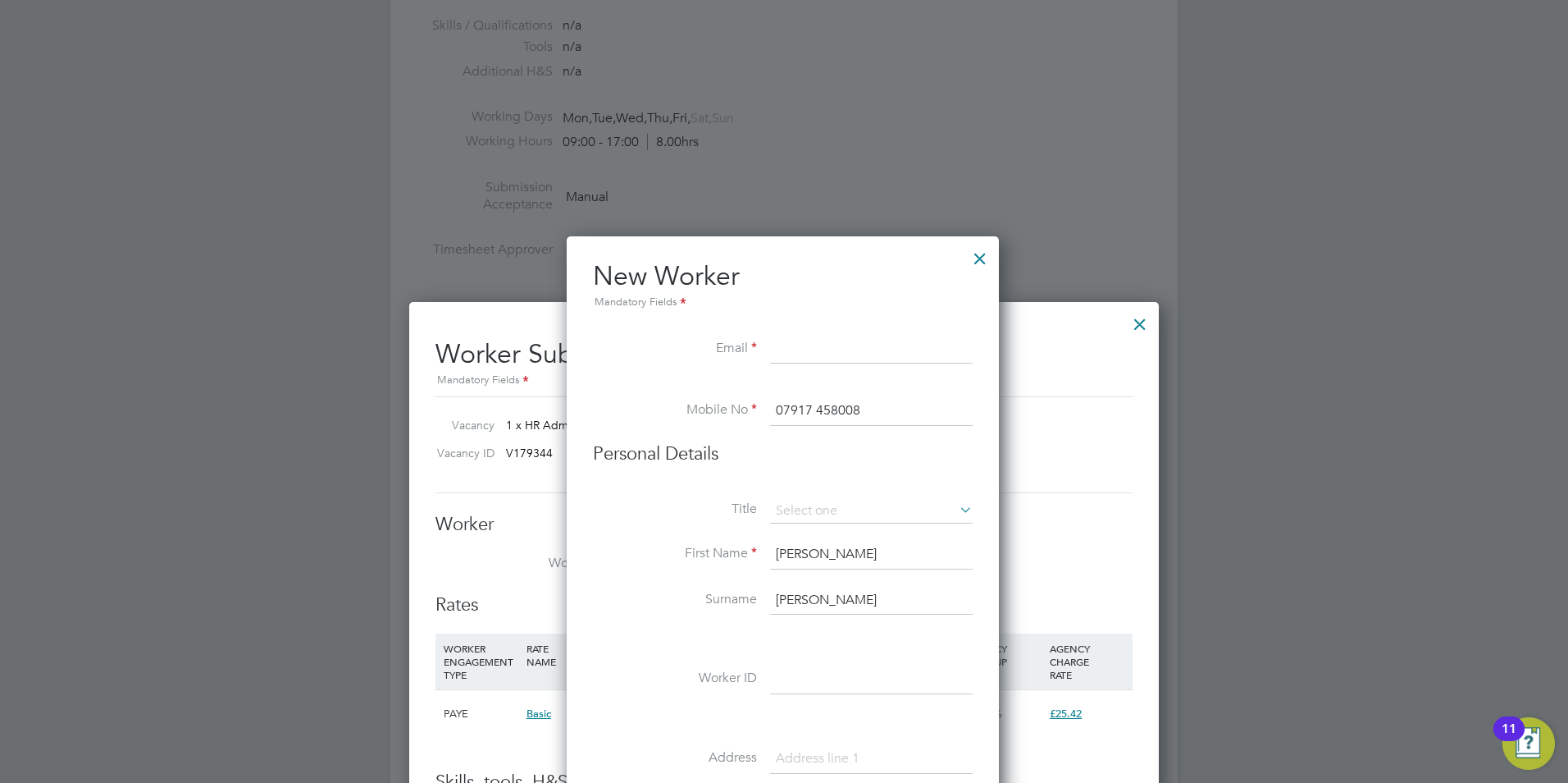
scroll to position [1969, 0]
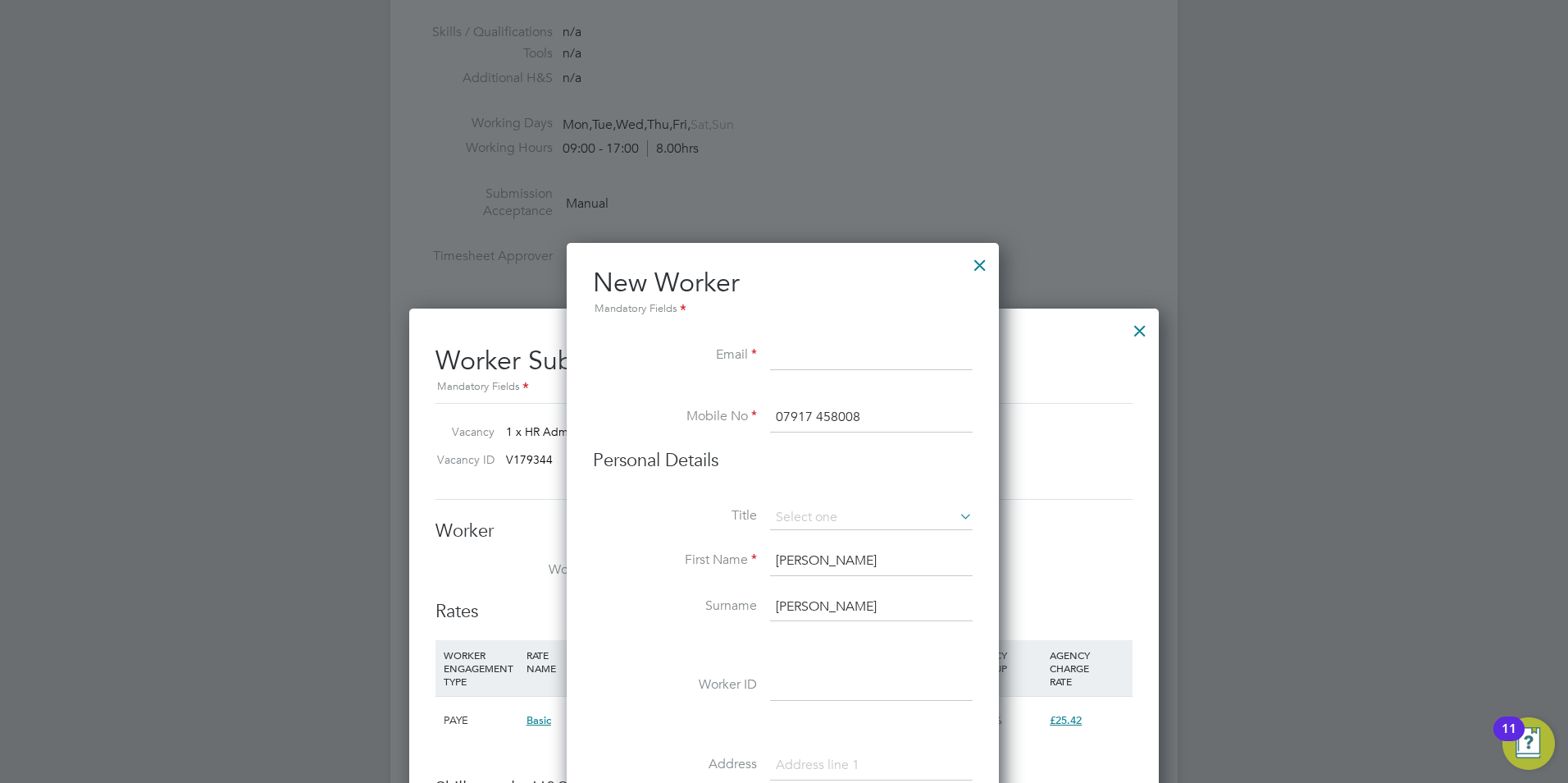
click at [798, 347] on input at bounding box center [871, 356] width 203 height 30
type input "[EMAIL_ADDRESS][DOMAIN_NAME]"
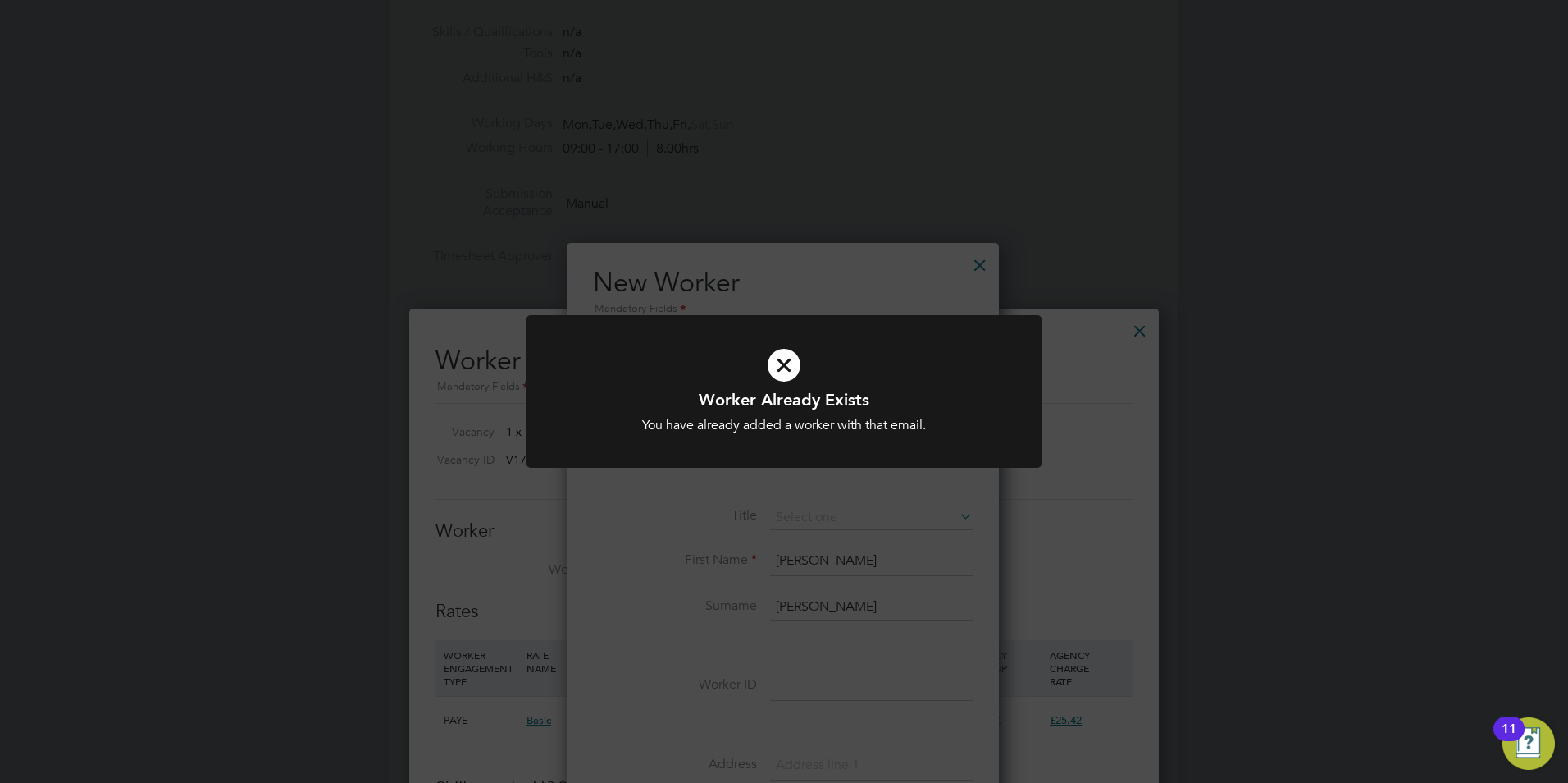
click at [779, 379] on icon at bounding box center [784, 365] width 427 height 64
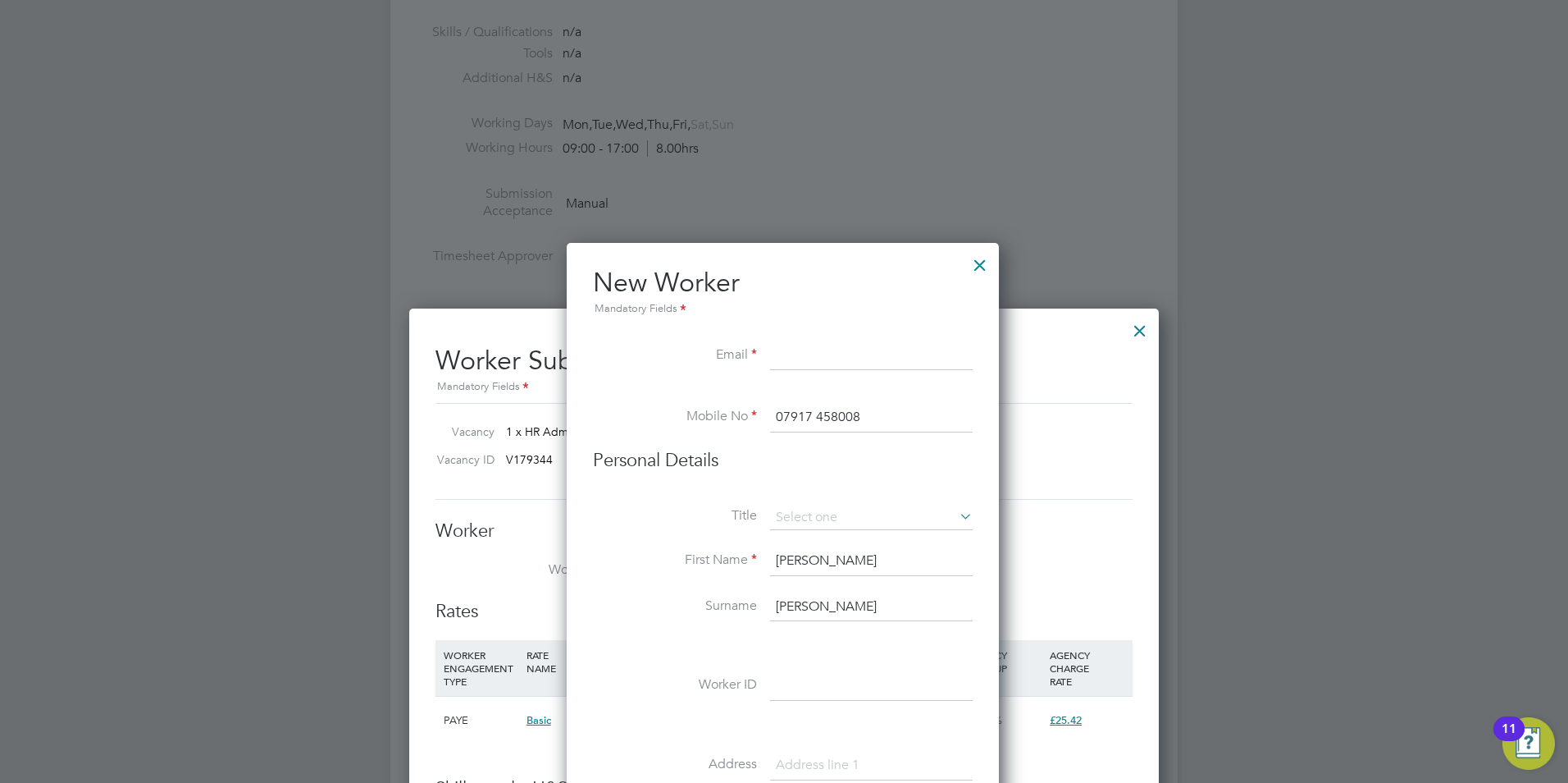
click at [781, 374] on icon at bounding box center [784, 365] width 427 height 64
click at [796, 351] on input at bounding box center [871, 356] width 203 height 30
drag, startPoint x: 796, startPoint y: 351, endPoint x: 781, endPoint y: 351, distance: 15.0
click at [781, 351] on input at bounding box center [871, 356] width 203 height 30
click at [767, 346] on li "Email" at bounding box center [783, 365] width 380 height 46
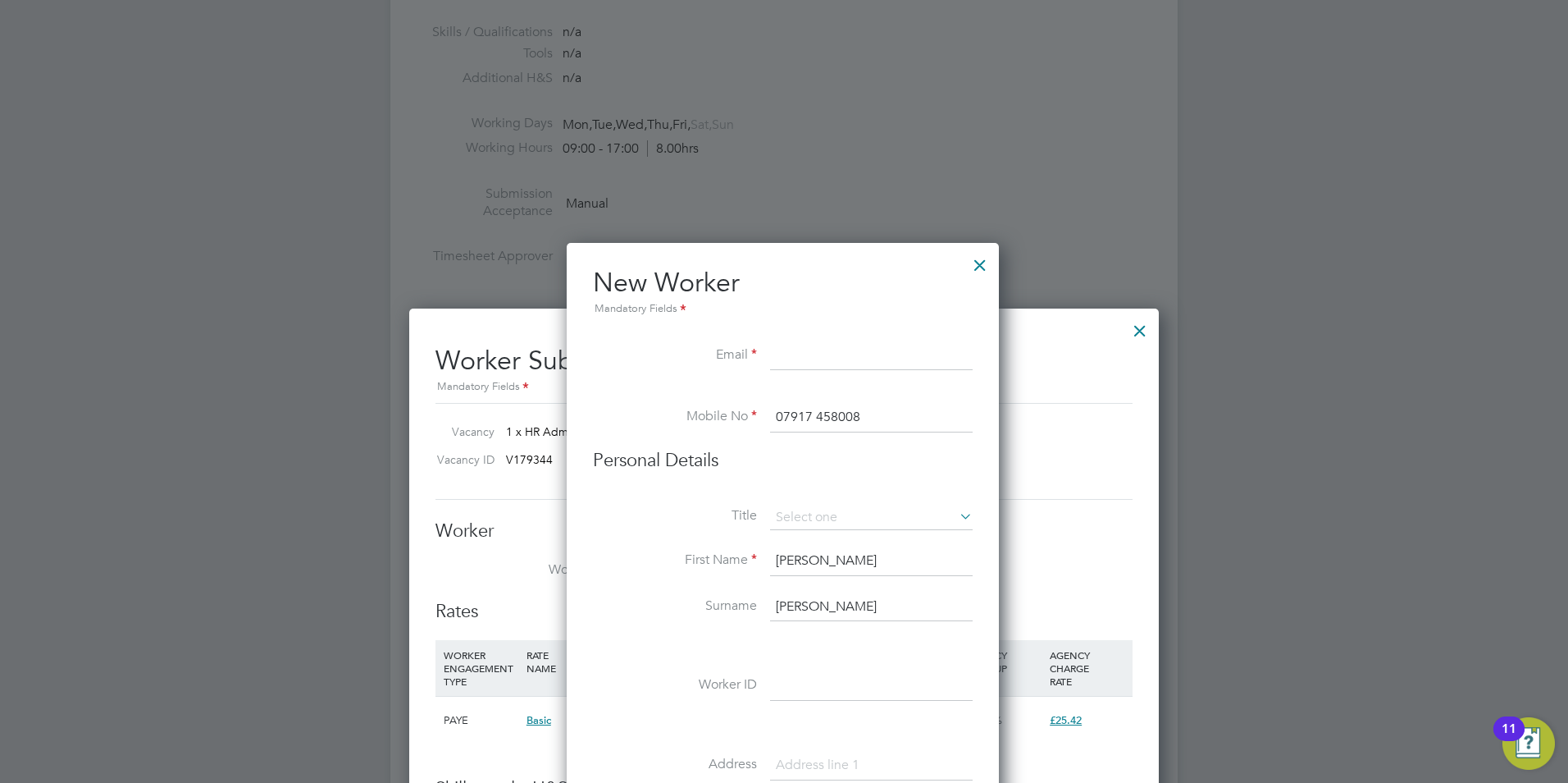
drag, startPoint x: 769, startPoint y: 356, endPoint x: 790, endPoint y: 346, distance: 23.3
click at [790, 346] on input at bounding box center [871, 356] width 203 height 30
type input "[EMAIL_ADDRESS][DOMAIN_NAME]"
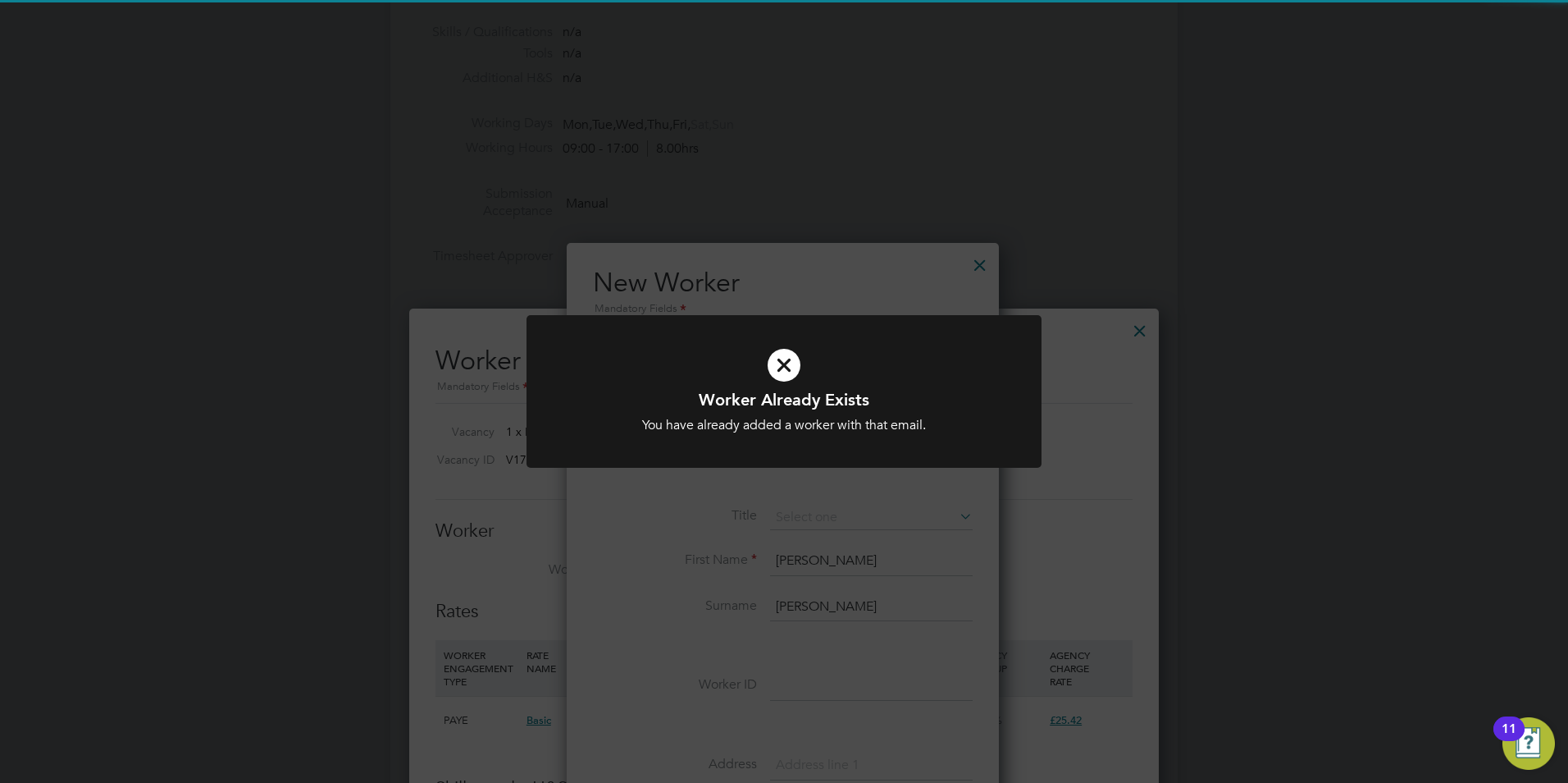
click at [787, 381] on icon at bounding box center [784, 365] width 427 height 64
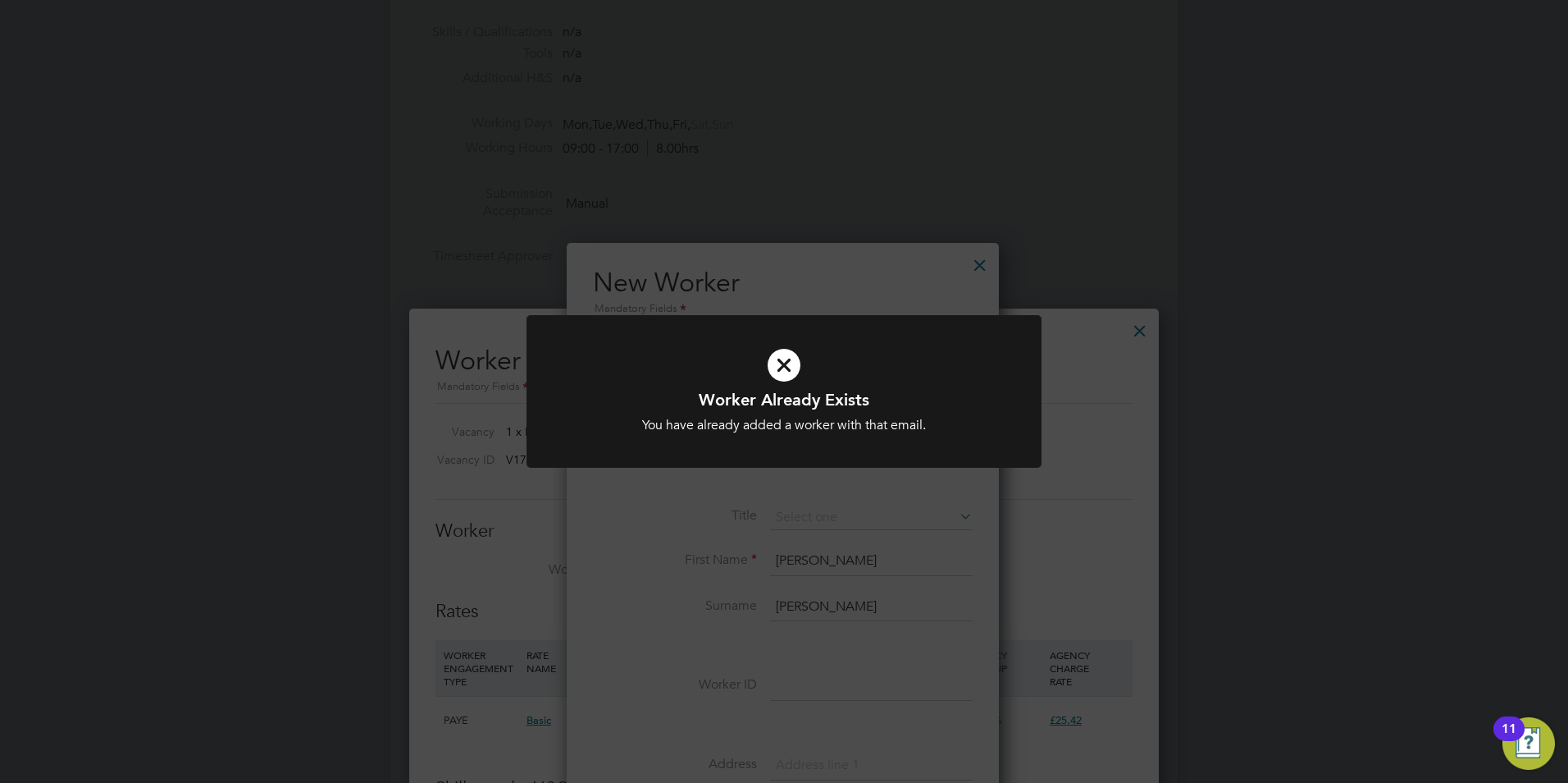
click at [782, 370] on icon at bounding box center [784, 365] width 427 height 64
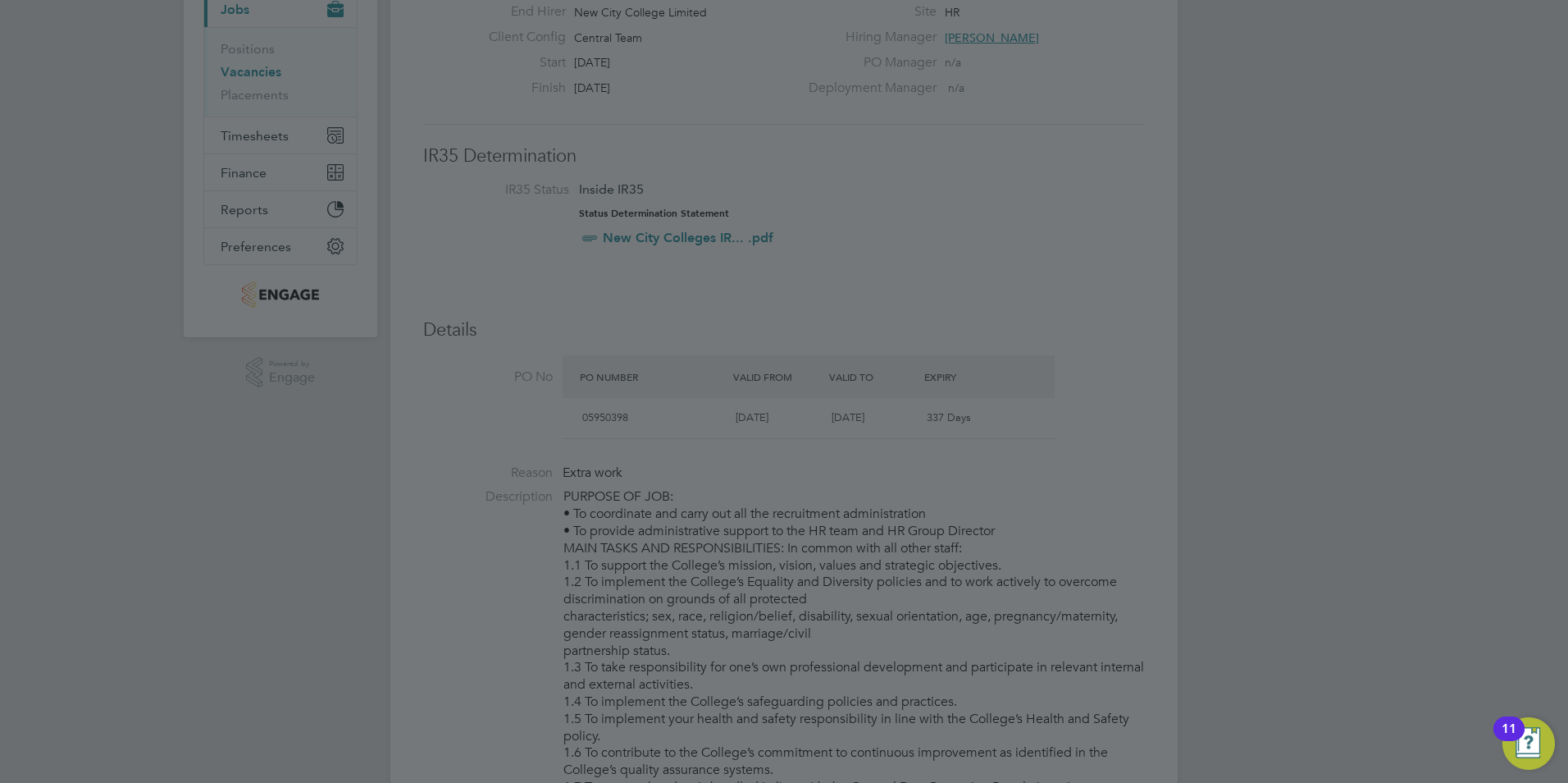
scroll to position [0, 0]
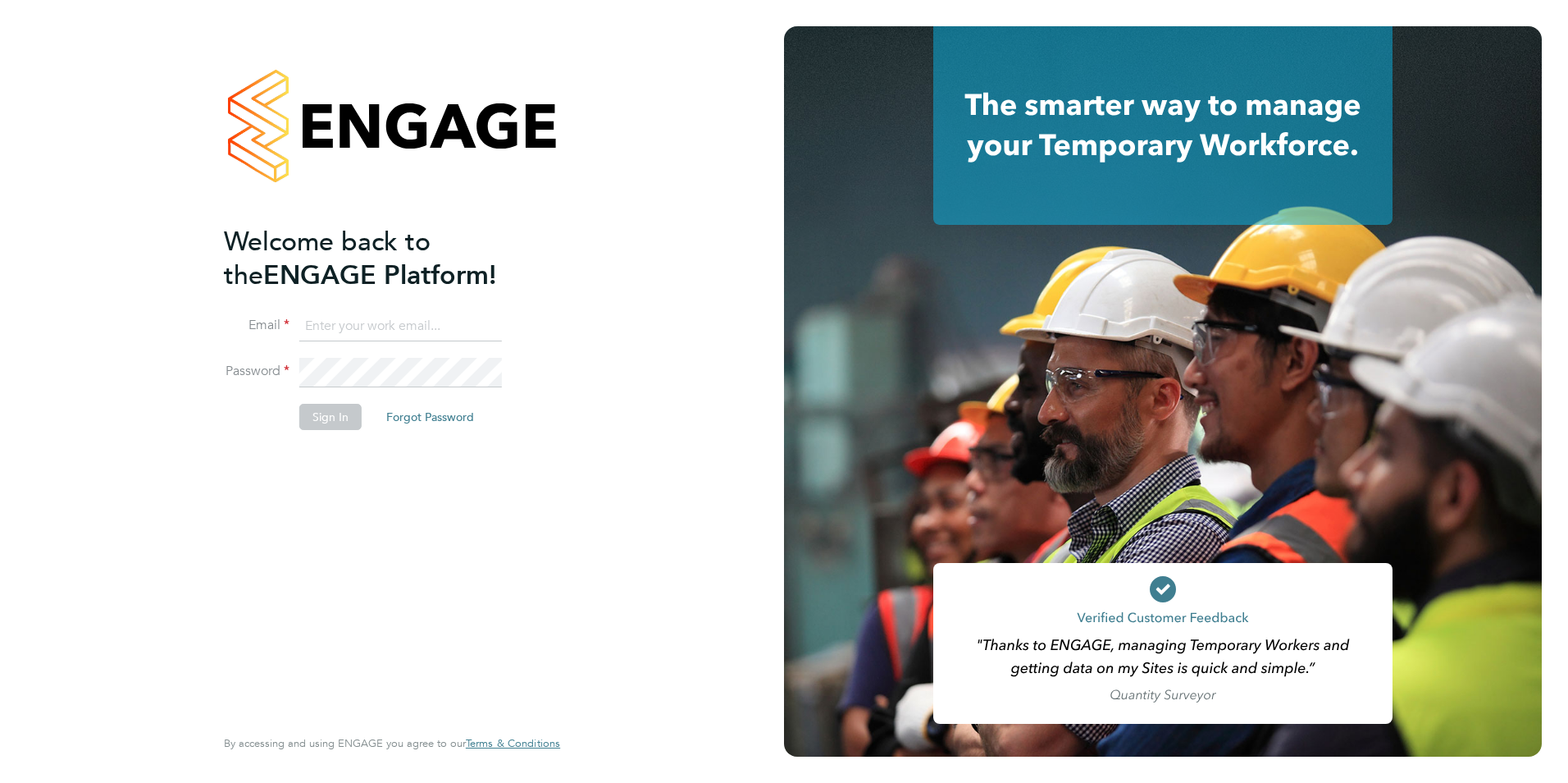
type input "[EMAIL_ADDRESS][DOMAIN_NAME]"
click at [337, 423] on button "Sign In" at bounding box center [330, 417] width 62 height 26
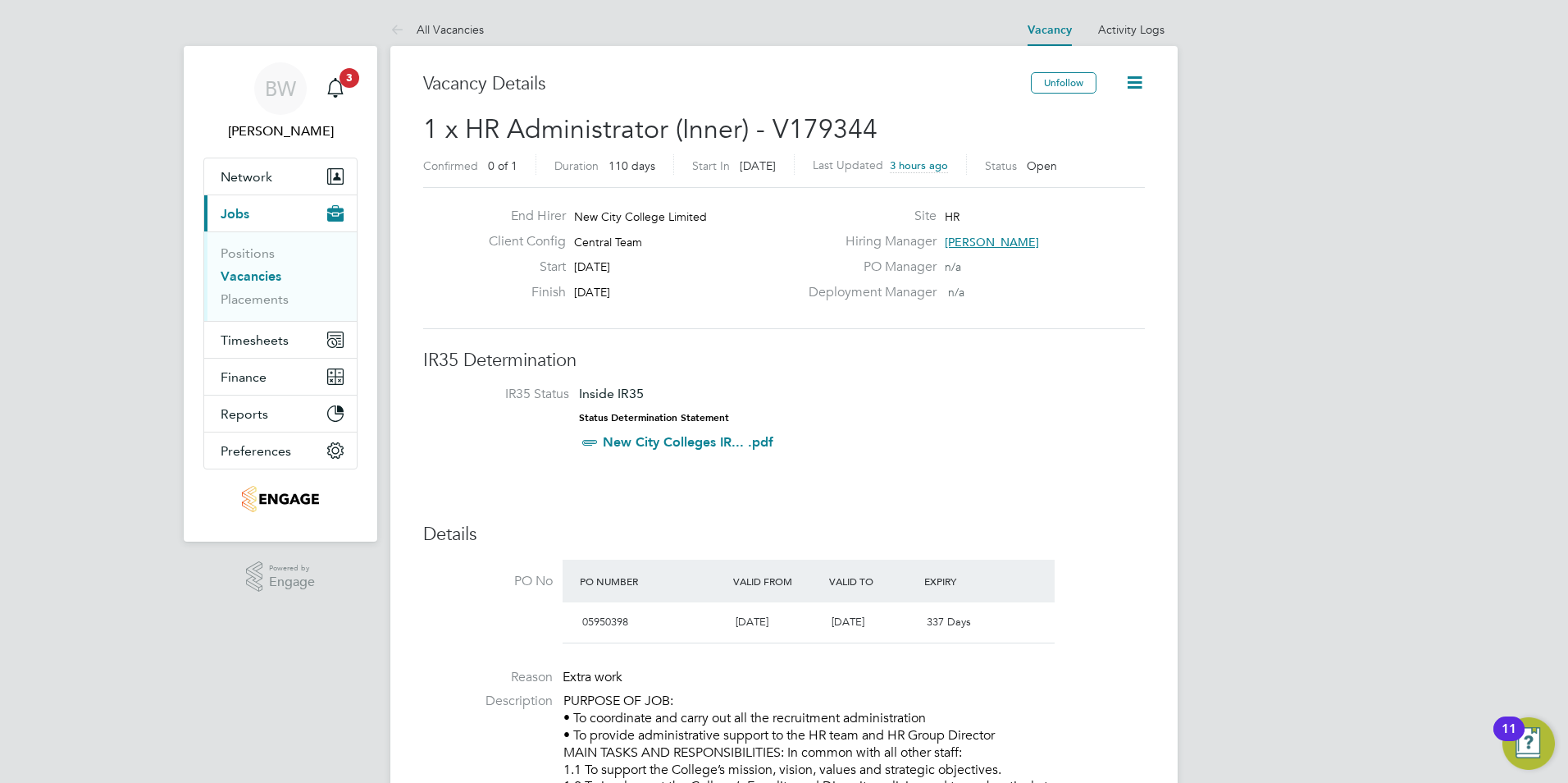
scroll to position [33, 0]
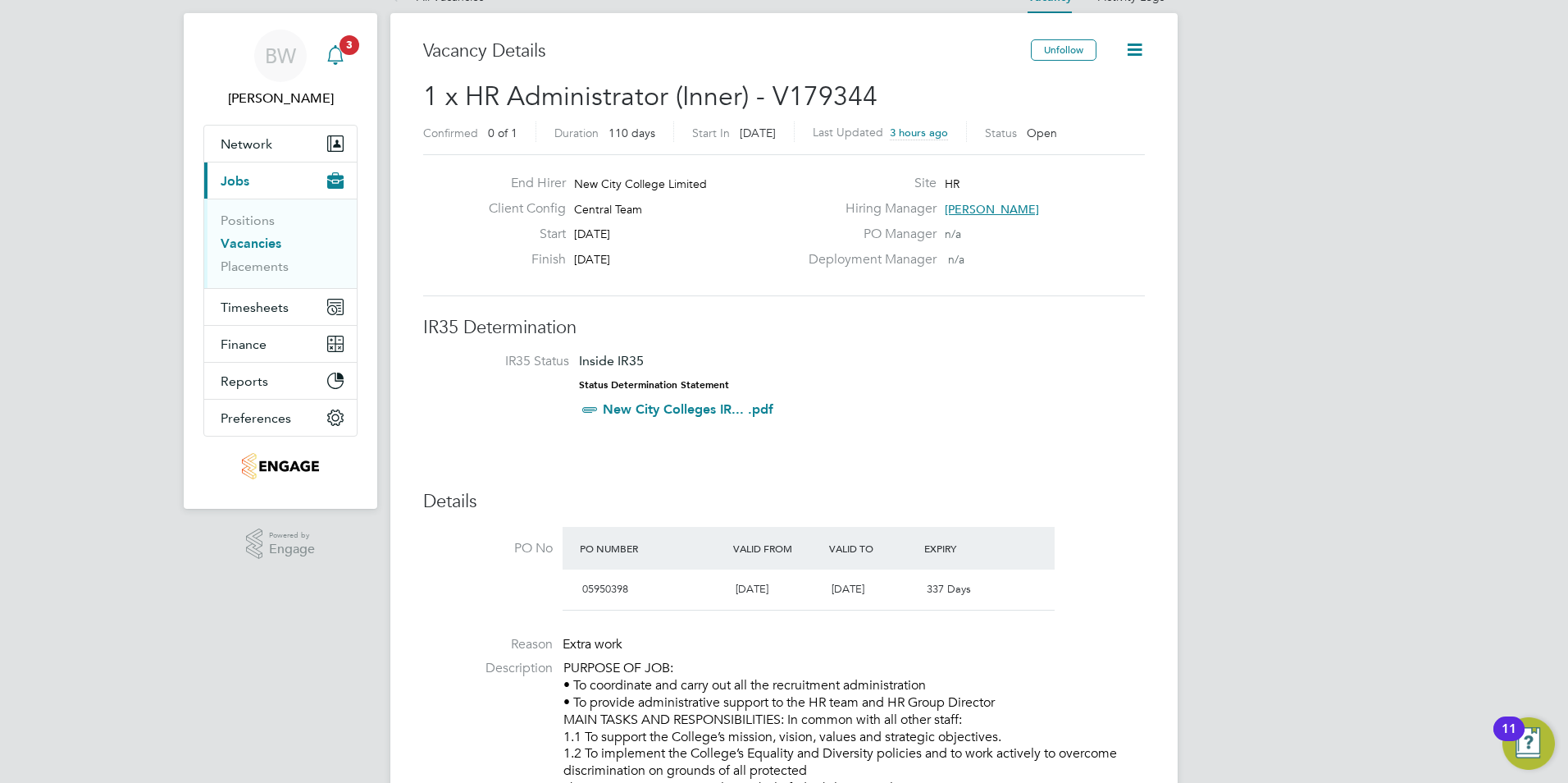
click at [342, 47] on span "3" at bounding box center [349, 44] width 20 height 20
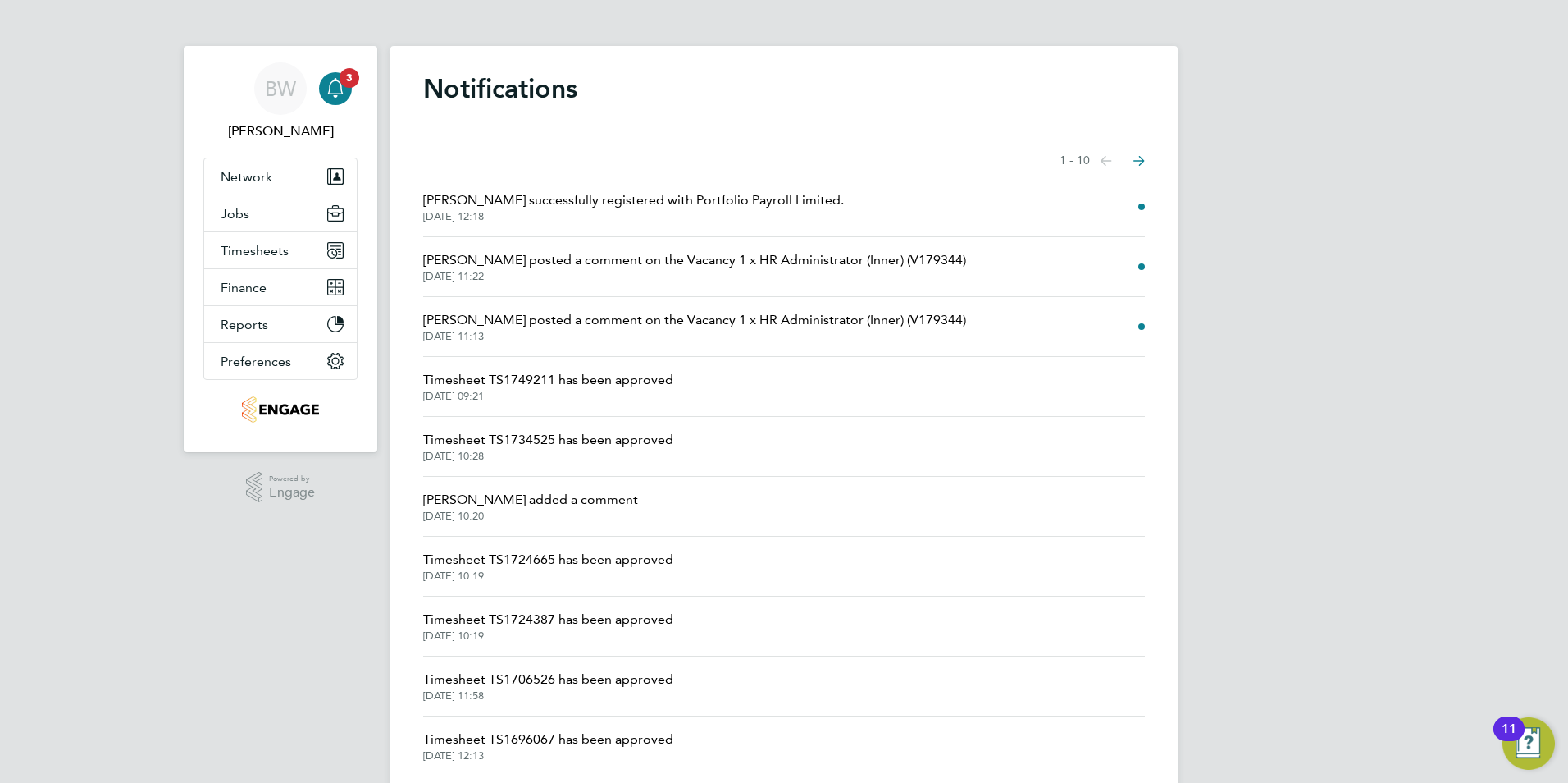
click at [1143, 203] on li "Lee Chapman successfully registered with Portfolio Payroll Limited. 28 Aug 2025…" at bounding box center [784, 207] width 721 height 60
click at [754, 199] on span "Lee Chapman successfully registered with Portfolio Payroll Limited." at bounding box center [634, 199] width 421 height 20
click at [260, 175] on span "Network" at bounding box center [246, 176] width 52 height 15
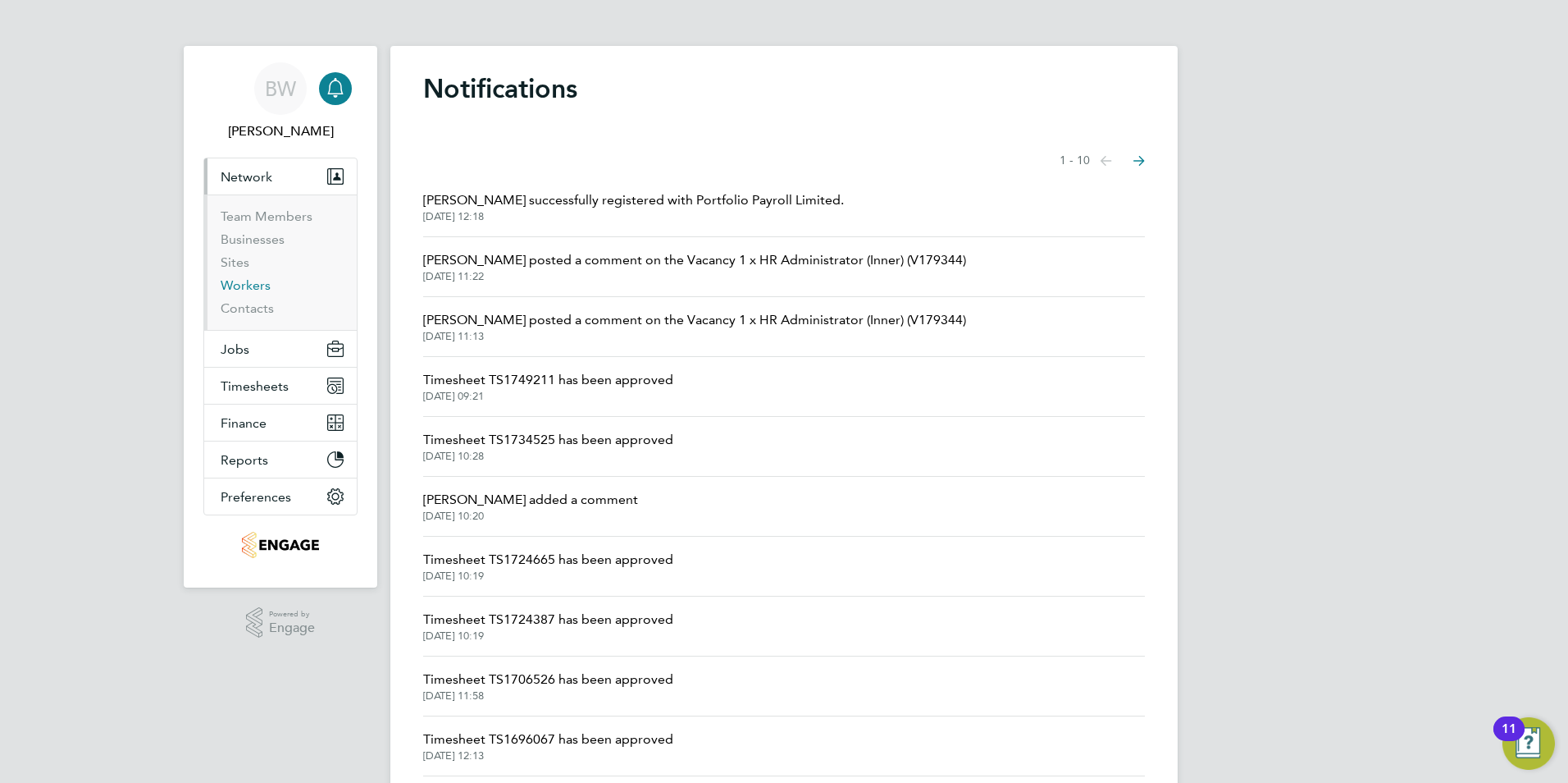
click at [245, 285] on link "Workers" at bounding box center [245, 285] width 50 height 15
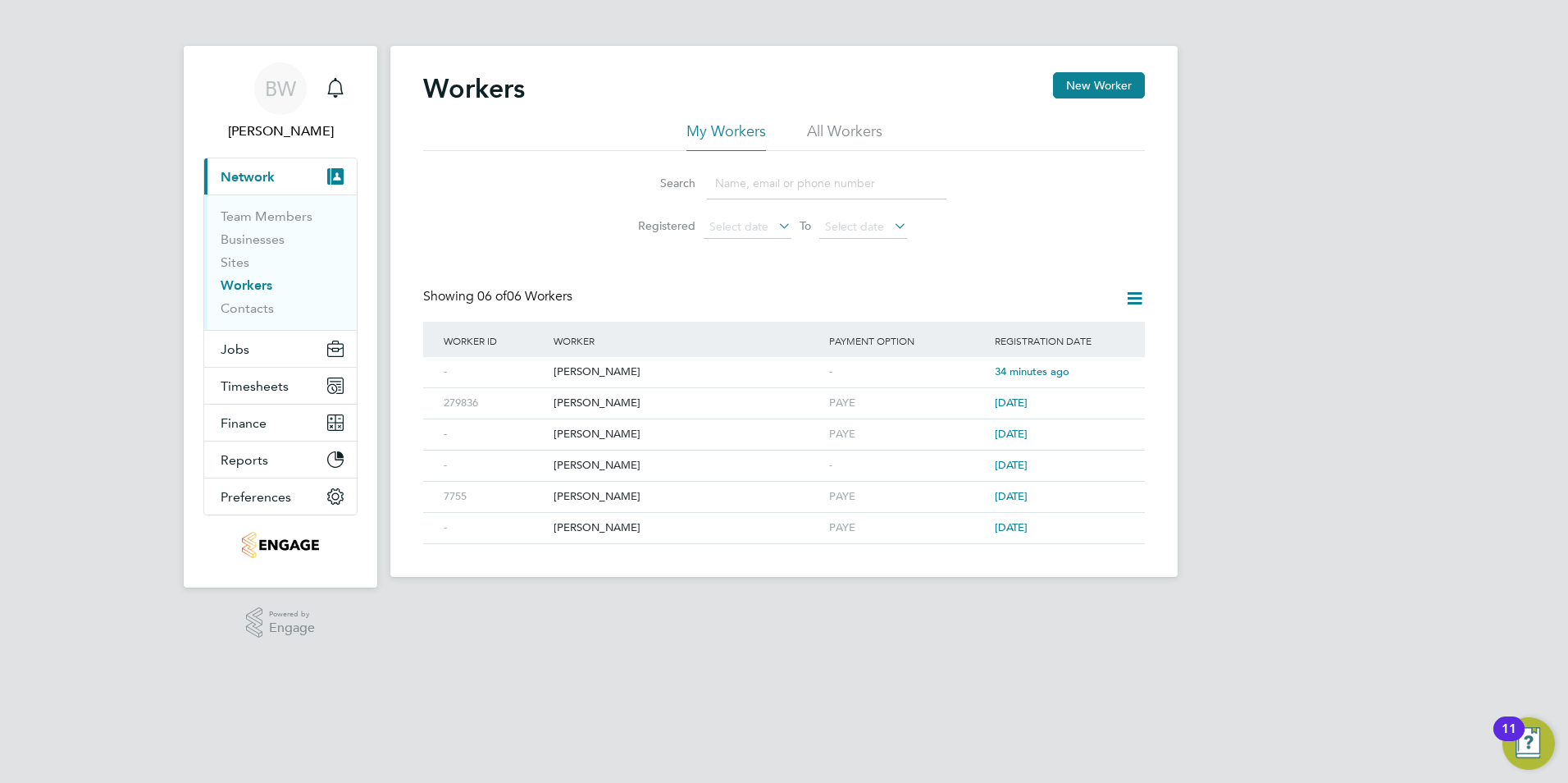
click at [853, 133] on li "All Workers" at bounding box center [845, 136] width 76 height 30
click at [1105, 372] on icon at bounding box center [1108, 372] width 16 height 20
click at [223, 346] on span "Jobs" at bounding box center [235, 349] width 29 height 15
click at [232, 360] on button "Jobs" at bounding box center [280, 348] width 152 height 36
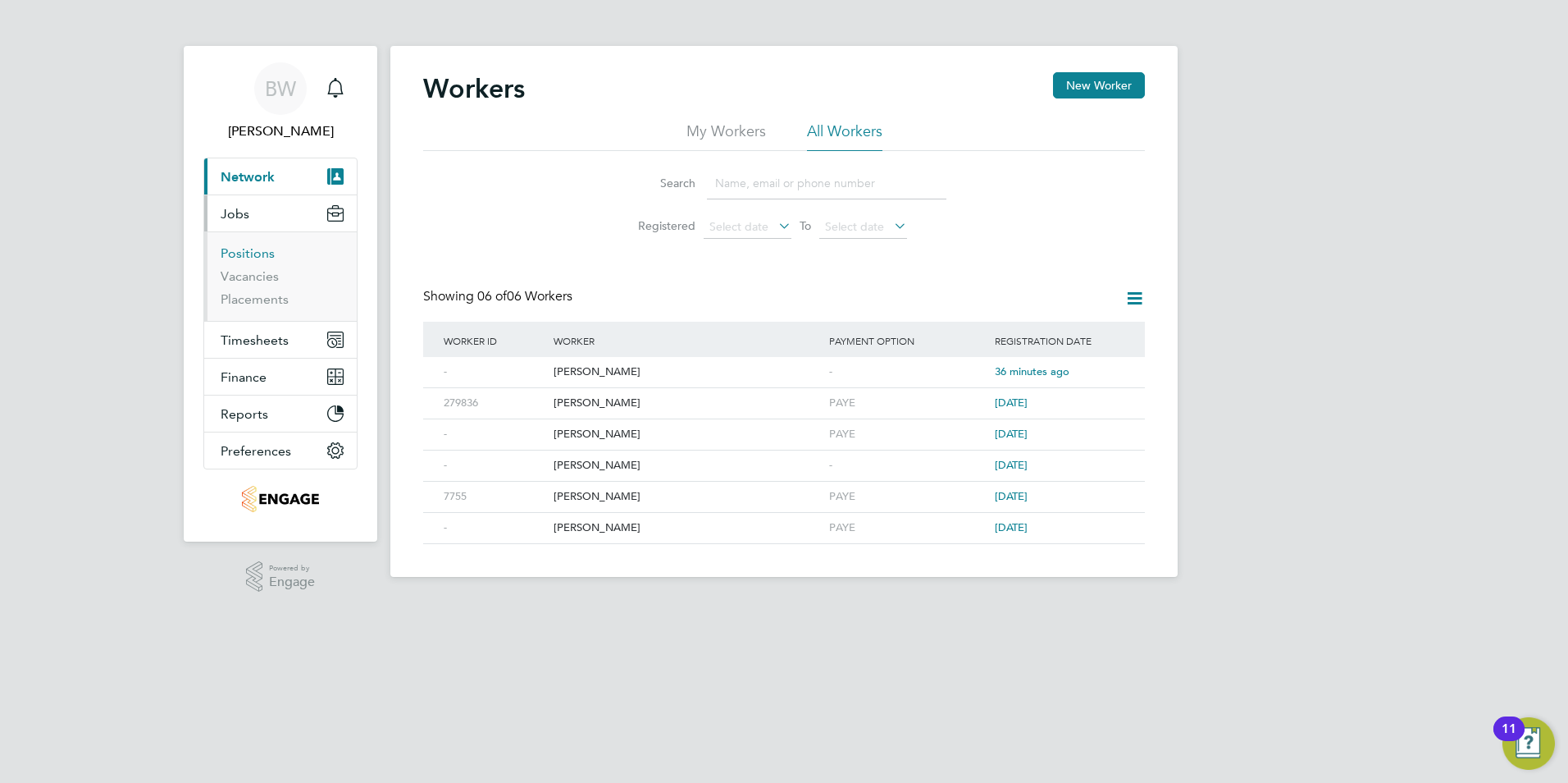
click at [250, 250] on link "Positions" at bounding box center [248, 253] width 55 height 15
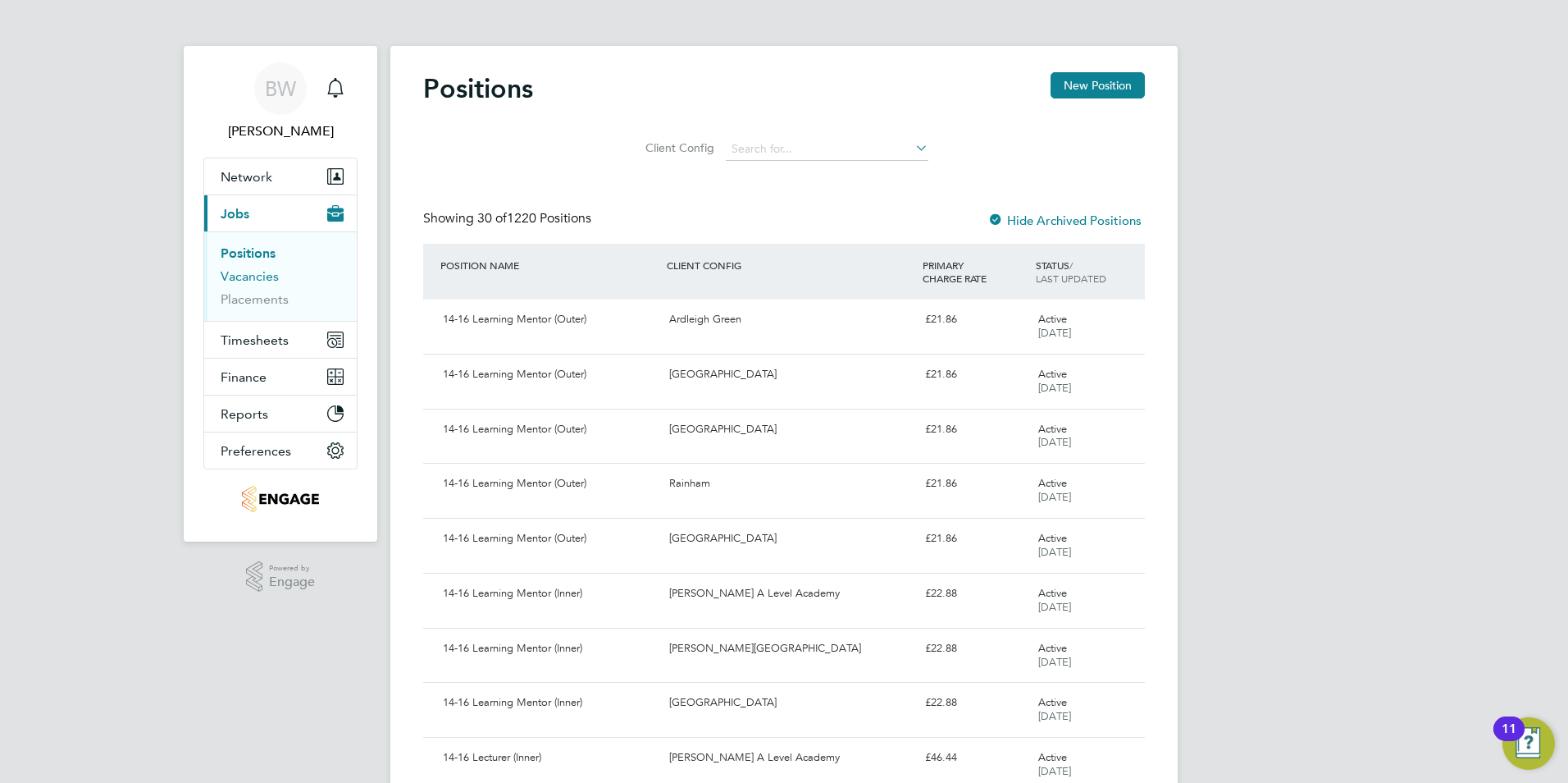
click at [241, 279] on link "Vacancies" at bounding box center [250, 276] width 58 height 15
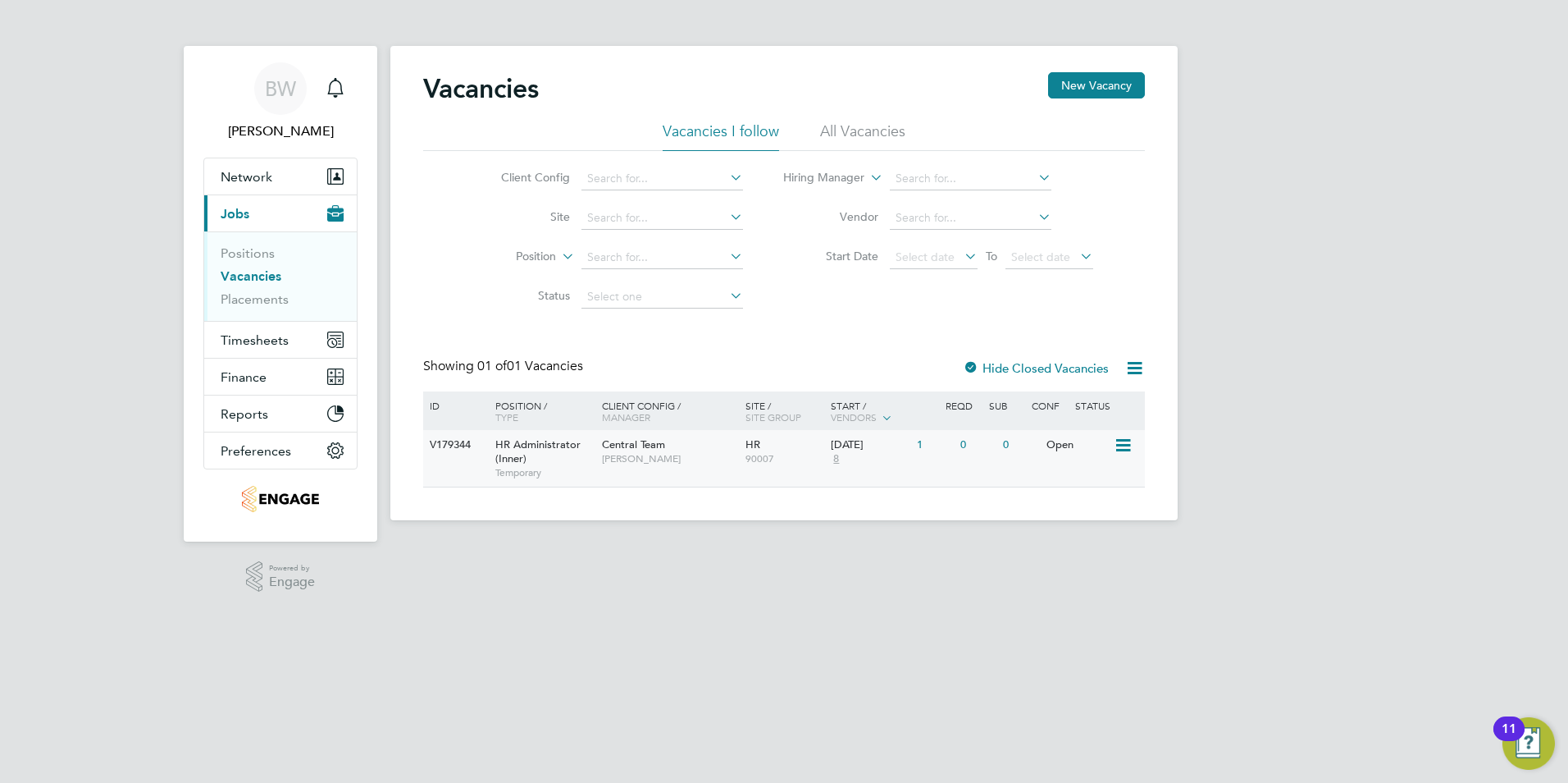
click at [1118, 440] on icon at bounding box center [1122, 445] width 16 height 20
click at [577, 446] on span "HR Administrator (Inner)" at bounding box center [538, 451] width 85 height 28
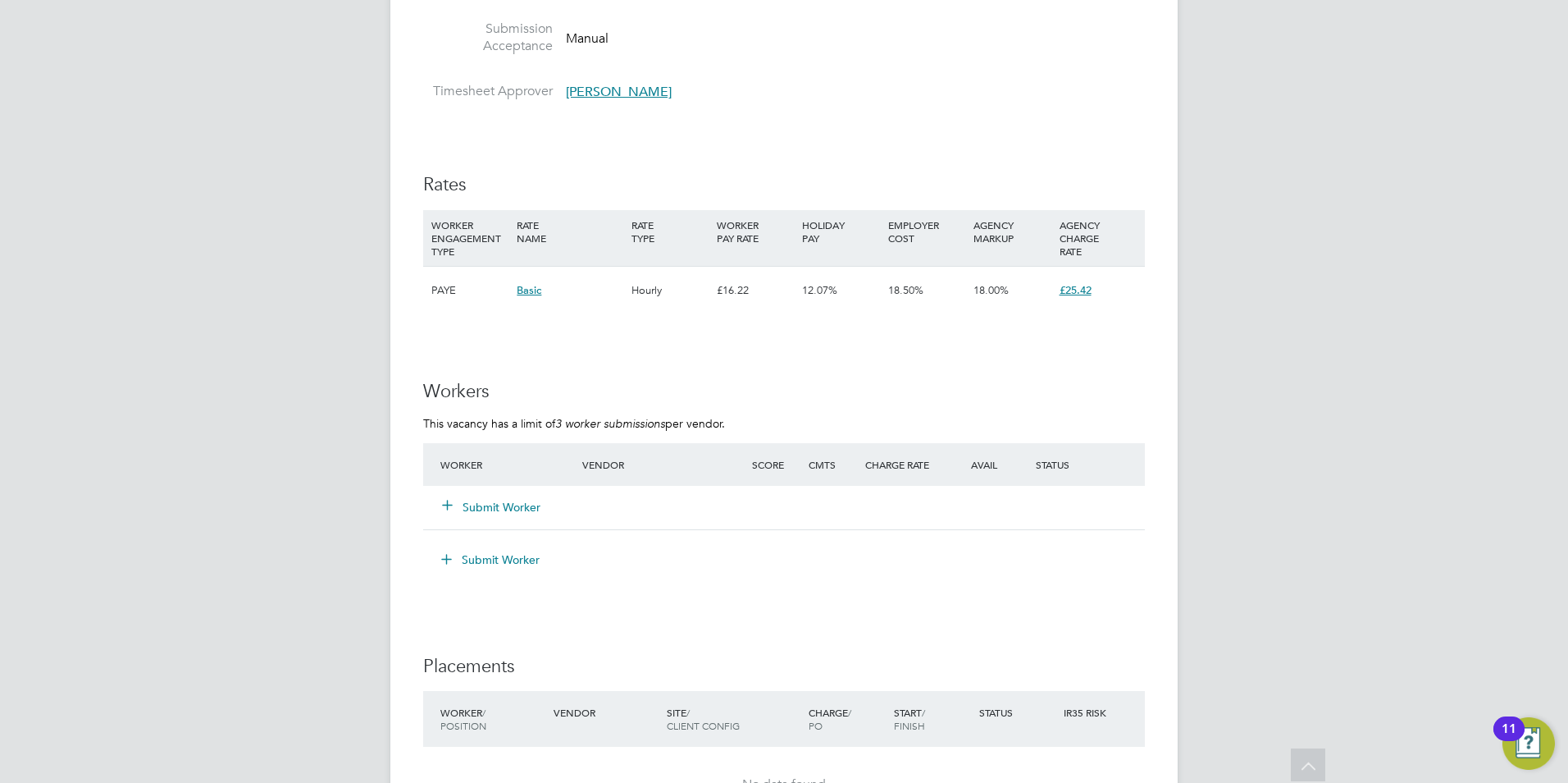
scroll to position [2135, 0]
click at [508, 499] on button "Submit Worker" at bounding box center [492, 506] width 99 height 16
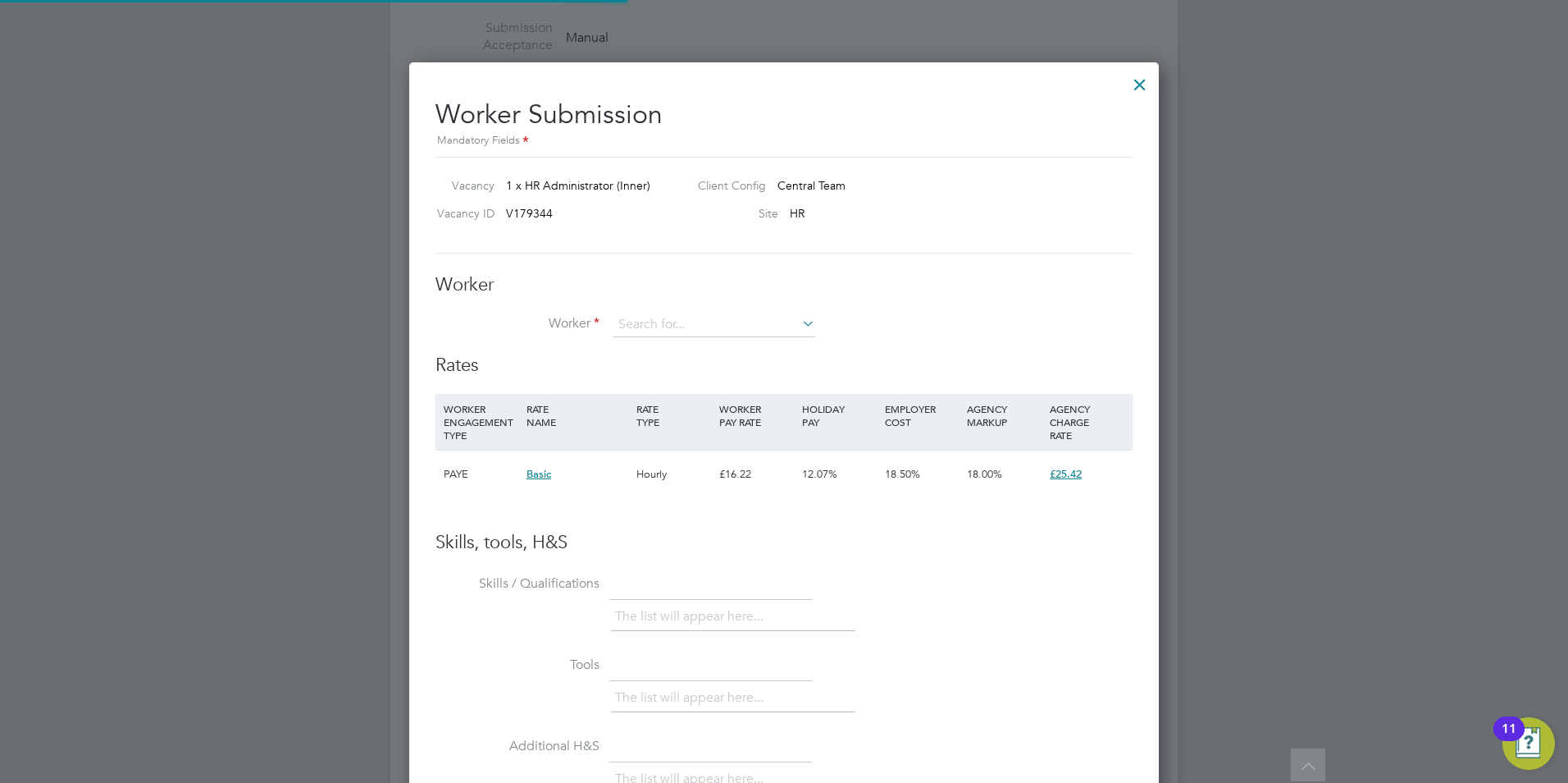
scroll to position [996, 750]
click at [723, 339] on li "No results found" at bounding box center [714, 348] width 204 height 21
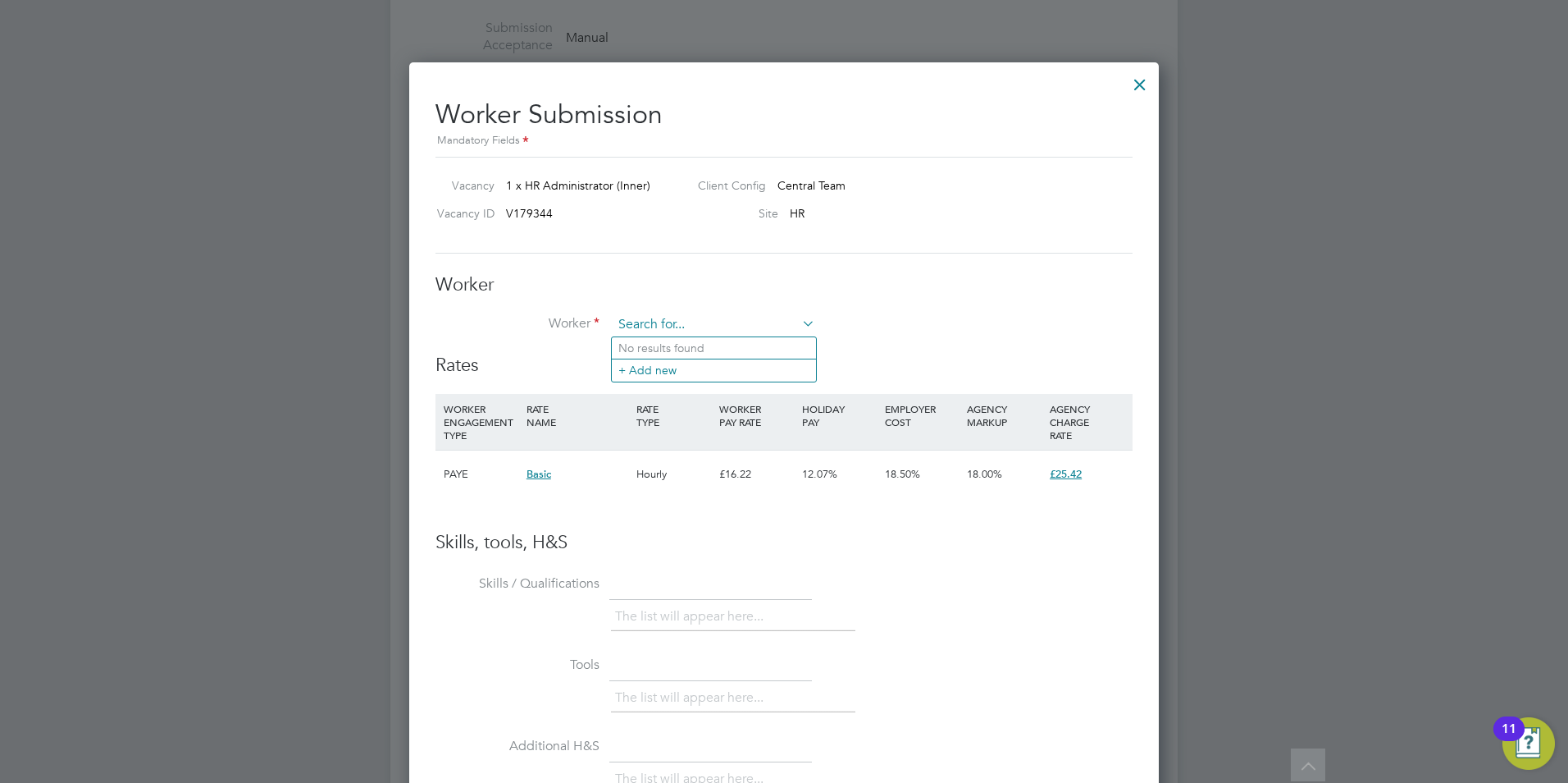
click at [655, 335] on input at bounding box center [714, 325] width 203 height 25
click at [799, 320] on icon at bounding box center [799, 323] width 0 height 23
click at [658, 351] on li "[PERSON_NAME]" at bounding box center [714, 348] width 204 height 22
type input "[PERSON_NAME]"
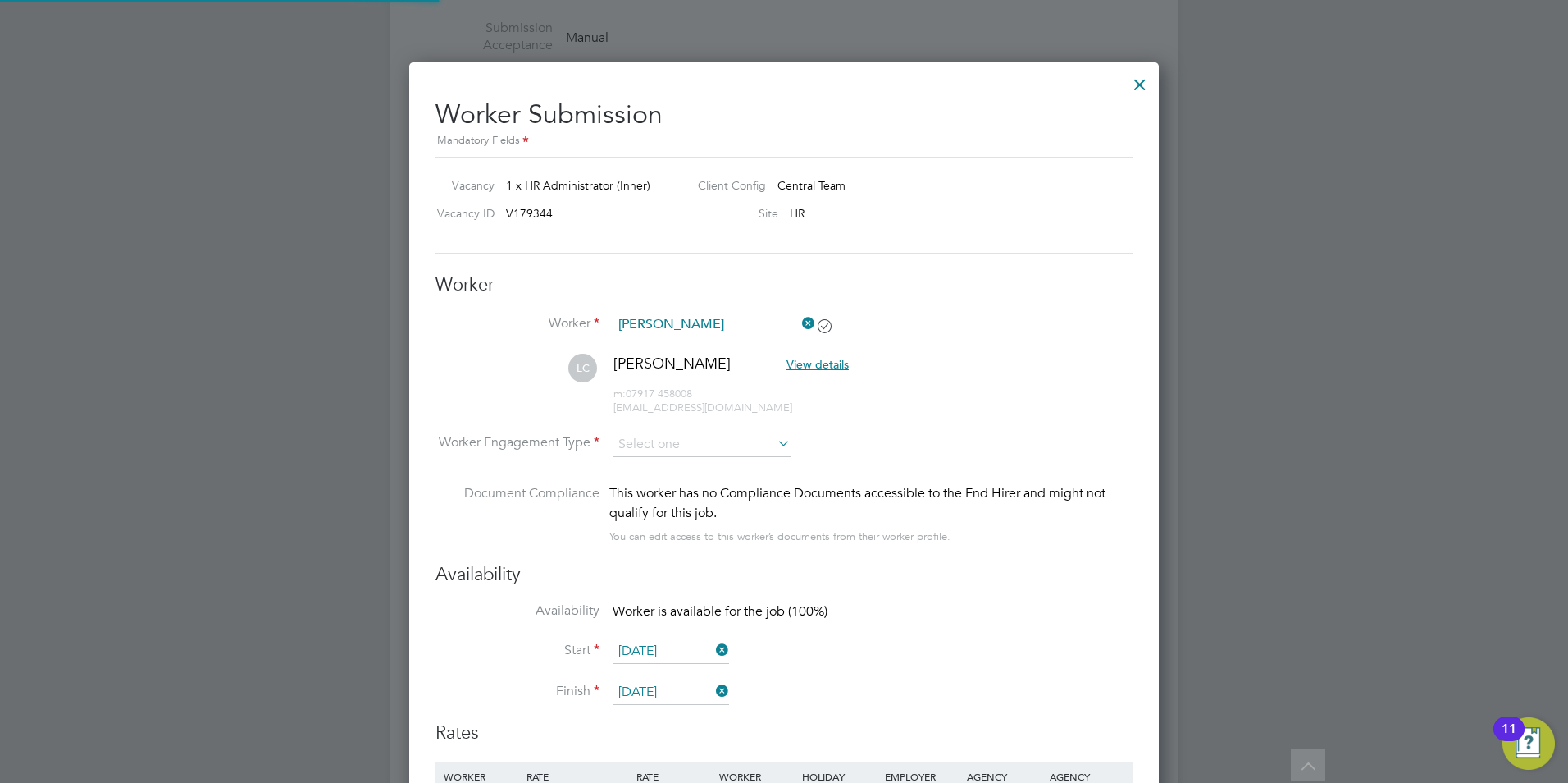
scroll to position [1363, 750]
click at [732, 440] on input at bounding box center [701, 444] width 178 height 25
click at [679, 480] on li "PAYE" at bounding box center [701, 487] width 180 height 21
type input "PAYE"
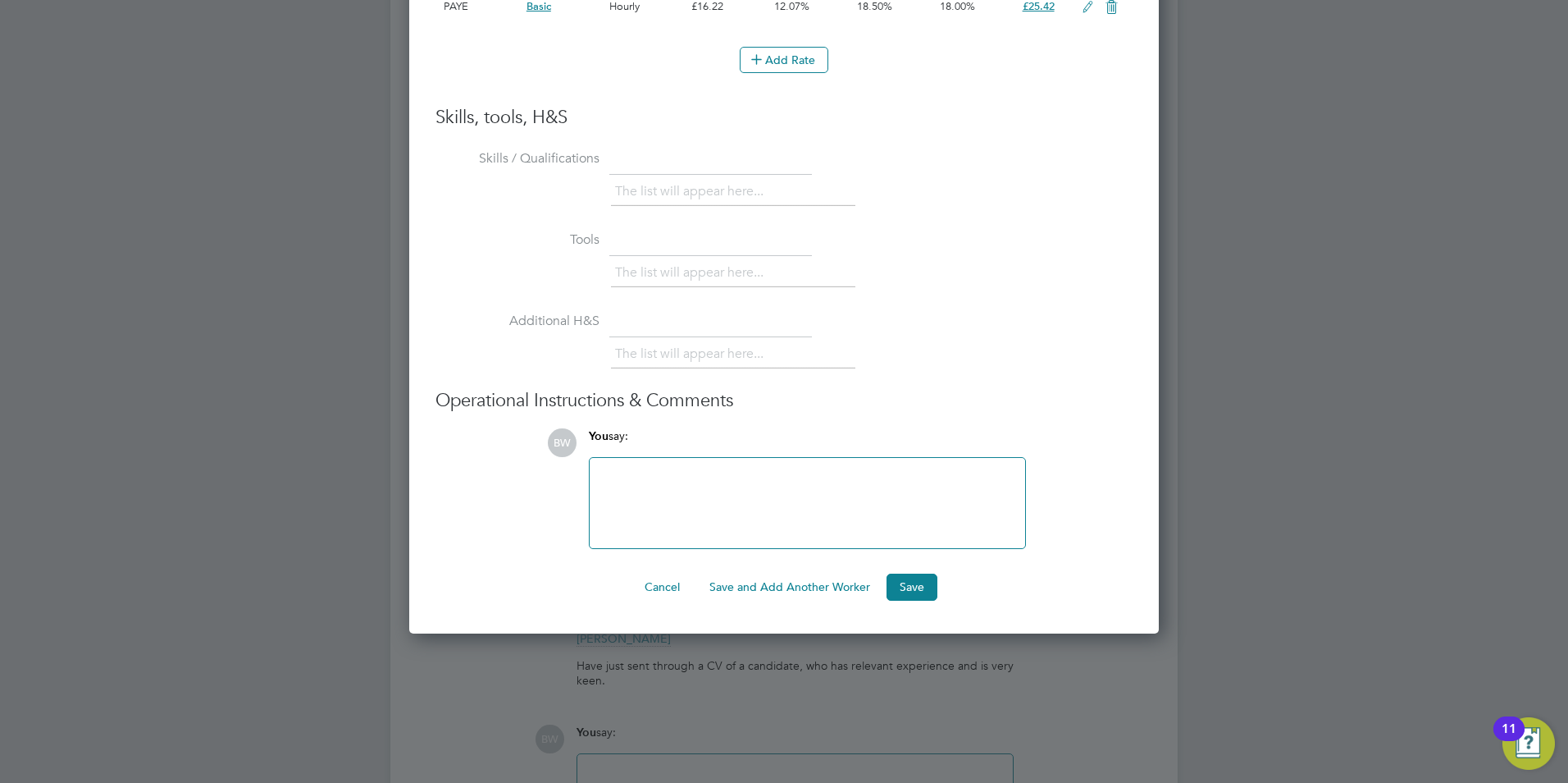
click at [718, 483] on div at bounding box center [807, 503] width 416 height 71
drag, startPoint x: 1567, startPoint y: 279, endPoint x: 1566, endPoint y: 66, distance: 213.0
click at [1566, 66] on div at bounding box center [784, 391] width 1568 height 783
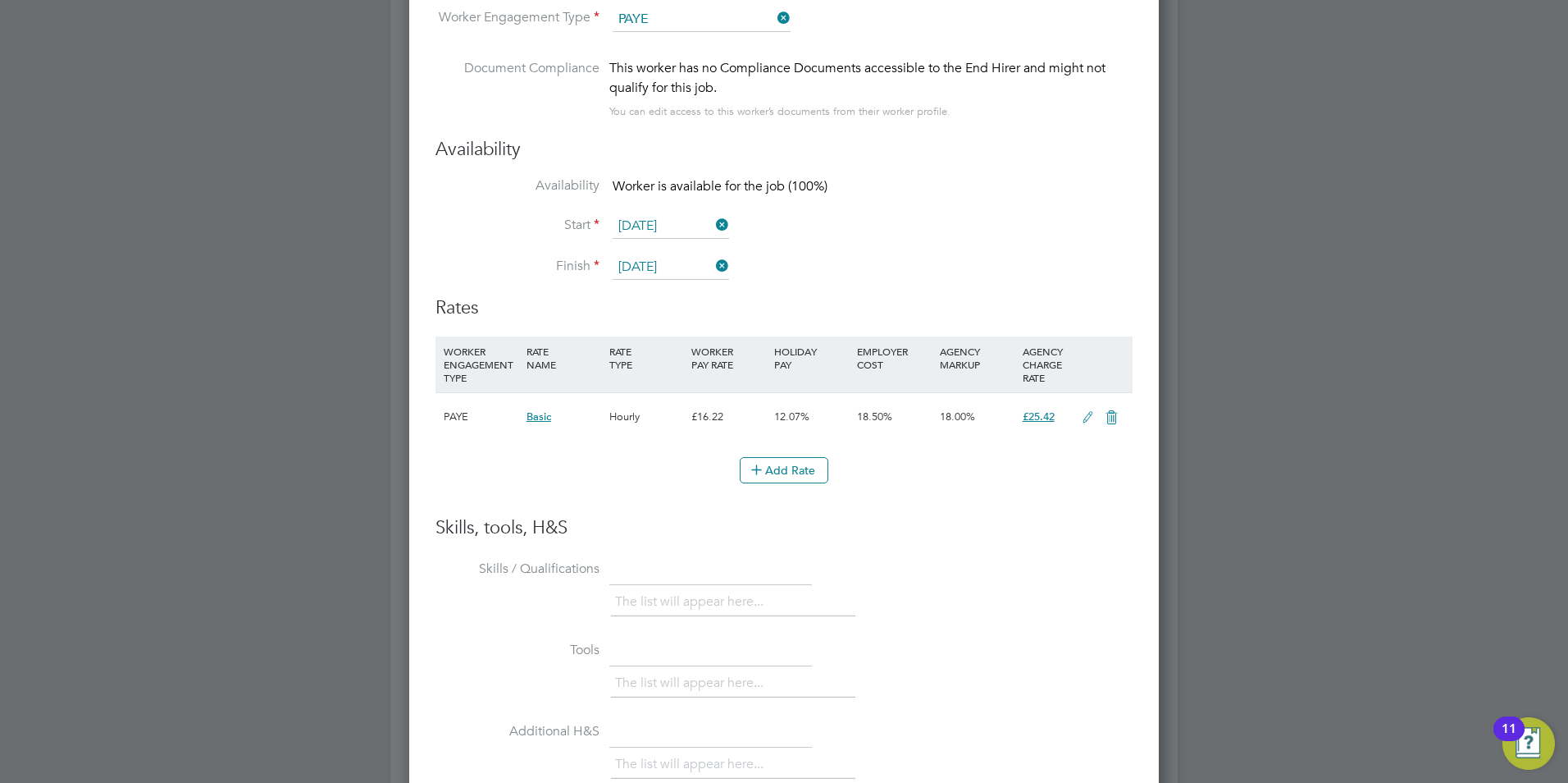
scroll to position [2593, 0]
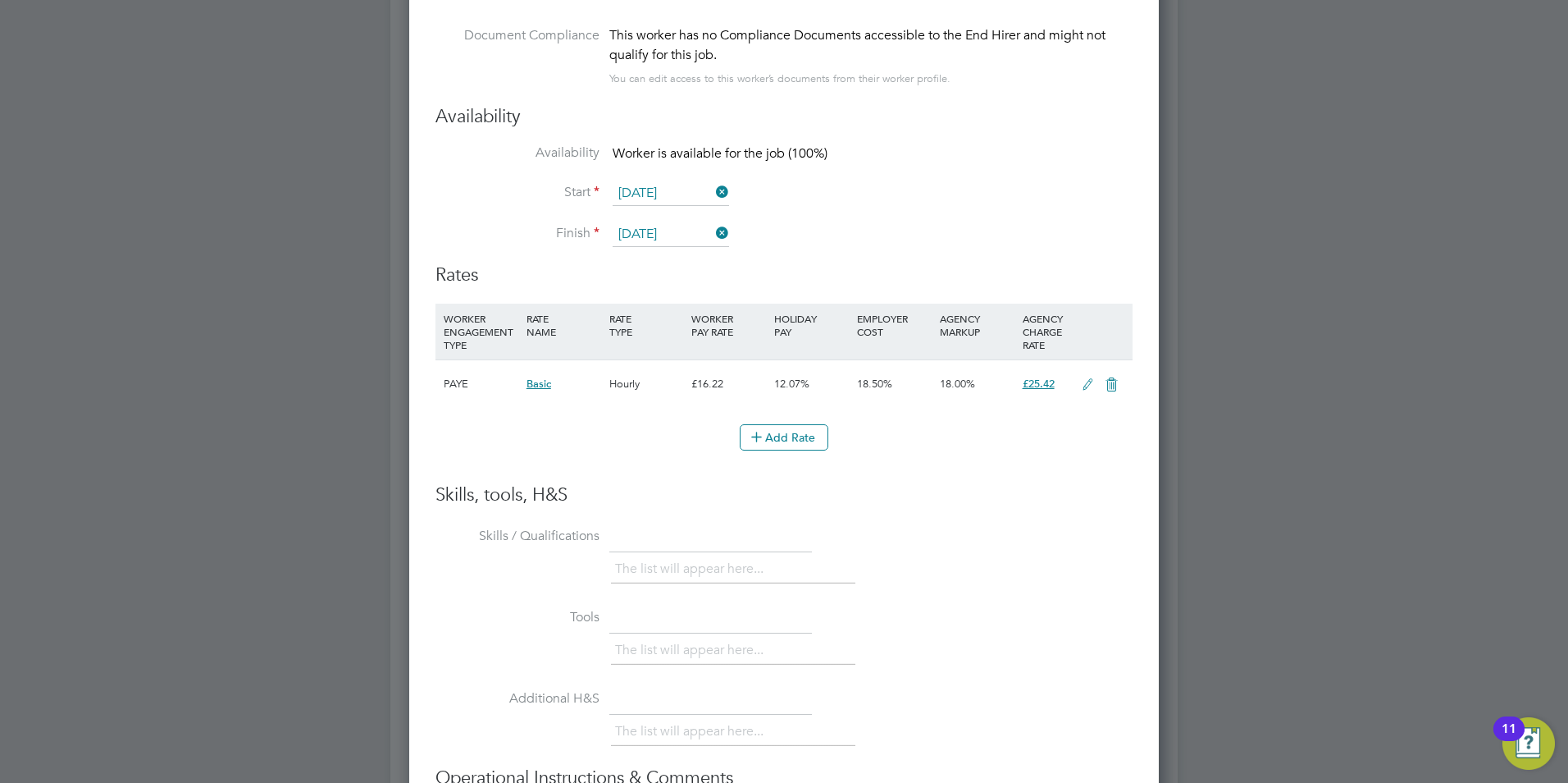
click at [784, 570] on ul "The list will appear here..." at bounding box center [732, 569] width 244 height 30
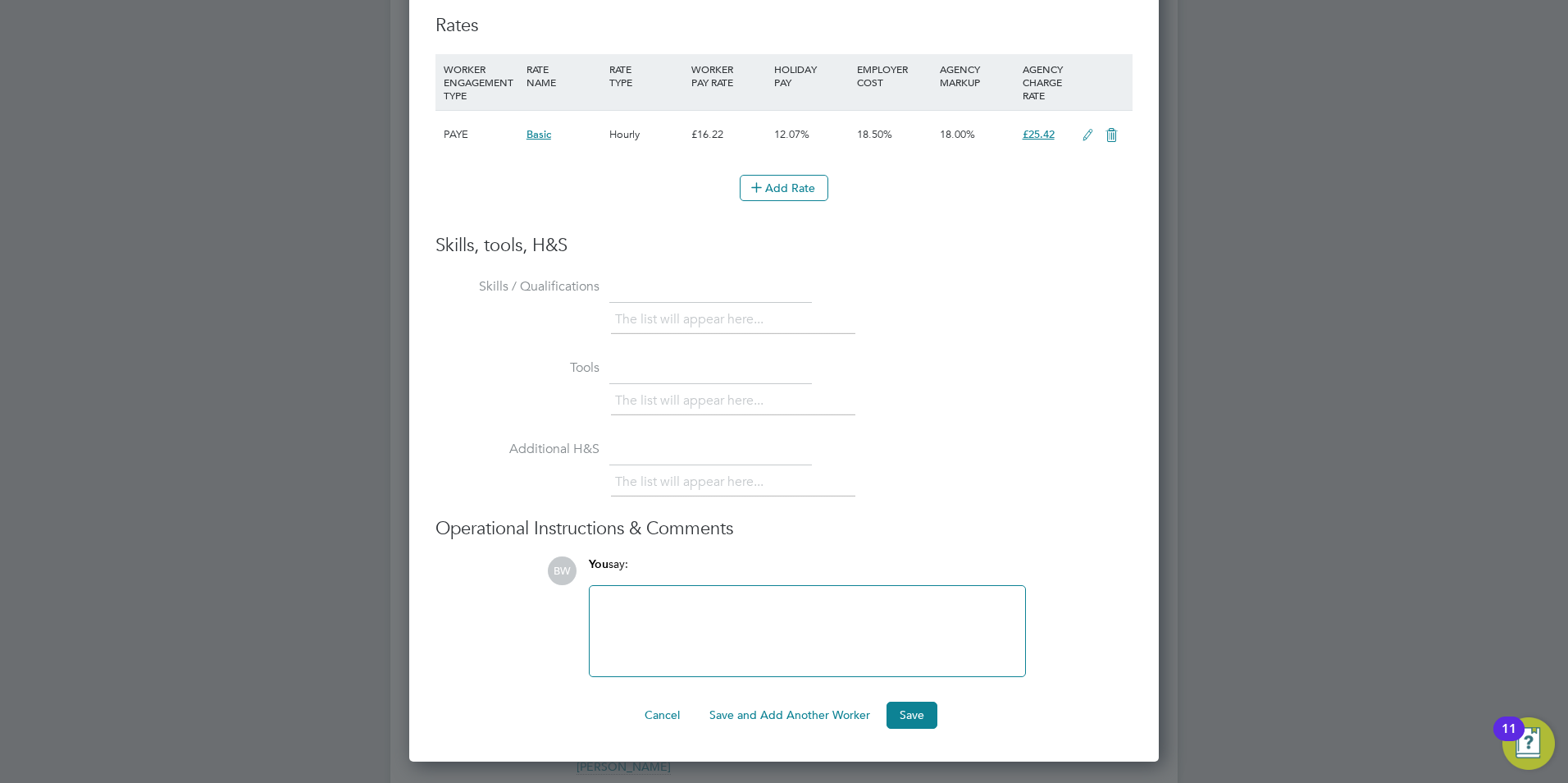
scroll to position [2921, 0]
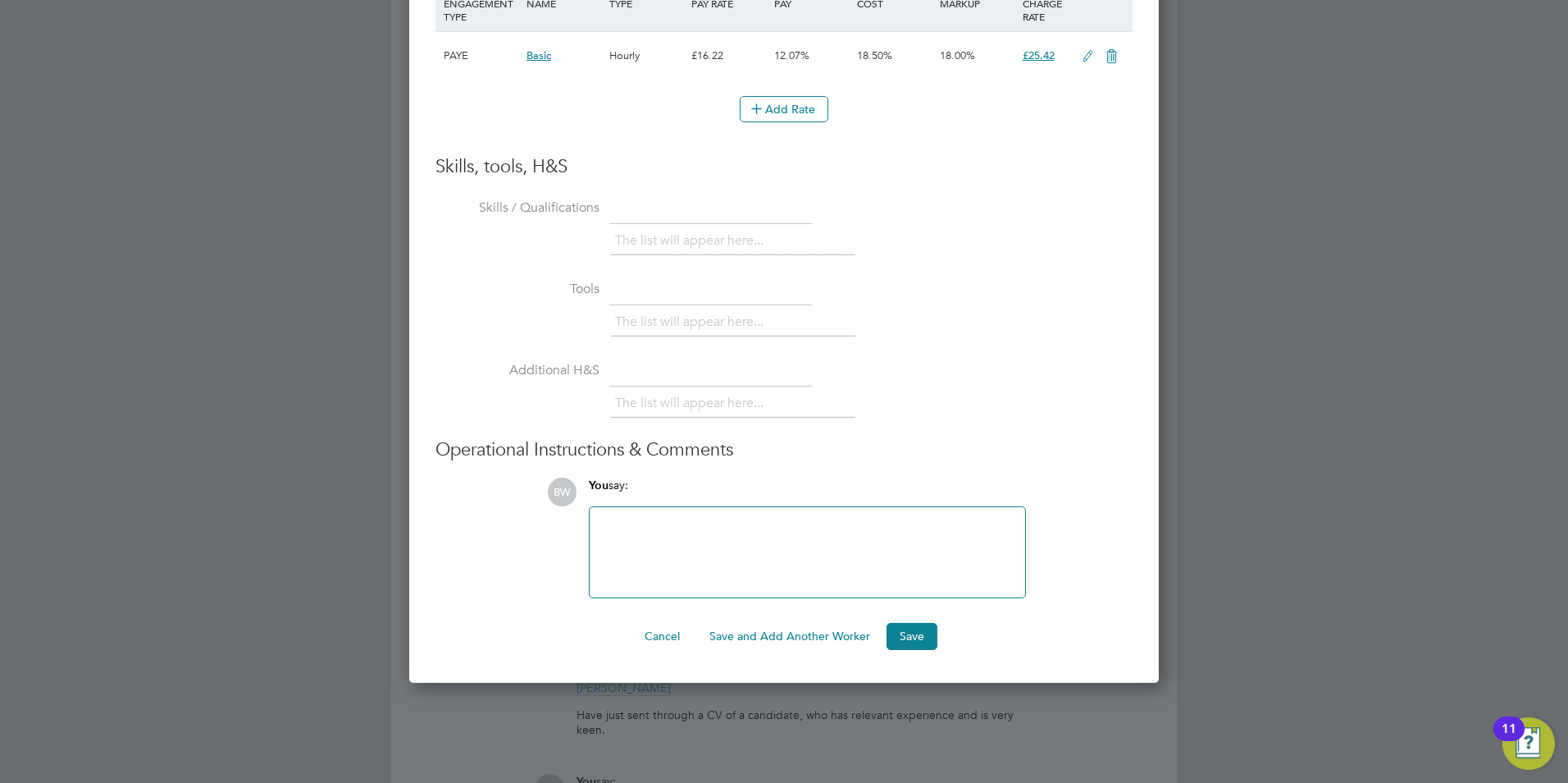
click at [725, 547] on div at bounding box center [807, 552] width 416 height 71
click at [901, 641] on button "Save" at bounding box center [912, 636] width 51 height 26
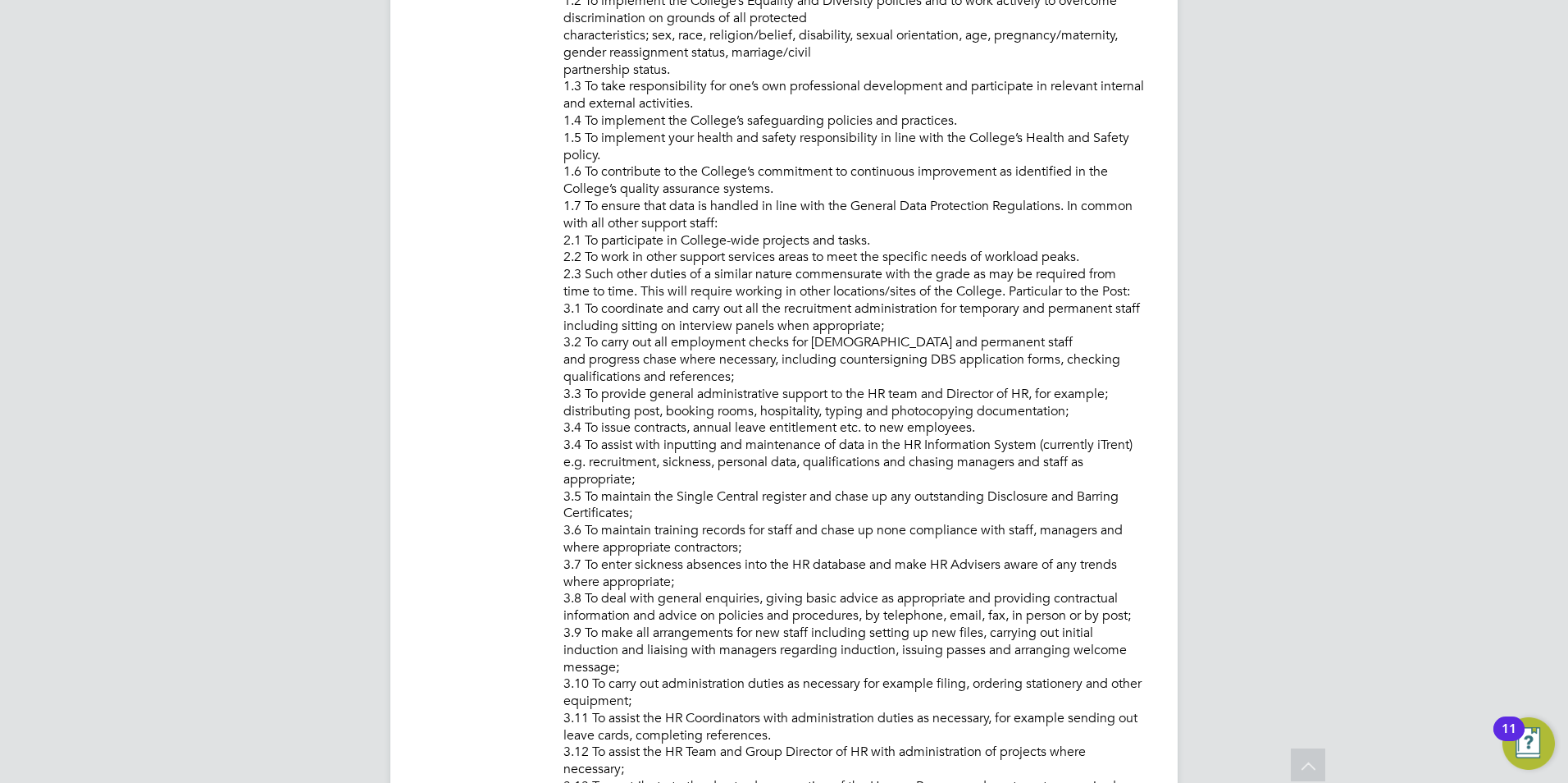
scroll to position [723, 0]
